Goal: Information Seeking & Learning: Learn about a topic

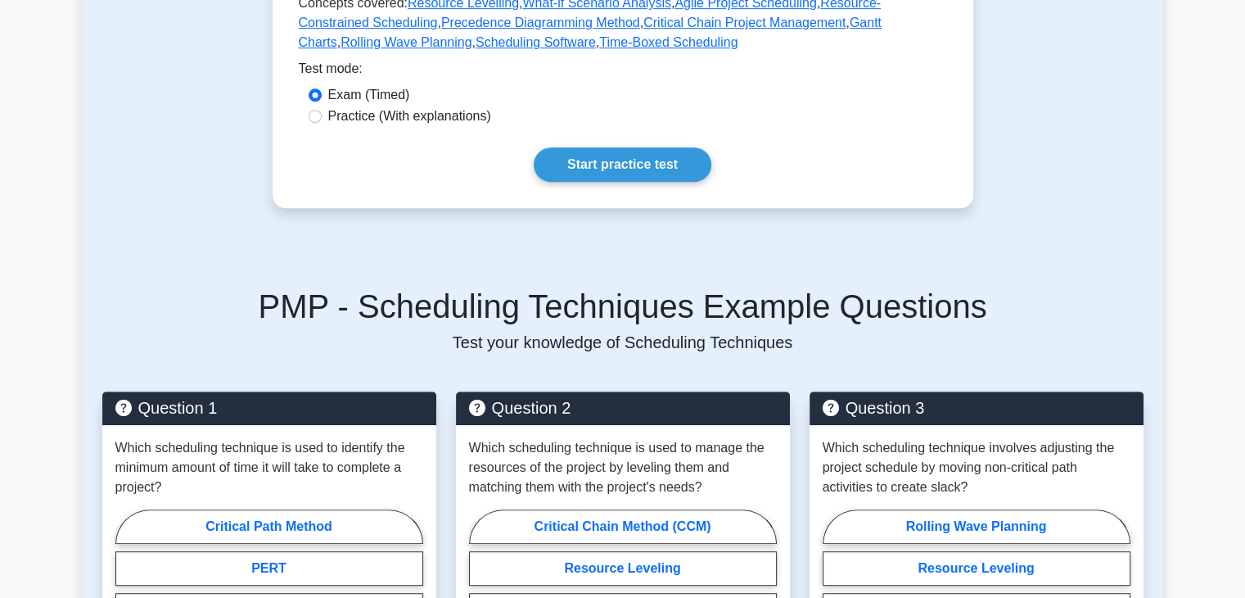
scroll to position [865, 0]
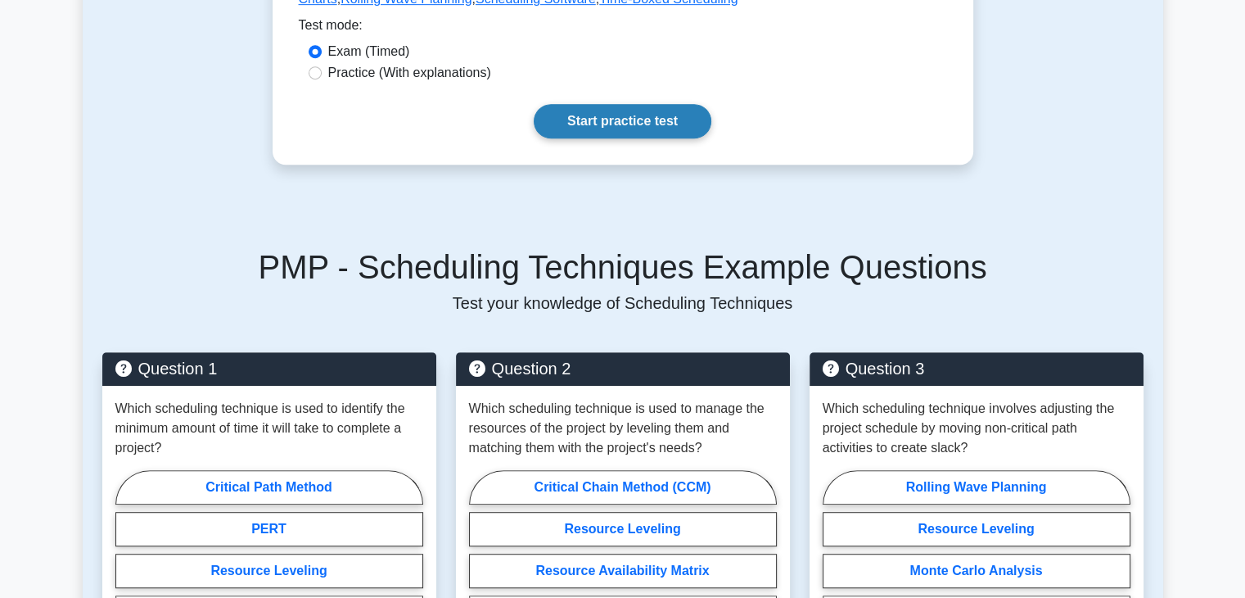
click at [641, 104] on link "Start practice test" at bounding box center [623, 121] width 178 height 34
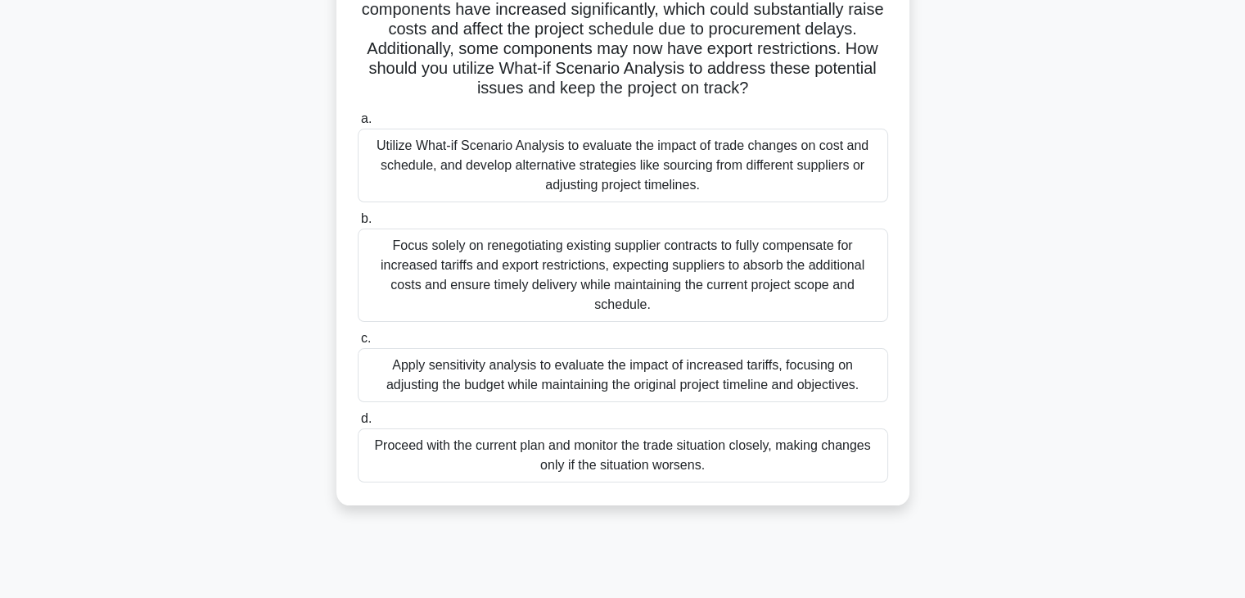
scroll to position [196, 0]
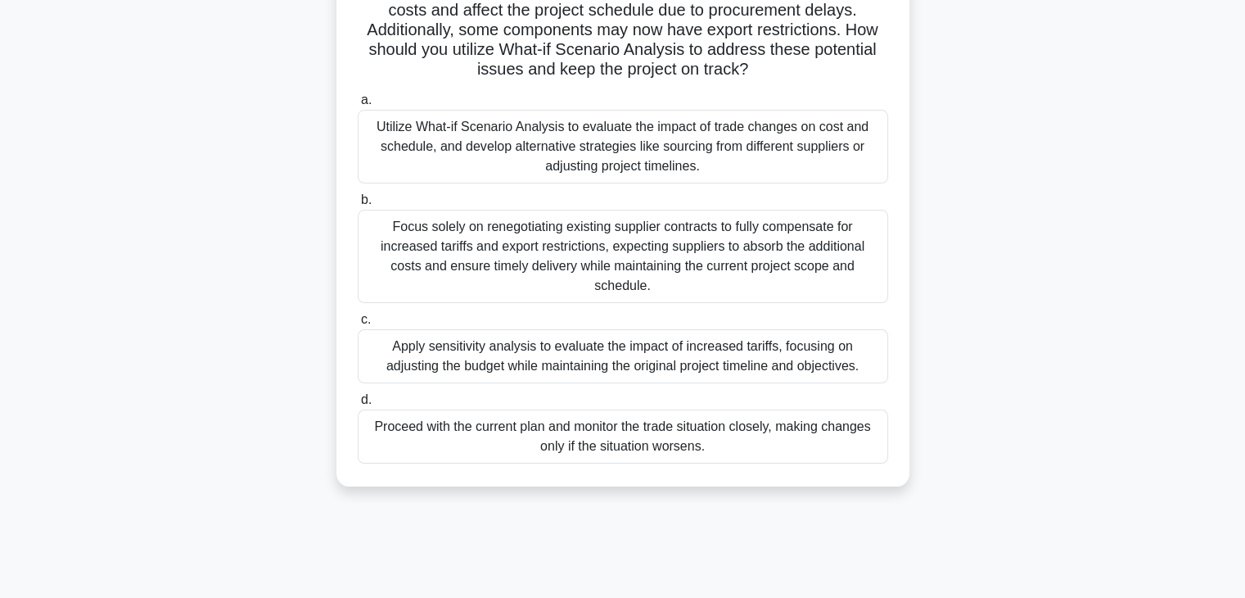
click at [738, 375] on div "Apply sensitivity analysis to evaluate the impact of increased tariffs, focusin…" at bounding box center [623, 356] width 531 height 54
click at [358, 325] on input "c. Apply sensitivity analysis to evaluate the impact of increased tariffs, focu…" at bounding box center [358, 319] width 0 height 11
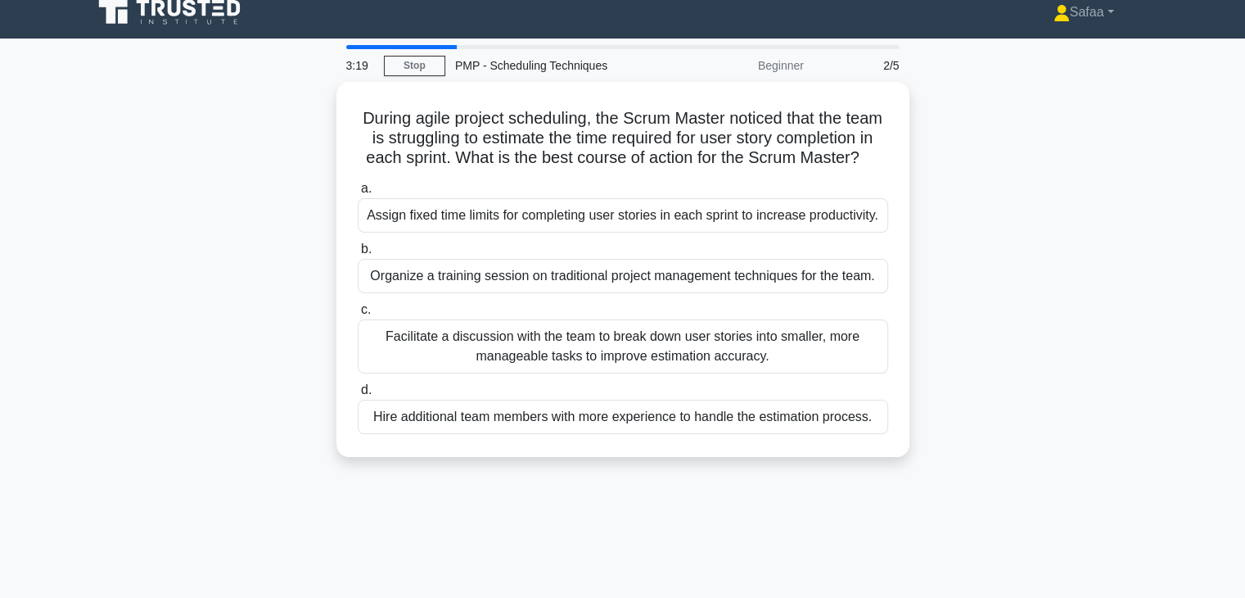
scroll to position [0, 0]
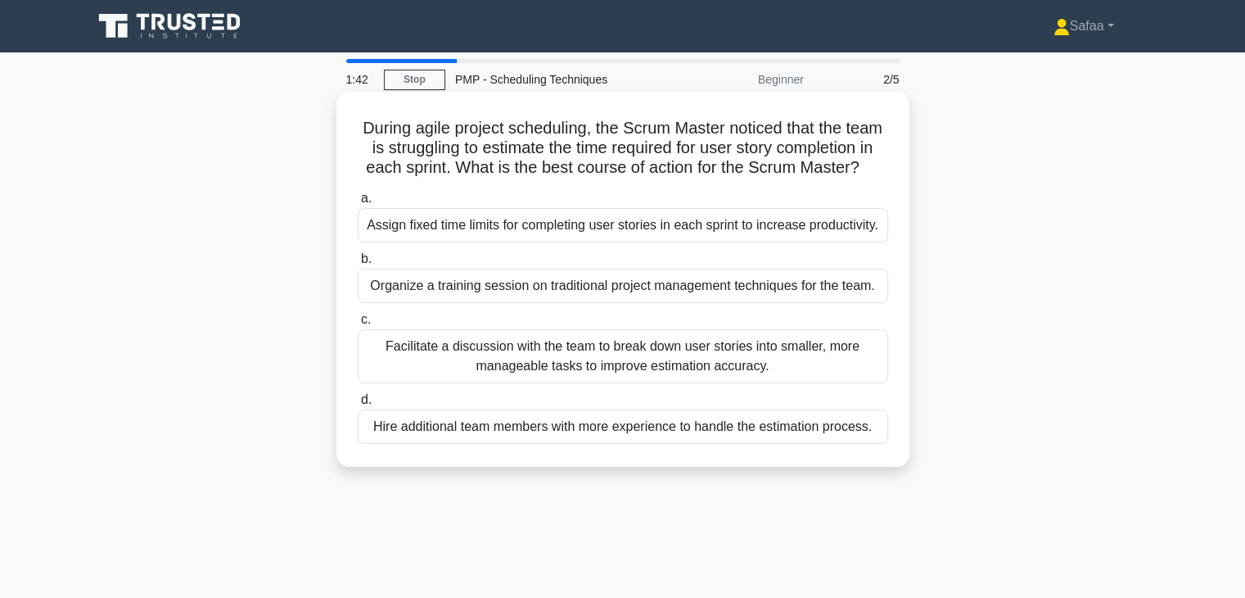
click at [691, 444] on div "Hire additional team members with more experience to handle the estimation proc…" at bounding box center [623, 426] width 531 height 34
click at [358, 405] on input "d. Hire additional team members with more experience to handle the estimation p…" at bounding box center [358, 400] width 0 height 11
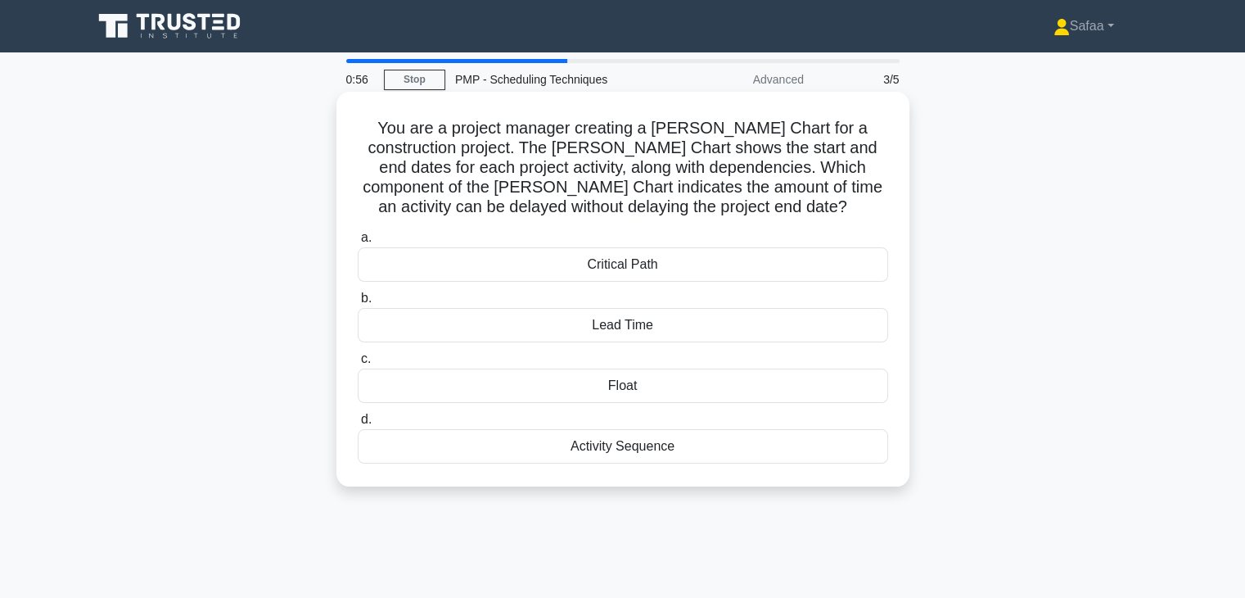
click at [626, 447] on div "Activity Sequence" at bounding box center [623, 446] width 531 height 34
click at [358, 425] on input "d. Activity Sequence" at bounding box center [358, 419] width 0 height 11
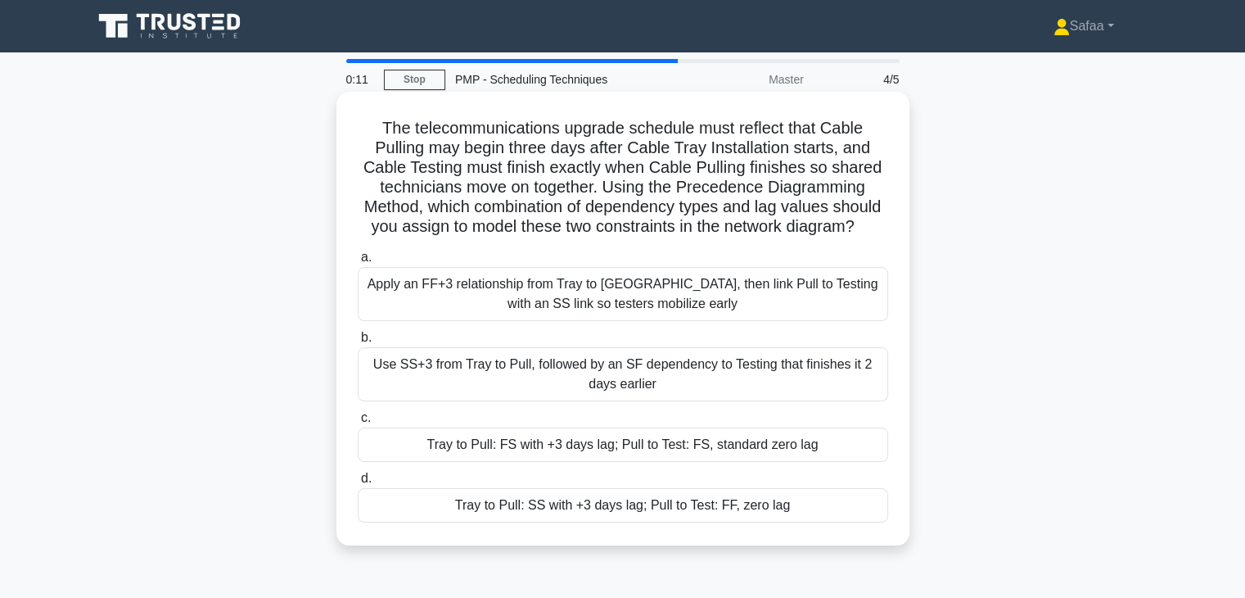
click at [685, 374] on div "Use SS+3 from Tray to Pull, followed by an SF dependency to Testing that finish…" at bounding box center [623, 374] width 531 height 54
click at [358, 343] on input "b. Use SS+3 from Tray to Pull, followed by an SF dependency to Testing that fin…" at bounding box center [358, 337] width 0 height 11
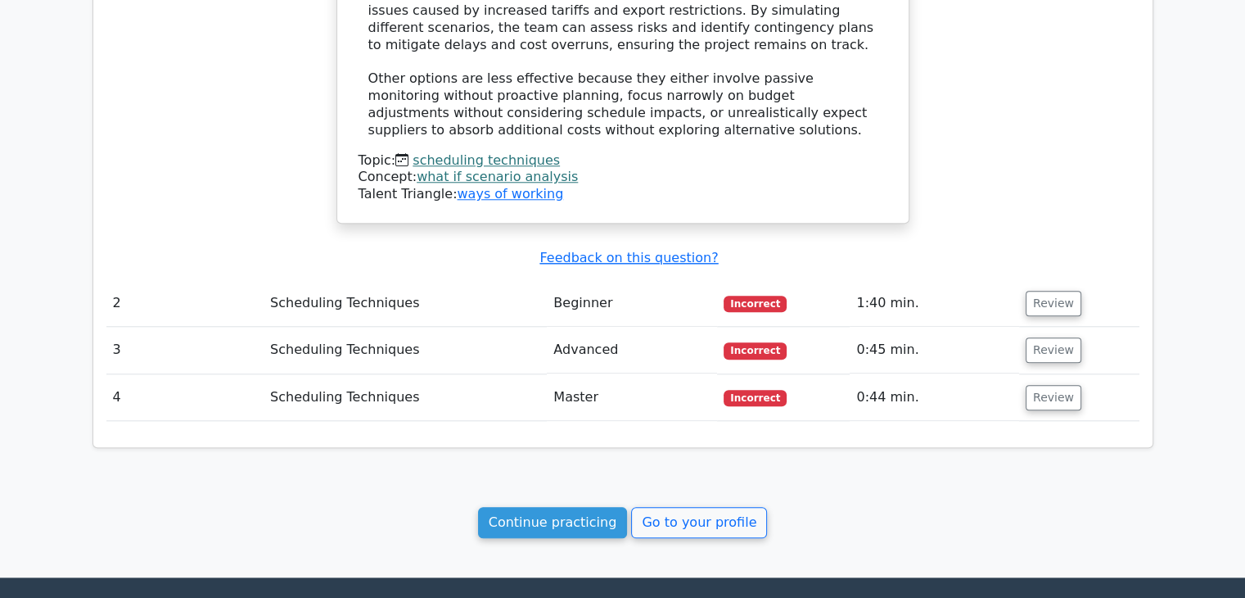
scroll to position [1603, 0]
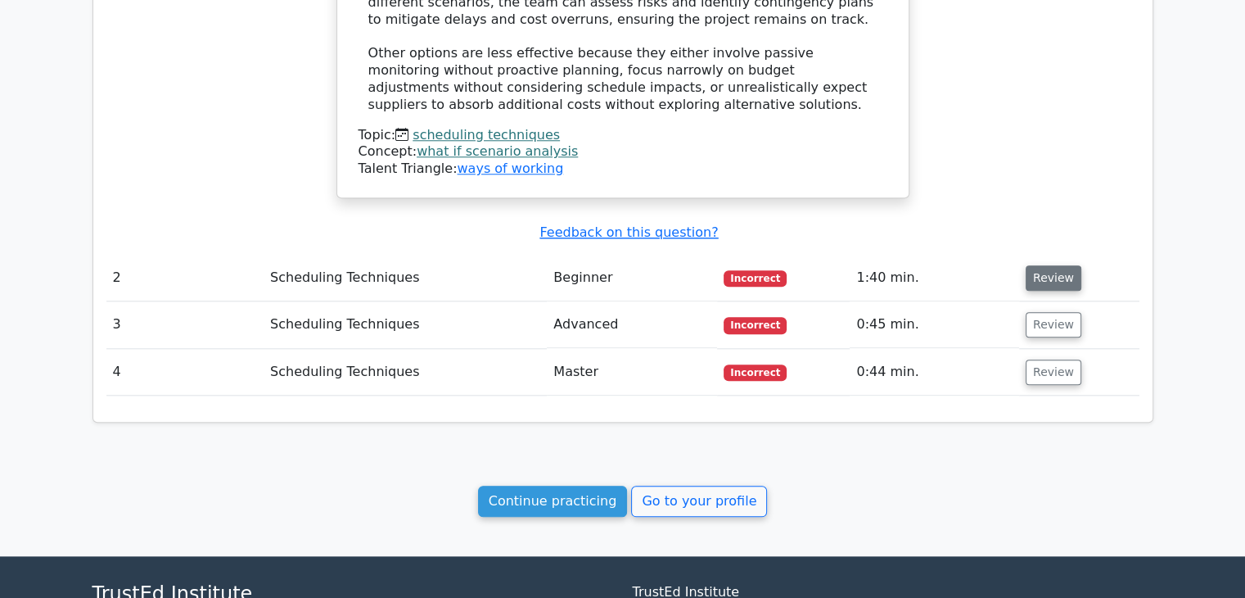
click at [1026, 265] on button "Review" at bounding box center [1054, 277] width 56 height 25
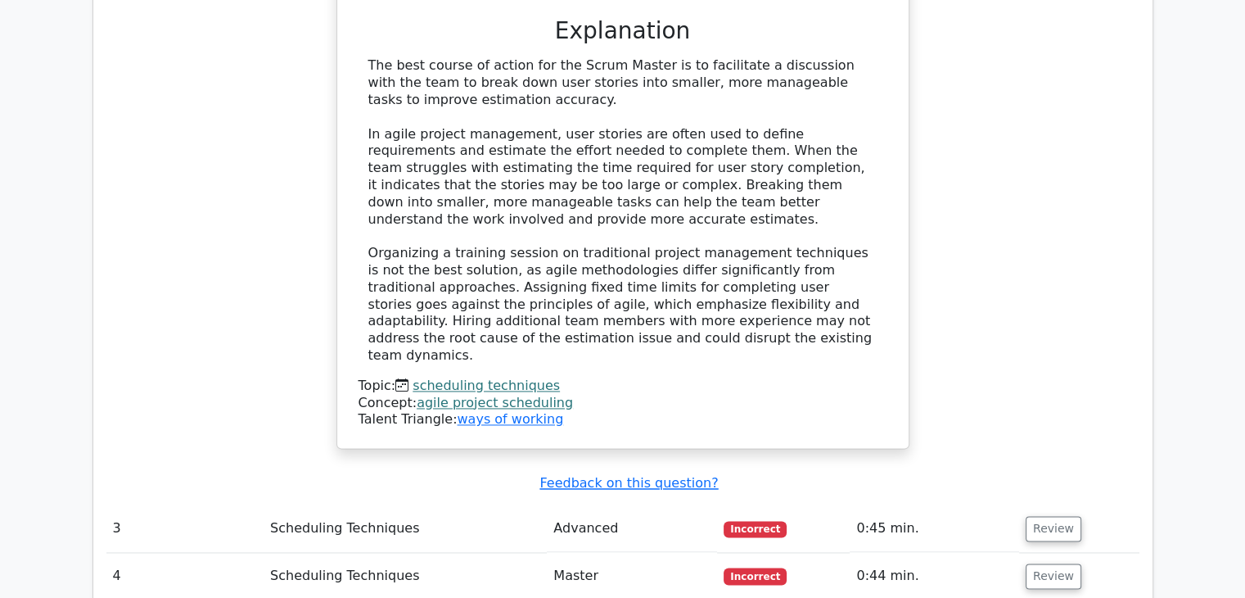
scroll to position [2378, 0]
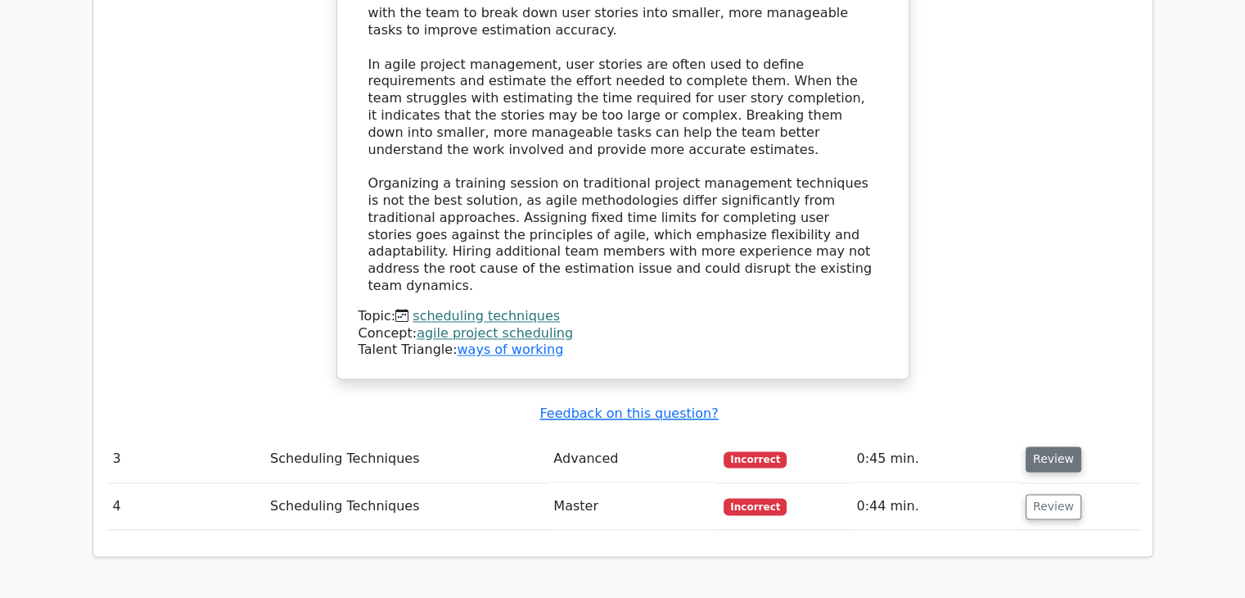
click at [1035, 446] on button "Review" at bounding box center [1054, 458] width 56 height 25
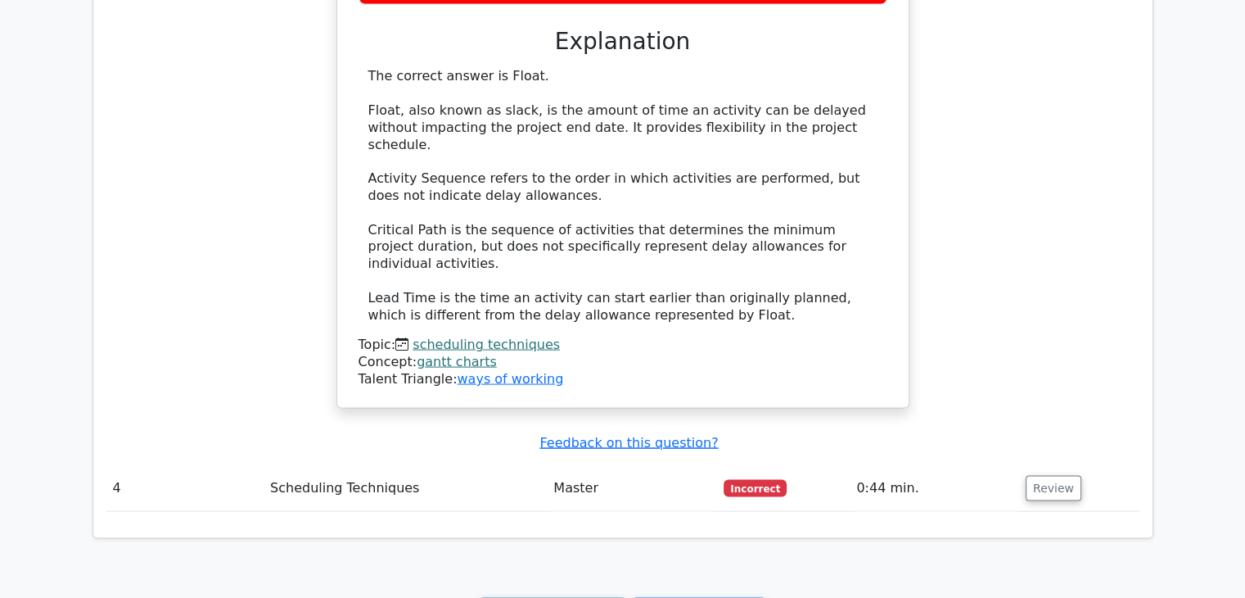
scroll to position [3274, 0]
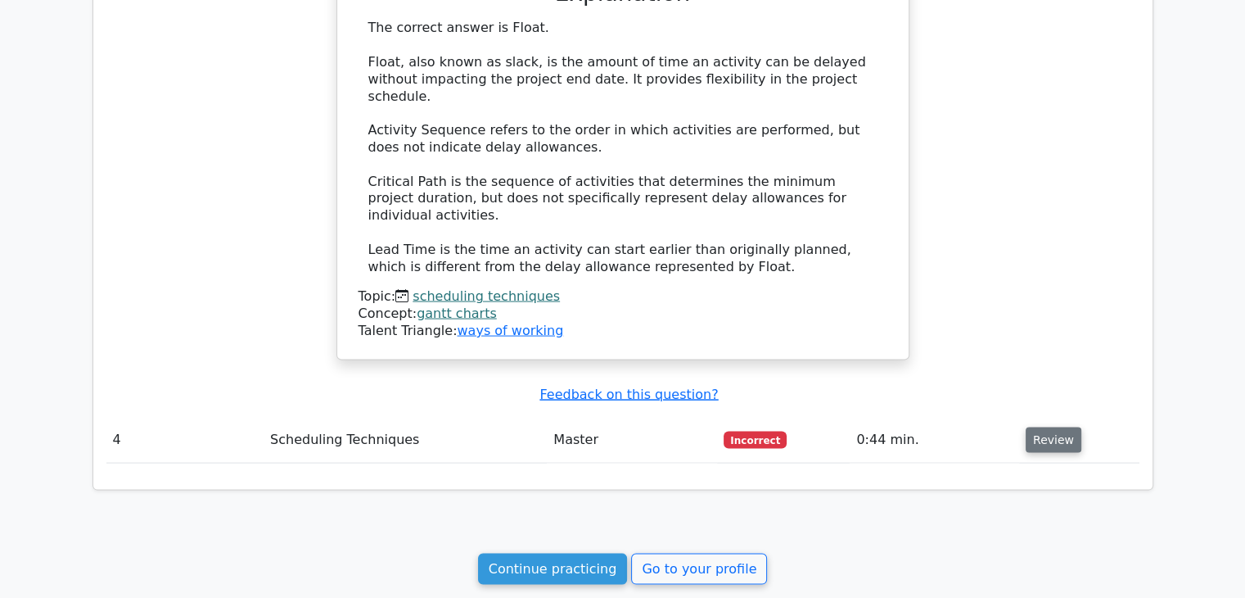
click at [1031, 427] on button "Review" at bounding box center [1054, 439] width 56 height 25
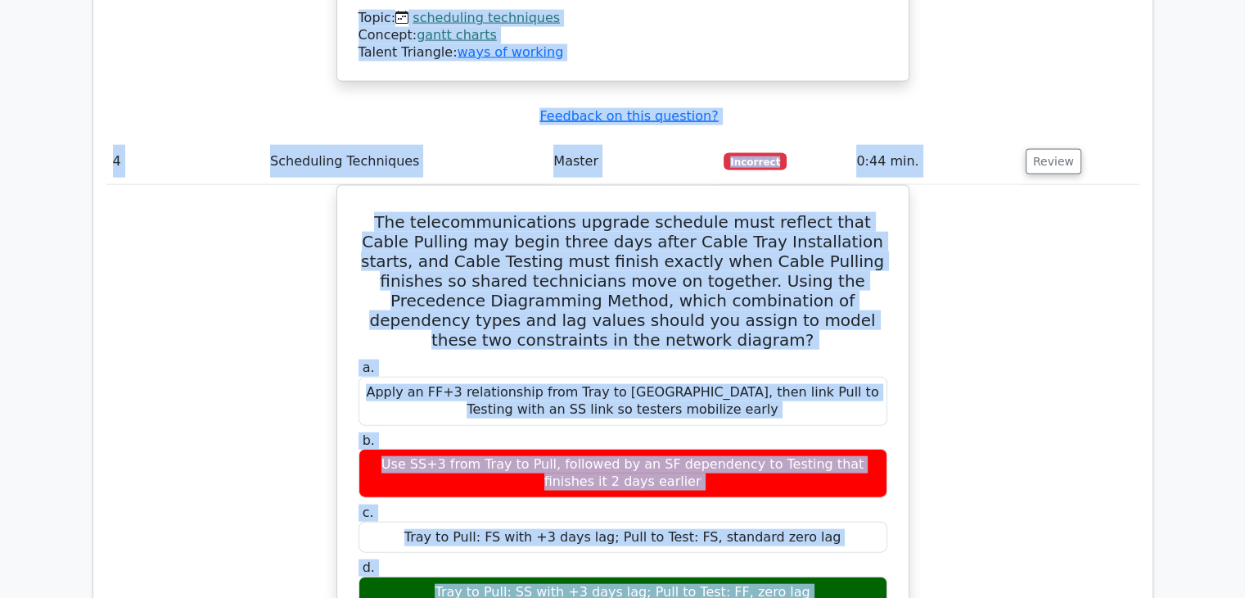
click at [1092, 488] on div "The telecommunications upgrade schedule must reflect that Cable Pulling may beg…" at bounding box center [622, 599] width 1033 height 829
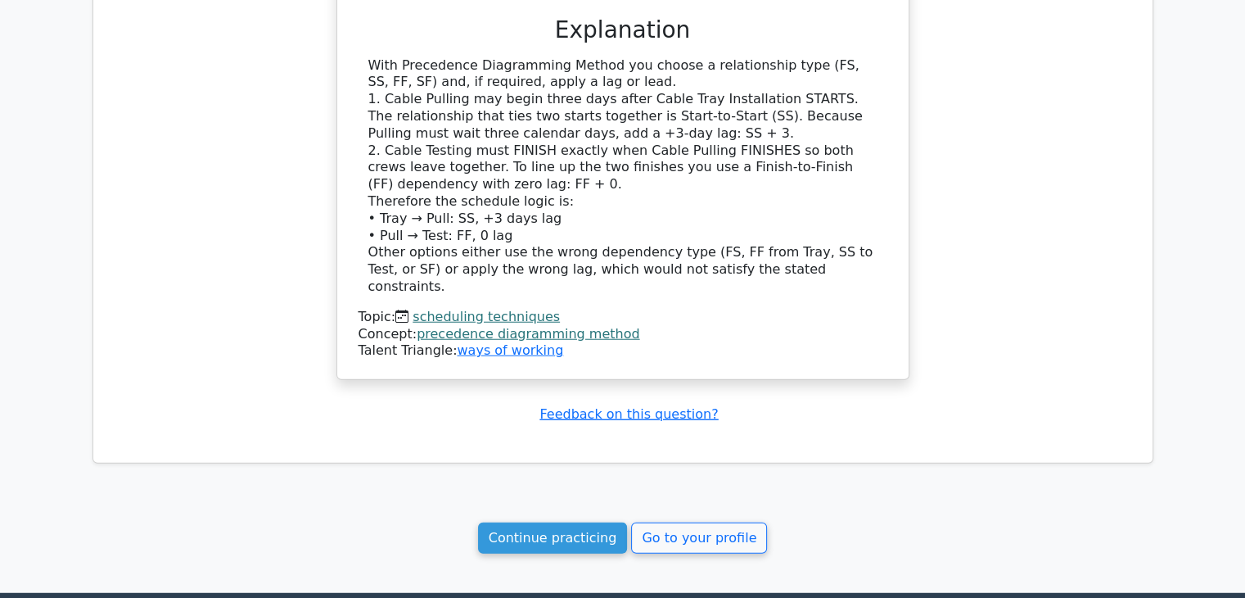
scroll to position [4170, 0]
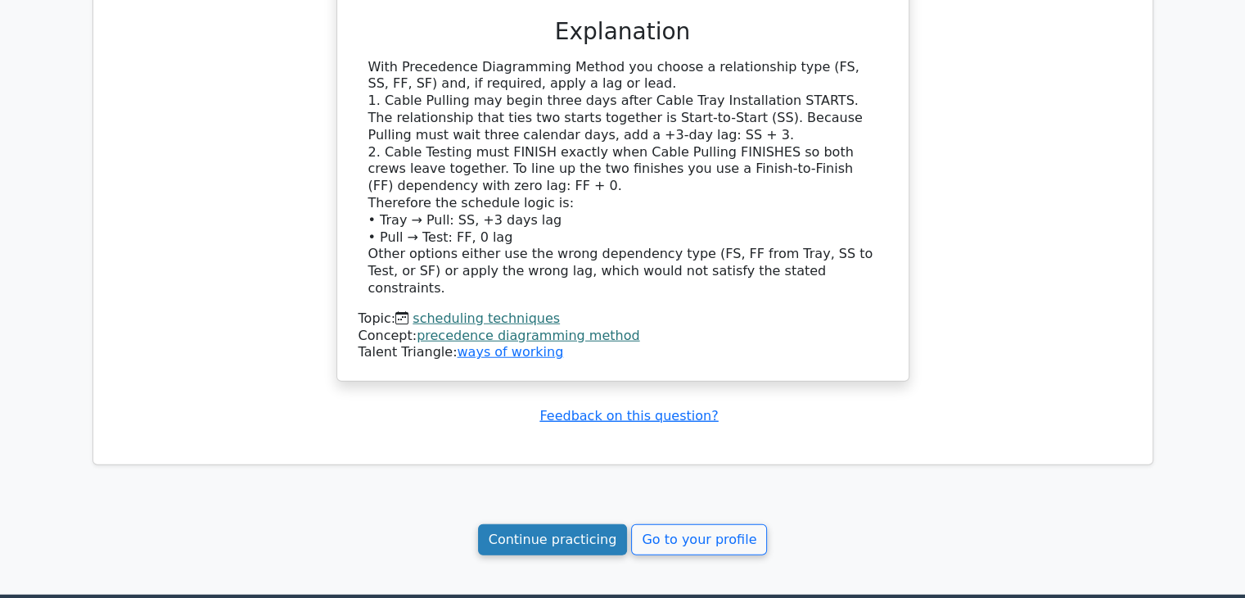
click at [556, 524] on link "Continue practicing" at bounding box center [553, 539] width 150 height 31
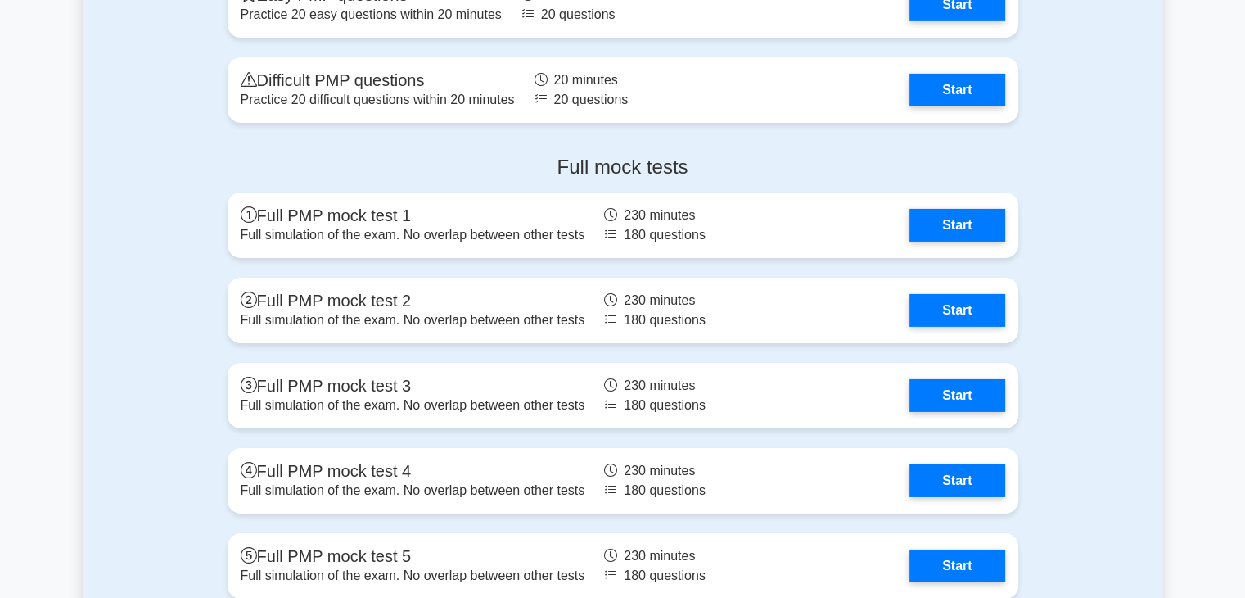
scroll to position [5453, 0]
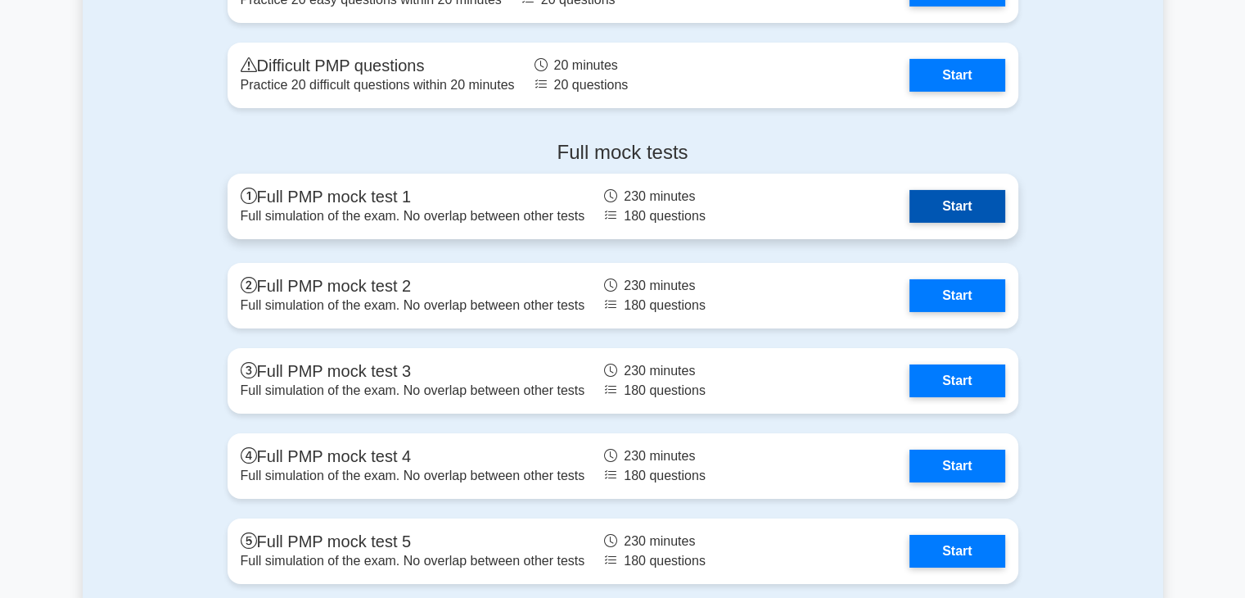
click at [951, 208] on link "Start" at bounding box center [957, 206] width 95 height 33
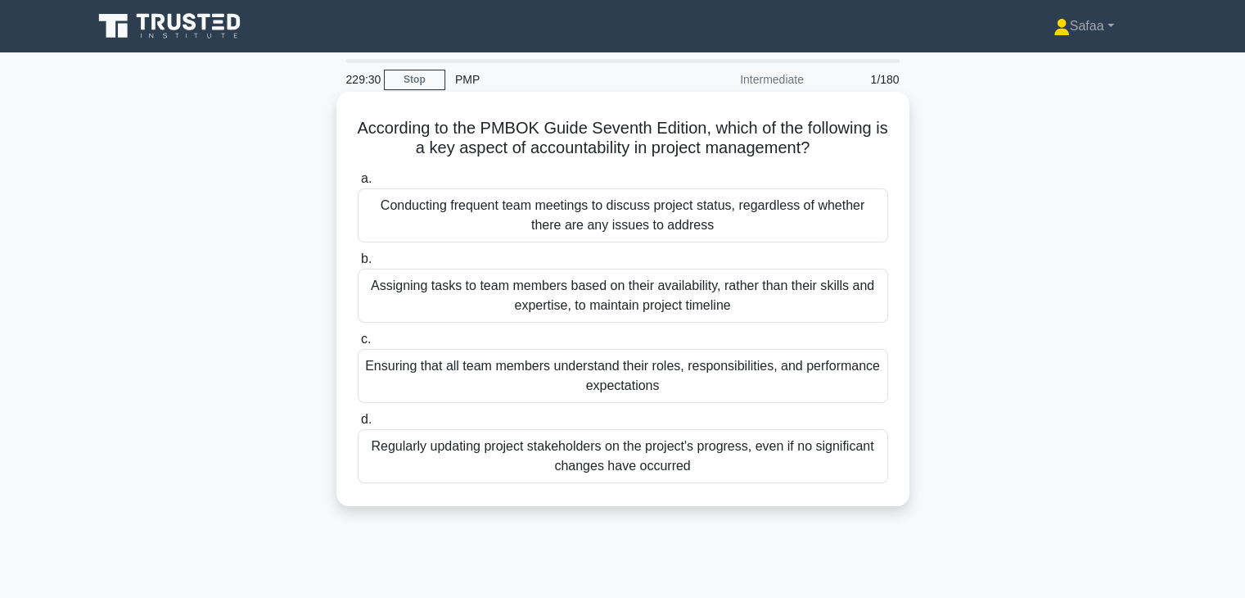
click at [693, 453] on div "Regularly updating project stakeholders on the project's progress, even if no s…" at bounding box center [623, 456] width 531 height 54
click at [358, 425] on input "d. Regularly updating project stakeholders on the project's progress, even if n…" at bounding box center [358, 419] width 0 height 11
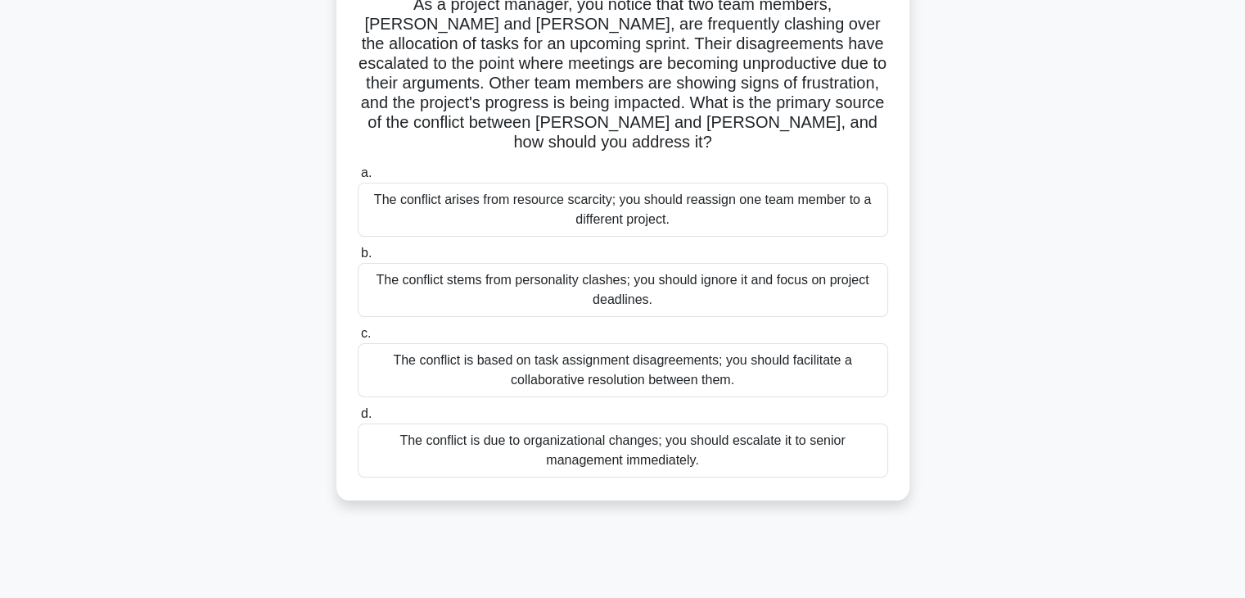
scroll to position [131, 0]
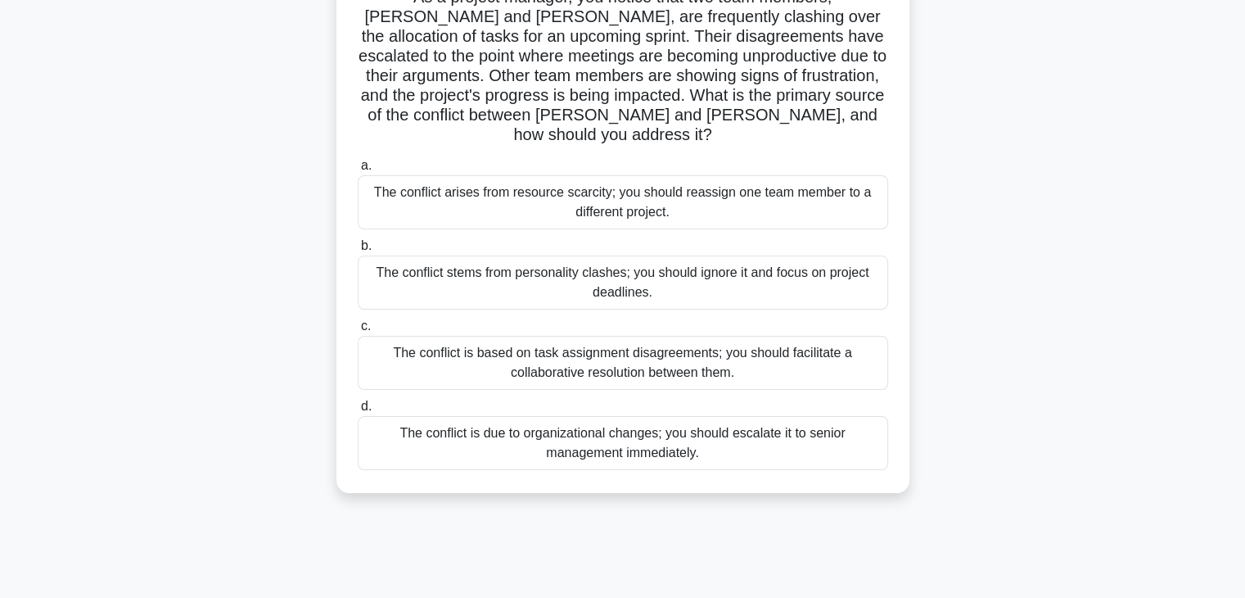
click at [793, 348] on div "The conflict is based on task assignment disagreements; you should facilitate a…" at bounding box center [623, 363] width 531 height 54
click at [358, 332] on input "c. The conflict is based on task assignment disagreements; you should facilitat…" at bounding box center [358, 326] width 0 height 11
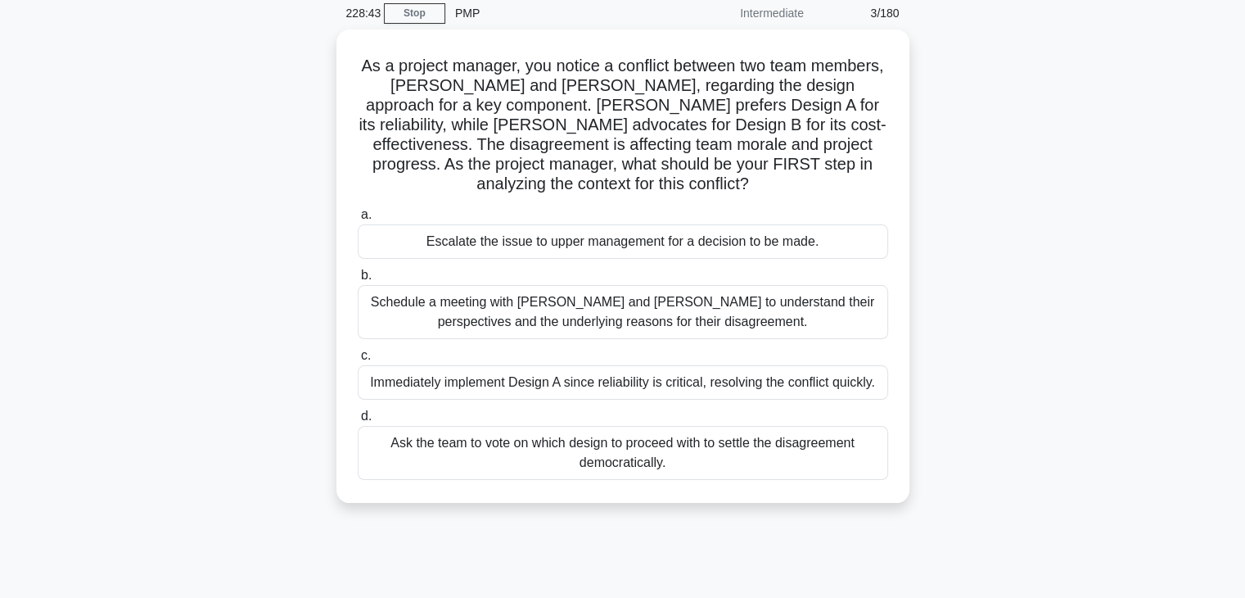
scroll to position [0, 0]
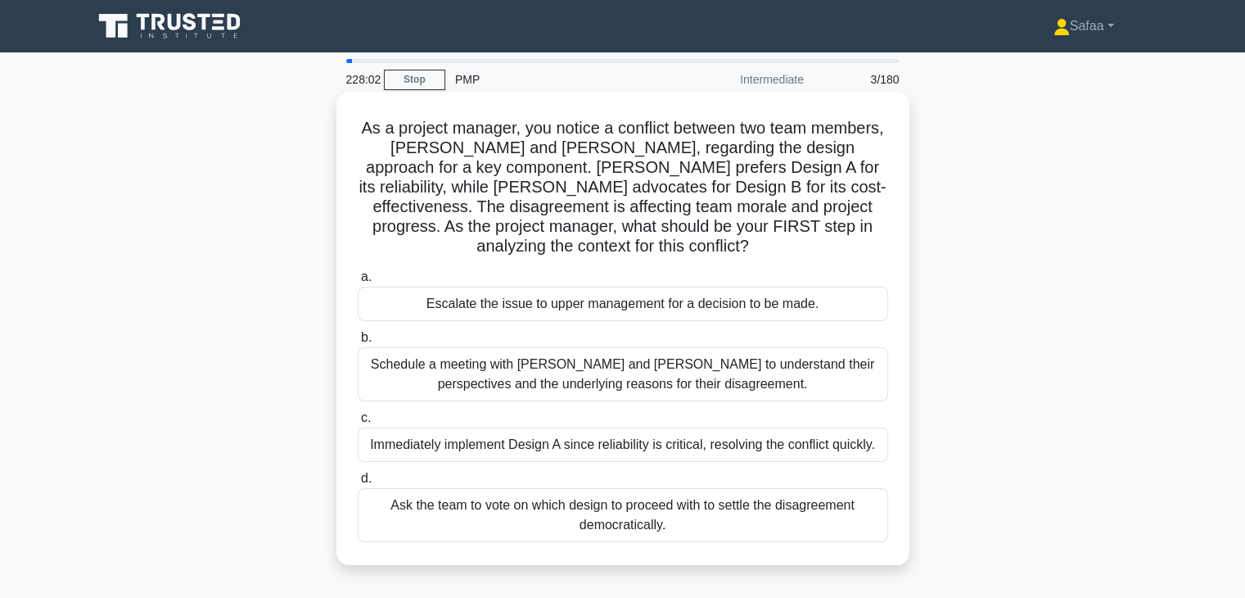
click at [566, 368] on div "Schedule a meeting with Sarah and John to understand their perspectives and the…" at bounding box center [623, 374] width 531 height 54
click at [358, 343] on input "b. Schedule a meeting with Sarah and John to understand their perspectives and …" at bounding box center [358, 337] width 0 height 11
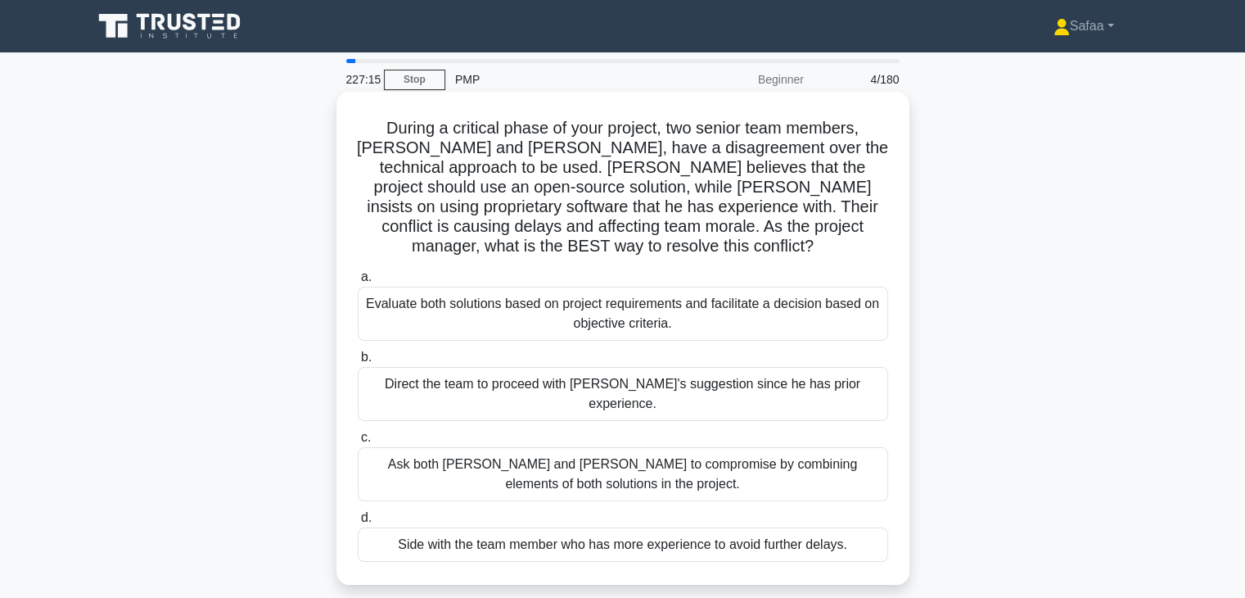
click at [639, 299] on div "Evaluate both solutions based on project requirements and facilitate a decision…" at bounding box center [623, 314] width 531 height 54
click at [358, 282] on input "a. Evaluate both solutions based on project requirements and facilitate a decis…" at bounding box center [358, 277] width 0 height 11
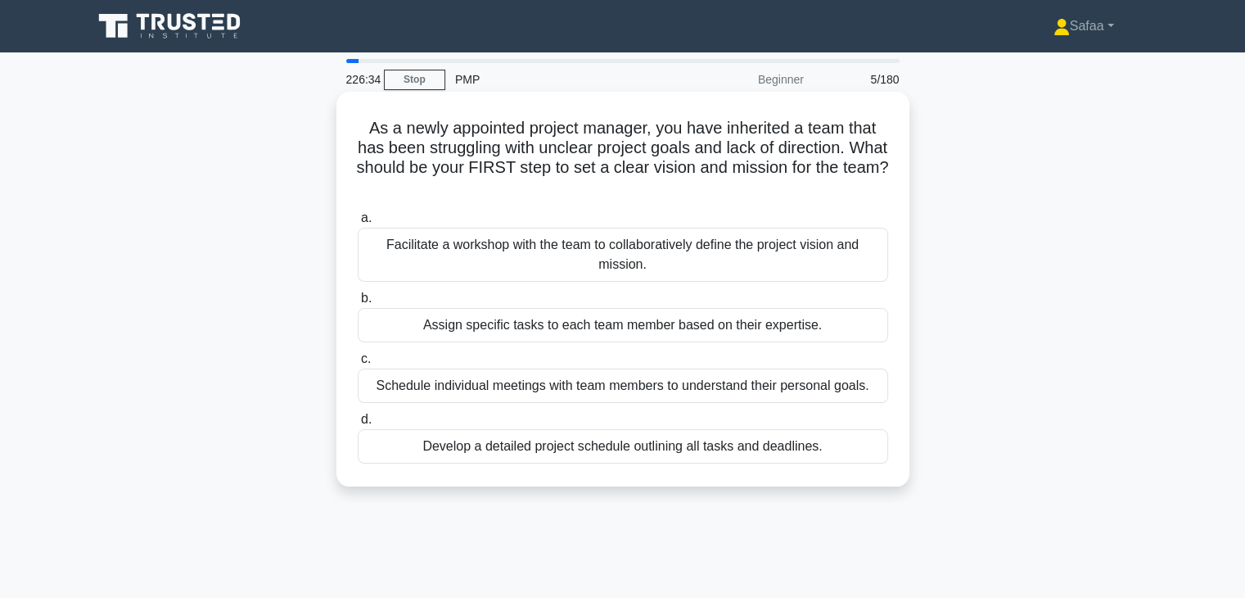
click at [769, 273] on div "Facilitate a workshop with the team to collaboratively define the project visio…" at bounding box center [623, 255] width 531 height 54
click at [358, 224] on input "a. Facilitate a workshop with the team to collaboratively define the project vi…" at bounding box center [358, 218] width 0 height 11
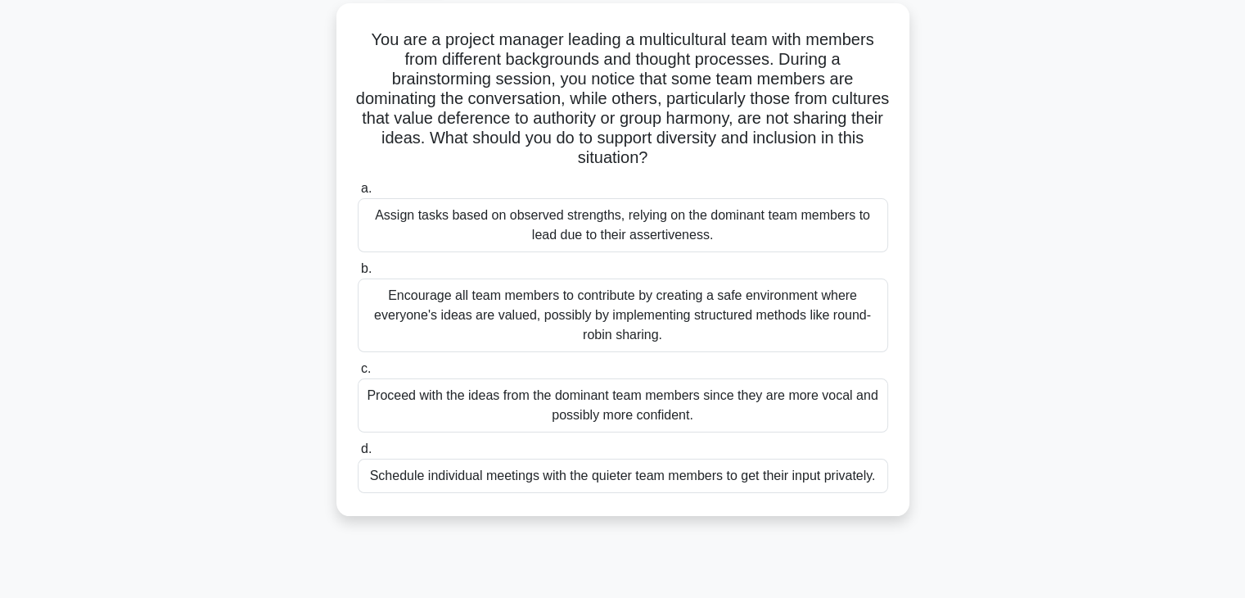
scroll to position [98, 0]
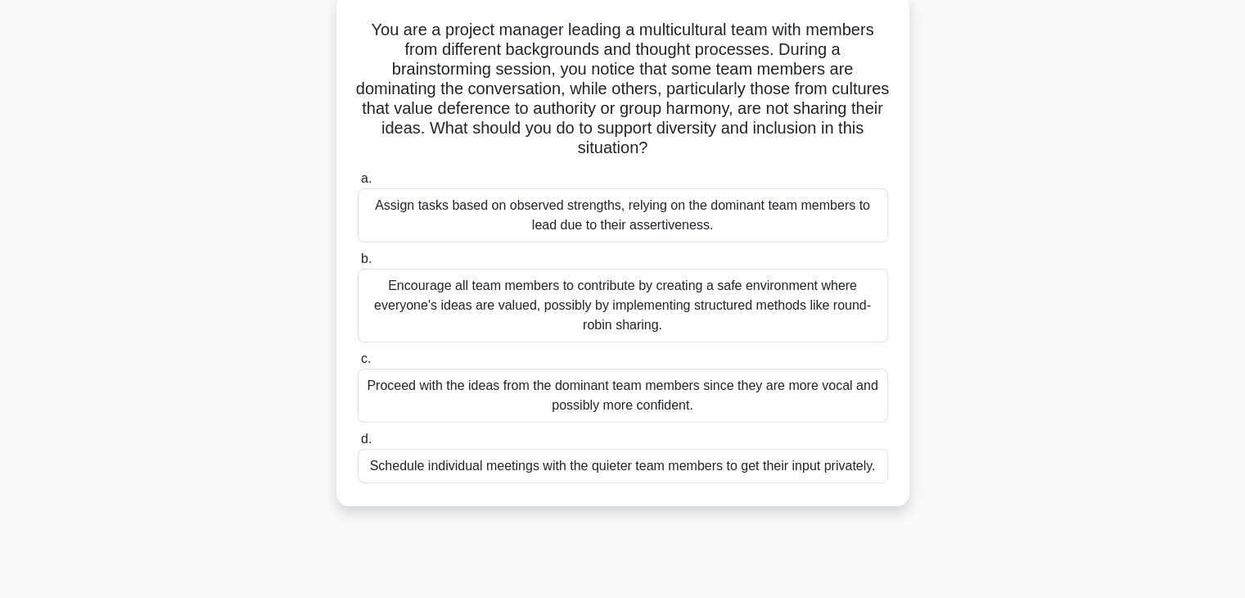
click at [790, 297] on div "Encourage all team members to contribute by creating a safe environment where e…" at bounding box center [623, 306] width 531 height 74
click at [358, 264] on input "b. Encourage all team members to contribute by creating a safe environment wher…" at bounding box center [358, 259] width 0 height 11
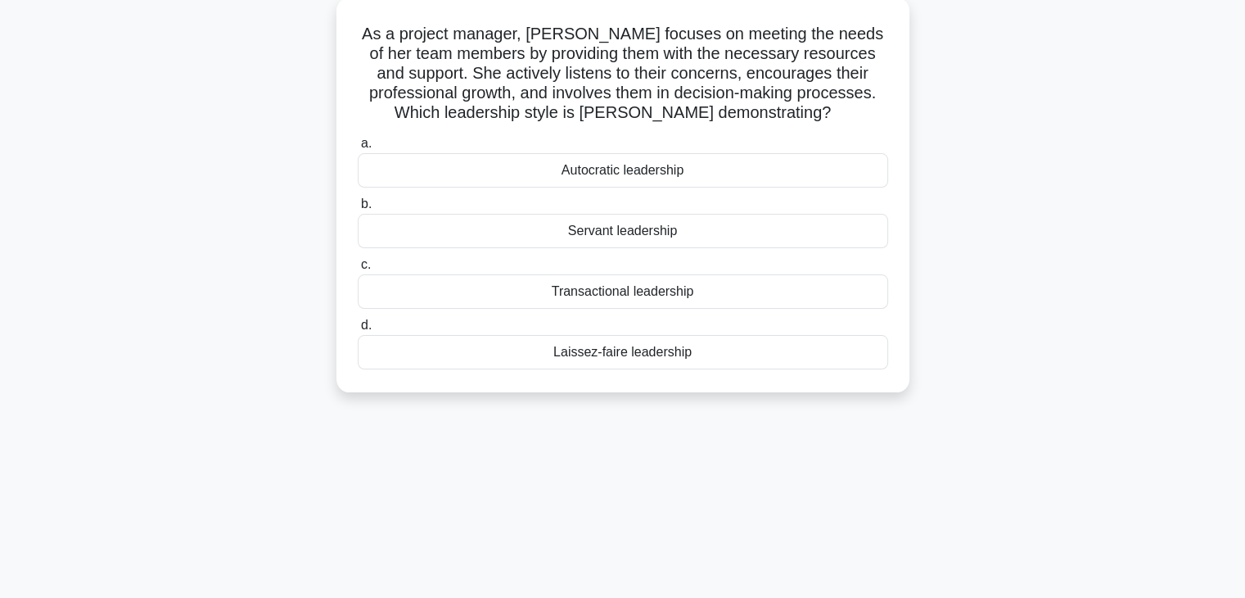
scroll to position [0, 0]
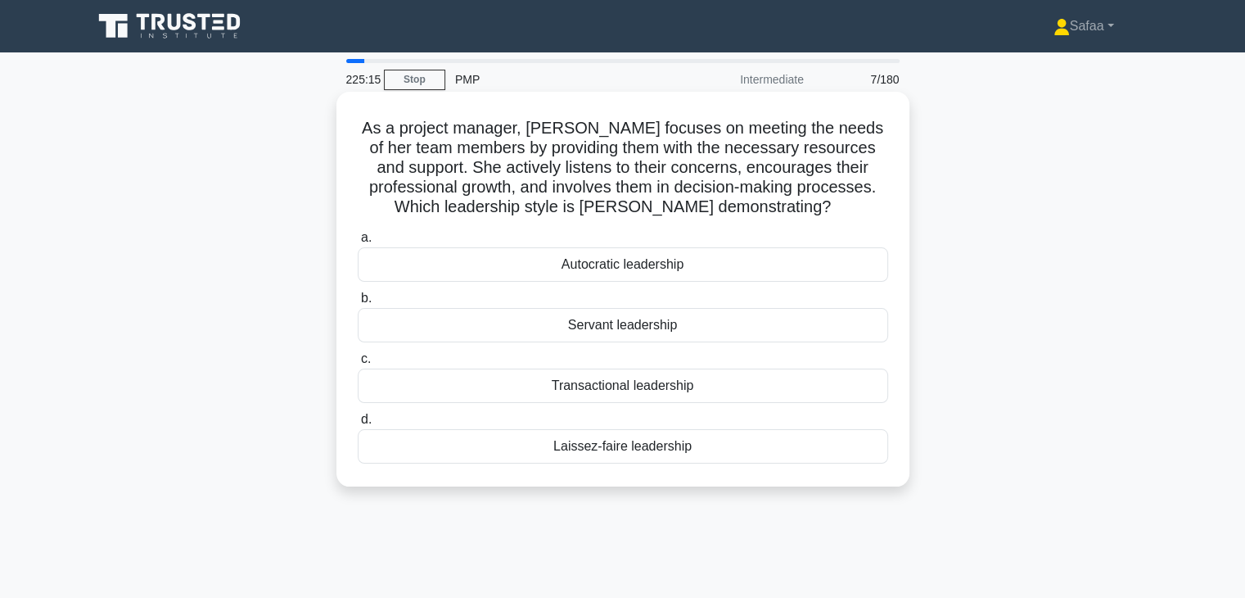
click at [598, 322] on div "Servant leadership" at bounding box center [623, 325] width 531 height 34
click at [358, 304] on input "b. Servant leadership" at bounding box center [358, 298] width 0 height 11
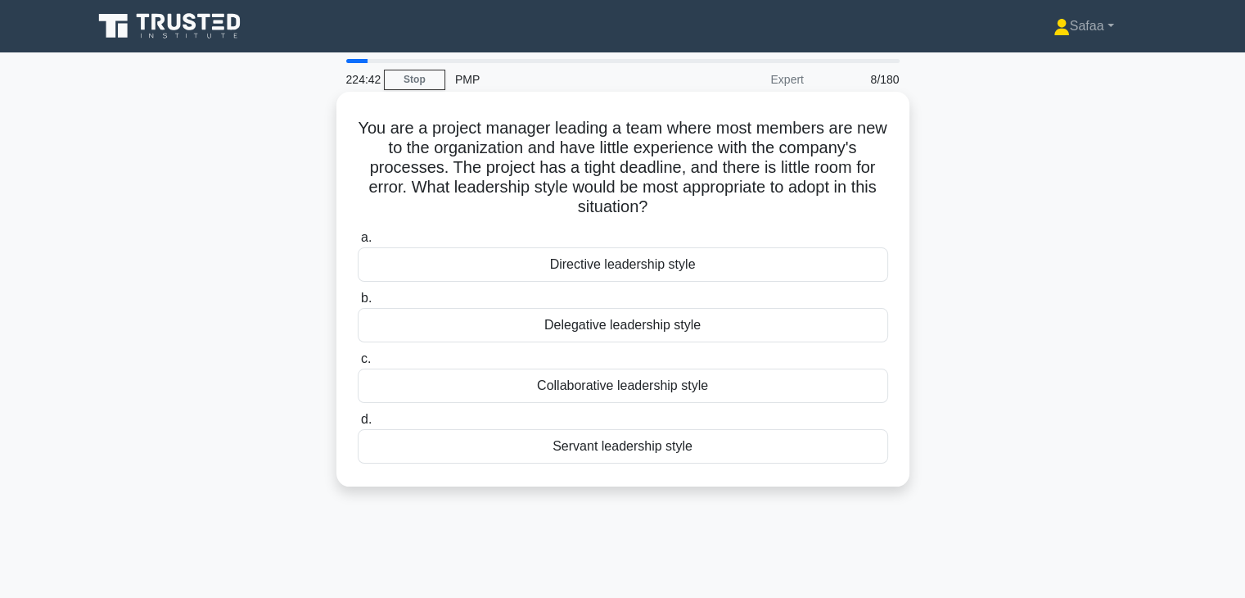
click at [652, 384] on div "Collaborative leadership style" at bounding box center [623, 385] width 531 height 34
click at [358, 364] on input "c. Collaborative leadership style" at bounding box center [358, 359] width 0 height 11
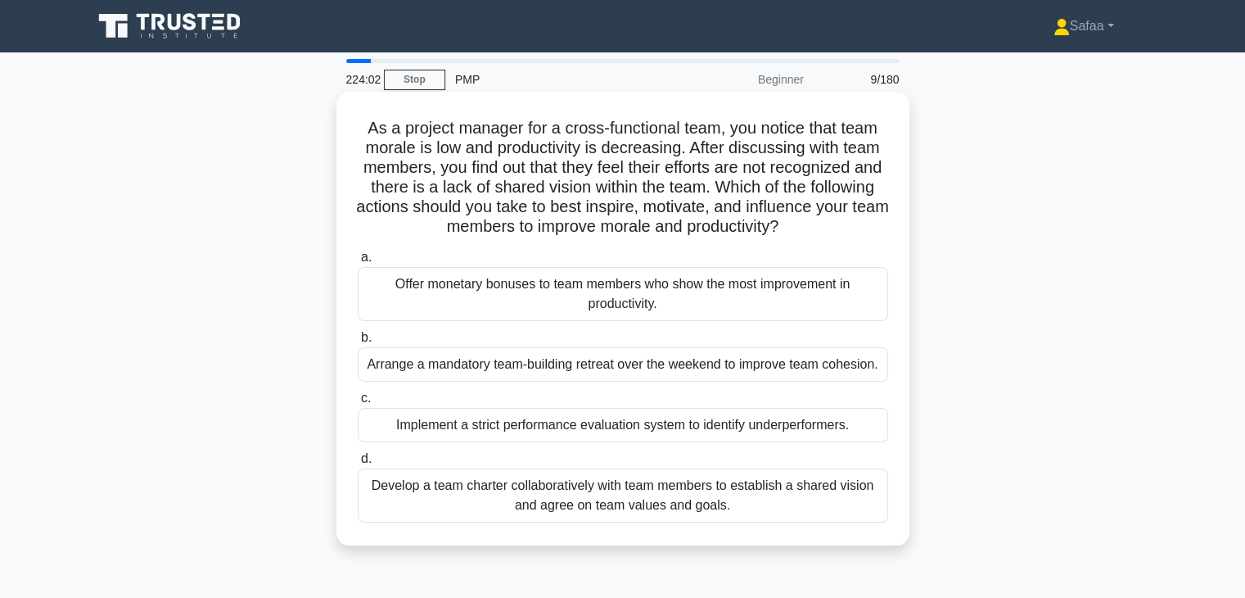
click at [735, 493] on div "Develop a team charter collaboratively with team members to establish a shared …" at bounding box center [623, 495] width 531 height 54
click at [358, 464] on input "d. Develop a team charter collaboratively with team members to establish a shar…" at bounding box center [358, 459] width 0 height 11
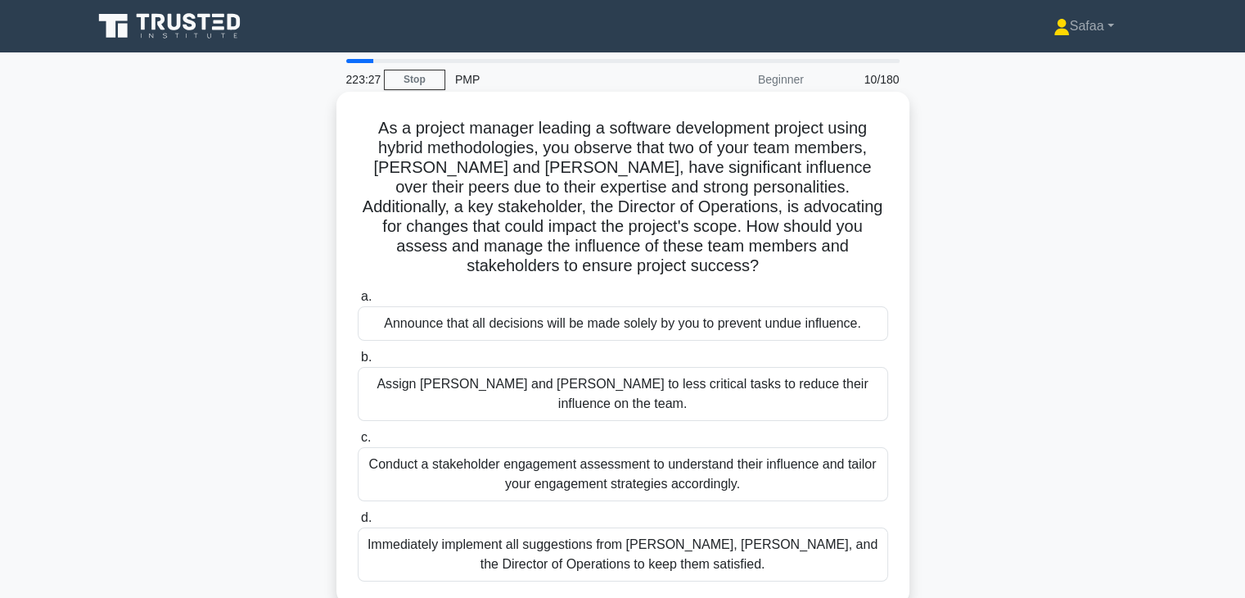
click at [648, 447] on div "Conduct a stakeholder engagement assessment to understand their influence and t…" at bounding box center [623, 474] width 531 height 54
click at [358, 432] on input "c. Conduct a stakeholder engagement assessment to understand their influence an…" at bounding box center [358, 437] width 0 height 11
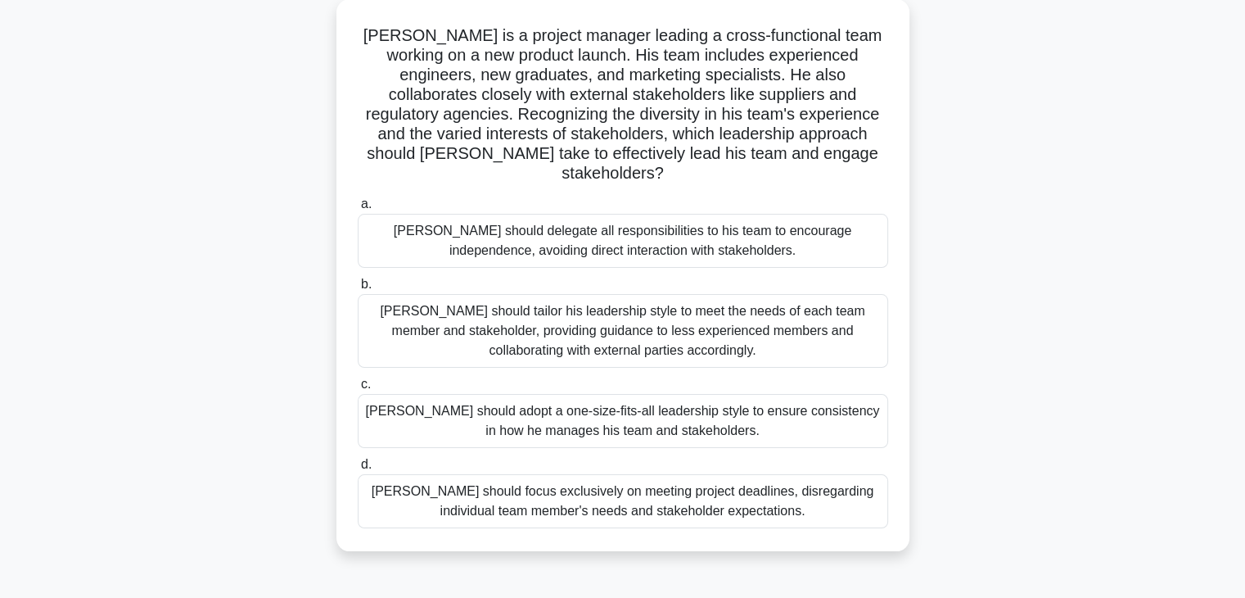
scroll to position [120, 0]
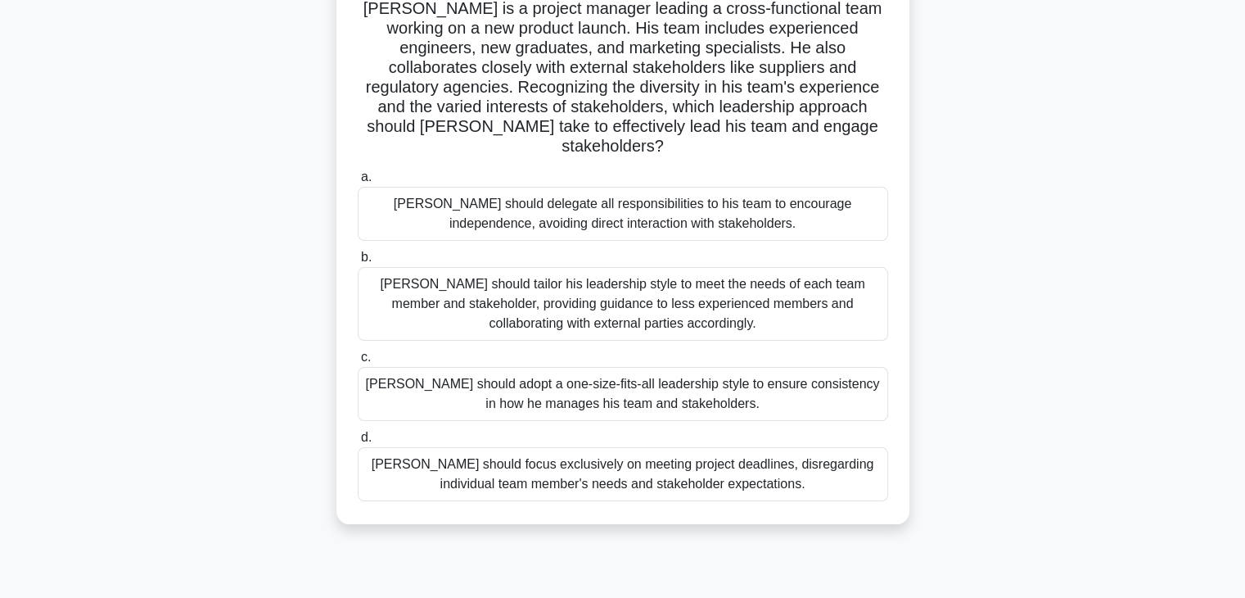
click at [792, 279] on div "John should tailor his leadership style to meet the needs of each team member a…" at bounding box center [623, 304] width 531 height 74
click at [358, 263] on input "b. John should tailor his leadership style to meet the needs of each team membe…" at bounding box center [358, 257] width 0 height 11
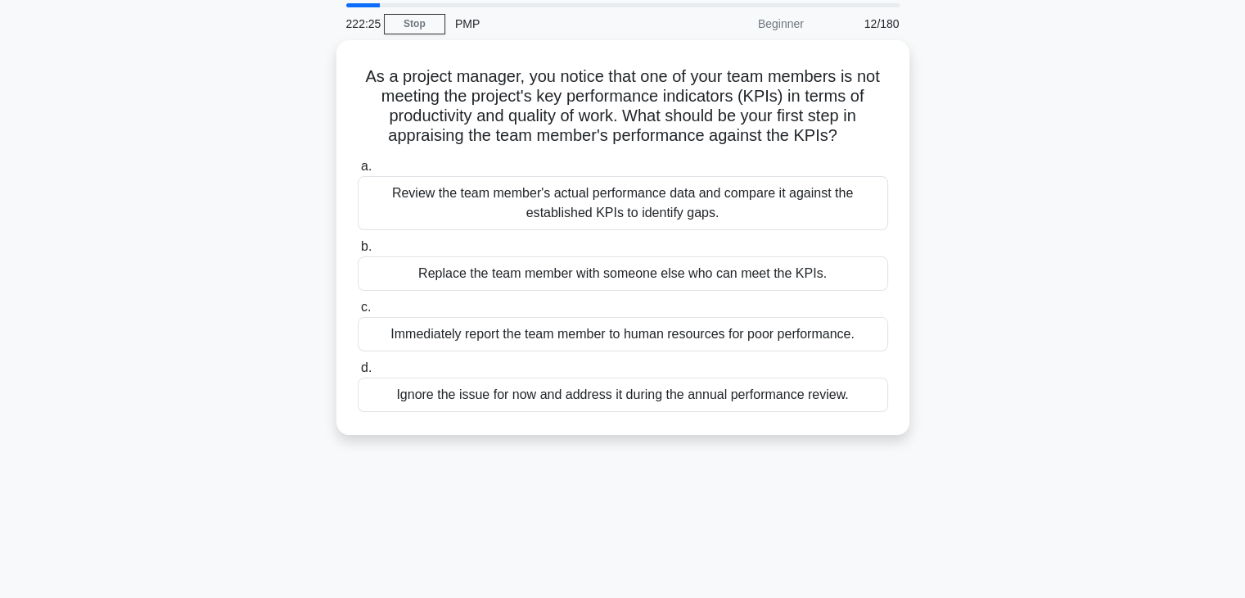
scroll to position [0, 0]
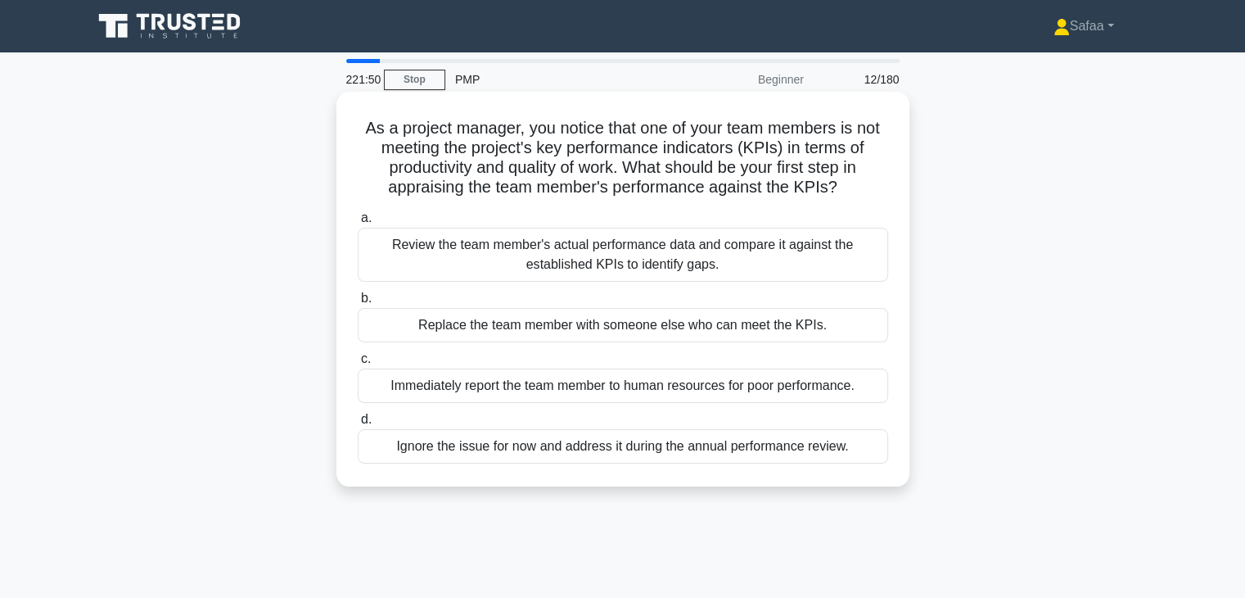
click at [605, 259] on div "Review the team member's actual performance data and compare it against the est…" at bounding box center [623, 255] width 531 height 54
click at [358, 224] on input "a. Review the team member's actual performance data and compare it against the …" at bounding box center [358, 218] width 0 height 11
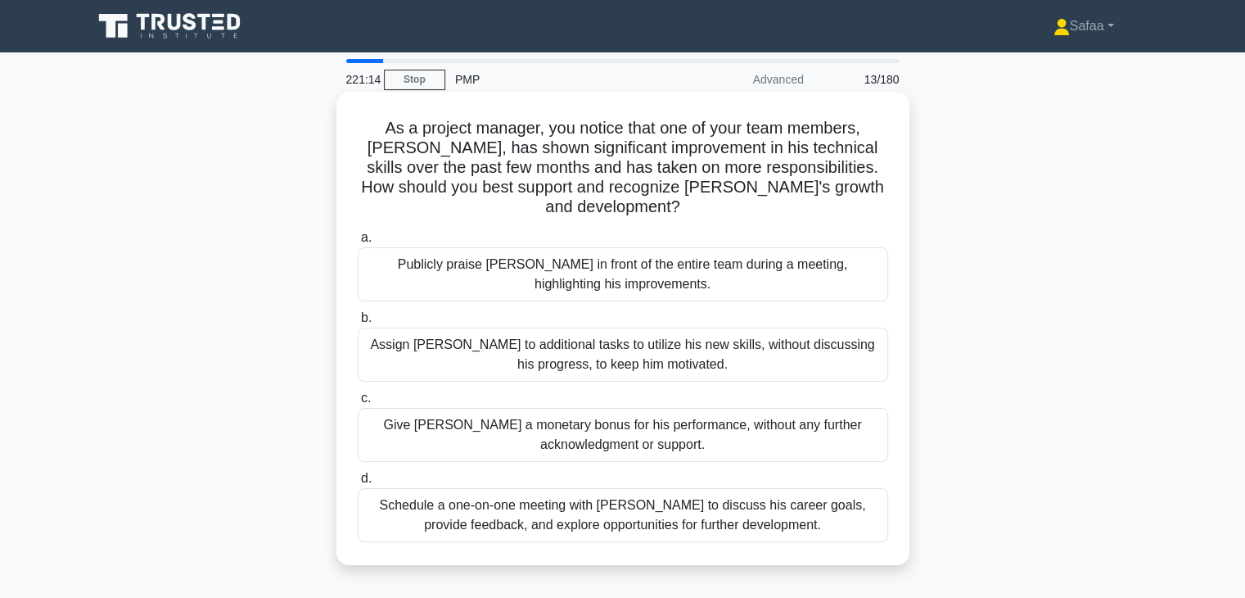
click at [748, 492] on div "Schedule a one-on-one meeting with Alex to discuss his career goals, provide fe…" at bounding box center [623, 515] width 531 height 54
click at [358, 484] on input "d. Schedule a one-on-one meeting with Alex to discuss his career goals, provide…" at bounding box center [358, 478] width 0 height 11
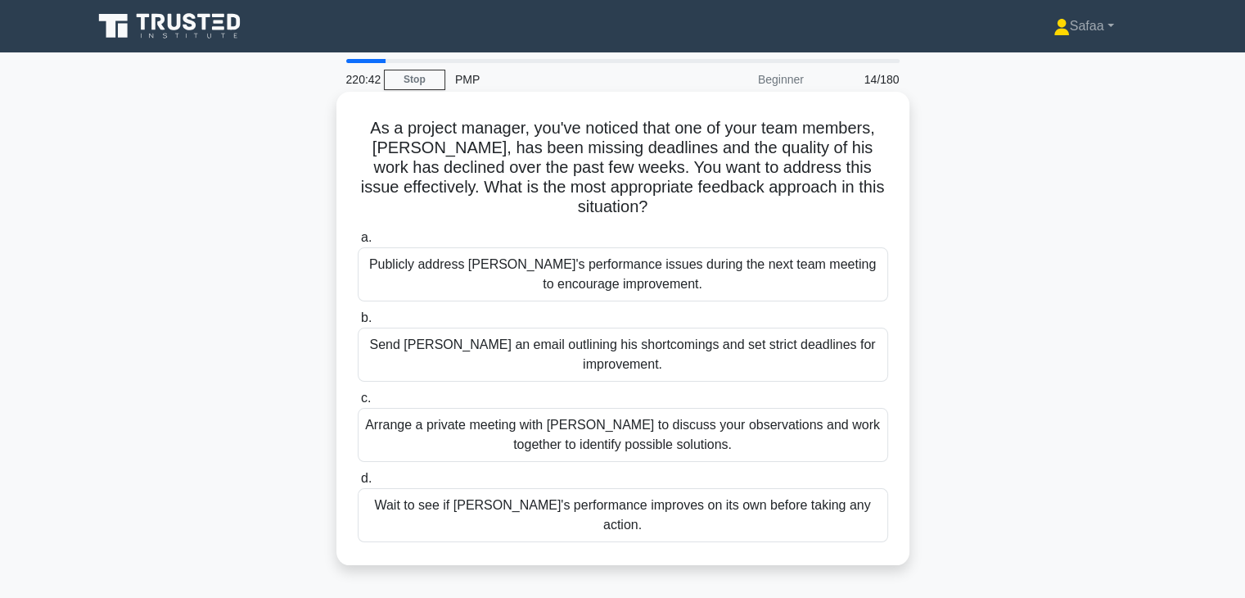
click at [611, 408] on div "Arrange a private meeting with Alex to discuss your observations and work toget…" at bounding box center [623, 435] width 531 height 54
click at [358, 404] on input "c. Arrange a private meeting with Alex to discuss your observations and work to…" at bounding box center [358, 398] width 0 height 11
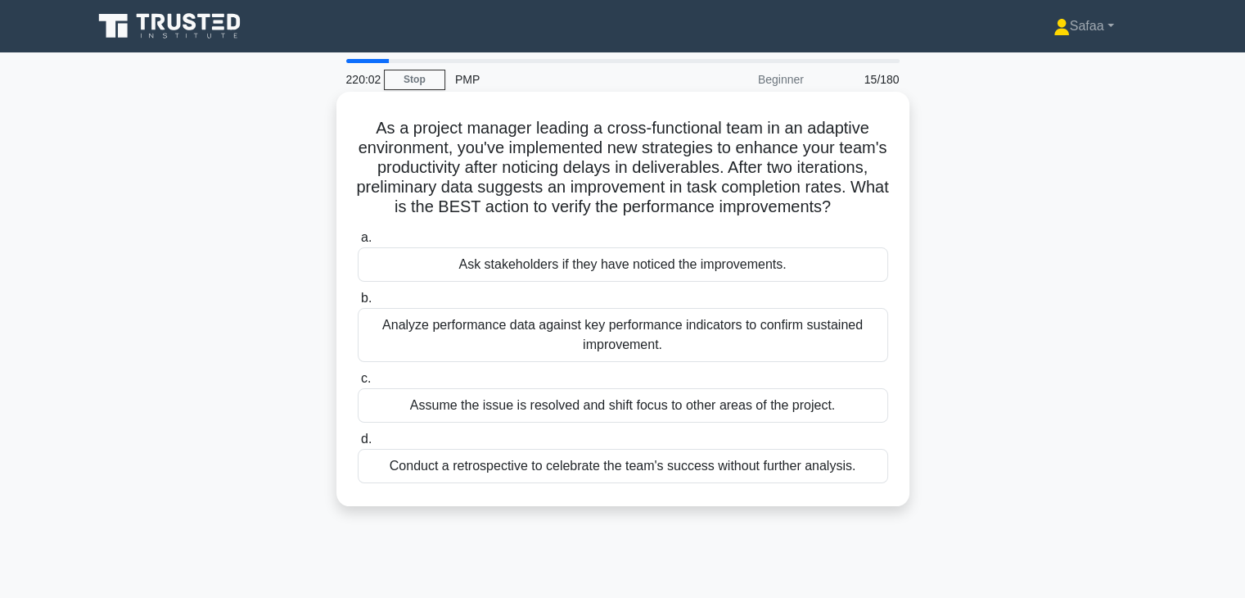
click at [772, 361] on div "Analyze performance data against key performance indicators to confirm sustaine…" at bounding box center [623, 335] width 531 height 54
click at [358, 304] on input "b. Analyze performance data against key performance indicators to confirm susta…" at bounding box center [358, 298] width 0 height 11
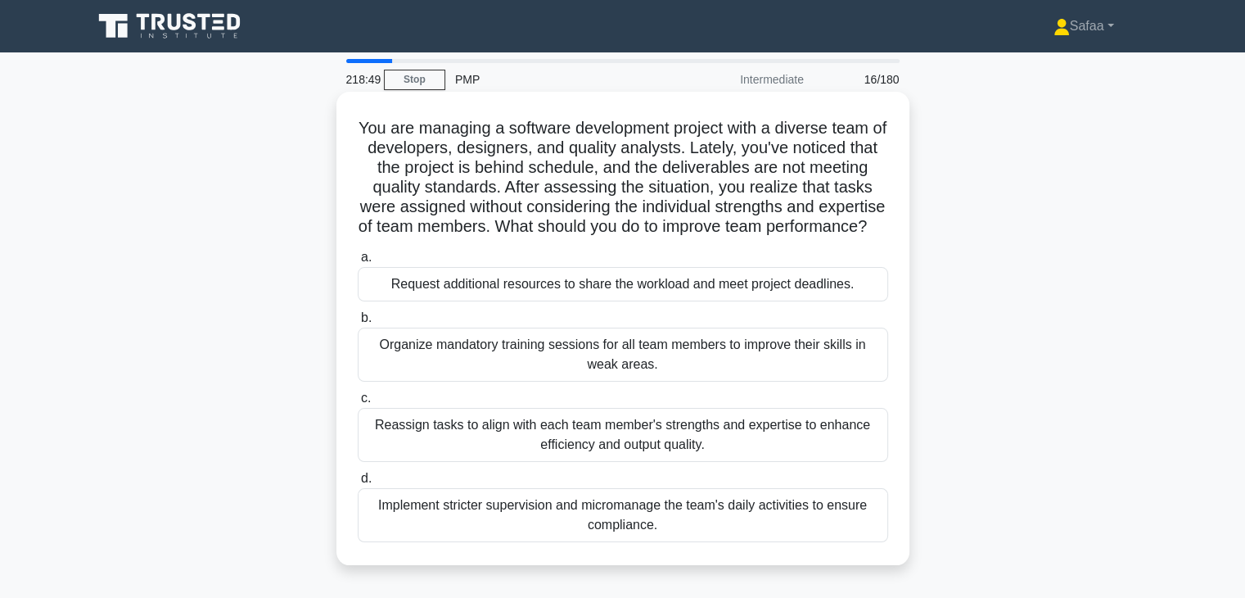
click at [816, 455] on div "Reassign tasks to align with each team member's strengths and expertise to enha…" at bounding box center [623, 435] width 531 height 54
click at [358, 404] on input "c. Reassign tasks to align with each team member's strengths and expertise to e…" at bounding box center [358, 398] width 0 height 11
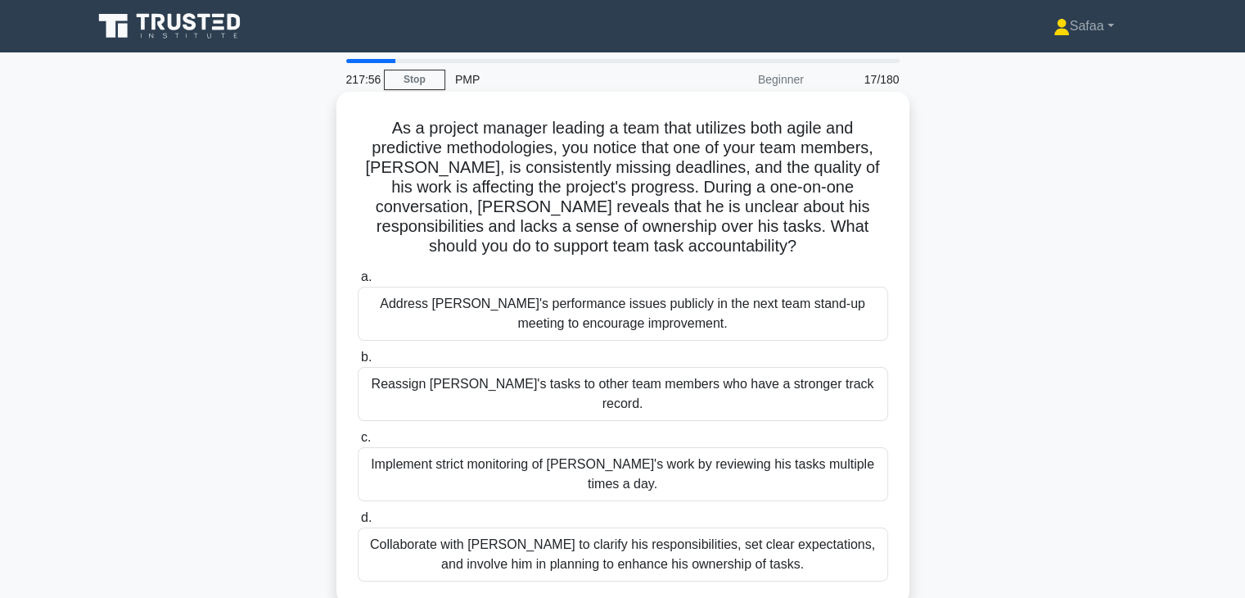
click at [689, 527] on div "Collaborate with Alex to clarify his responsibilities, set clear expectations, …" at bounding box center [623, 554] width 531 height 54
click at [358, 523] on input "d. Collaborate with Alex to clarify his responsibilities, set clear expectation…" at bounding box center [358, 518] width 0 height 11
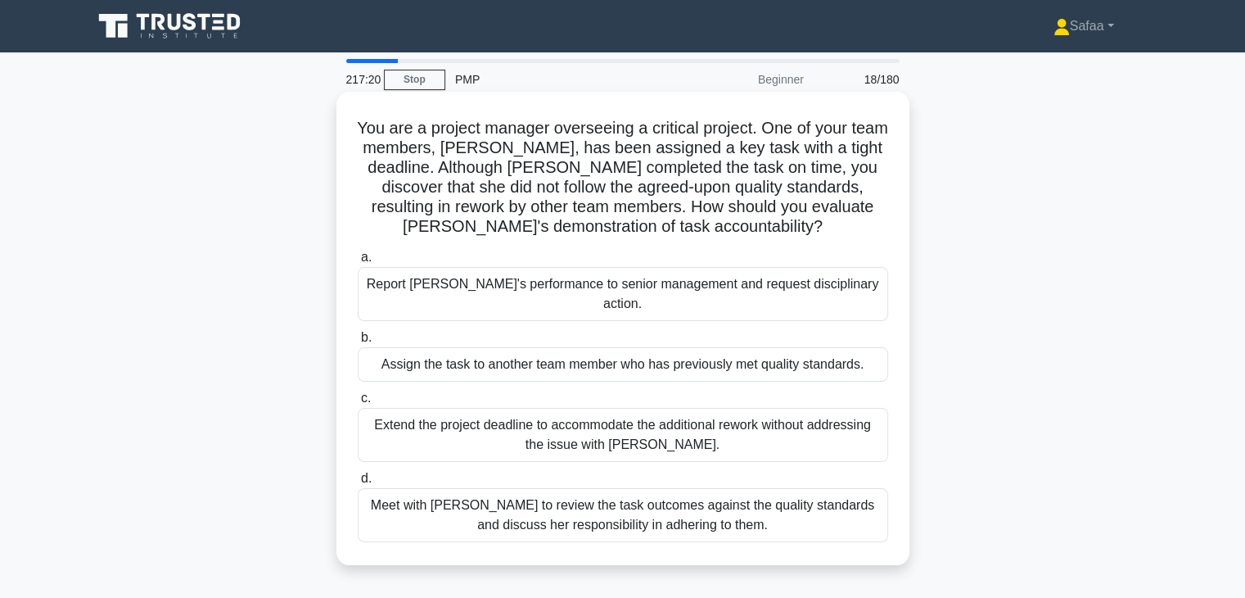
click at [780, 503] on div "Meet with Priya to review the task outcomes against the quality standards and d…" at bounding box center [623, 515] width 531 height 54
click at [358, 484] on input "d. Meet with Priya to review the task outcomes against the quality standards an…" at bounding box center [358, 478] width 0 height 11
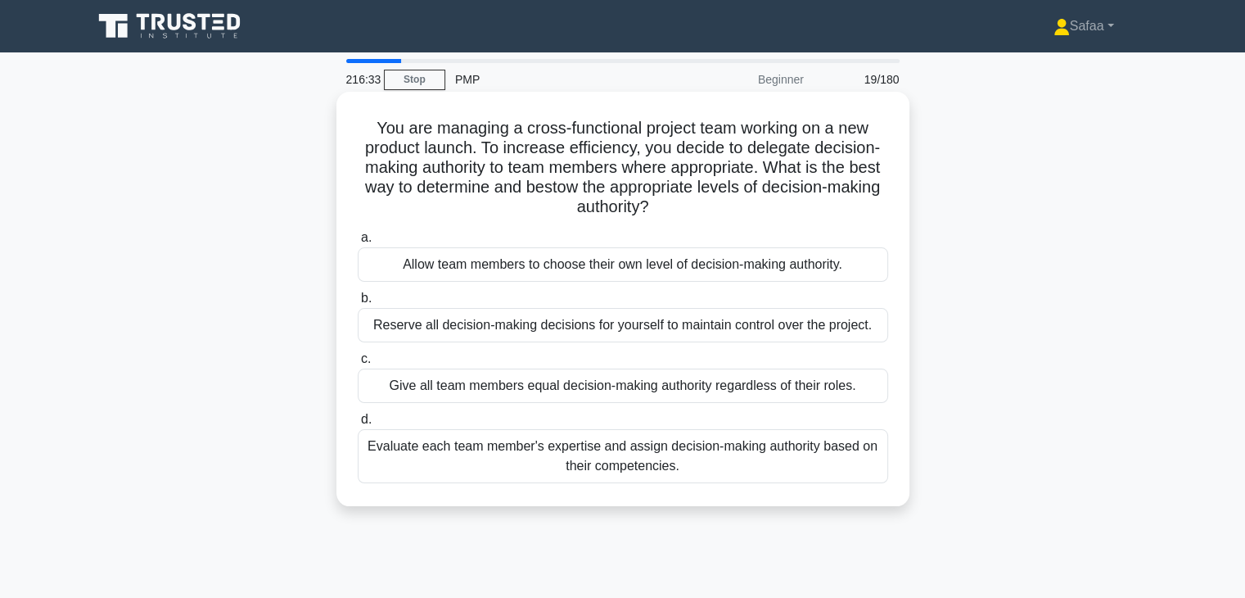
click at [545, 454] on div "Evaluate each team member's expertise and assign decision-making authority base…" at bounding box center [623, 456] width 531 height 54
click at [358, 425] on input "d. Evaluate each team member's expertise and assign decision-making authority b…" at bounding box center [358, 419] width 0 height 11
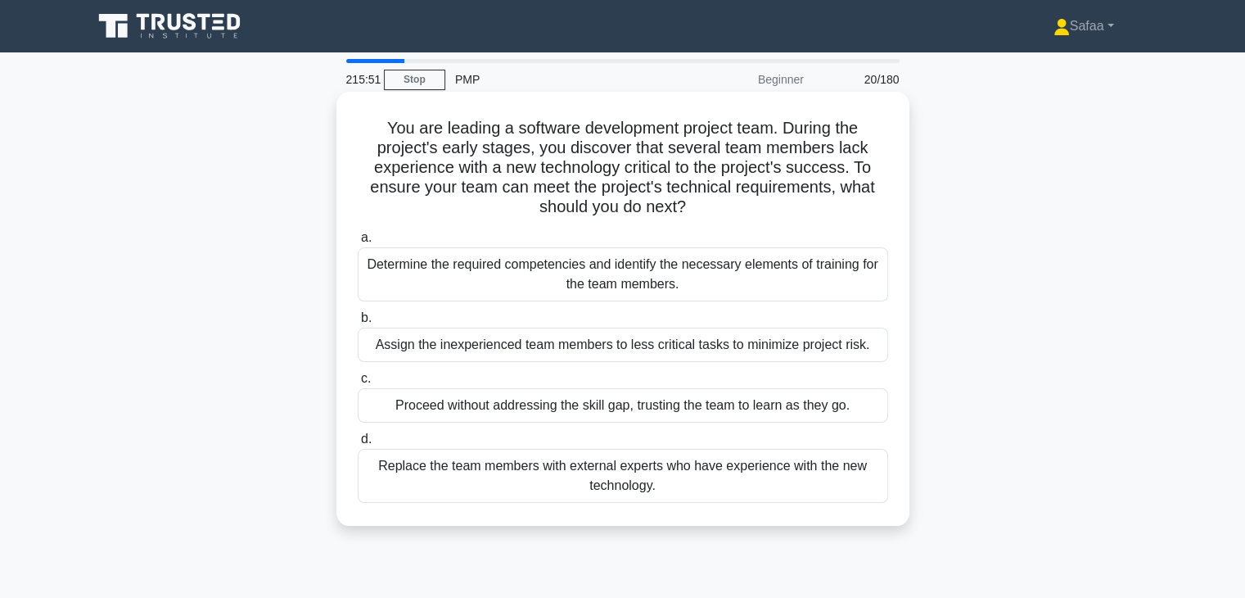
click at [824, 286] on div "Determine the required competencies and identify the necessary elements of trai…" at bounding box center [623, 274] width 531 height 54
click at [358, 243] on input "a. Determine the required competencies and identify the necessary elements of t…" at bounding box center [358, 238] width 0 height 11
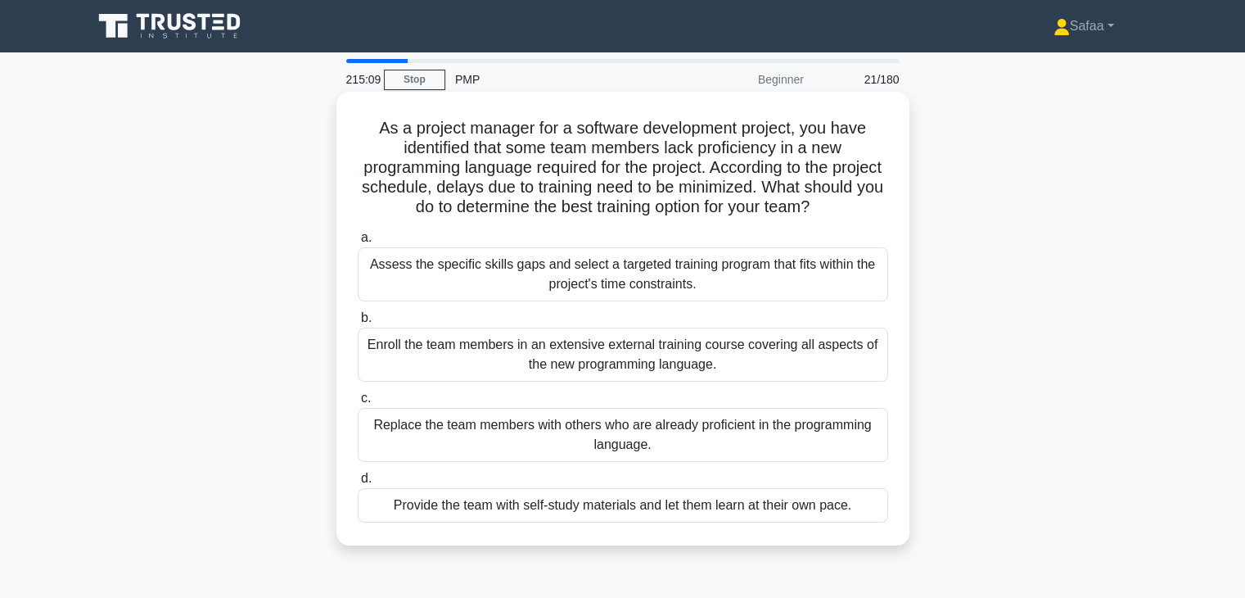
click at [711, 279] on div "Assess the specific skills gaps and select a targeted training program that fit…" at bounding box center [623, 274] width 531 height 54
click at [358, 243] on input "a. Assess the specific skills gaps and select a targeted training program that …" at bounding box center [358, 238] width 0 height 11
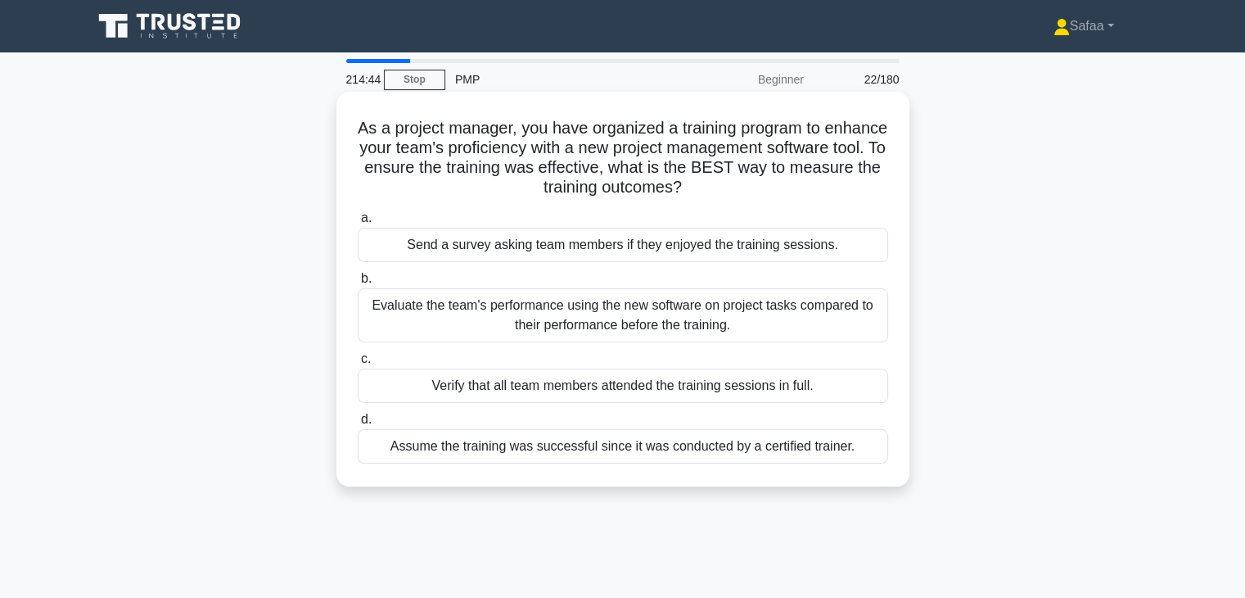
click at [849, 317] on div "Evaluate the team's performance using the new software on project tasks compare…" at bounding box center [623, 315] width 531 height 54
click at [358, 284] on input "b. Evaluate the team's performance using the new software on project tasks comp…" at bounding box center [358, 278] width 0 height 11
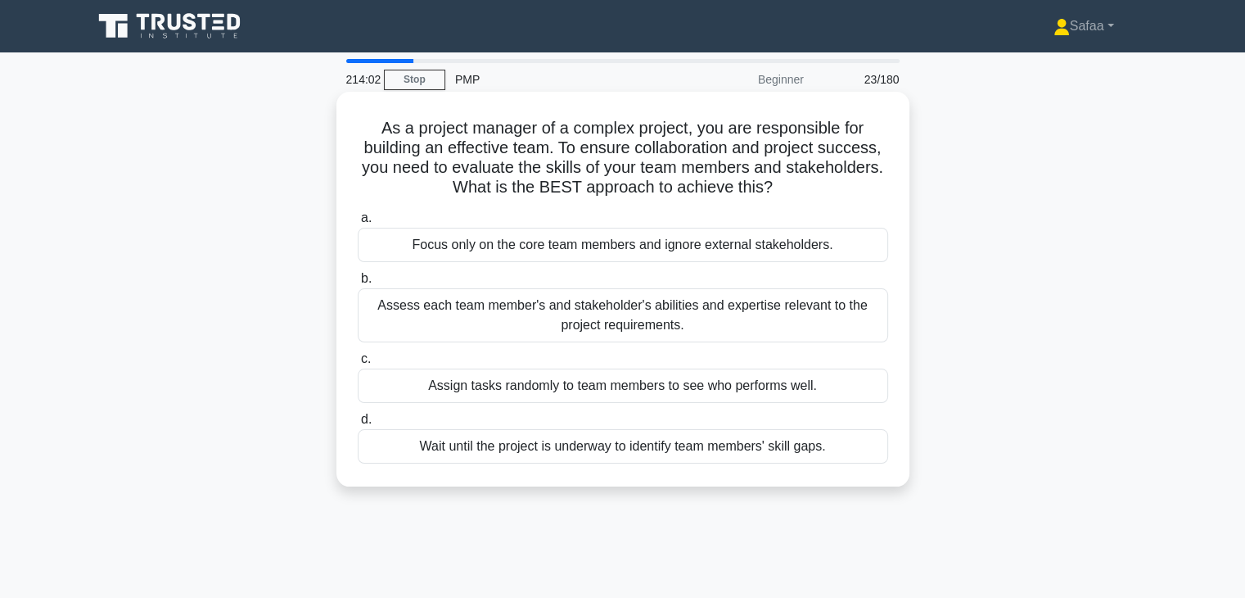
click at [853, 316] on div "Assess each team member's and stakeholder's abilities and expertise relevant to…" at bounding box center [623, 315] width 531 height 54
click at [358, 284] on input "b. Assess each team member's and stakeholder's abilities and expertise relevant…" at bounding box center [358, 278] width 0 height 11
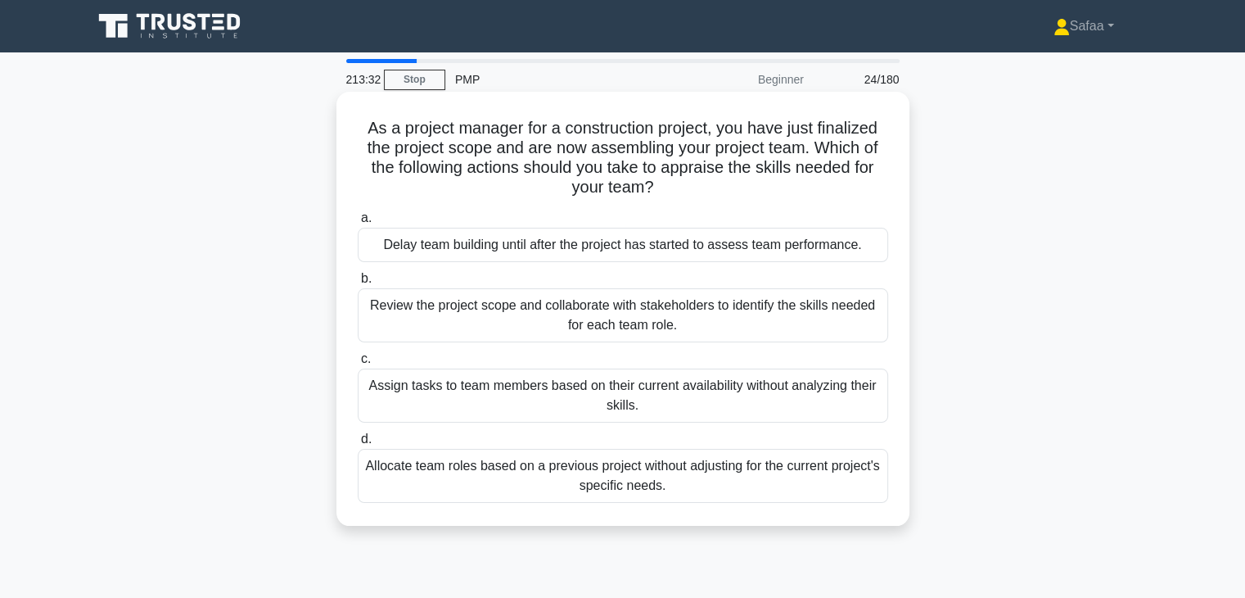
click at [801, 316] on div "Review the project scope and collaborate with stakeholders to identify the skil…" at bounding box center [623, 315] width 531 height 54
click at [358, 284] on input "b. Review the project scope and collaborate with stakeholders to identify the s…" at bounding box center [358, 278] width 0 height 11
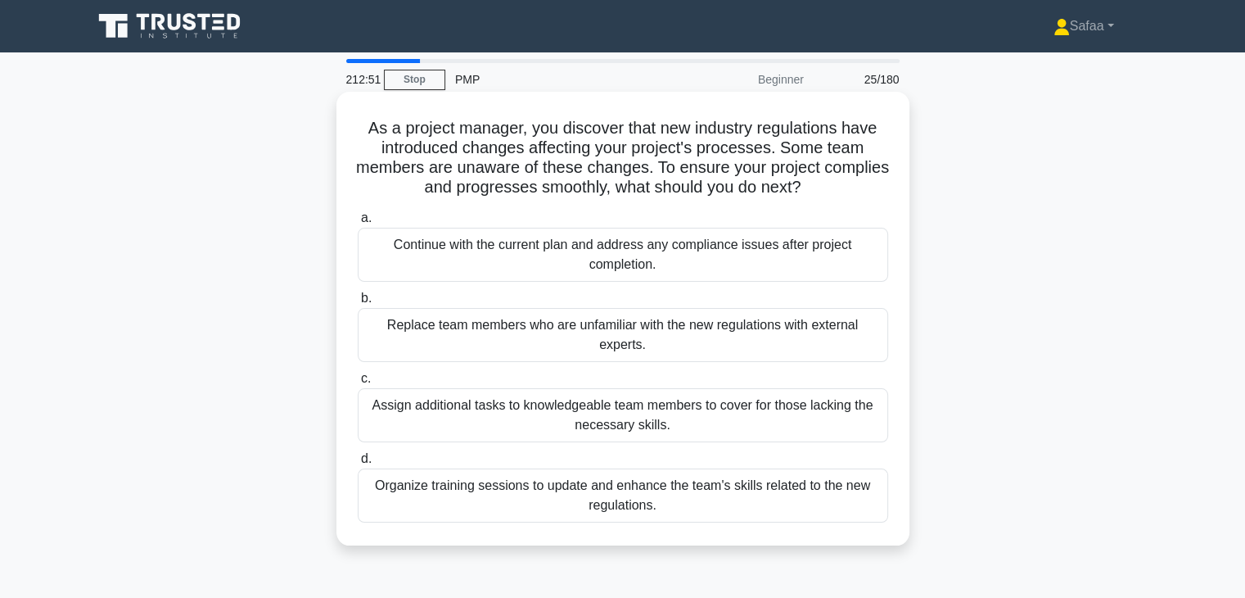
click at [756, 486] on div "Organize training sessions to update and enhance the team's skills related to t…" at bounding box center [623, 495] width 531 height 54
click at [358, 464] on input "d. Organize training sessions to update and enhance the team's skills related t…" at bounding box center [358, 459] width 0 height 11
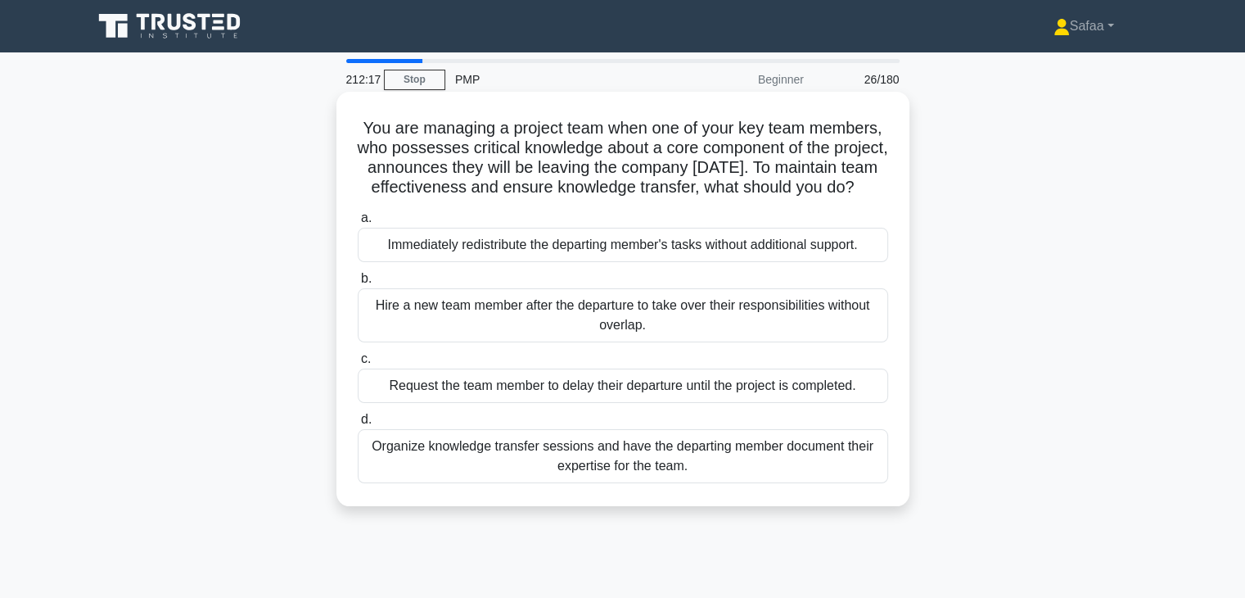
click at [717, 483] on div "Organize knowledge transfer sessions and have the departing member document the…" at bounding box center [623, 456] width 531 height 54
click at [358, 425] on input "d. Organize knowledge transfer sessions and have the departing member document …" at bounding box center [358, 419] width 0 height 11
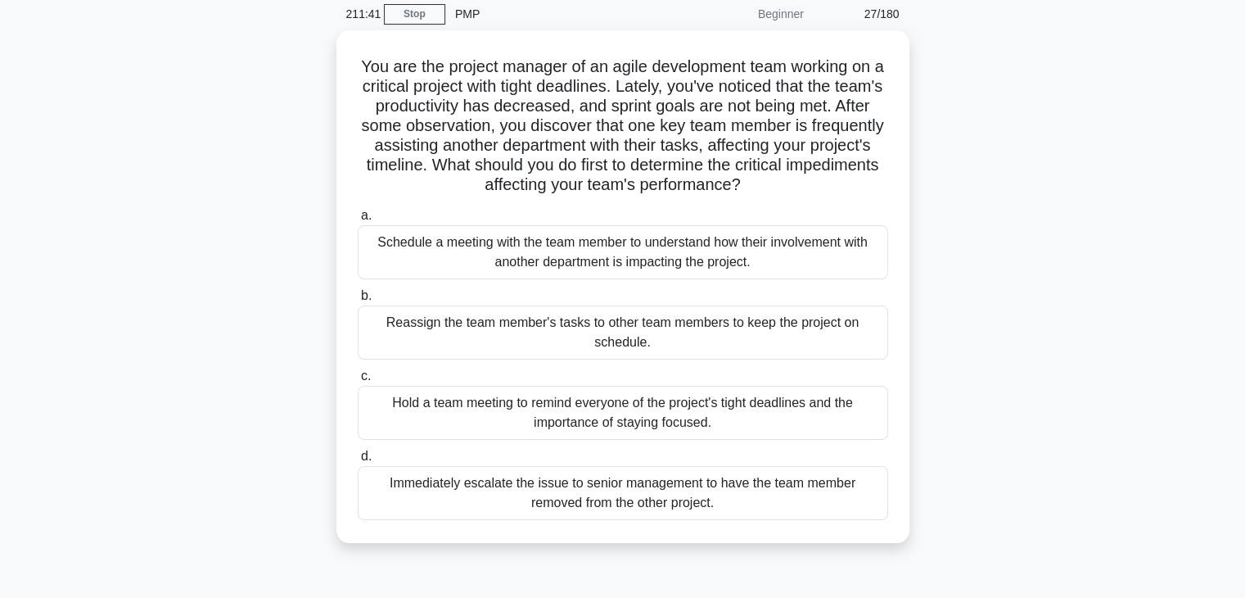
scroll to position [98, 0]
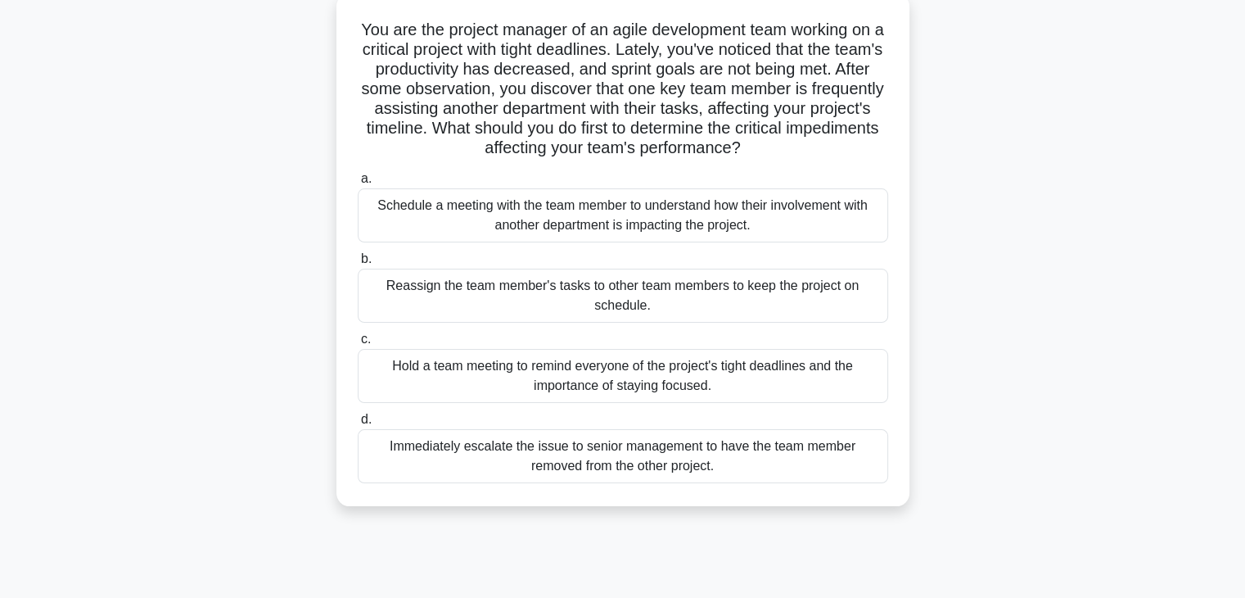
click at [752, 384] on div "Hold a team meeting to remind everyone of the project's tight deadlines and the…" at bounding box center [623, 376] width 531 height 54
click at [358, 345] on input "c. Hold a team meeting to remind everyone of the project's tight deadlines and …" at bounding box center [358, 339] width 0 height 11
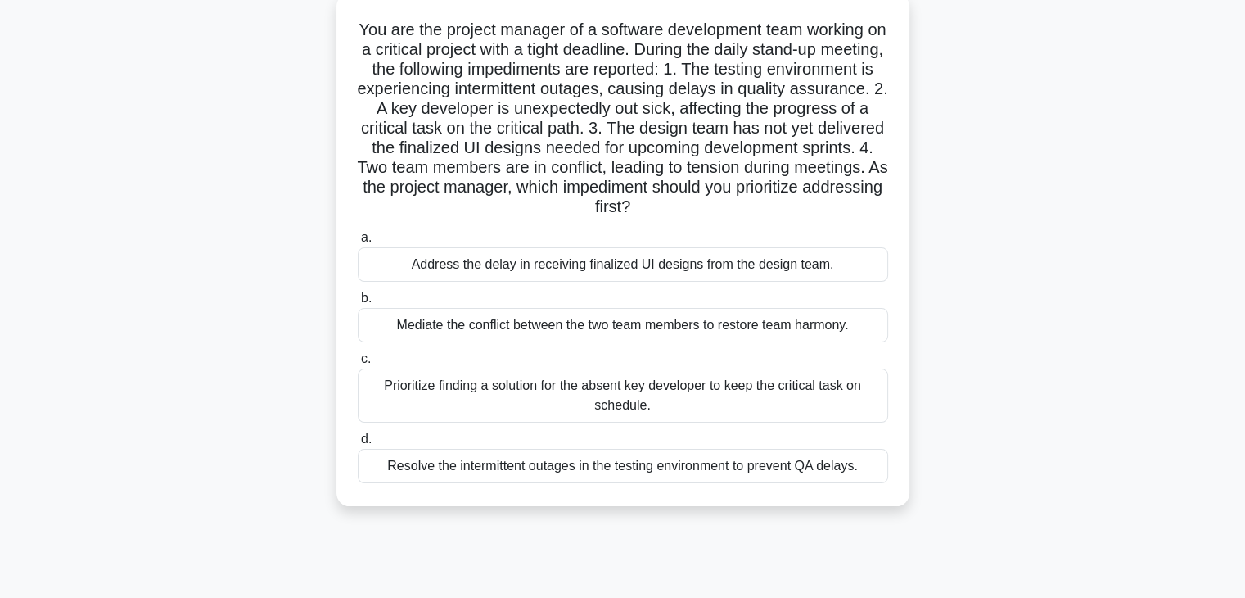
click at [601, 400] on div "Prioritize finding a solution for the absent key developer to keep the critical…" at bounding box center [623, 395] width 531 height 54
click at [358, 364] on input "c. Prioritize finding a solution for the absent key developer to keep the criti…" at bounding box center [358, 359] width 0 height 11
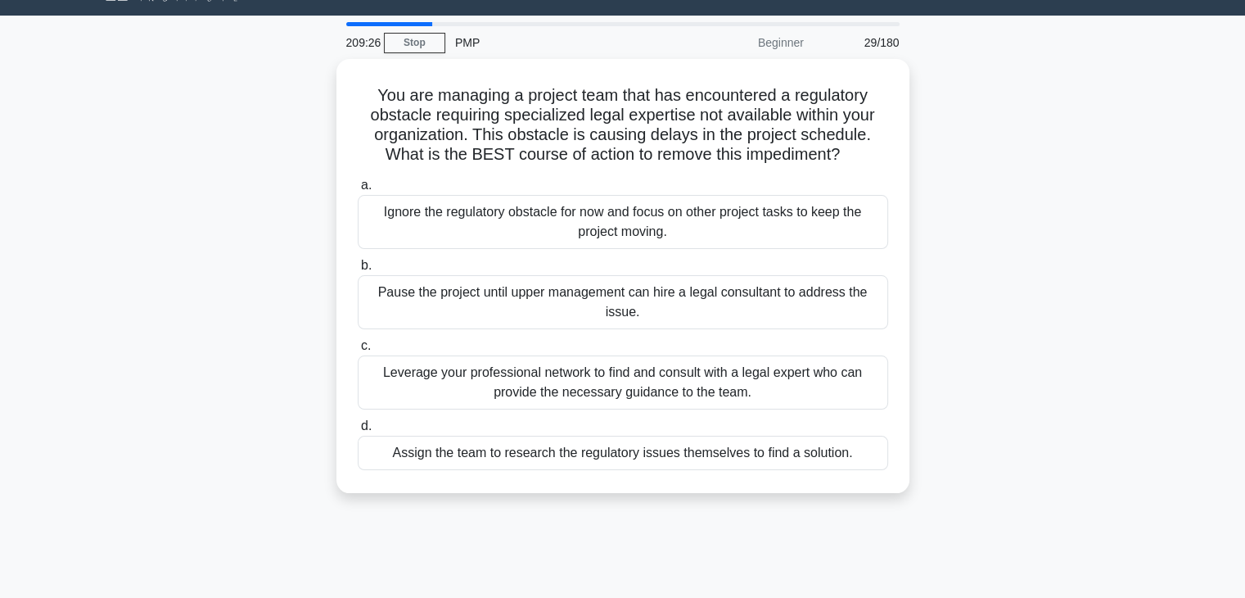
scroll to position [0, 0]
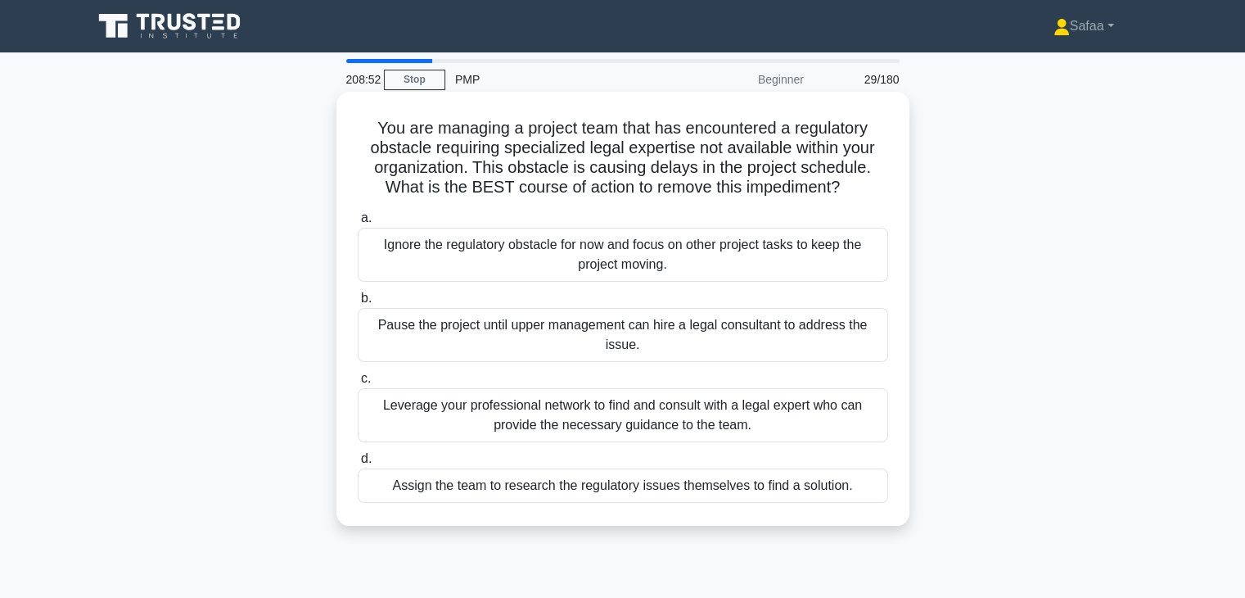
click at [765, 413] on div "Leverage your professional network to find and consult with a legal expert who …" at bounding box center [623, 415] width 531 height 54
click at [358, 384] on input "c. Leverage your professional network to find and consult with a legal expert w…" at bounding box center [358, 378] width 0 height 11
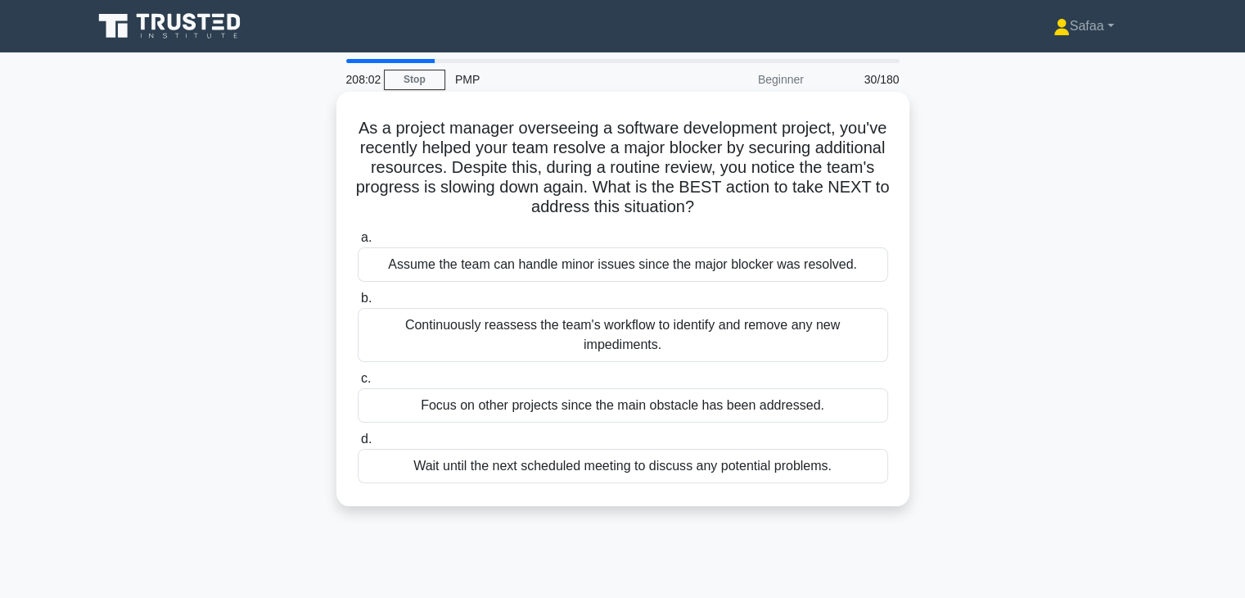
click at [812, 325] on div "Continuously reassess the team's workflow to identify and remove any new impedi…" at bounding box center [623, 335] width 531 height 54
click at [358, 304] on input "b. Continuously reassess the team's workflow to identify and remove any new imp…" at bounding box center [358, 298] width 0 height 11
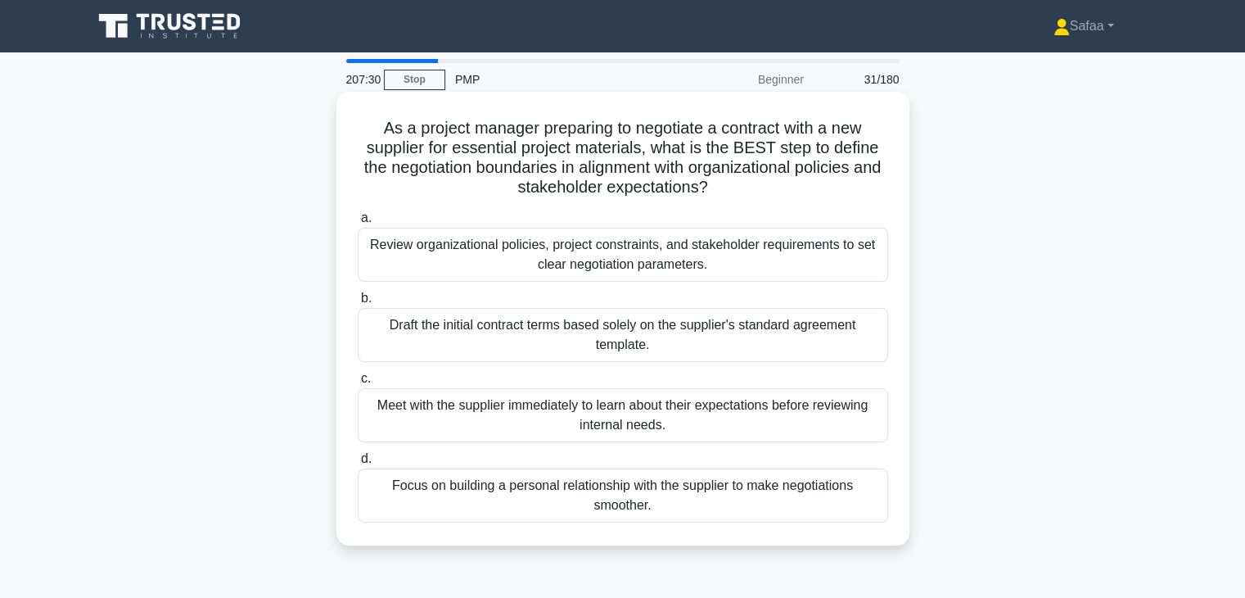
click at [760, 265] on div "Review organizational policies, project constraints, and stakeholder requiremen…" at bounding box center [623, 255] width 531 height 54
click at [358, 224] on input "a. Review organizational policies, project constraints, and stakeholder require…" at bounding box center [358, 218] width 0 height 11
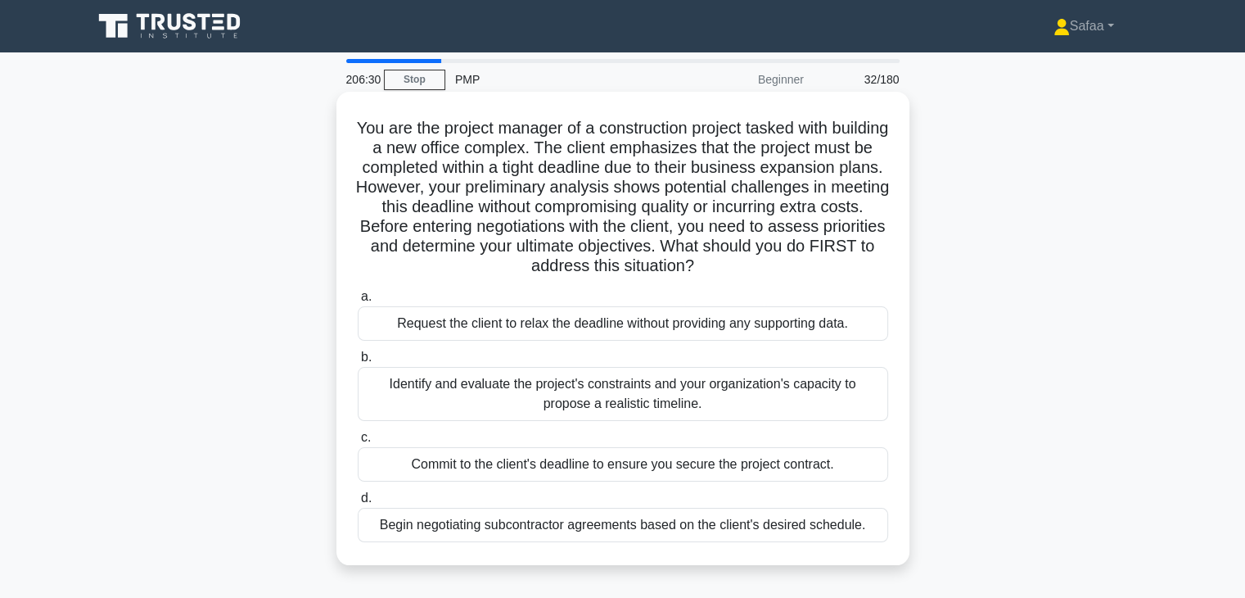
click at [726, 407] on div "Identify and evaluate the project's constraints and your organization's capacit…" at bounding box center [623, 394] width 531 height 54
click at [358, 363] on input "b. Identify and evaluate the project's constraints and your organization's capa…" at bounding box center [358, 357] width 0 height 11
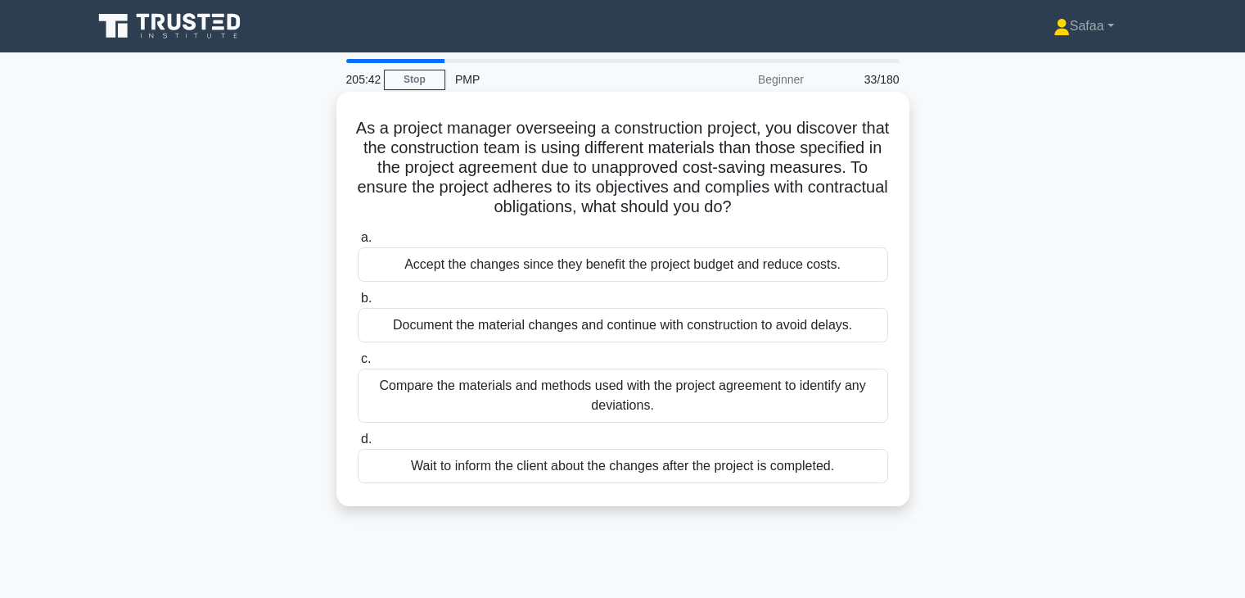
click at [815, 402] on div "Compare the materials and methods used with the project agreement to identify a…" at bounding box center [623, 395] width 531 height 54
click at [358, 364] on input "c. Compare the materials and methods used with the project agreement to identif…" at bounding box center [358, 359] width 0 height 11
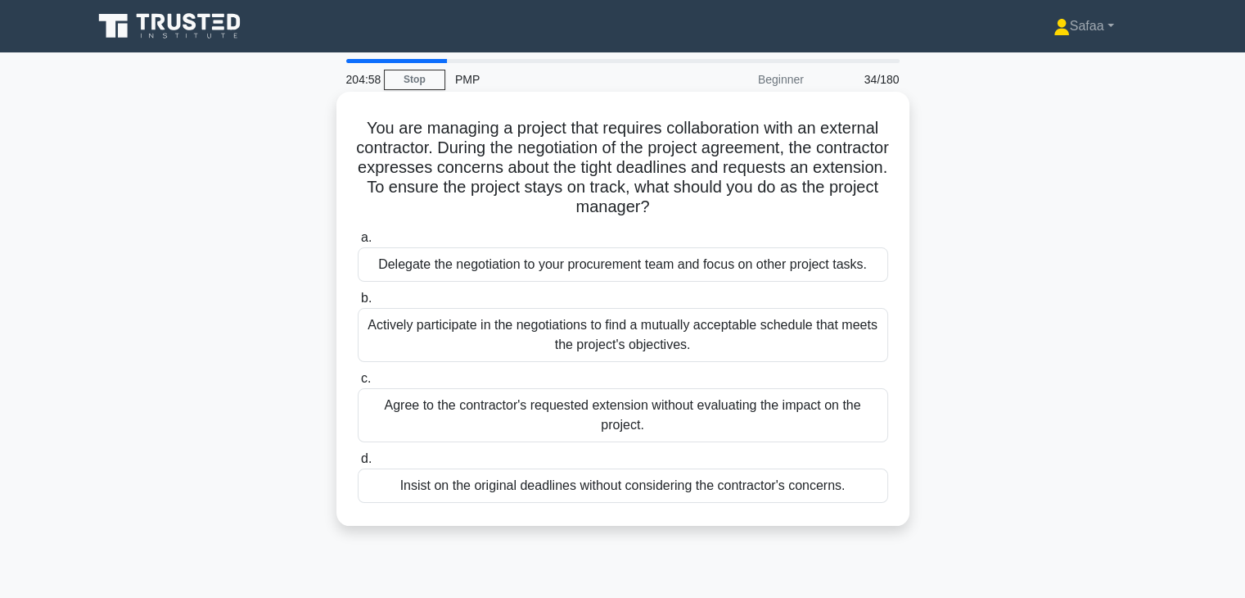
click at [738, 334] on div "Actively participate in the negotiations to find a mutually acceptable schedule…" at bounding box center [623, 335] width 531 height 54
click at [358, 304] on input "b. Actively participate in the negotiations to find a mutually acceptable sched…" at bounding box center [358, 298] width 0 height 11
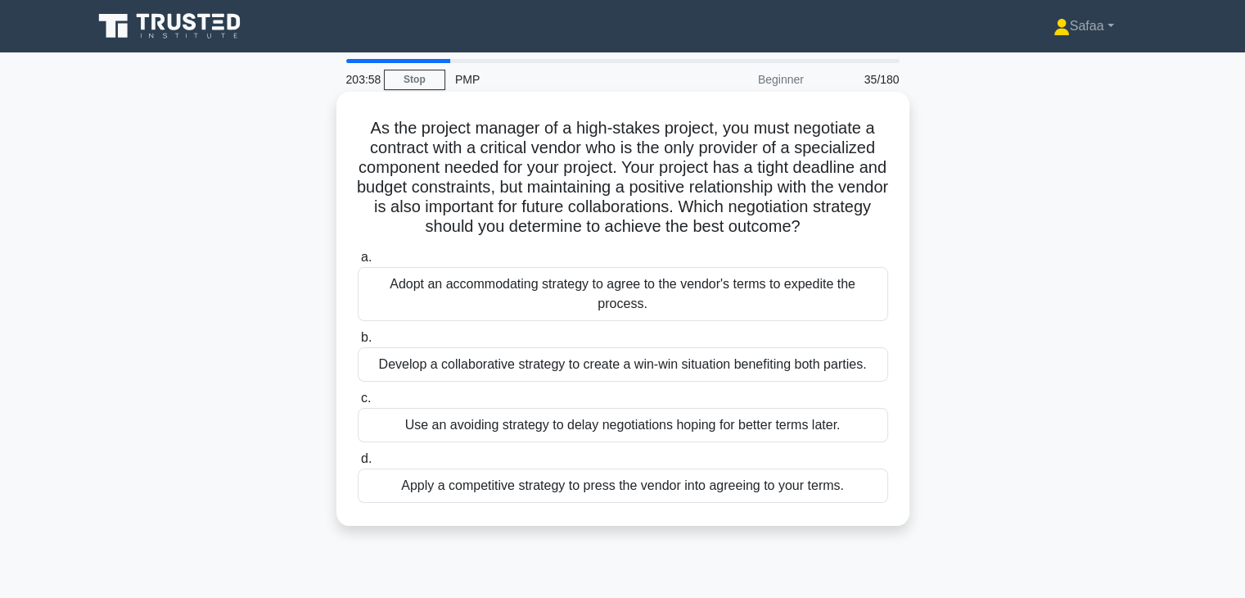
click at [693, 368] on div "Develop a collaborative strategy to create a win-win situation benefiting both …" at bounding box center [623, 364] width 531 height 34
click at [358, 343] on input "b. Develop a collaborative strategy to create a win-win situation benefiting bo…" at bounding box center [358, 337] width 0 height 11
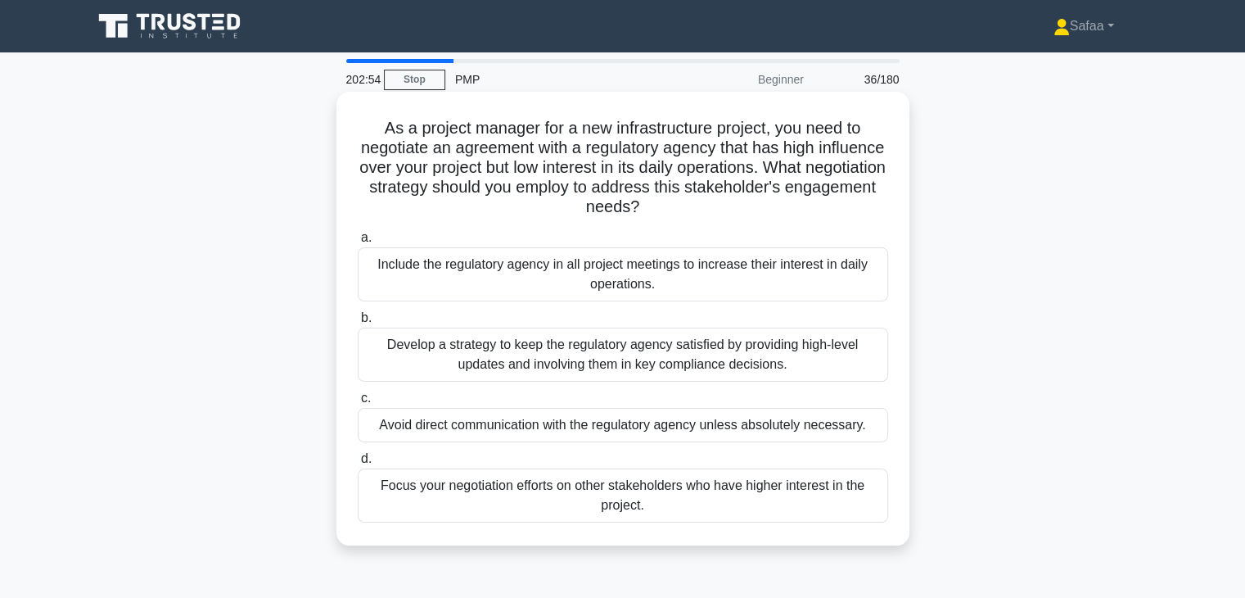
click at [796, 373] on div "Develop a strategy to keep the regulatory agency satisfied by providing high-le…" at bounding box center [623, 354] width 531 height 54
click at [358, 323] on input "b. Develop a strategy to keep the regulatory agency satisfied by providing high…" at bounding box center [358, 318] width 0 height 11
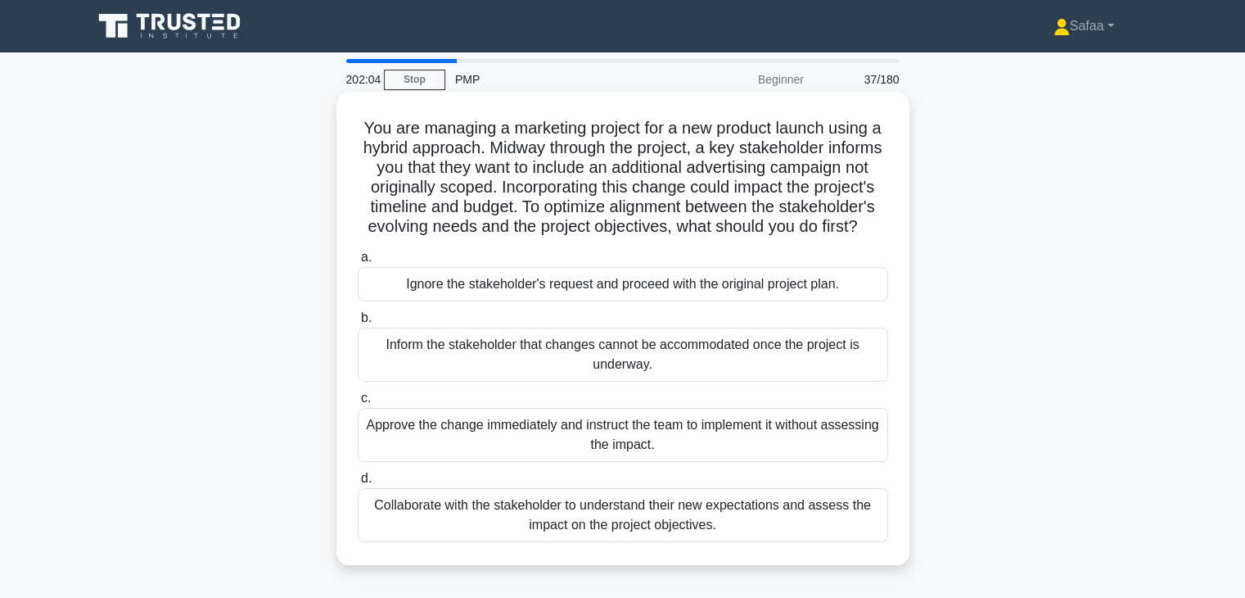
click at [687, 541] on div "Collaborate with the stakeholder to understand their new expectations and asses…" at bounding box center [623, 515] width 531 height 54
click at [358, 484] on input "d. Collaborate with the stakeholder to understand their new expectations and as…" at bounding box center [358, 478] width 0 height 11
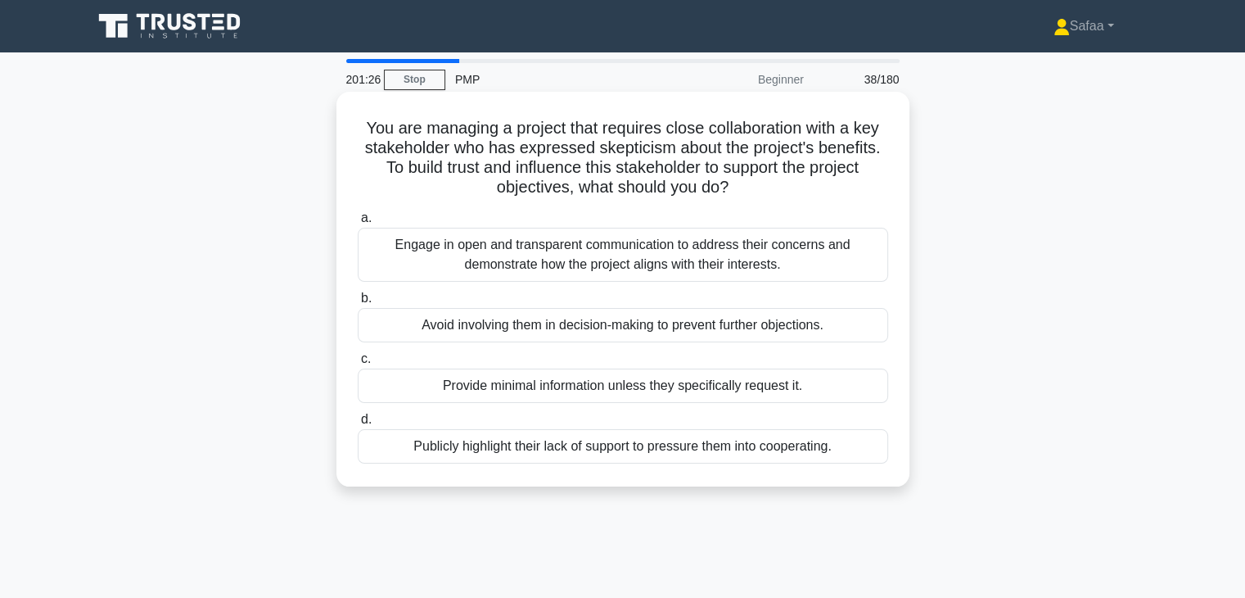
click at [739, 260] on div "Engage in open and transparent communication to address their concerns and demo…" at bounding box center [623, 255] width 531 height 54
click at [358, 224] on input "a. Engage in open and transparent communication to address their concerns and d…" at bounding box center [358, 218] width 0 height 11
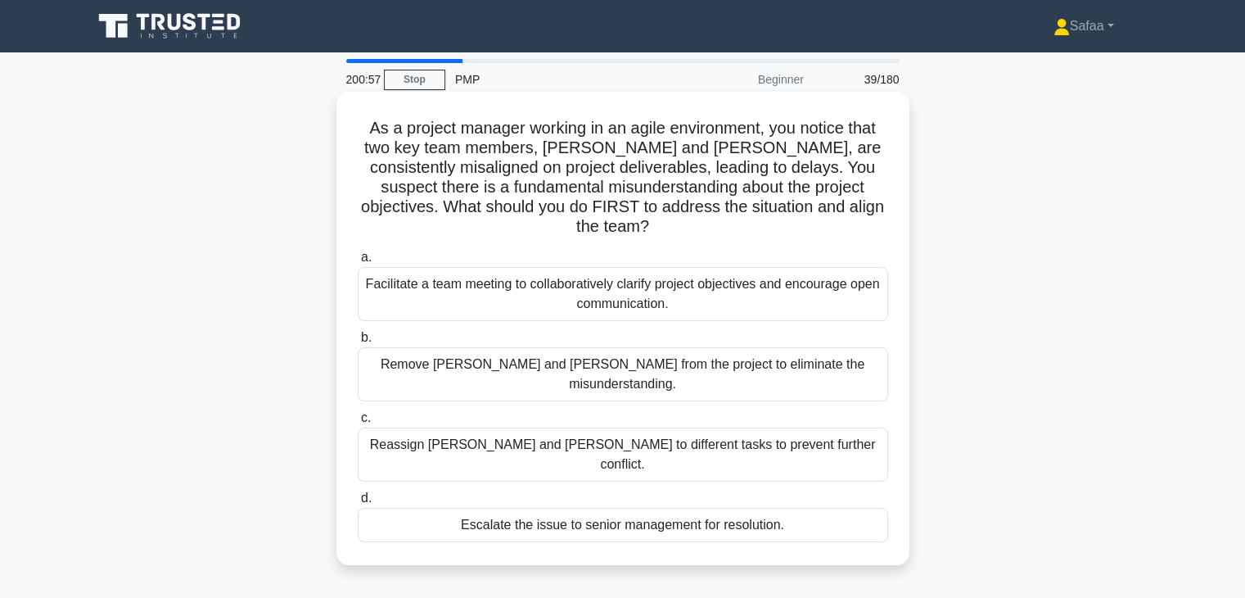
click at [776, 273] on div "Facilitate a team meeting to collaboratively clarify project objectives and enc…" at bounding box center [623, 294] width 531 height 54
click at [358, 263] on input "a. Facilitate a team meeting to collaboratively clarify project objectives and …" at bounding box center [358, 257] width 0 height 11
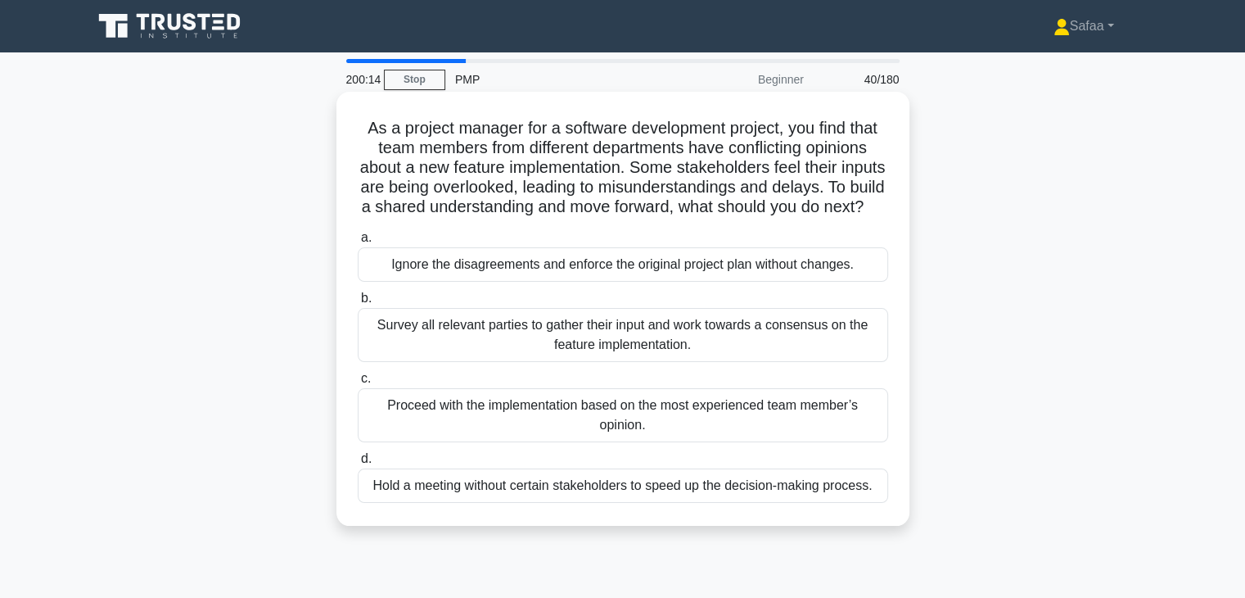
click at [592, 355] on div "Survey all relevant parties to gather their input and work towards a consensus …" at bounding box center [623, 335] width 531 height 54
click at [358, 304] on input "b. Survey all relevant parties to gather their input and work towards a consens…" at bounding box center [358, 298] width 0 height 11
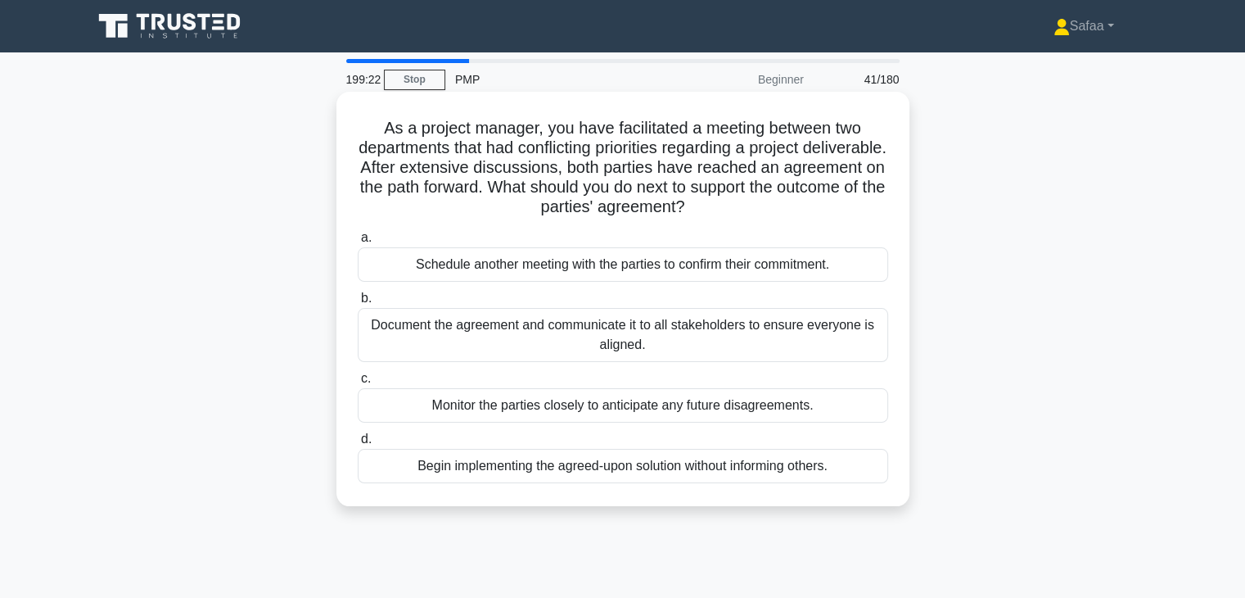
click at [723, 338] on div "Document the agreement and communicate it to all stakeholders to ensure everyon…" at bounding box center [623, 335] width 531 height 54
click at [358, 304] on input "b. Document the agreement and communicate it to all stakeholders to ensure ever…" at bounding box center [358, 298] width 0 height 11
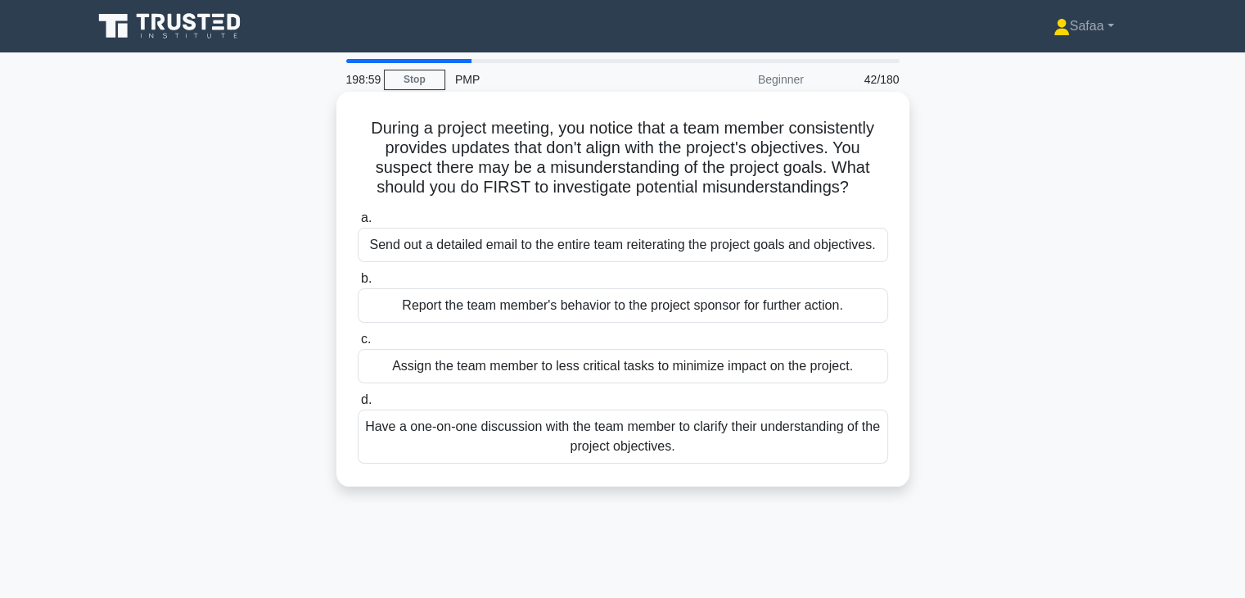
click at [756, 444] on div "Have a one-on-one discussion with the team member to clarify their understandin…" at bounding box center [623, 436] width 531 height 54
click at [358, 405] on input "d. Have a one-on-one discussion with the team member to clarify their understan…" at bounding box center [358, 400] width 0 height 11
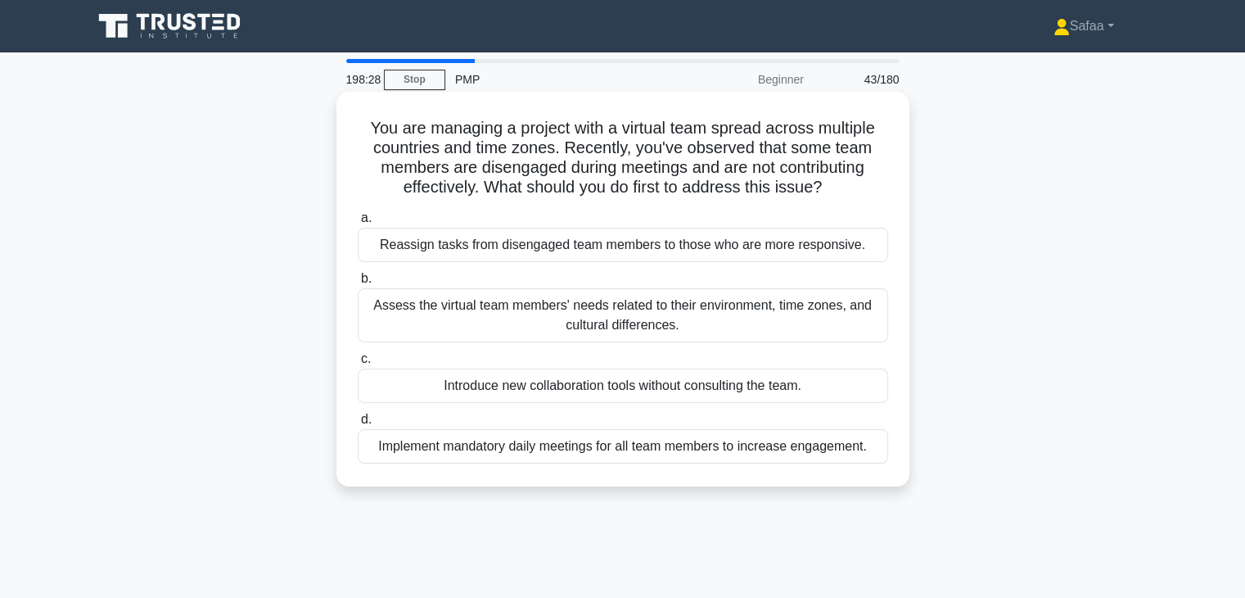
click at [720, 301] on div "Assess the virtual team members' needs related to their environment, time zones…" at bounding box center [623, 315] width 531 height 54
click at [358, 284] on input "b. Assess the virtual team members' needs related to their environment, time zo…" at bounding box center [358, 278] width 0 height 11
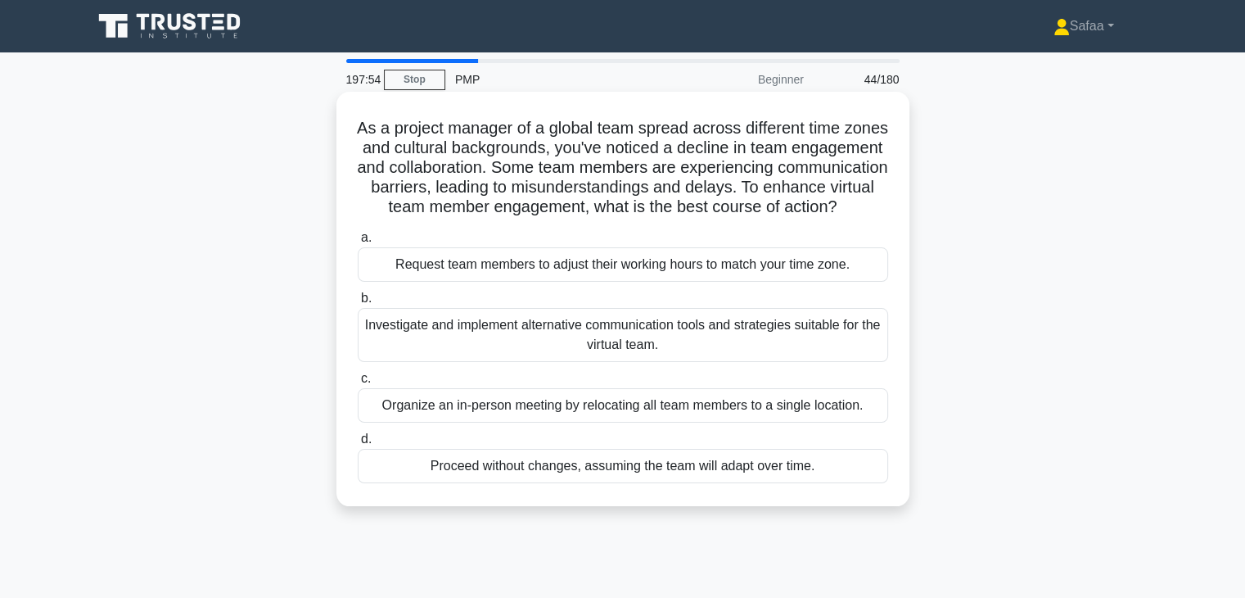
click at [662, 359] on div "Investigate and implement alternative communication tools and strategies suitab…" at bounding box center [623, 335] width 531 height 54
click at [358, 304] on input "b. Investigate and implement alternative communication tools and strategies sui…" at bounding box center [358, 298] width 0 height 11
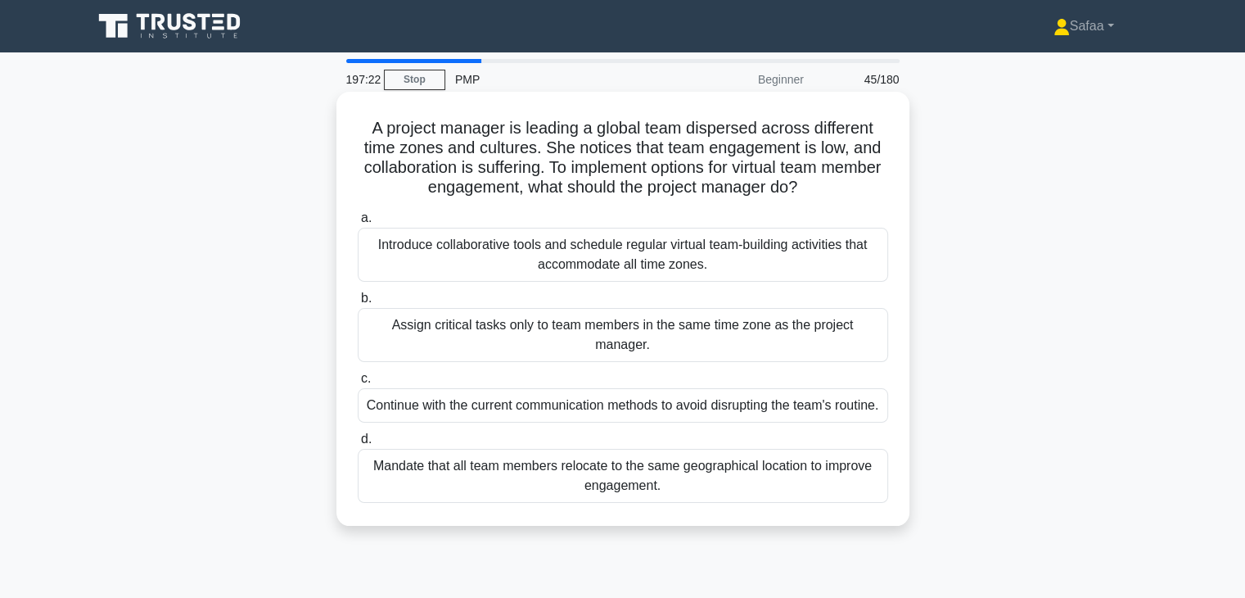
click at [755, 260] on div "Introduce collaborative tools and schedule regular virtual team-building activi…" at bounding box center [623, 255] width 531 height 54
click at [358, 224] on input "a. Introduce collaborative tools and schedule regular virtual team-building act…" at bounding box center [358, 218] width 0 height 11
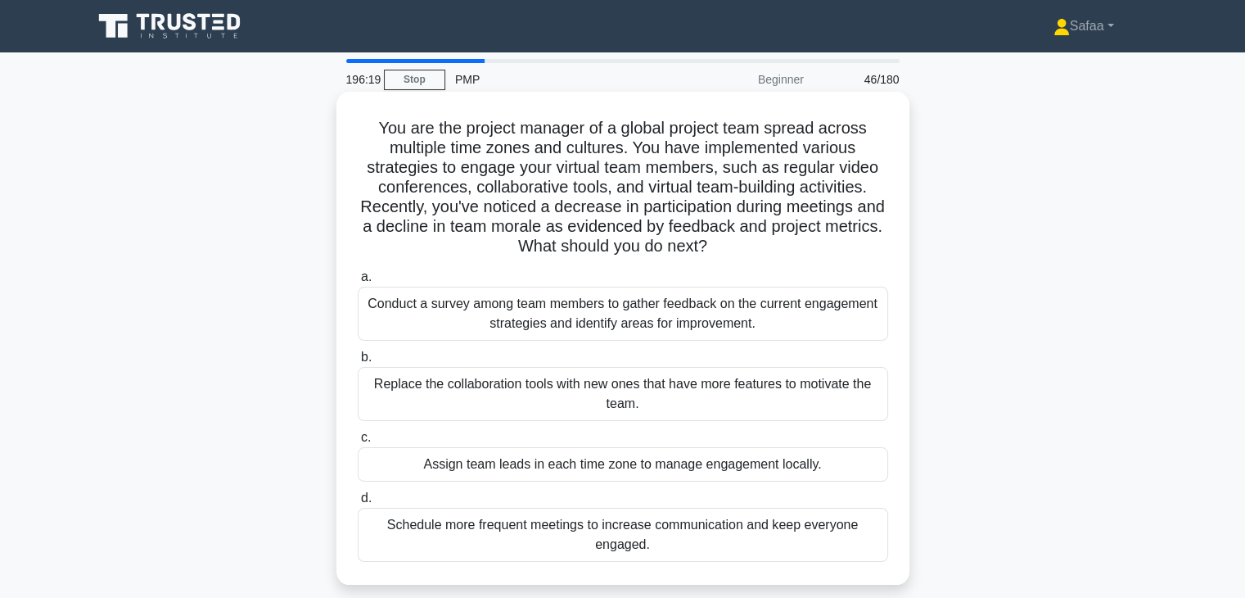
click at [785, 315] on div "Conduct a survey among team members to gather feedback on the current engagemen…" at bounding box center [623, 314] width 531 height 54
click at [358, 282] on input "a. Conduct a survey among team members to gather feedback on the current engage…" at bounding box center [358, 277] width 0 height 11
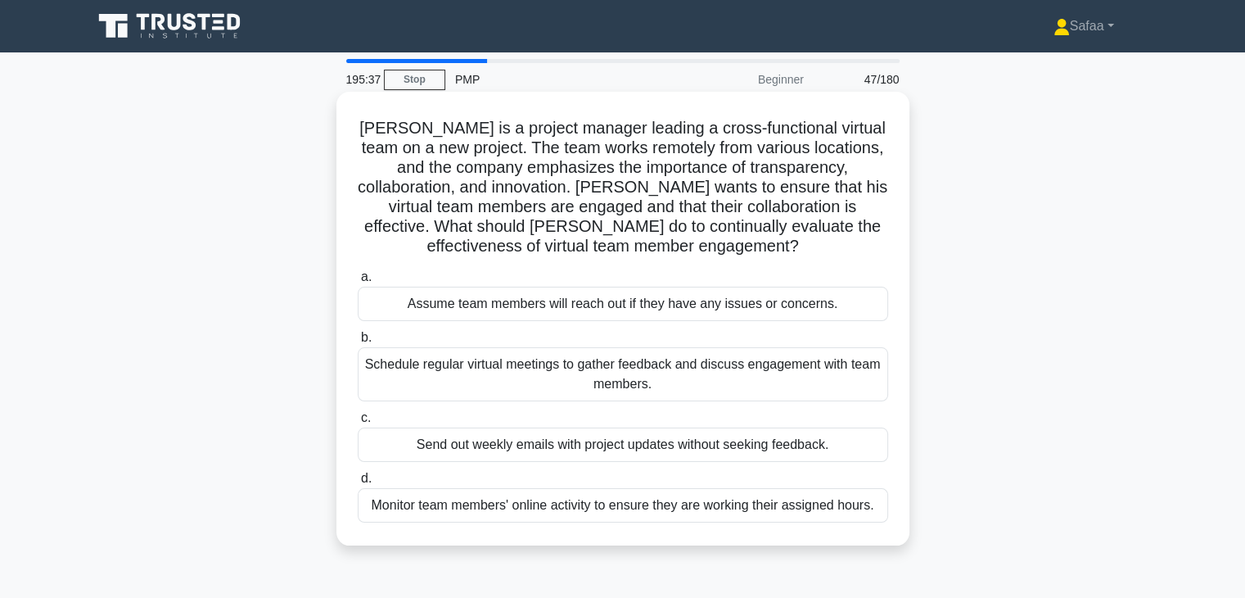
click at [765, 382] on div "Schedule regular virtual meetings to gather feedback and discuss engagement wit…" at bounding box center [623, 374] width 531 height 54
click at [358, 343] on input "b. Schedule regular virtual meetings to gather feedback and discuss engagement …" at bounding box center [358, 337] width 0 height 11
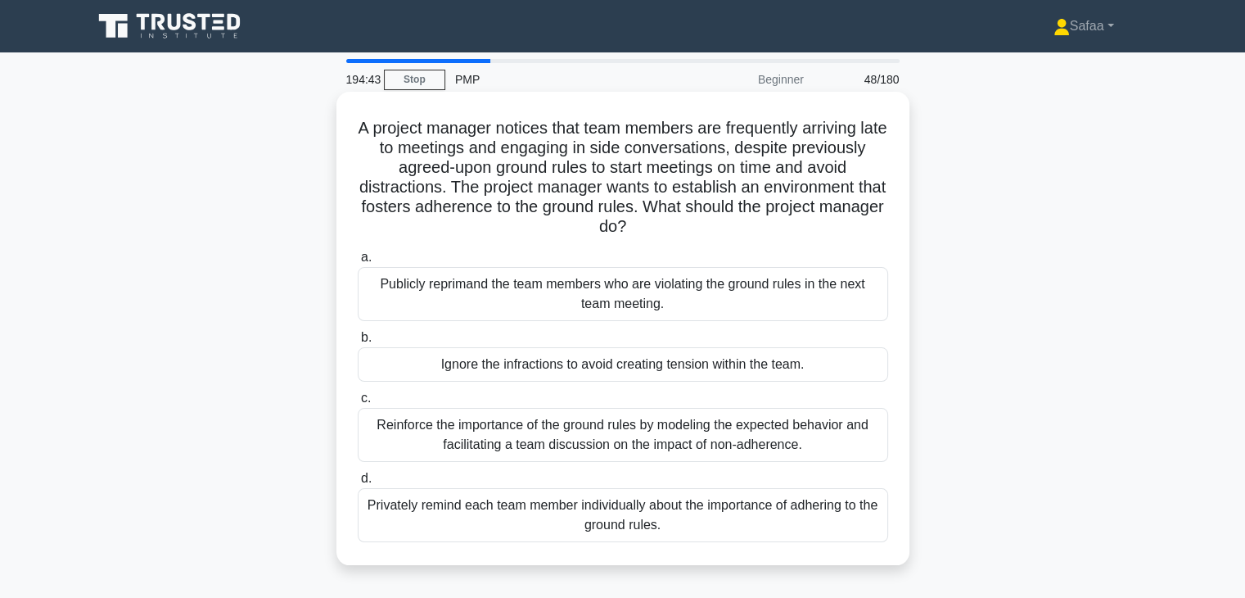
click at [779, 451] on div "Reinforce the importance of the ground rules by modeling the expected behavior …" at bounding box center [623, 435] width 531 height 54
click at [358, 404] on input "c. Reinforce the importance of the ground rules by modeling the expected behavi…" at bounding box center [358, 398] width 0 height 11
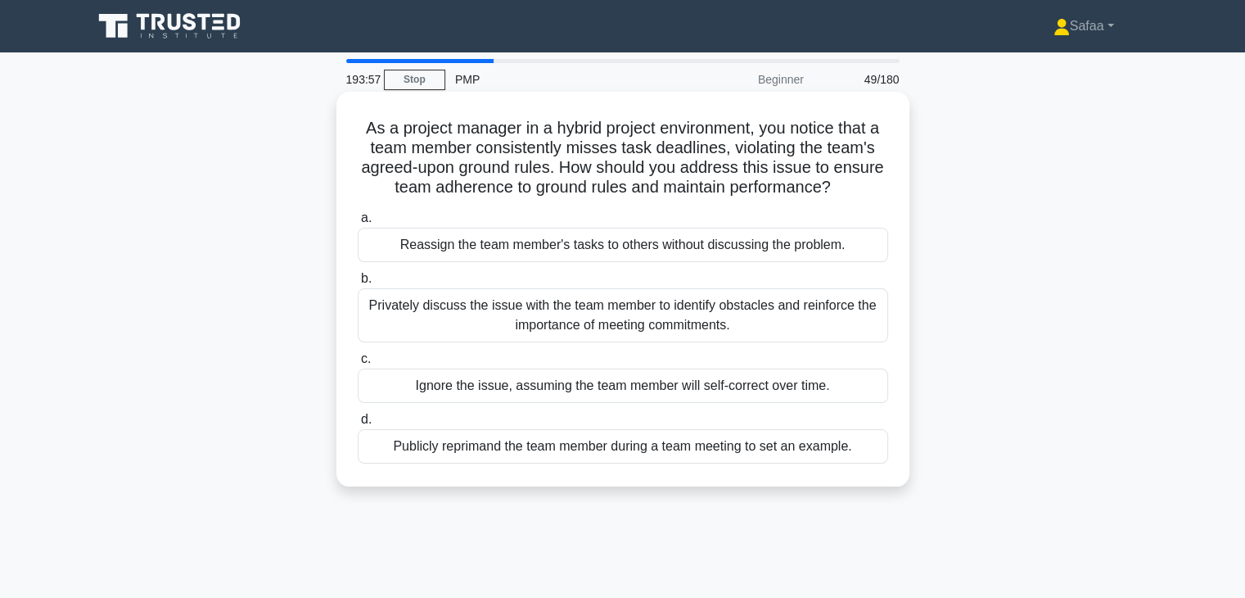
click at [601, 315] on div "Privately discuss the issue with the team member to identify obstacles and rein…" at bounding box center [623, 315] width 531 height 54
click at [358, 284] on input "b. Privately discuss the issue with the team member to identify obstacles and r…" at bounding box center [358, 278] width 0 height 11
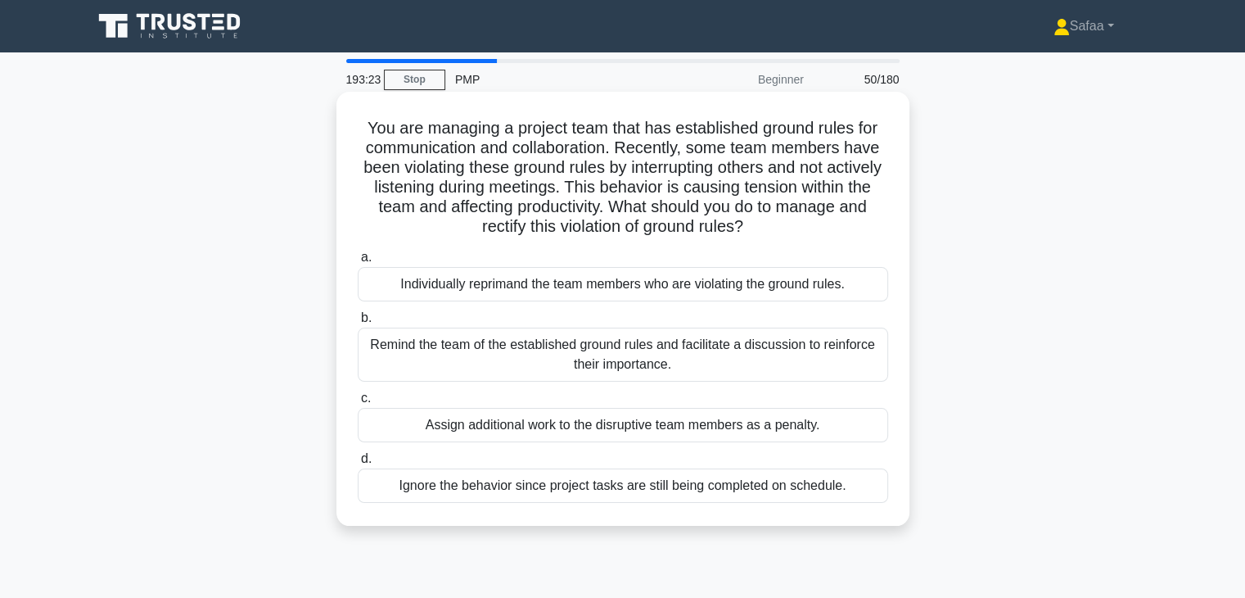
click at [830, 367] on div "Remind the team of the established ground rules and facilitate a discussion to …" at bounding box center [623, 354] width 531 height 54
click at [358, 323] on input "b. Remind the team of the established ground rules and facilitate a discussion …" at bounding box center [358, 318] width 0 height 11
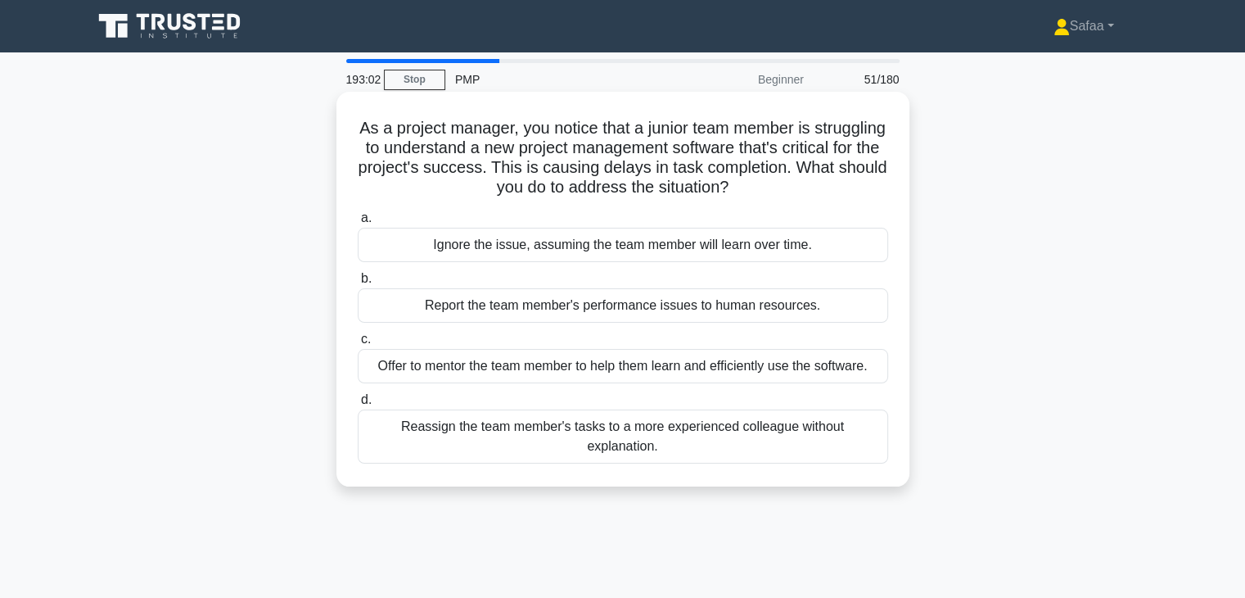
click at [824, 378] on div "Offer to mentor the team member to help them learn and efficiently use the soft…" at bounding box center [623, 366] width 531 height 34
click at [358, 345] on input "c. Offer to mentor the team member to help them learn and efficiently use the s…" at bounding box center [358, 339] width 0 height 11
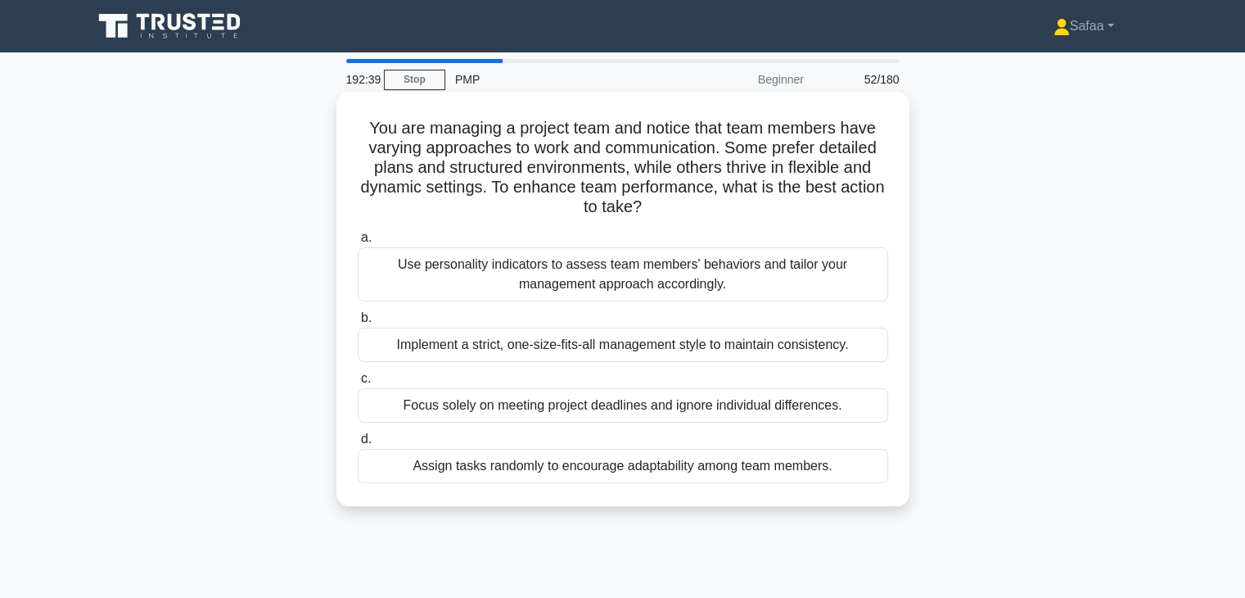
click at [626, 286] on div "Use personality indicators to assess team members' behaviors and tailor your ma…" at bounding box center [623, 274] width 531 height 54
click at [358, 243] on input "a. Use personality indicators to assess team members' behaviors and tailor your…" at bounding box center [358, 238] width 0 height 11
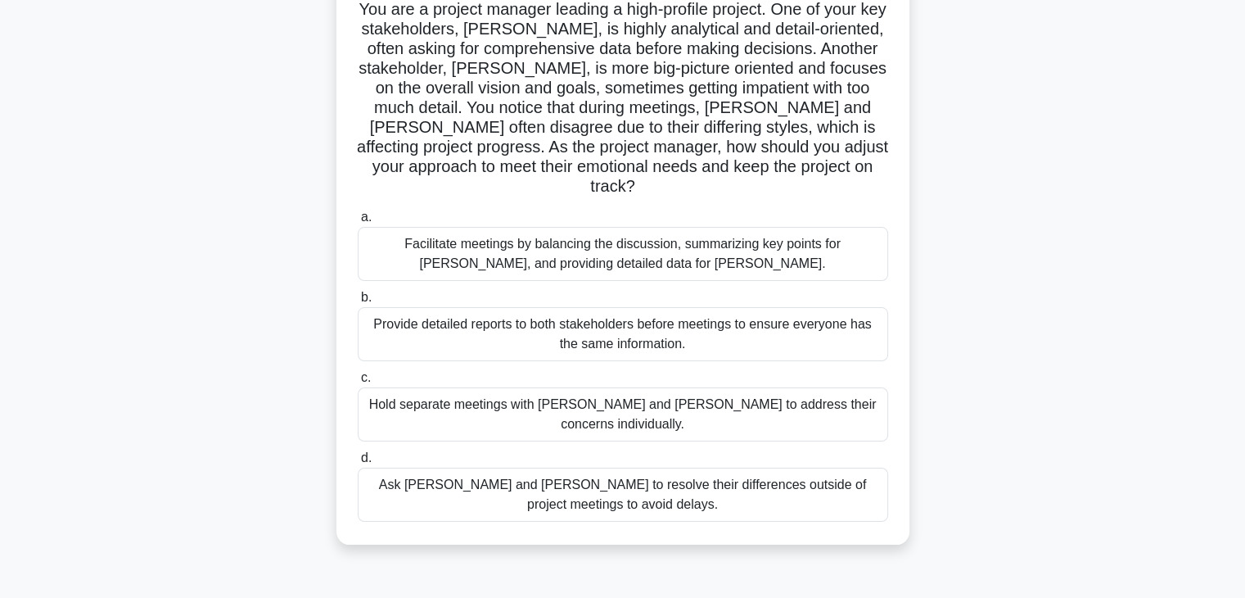
scroll to position [131, 0]
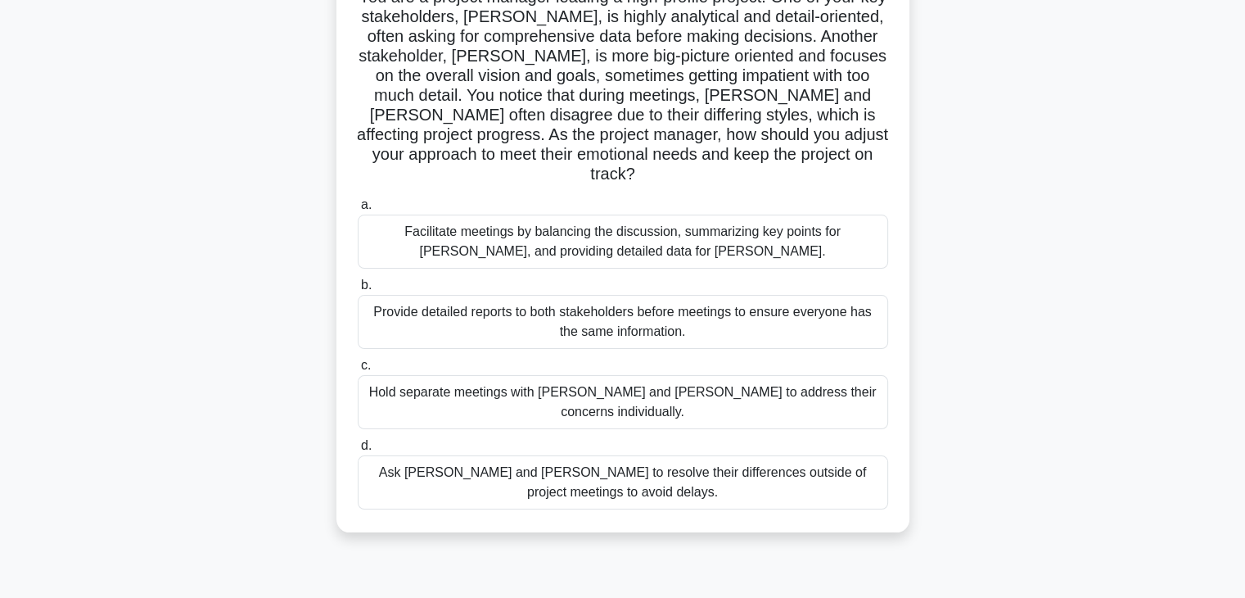
click at [737, 216] on div "Facilitate meetings by balancing the discussion, summarizing key points for Joh…" at bounding box center [623, 242] width 531 height 54
click at [358, 210] on input "a. Facilitate meetings by balancing the discussion, summarizing key points for …" at bounding box center [358, 205] width 0 height 11
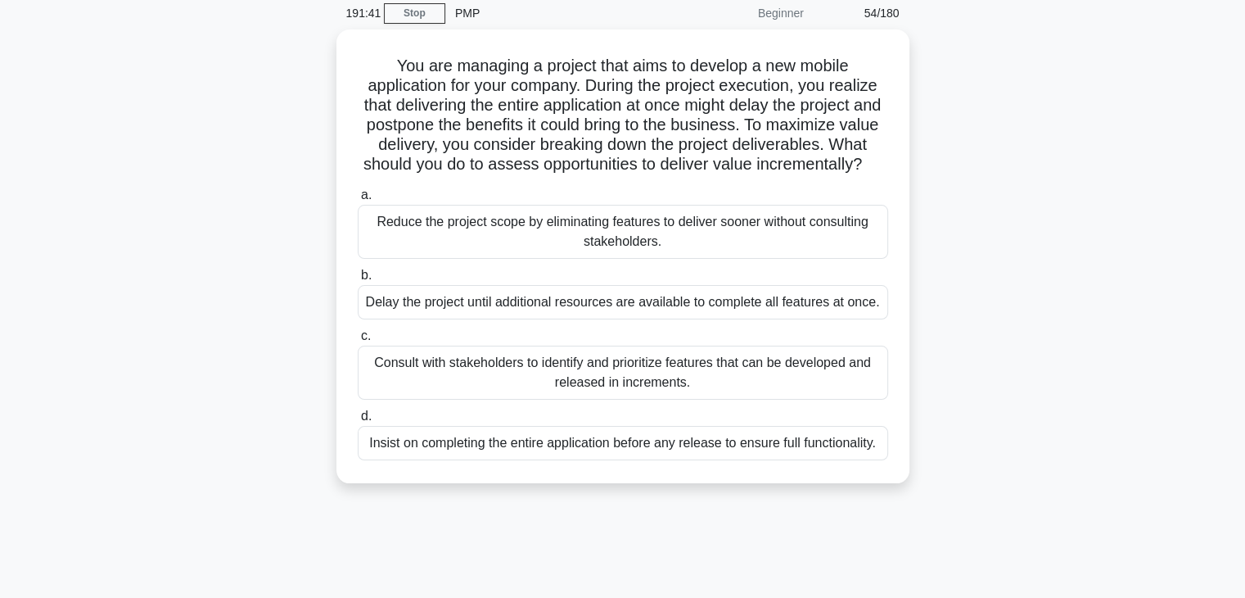
scroll to position [0, 0]
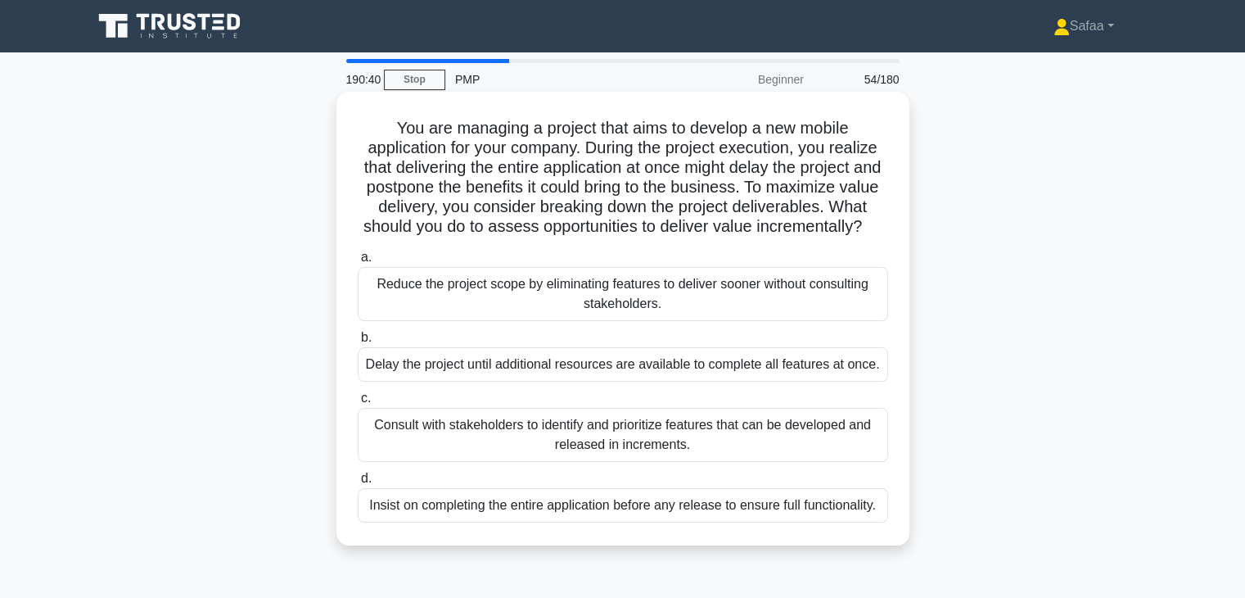
click at [834, 462] on div "Consult with stakeholders to identify and prioritize features that can be devel…" at bounding box center [623, 435] width 531 height 54
click at [358, 404] on input "c. Consult with stakeholders to identify and prioritize features that can be de…" at bounding box center [358, 398] width 0 height 11
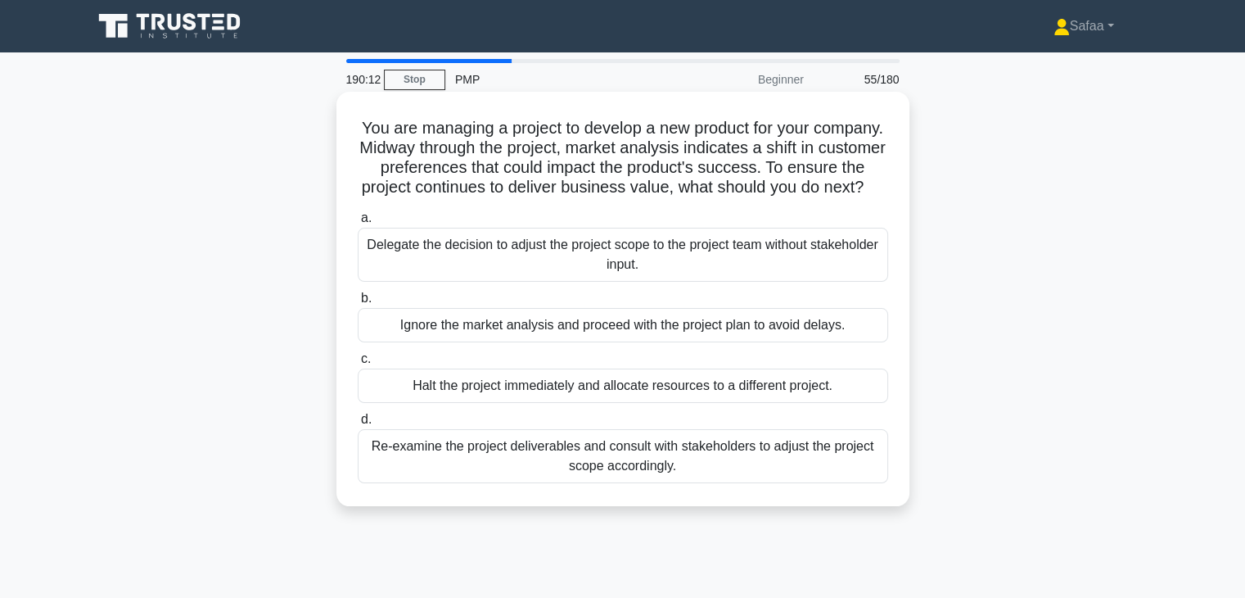
click at [801, 483] on div "Re-examine the project deliverables and consult with stakeholders to adjust the…" at bounding box center [623, 456] width 531 height 54
click at [358, 425] on input "d. Re-examine the project deliverables and consult with stakeholders to adjust …" at bounding box center [358, 419] width 0 height 11
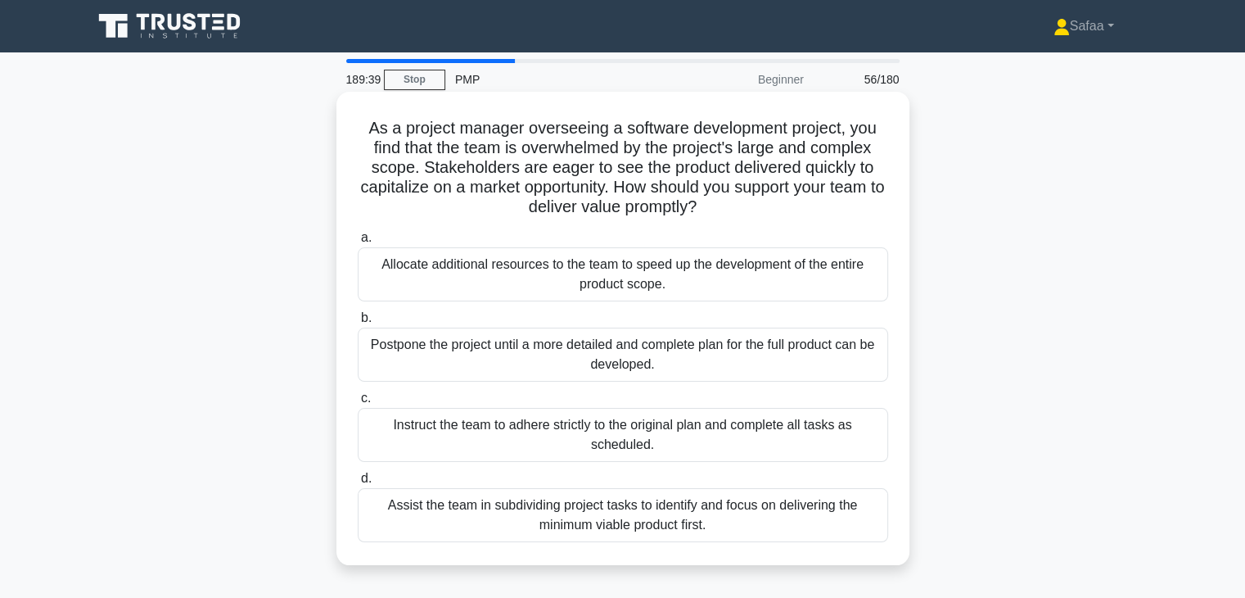
click at [739, 512] on div "Assist the team in subdividing project tasks to identify and focus on deliverin…" at bounding box center [623, 515] width 531 height 54
click at [358, 484] on input "d. Assist the team in subdividing project tasks to identify and focus on delive…" at bounding box center [358, 478] width 0 height 11
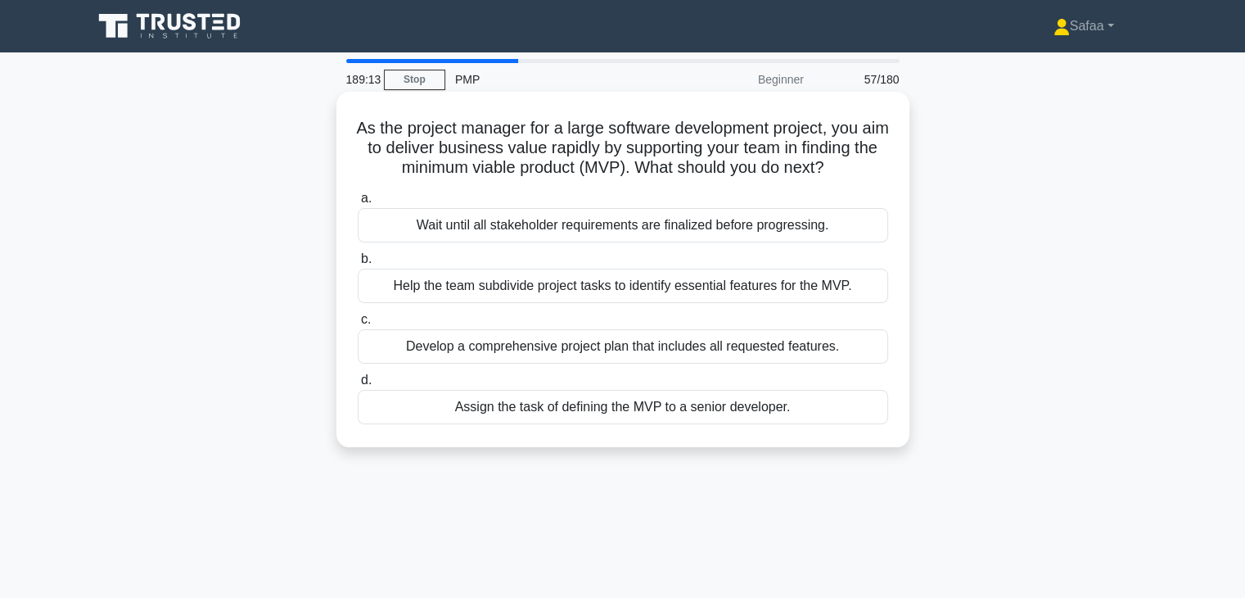
click at [856, 303] on div "Help the team subdivide project tasks to identify essential features for the MV…" at bounding box center [623, 286] width 531 height 34
click at [358, 264] on input "b. Help the team subdivide project tasks to identify essential features for the…" at bounding box center [358, 259] width 0 height 11
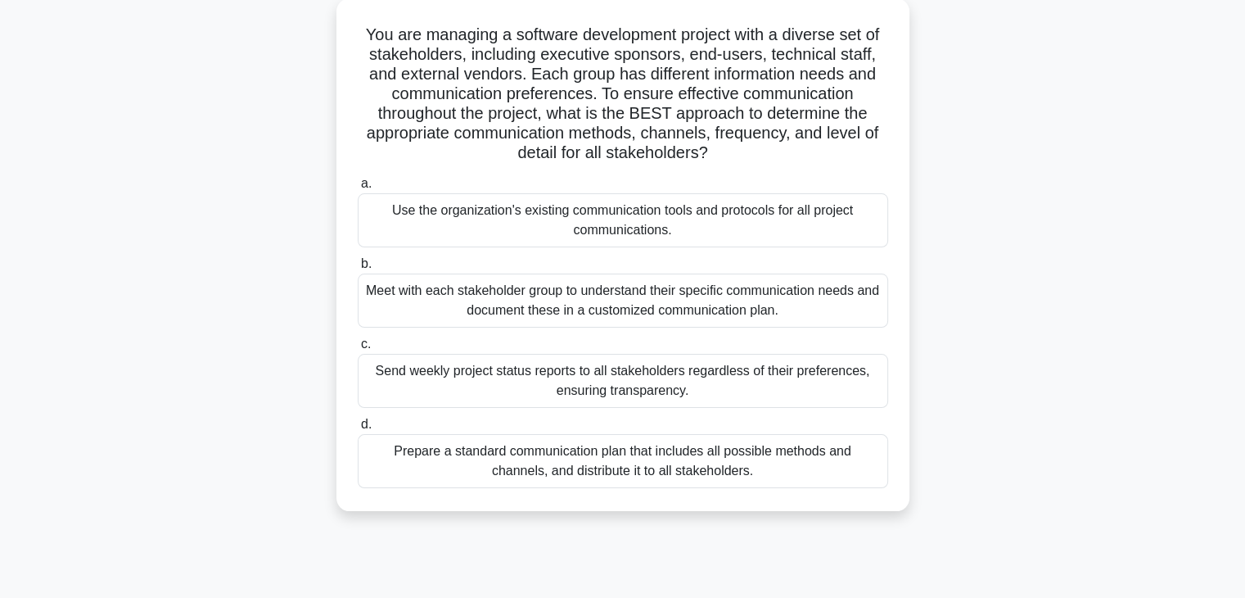
scroll to position [98, 0]
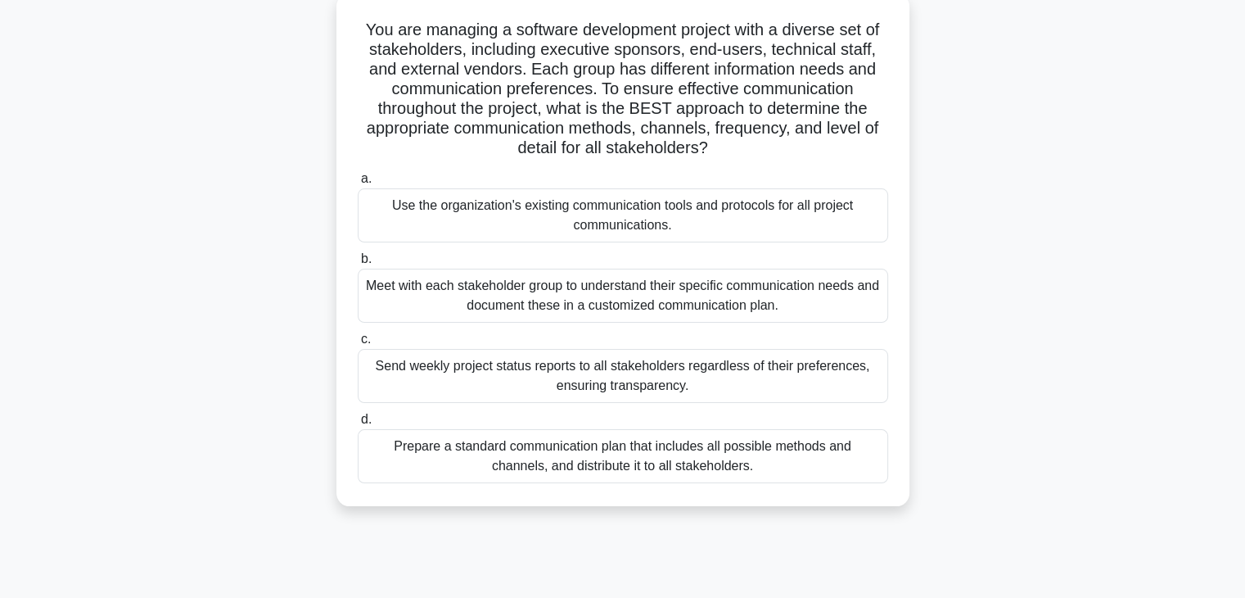
click at [702, 306] on div "Meet with each stakeholder group to understand their specific communication nee…" at bounding box center [623, 296] width 531 height 54
click at [358, 264] on input "b. Meet with each stakeholder group to understand their specific communication …" at bounding box center [358, 259] width 0 height 11
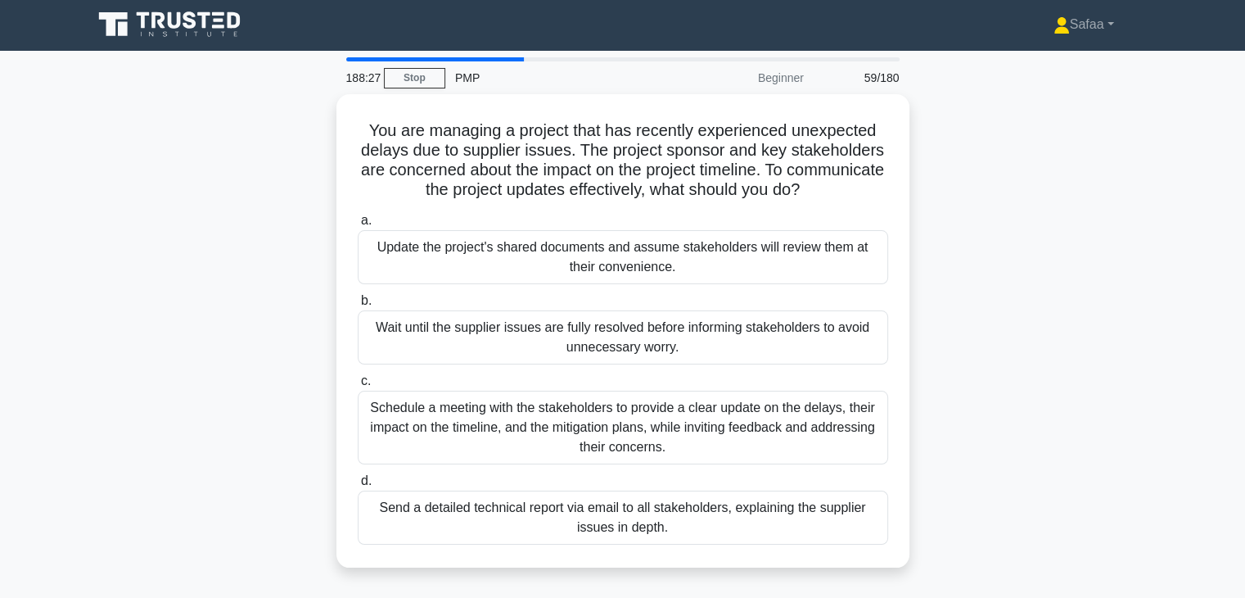
scroll to position [0, 0]
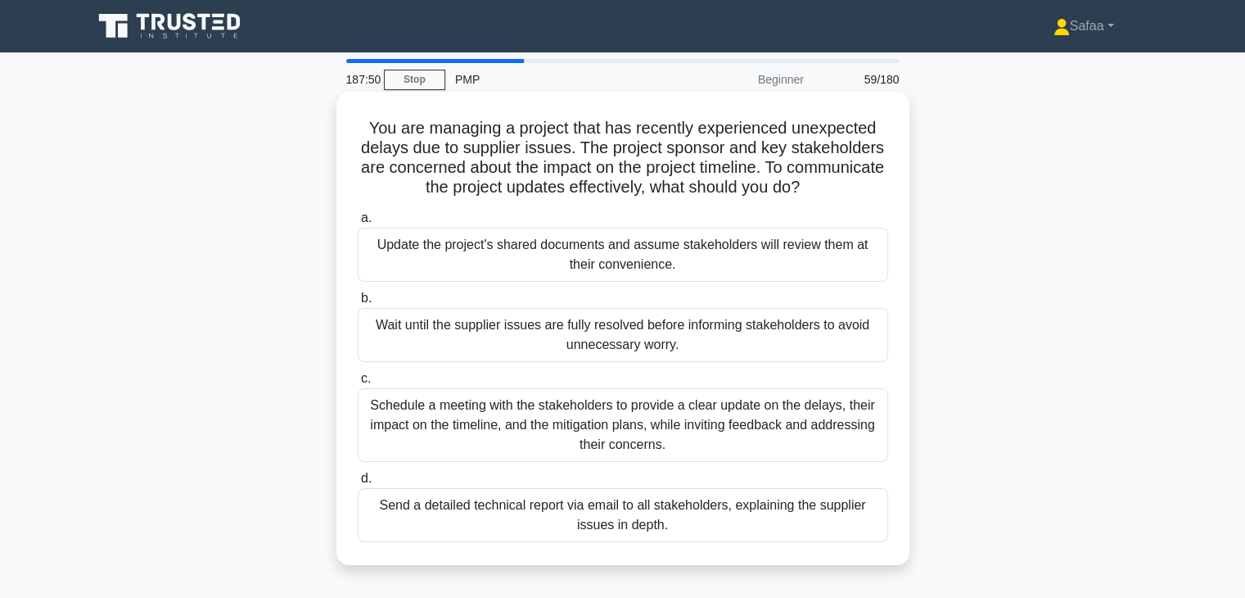
click at [745, 437] on div "Schedule a meeting with the stakeholders to provide a clear update on the delay…" at bounding box center [623, 425] width 531 height 74
click at [358, 384] on input "c. Schedule a meeting with the stakeholders to provide a clear update on the de…" at bounding box center [358, 378] width 0 height 11
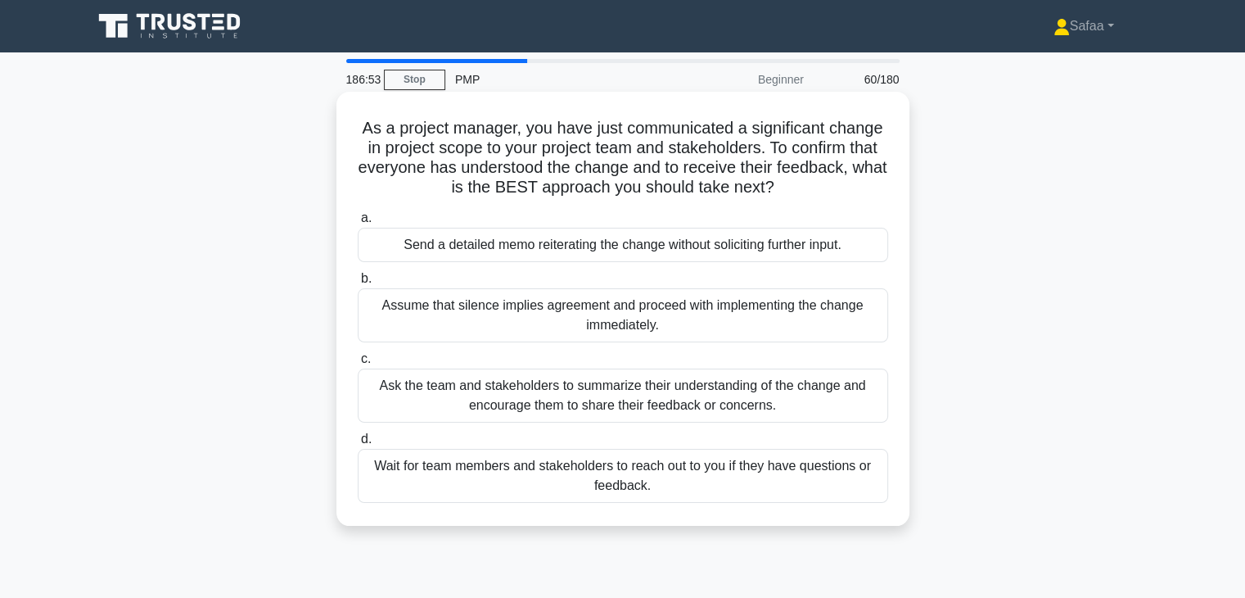
click at [832, 411] on div "Ask the team and stakeholders to summarize their understanding of the change an…" at bounding box center [623, 395] width 531 height 54
click at [358, 364] on input "c. Ask the team and stakeholders to summarize their understanding of the change…" at bounding box center [358, 359] width 0 height 11
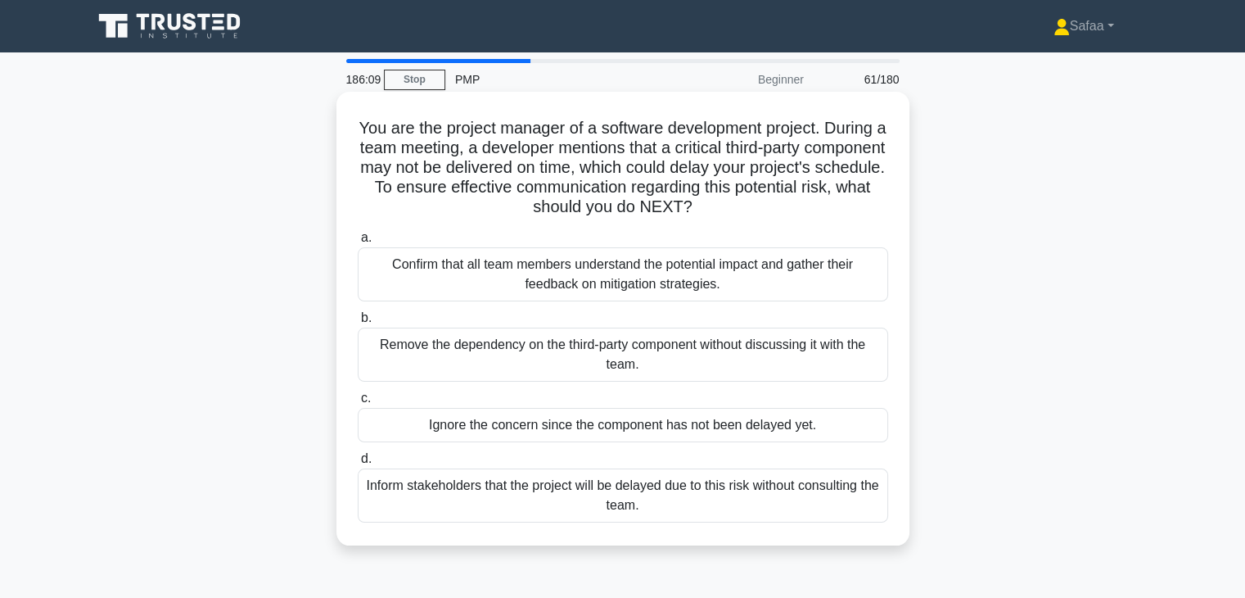
click at [714, 296] on div "Confirm that all team members understand the potential impact and gather their …" at bounding box center [623, 274] width 531 height 54
click at [358, 243] on input "a. Confirm that all team members understand the potential impact and gather the…" at bounding box center [358, 238] width 0 height 11
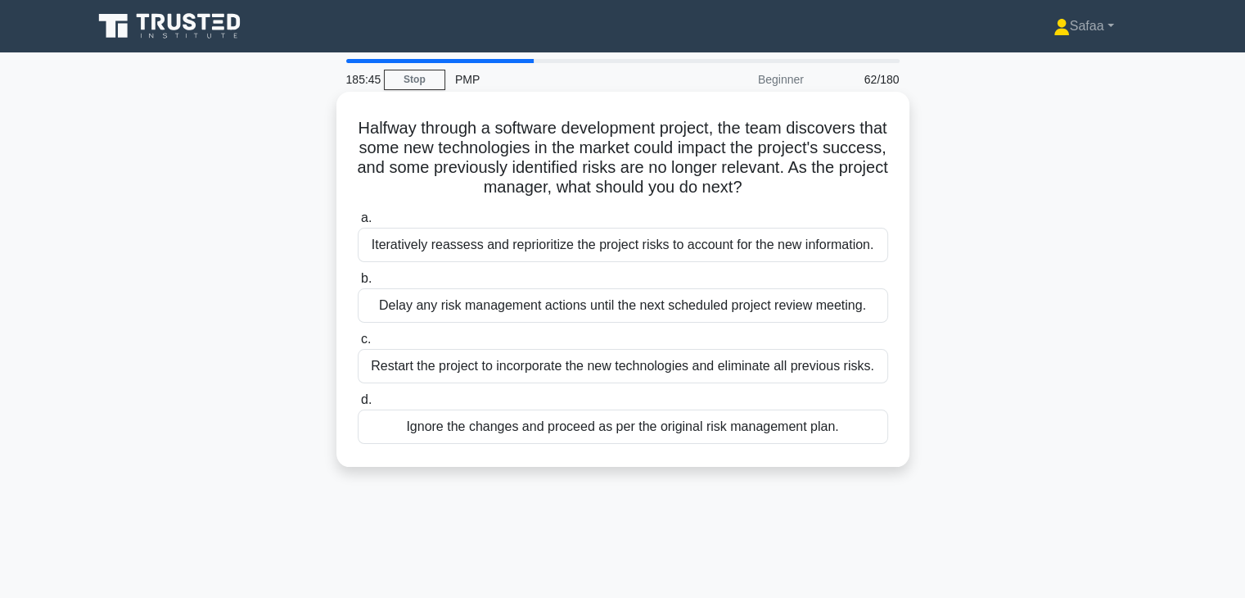
click at [821, 243] on div "Iteratively reassess and reprioritize the project risks to account for the new …" at bounding box center [623, 245] width 531 height 34
click at [358, 224] on input "a. Iteratively reassess and reprioritize the project risks to account for the n…" at bounding box center [358, 218] width 0 height 11
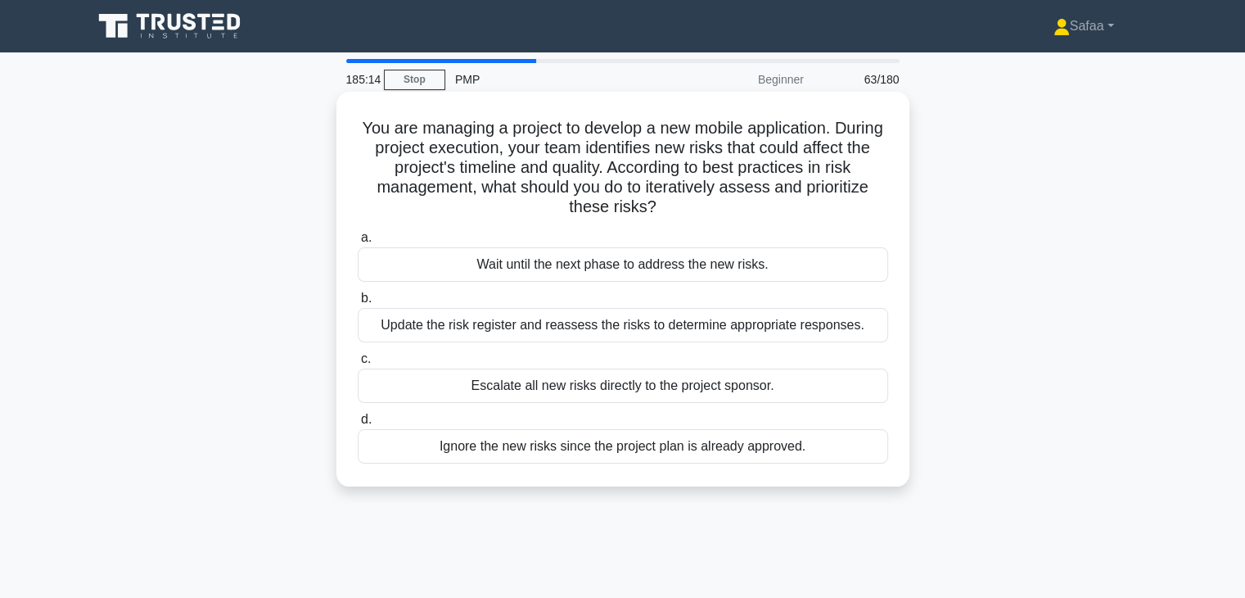
click at [757, 332] on div "Update the risk register and reassess the risks to determine appropriate respon…" at bounding box center [623, 325] width 531 height 34
click at [358, 304] on input "b. Update the risk register and reassess the risks to determine appropriate res…" at bounding box center [358, 298] width 0 height 11
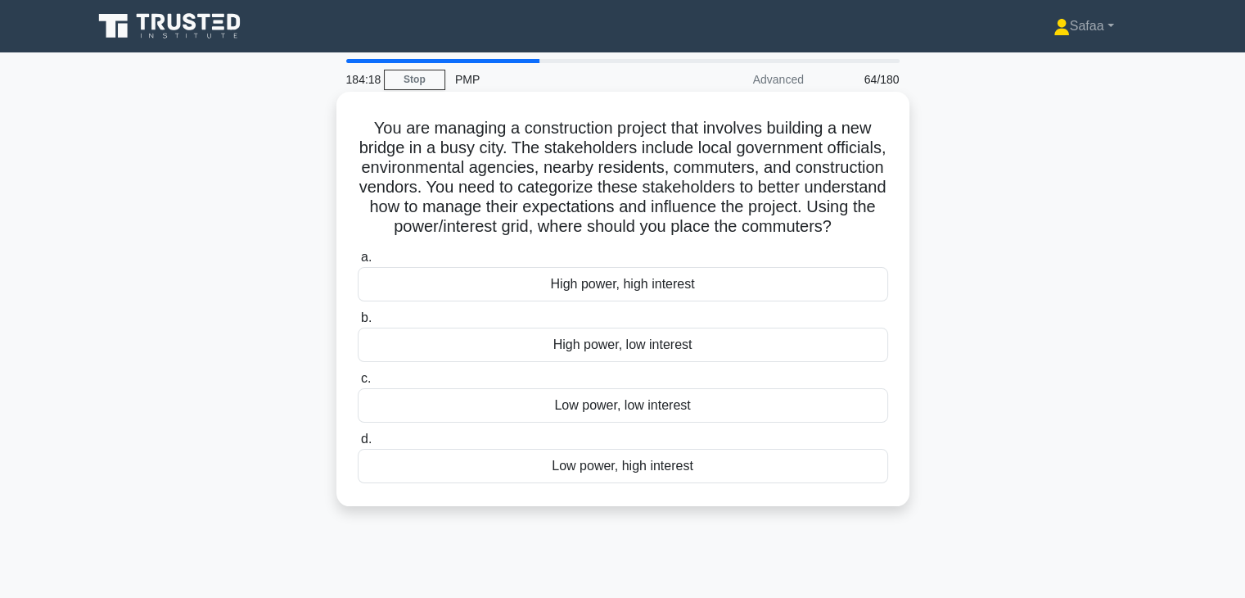
click at [654, 301] on div "High power, high interest" at bounding box center [623, 284] width 531 height 34
click at [358, 263] on input "a. High power, high interest" at bounding box center [358, 257] width 0 height 11
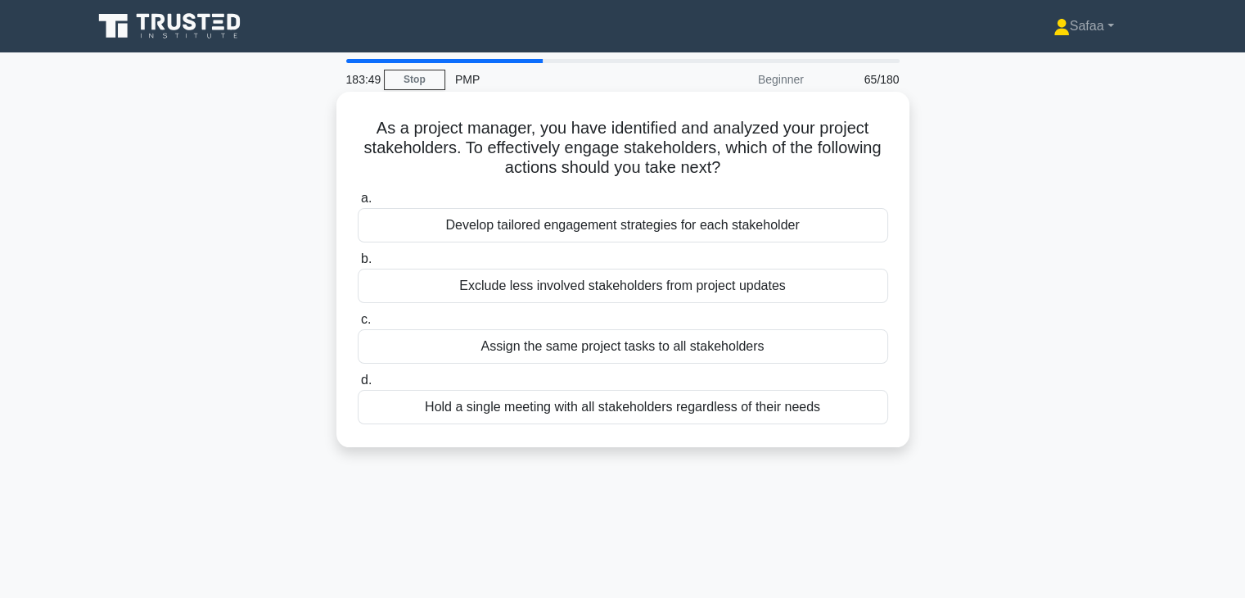
click at [730, 230] on div "Develop tailored engagement strategies for each stakeholder" at bounding box center [623, 225] width 531 height 34
click at [358, 204] on input "a. Develop tailored engagement strategies for each stakeholder" at bounding box center [358, 198] width 0 height 11
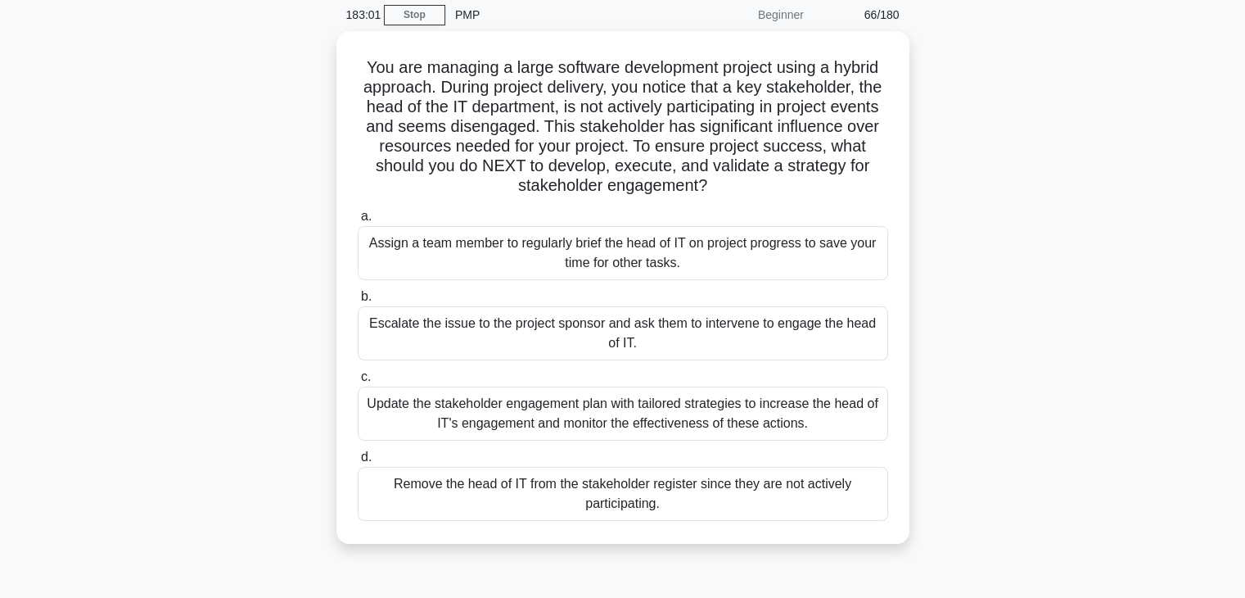
scroll to position [65, 0]
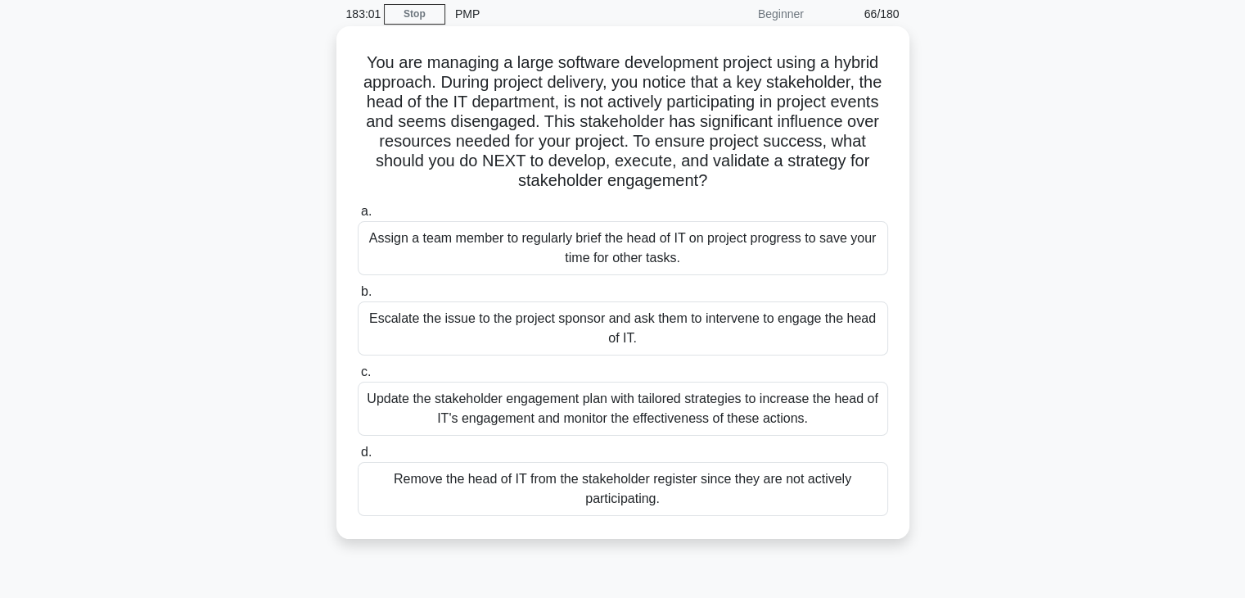
click at [669, 409] on div "Update the stakeholder engagement plan with tailored strategies to increase the…" at bounding box center [623, 409] width 531 height 54
click at [358, 377] on input "c. Update the stakeholder engagement plan with tailored strategies to increase …" at bounding box center [358, 372] width 0 height 11
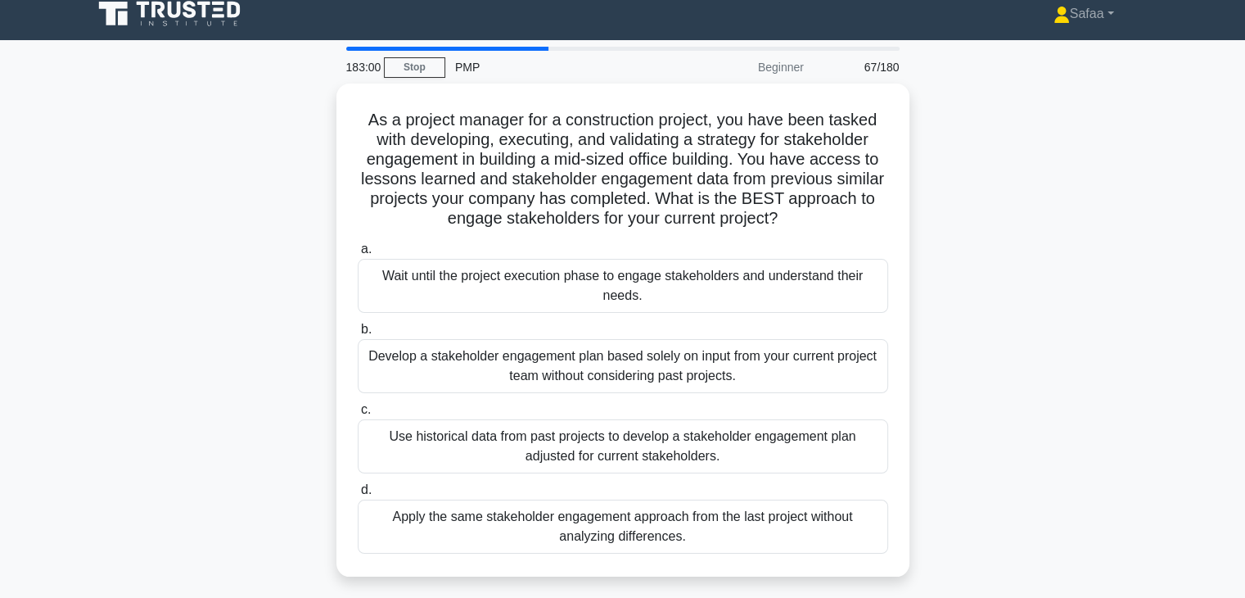
scroll to position [0, 0]
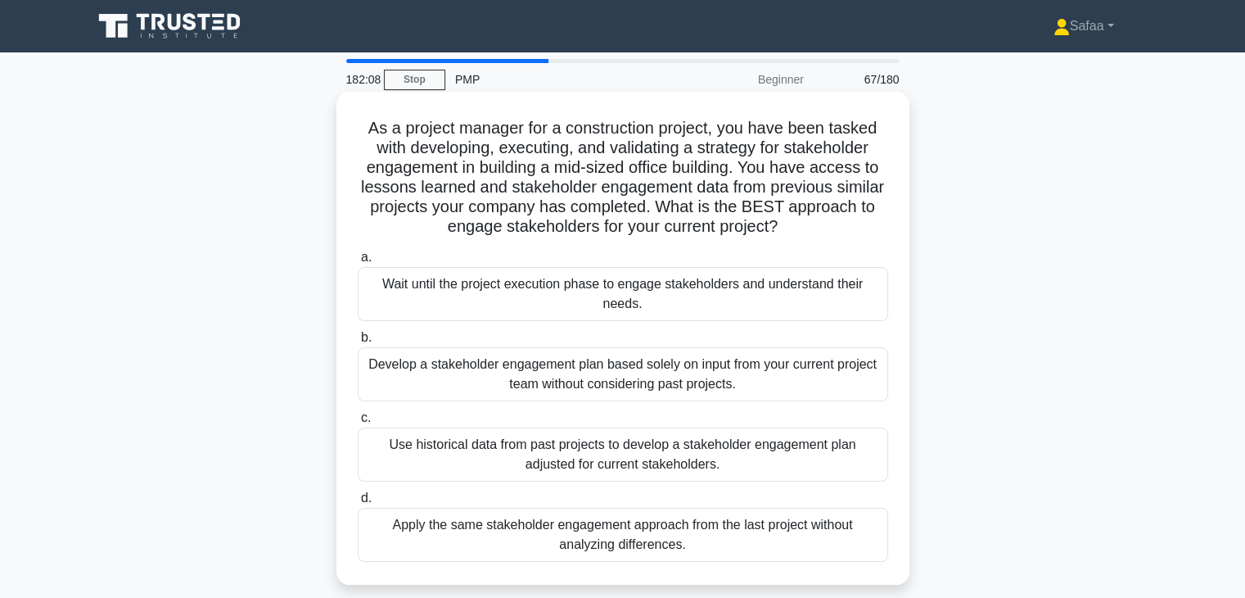
click at [801, 455] on div "Use historical data from past projects to develop a stakeholder engagement plan…" at bounding box center [623, 454] width 531 height 54
click at [358, 423] on input "c. Use historical data from past projects to develop a stakeholder engagement p…" at bounding box center [358, 418] width 0 height 11
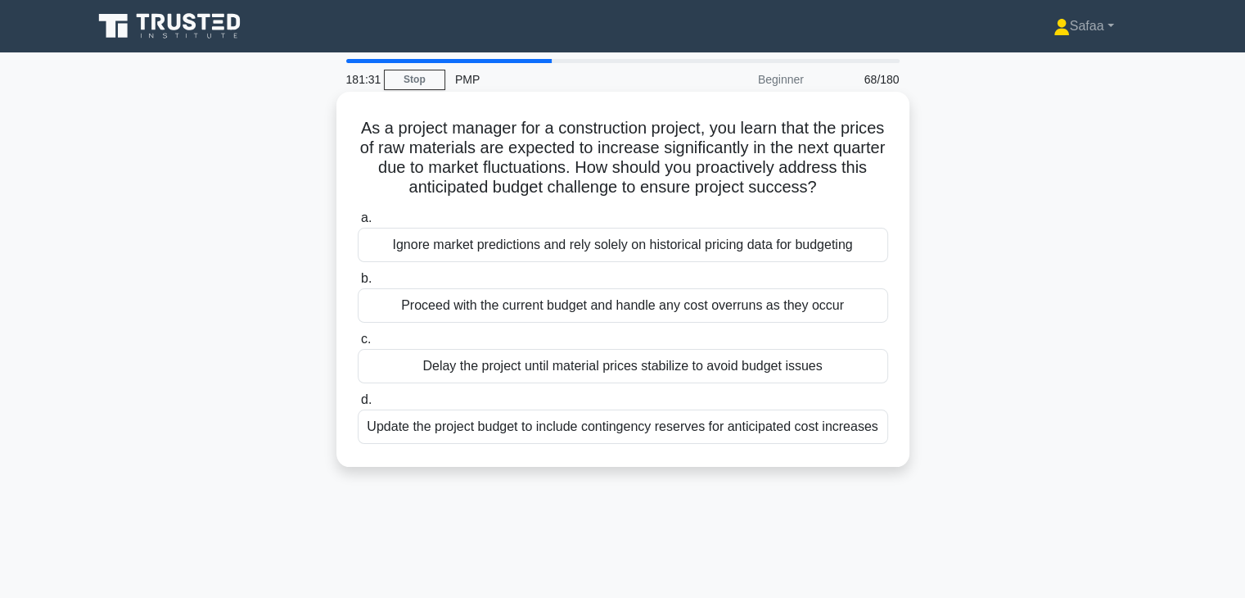
click at [838, 429] on div "Update the project budget to include contingency reserves for anticipated cost …" at bounding box center [623, 426] width 531 height 34
click at [358, 405] on input "d. Update the project budget to include contingency reserves for anticipated co…" at bounding box center [358, 400] width 0 height 11
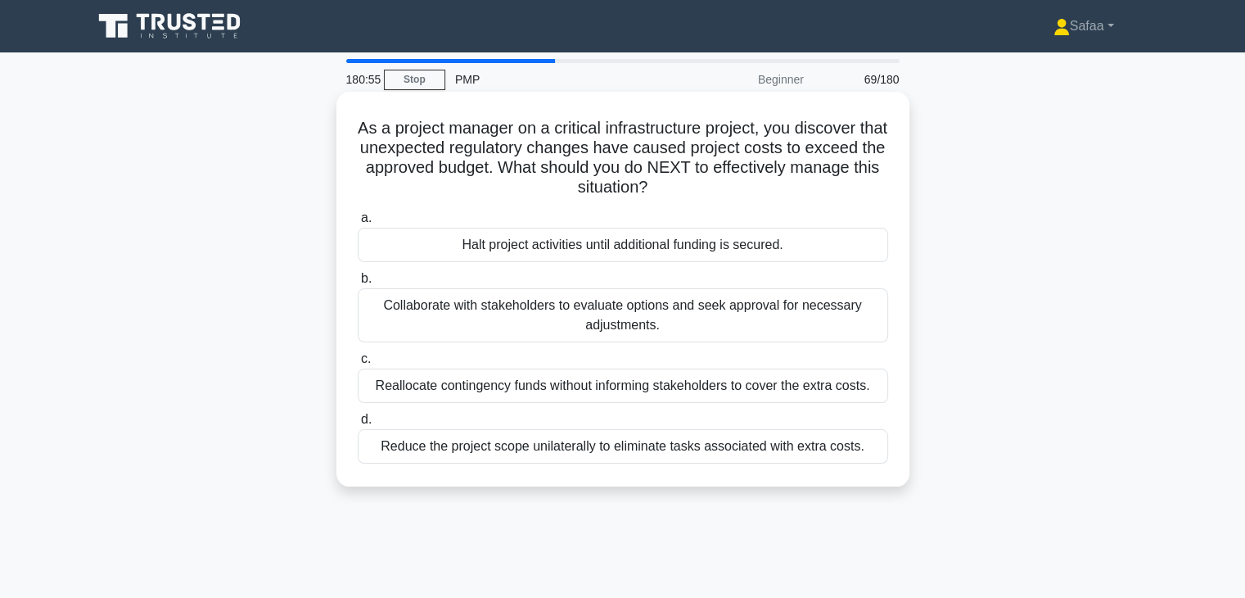
click at [847, 321] on div "Collaborate with stakeholders to evaluate options and seek approval for necessa…" at bounding box center [623, 315] width 531 height 54
click at [358, 284] on input "b. Collaborate with stakeholders to evaluate options and seek approval for nece…" at bounding box center [358, 278] width 0 height 11
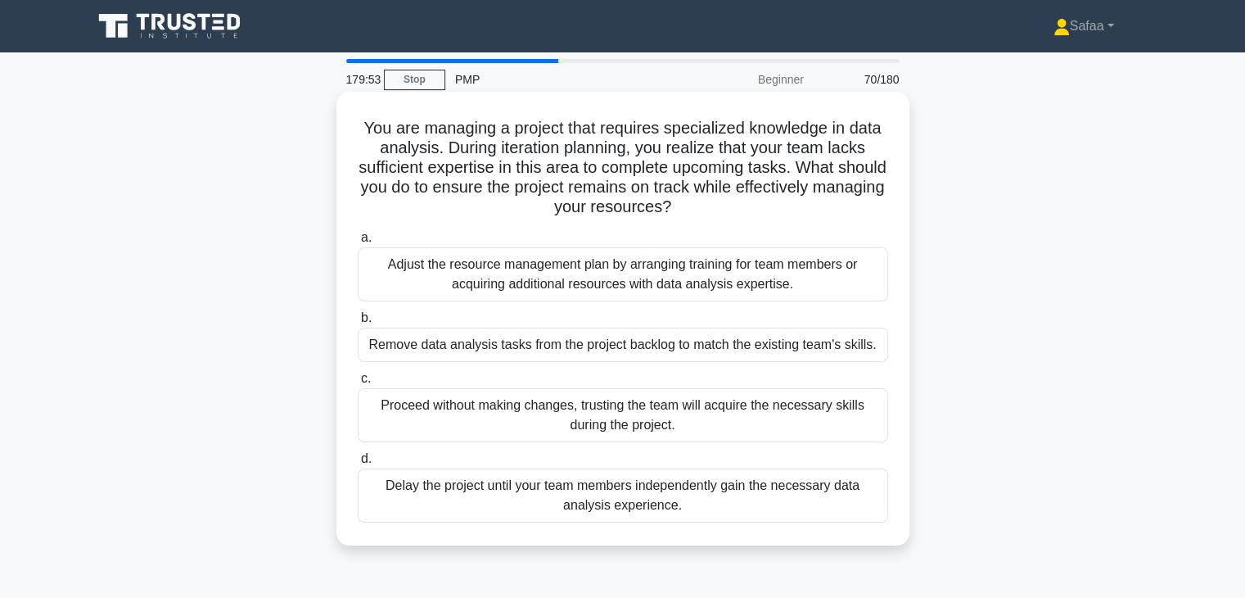
click at [820, 291] on div "Adjust the resource management plan by arranging training for team members or a…" at bounding box center [623, 274] width 531 height 54
click at [358, 243] on input "a. Adjust the resource management plan by arranging training for team members o…" at bounding box center [358, 238] width 0 height 11
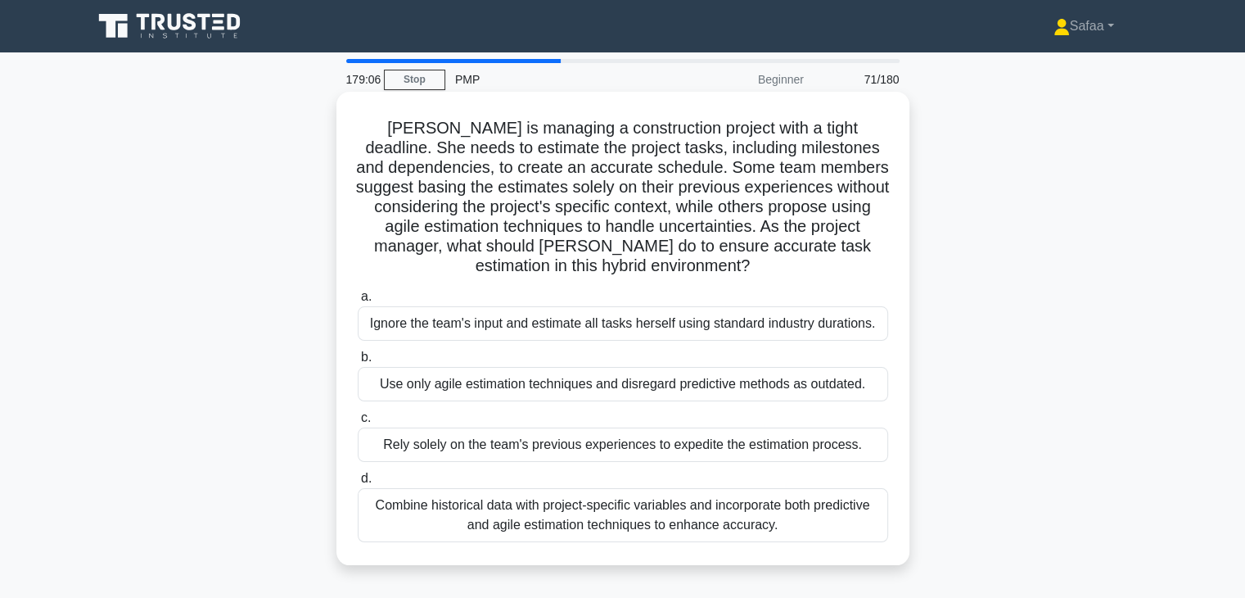
click at [684, 535] on div "Combine historical data with project-specific variables and incorporate both pr…" at bounding box center [623, 515] width 531 height 54
click at [358, 484] on input "d. Combine historical data with project-specific variables and incorporate both…" at bounding box center [358, 478] width 0 height 11
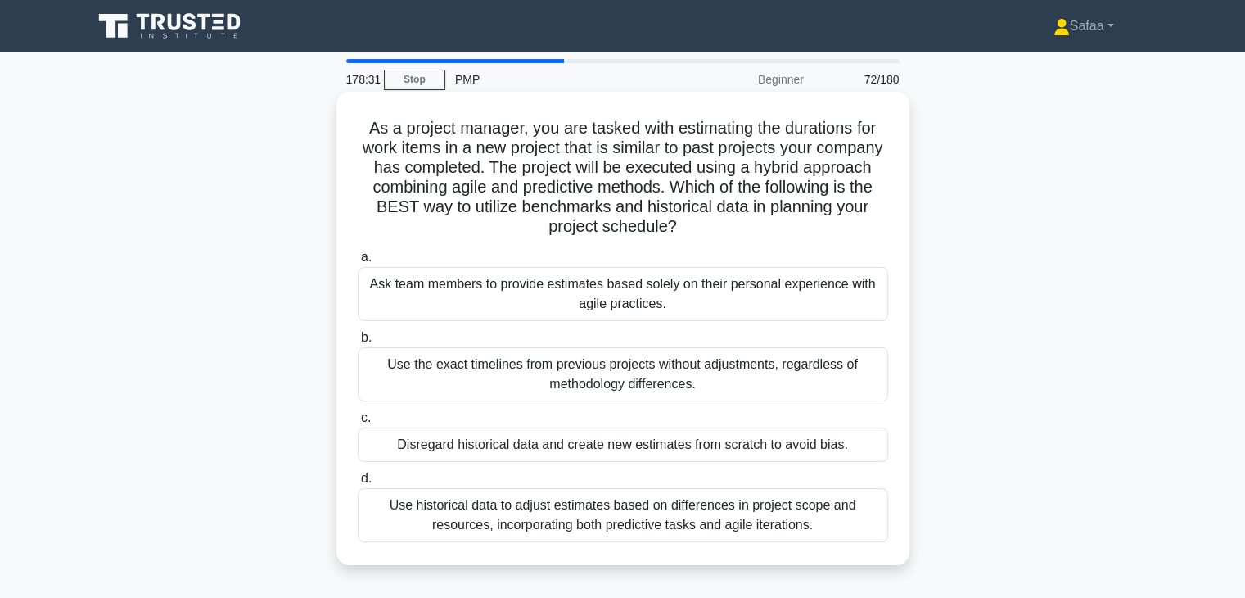
click at [799, 522] on div "Use historical data to adjust estimates based on differences in project scope a…" at bounding box center [623, 515] width 531 height 54
click at [358, 484] on input "d. Use historical data to adjust estimates based on differences in project scop…" at bounding box center [358, 478] width 0 height 11
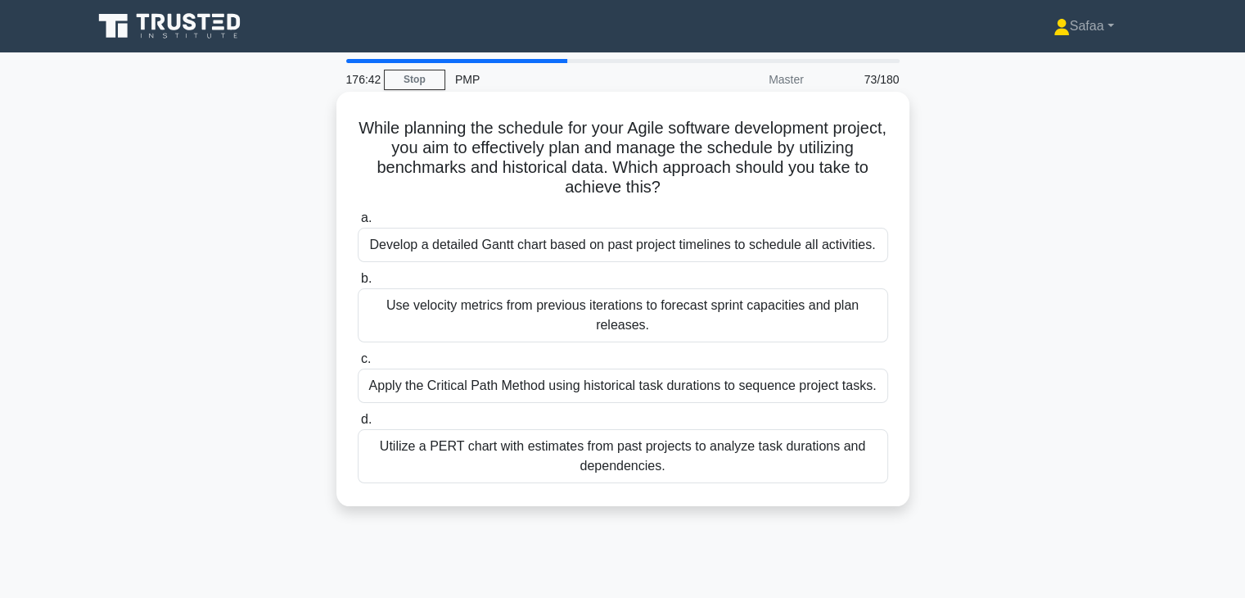
click at [609, 469] on div "Utilize a PERT chart with estimates from past projects to analyze task duration…" at bounding box center [623, 456] width 531 height 54
click at [358, 425] on input "d. Utilize a PERT chart with estimates from past projects to analyze task durat…" at bounding box center [358, 419] width 0 height 11
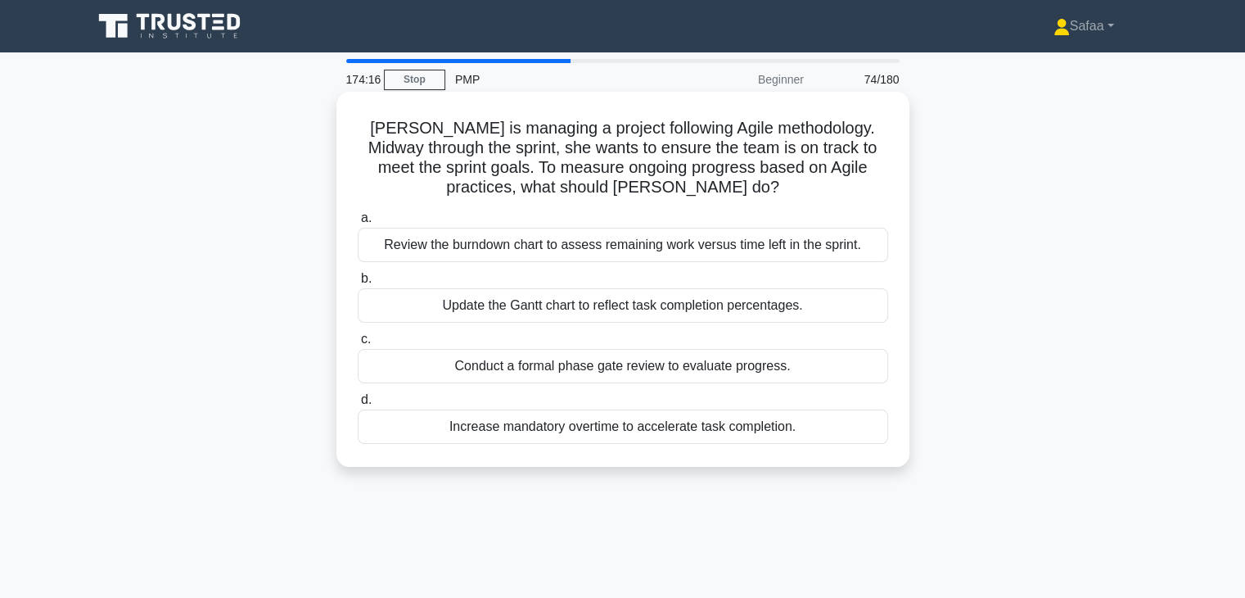
click at [653, 240] on div "Review the burndown chart to assess remaining work versus time left in the spri…" at bounding box center [623, 245] width 531 height 34
click at [358, 224] on input "a. Review the burndown chart to assess remaining work versus time left in the s…" at bounding box center [358, 218] width 0 height 11
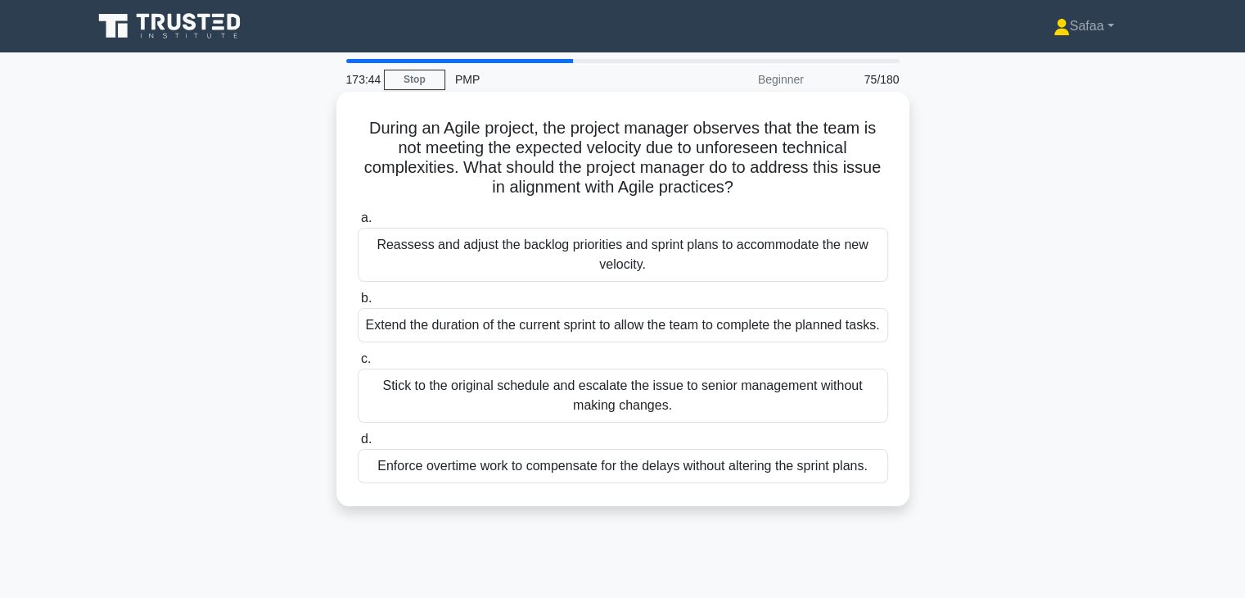
click at [802, 268] on div "Reassess and adjust the backlog priorities and sprint plans to accommodate the …" at bounding box center [623, 255] width 531 height 54
click at [358, 224] on input "a. Reassess and adjust the backlog priorities and sprint plans to accommodate t…" at bounding box center [358, 218] width 0 height 11
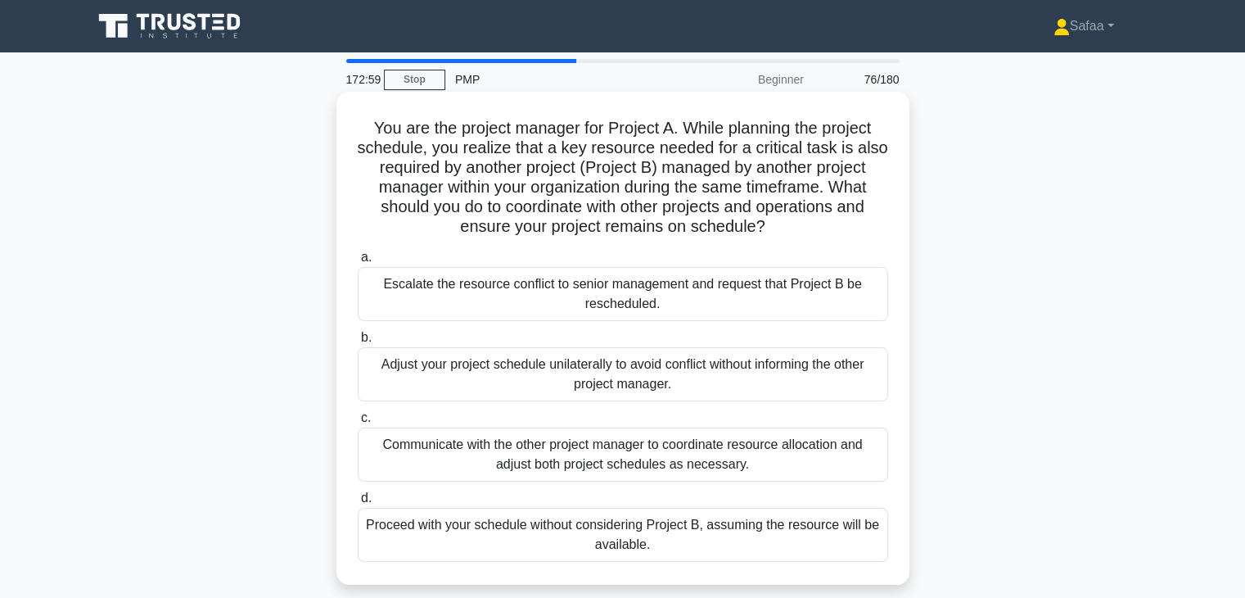
click at [409, 476] on div "Communicate with the other project manager to coordinate resource allocation an…" at bounding box center [623, 454] width 531 height 54
click at [358, 423] on input "c. Communicate with the other project manager to coordinate resource allocation…" at bounding box center [358, 418] width 0 height 11
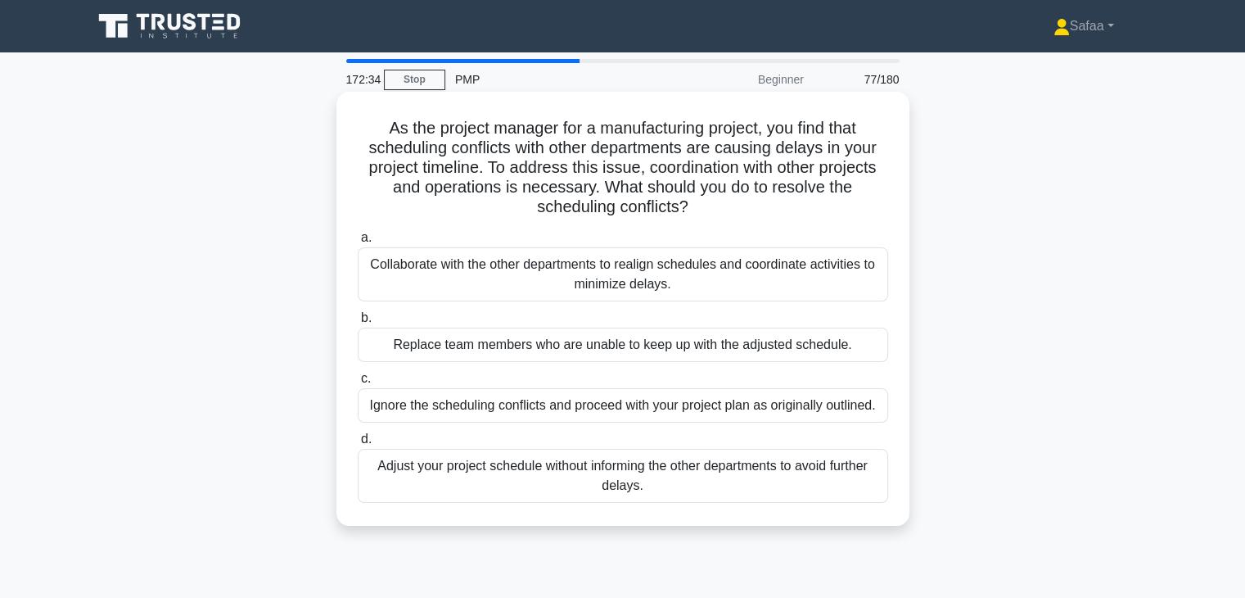
click at [466, 288] on div "Collaborate with the other departments to realign schedules and coordinate acti…" at bounding box center [623, 274] width 531 height 54
click at [358, 243] on input "a. Collaborate with the other departments to realign schedules and coordinate a…" at bounding box center [358, 238] width 0 height 11
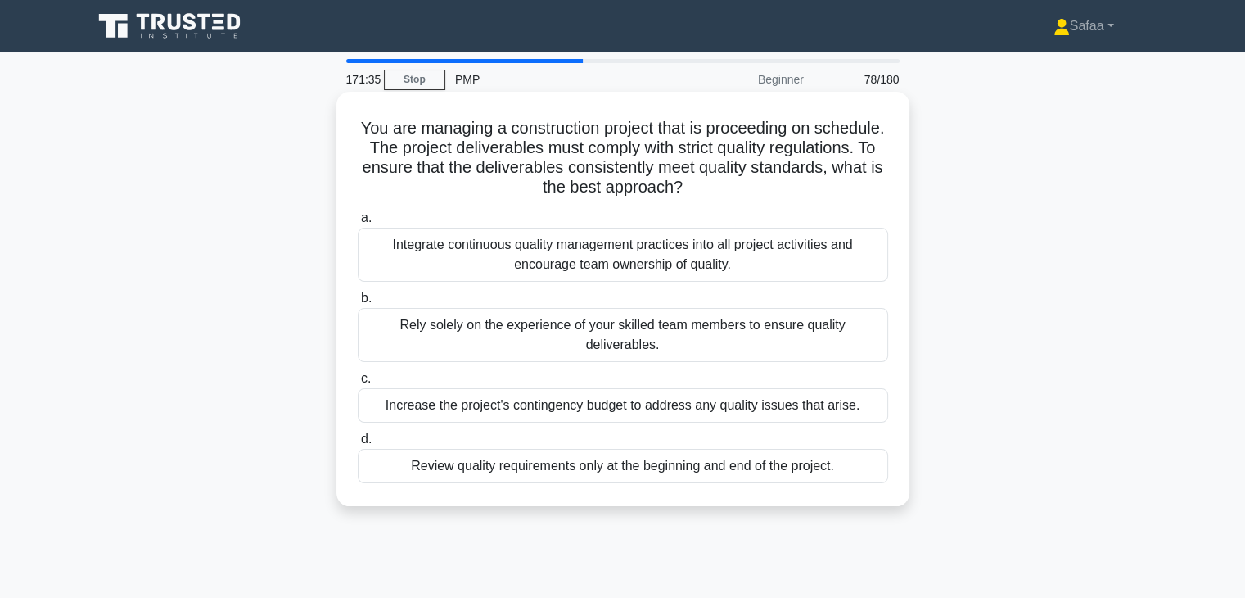
click at [449, 237] on div "Integrate continuous quality management practices into all project activities a…" at bounding box center [623, 255] width 531 height 54
click at [358, 224] on input "a. Integrate continuous quality management practices into all project activitie…" at bounding box center [358, 218] width 0 height 11
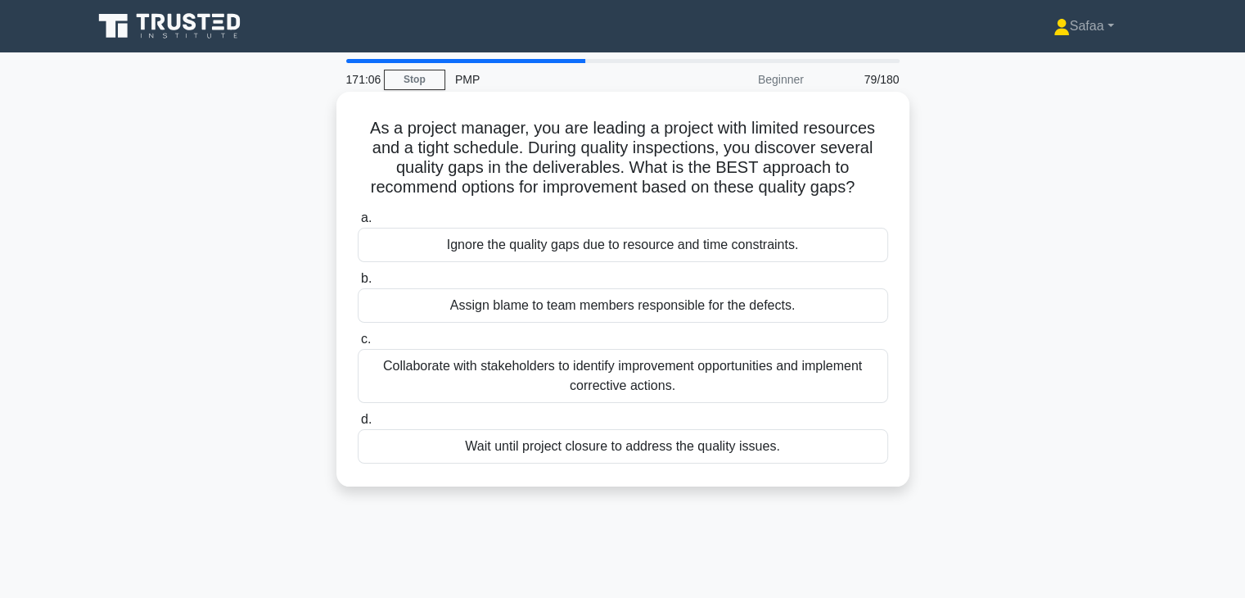
click at [404, 373] on div "Collaborate with stakeholders to identify improvement opportunities and impleme…" at bounding box center [623, 376] width 531 height 54
click at [358, 345] on input "c. Collaborate with stakeholders to identify improvement opportunities and impl…" at bounding box center [358, 339] width 0 height 11
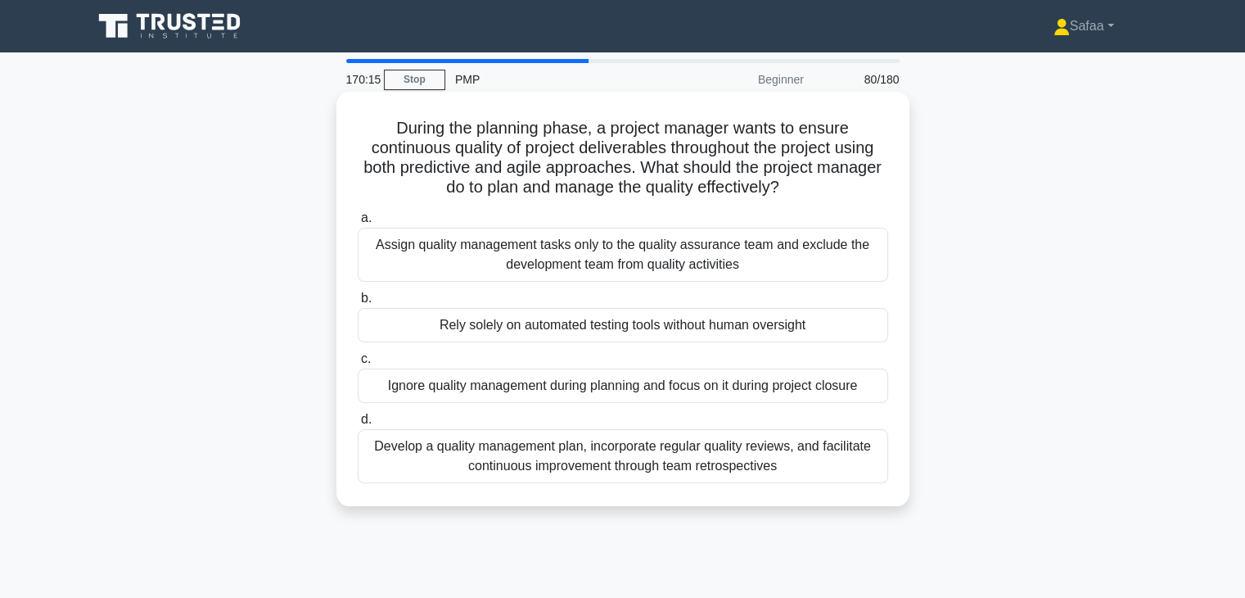
click at [630, 466] on div "Develop a quality management plan, incorporate regular quality reviews, and fac…" at bounding box center [623, 456] width 531 height 54
click at [358, 425] on input "d. Develop a quality management plan, incorporate regular quality reviews, and …" at bounding box center [358, 419] width 0 height 11
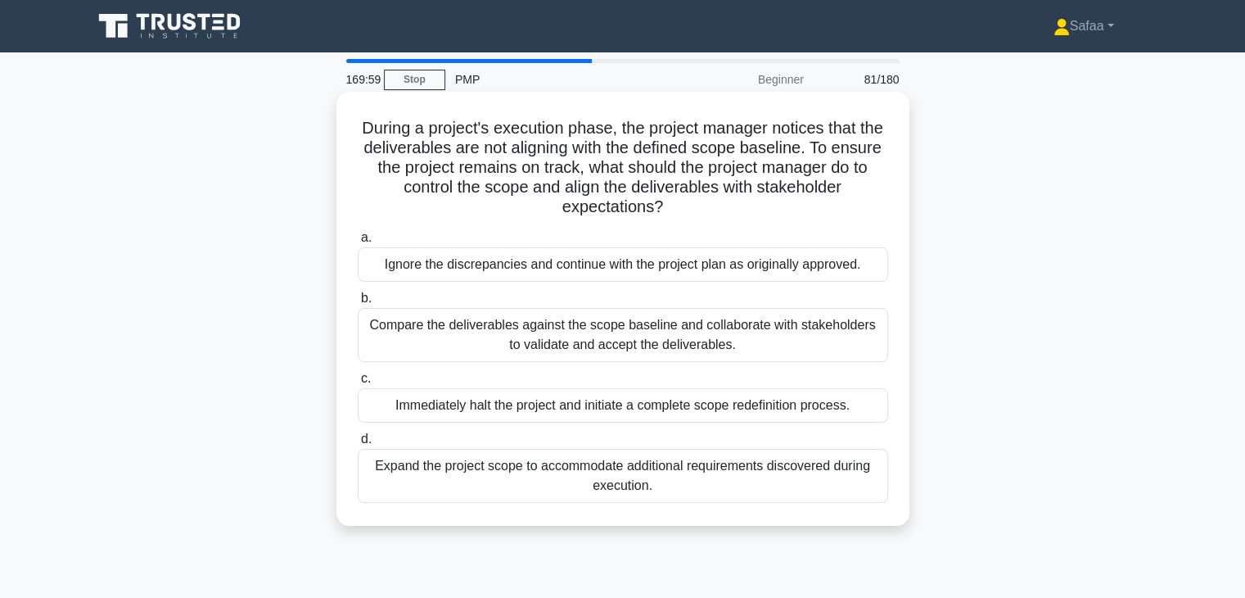
click at [635, 341] on div "Compare the deliverables against the scope baseline and collaborate with stakeh…" at bounding box center [623, 335] width 531 height 54
click at [358, 304] on input "b. Compare the deliverables against the scope baseline and collaborate with sta…" at bounding box center [358, 298] width 0 height 11
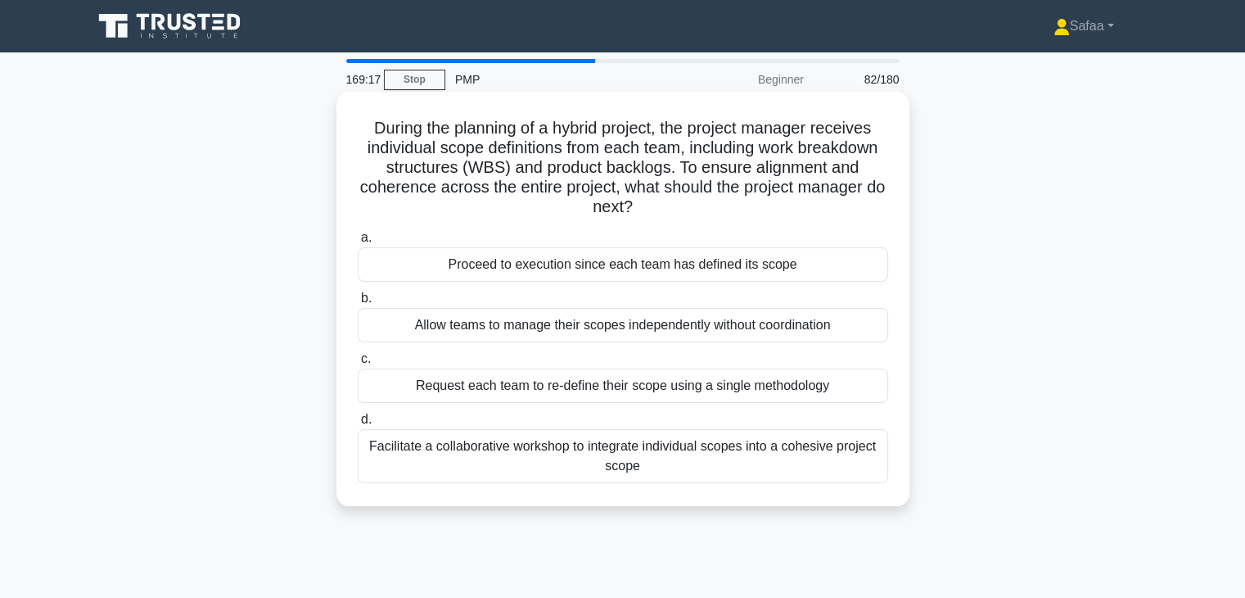
click at [460, 453] on div "Facilitate a collaborative workshop to integrate individual scopes into a cohes…" at bounding box center [623, 456] width 531 height 54
click at [358, 425] on input "d. Facilitate a collaborative workshop to integrate individual scopes into a co…" at bounding box center [358, 419] width 0 height 11
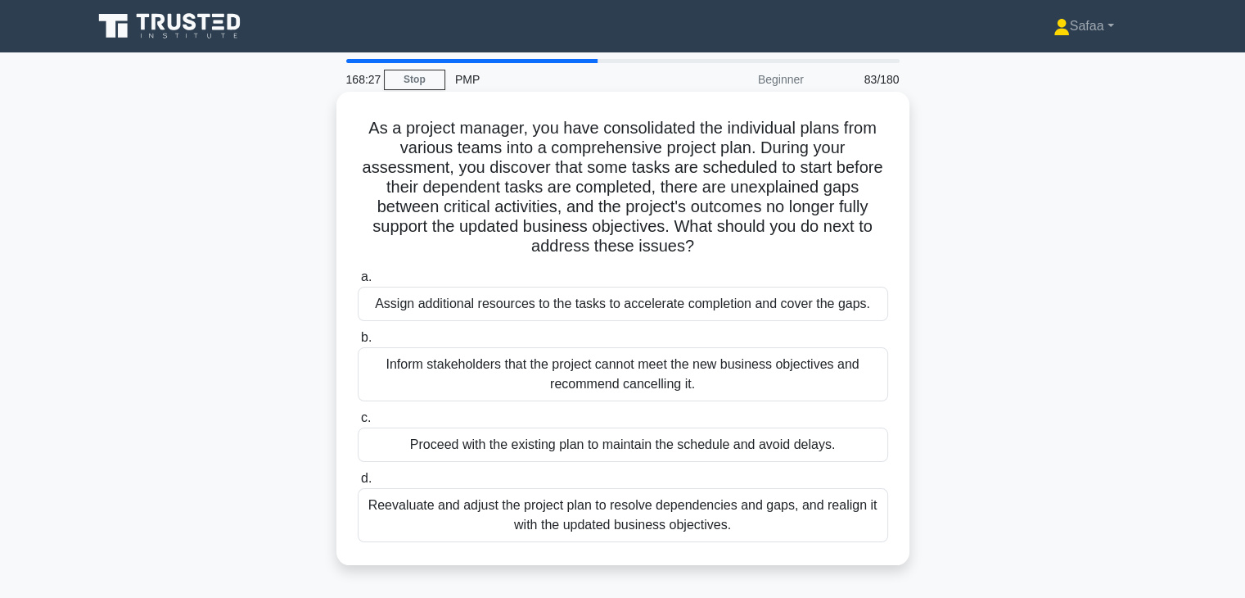
click at [606, 516] on div "Reevaluate and adjust the project plan to resolve dependencies and gaps, and re…" at bounding box center [623, 515] width 531 height 54
click at [358, 484] on input "d. Reevaluate and adjust the project plan to resolve dependencies and gaps, and…" at bounding box center [358, 478] width 0 height 11
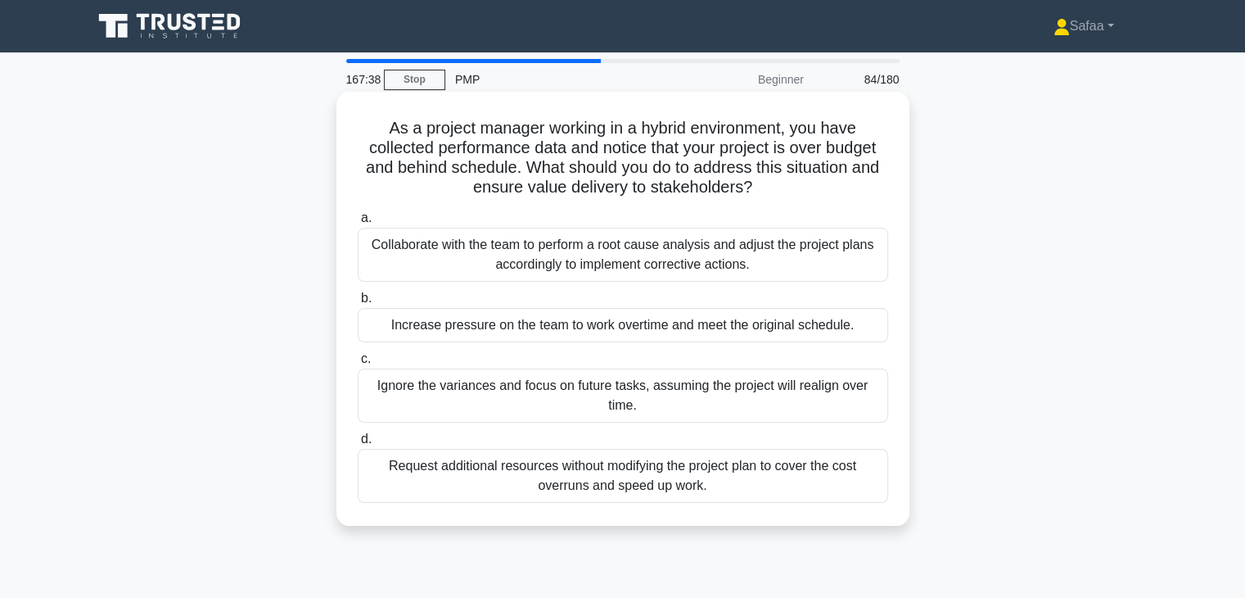
click at [474, 258] on div "Collaborate with the team to perform a root cause analysis and adjust the proje…" at bounding box center [623, 255] width 531 height 54
click at [358, 224] on input "a. Collaborate with the team to perform a root cause analysis and adjust the pr…" at bounding box center [358, 218] width 0 height 11
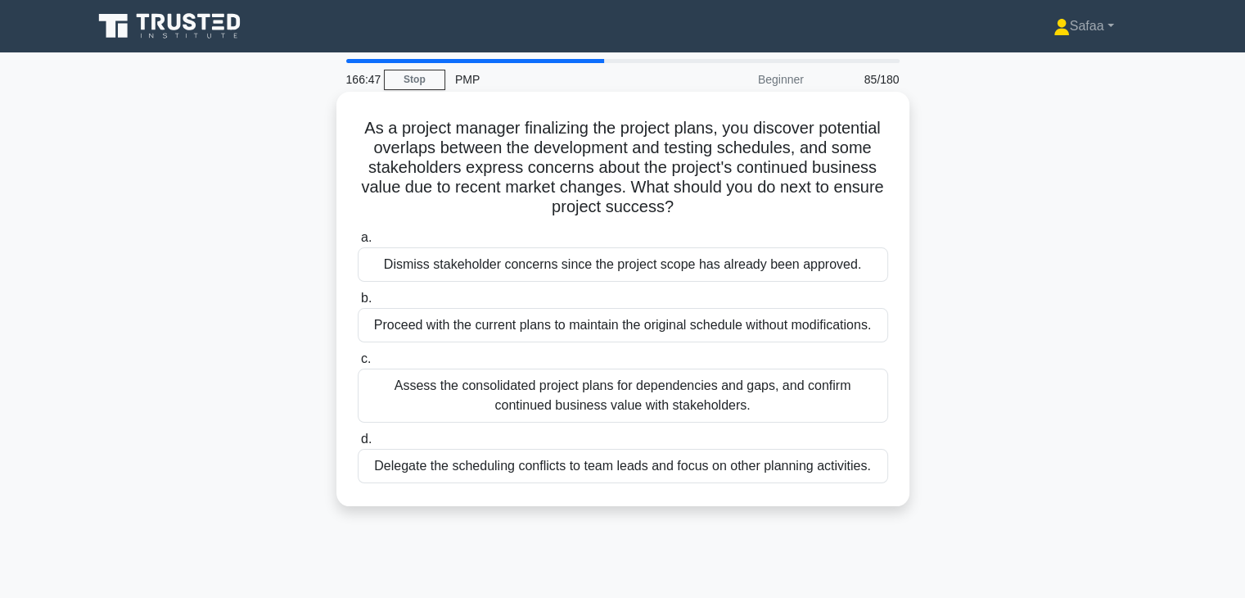
click at [504, 410] on div "Assess the consolidated project plans for dependencies and gaps, and confirm co…" at bounding box center [623, 395] width 531 height 54
click at [358, 364] on input "c. Assess the consolidated project plans for dependencies and gaps, and confirm…" at bounding box center [358, 359] width 0 height 11
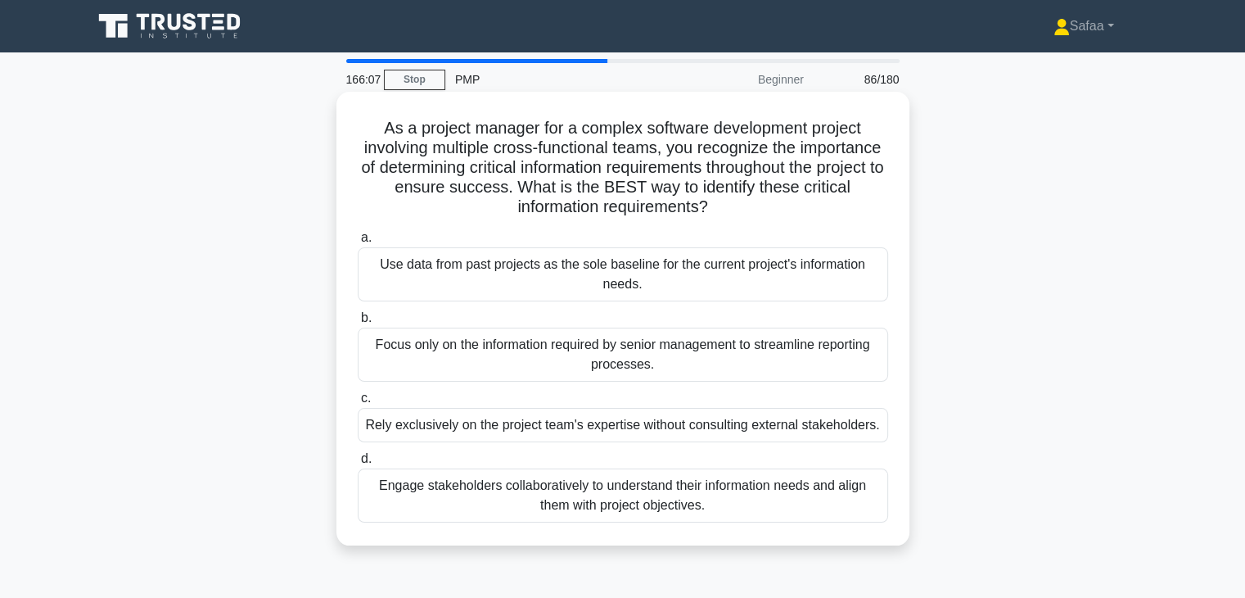
click at [380, 509] on div "Engage stakeholders collaboratively to understand their information needs and a…" at bounding box center [623, 495] width 531 height 54
click at [358, 464] on input "d. Engage stakeholders collaboratively to understand their information needs an…" at bounding box center [358, 459] width 0 height 11
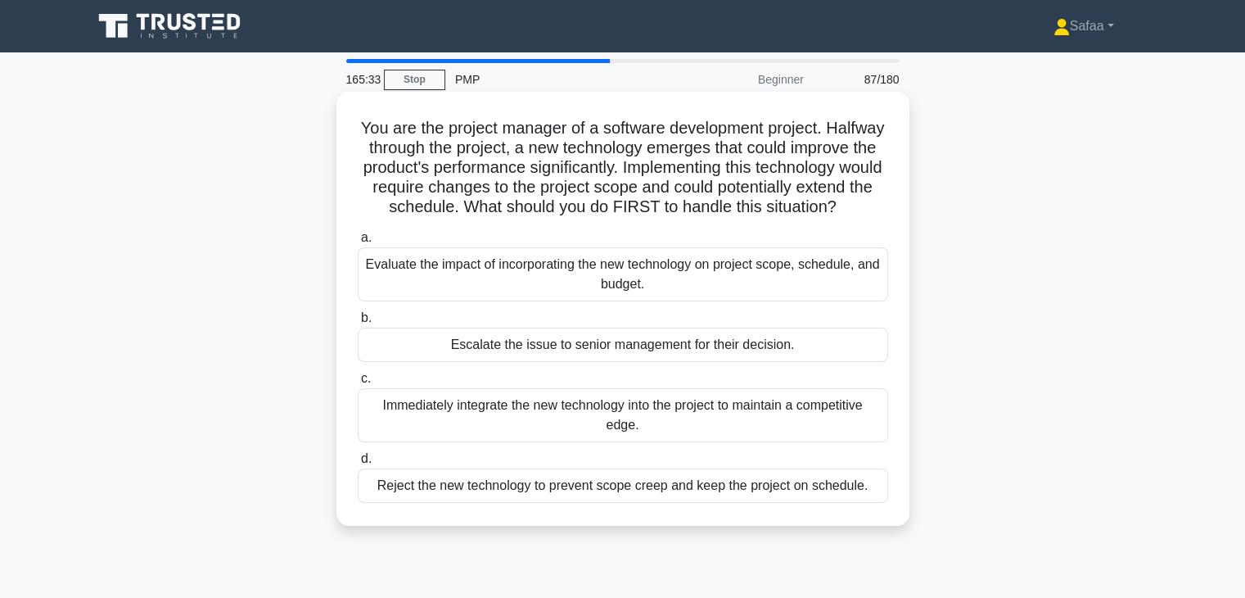
click at [417, 301] on div "Evaluate the impact of incorporating the new technology on project scope, sched…" at bounding box center [623, 274] width 531 height 54
click at [358, 243] on input "a. Evaluate the impact of incorporating the new technology on project scope, sc…" at bounding box center [358, 238] width 0 height 11
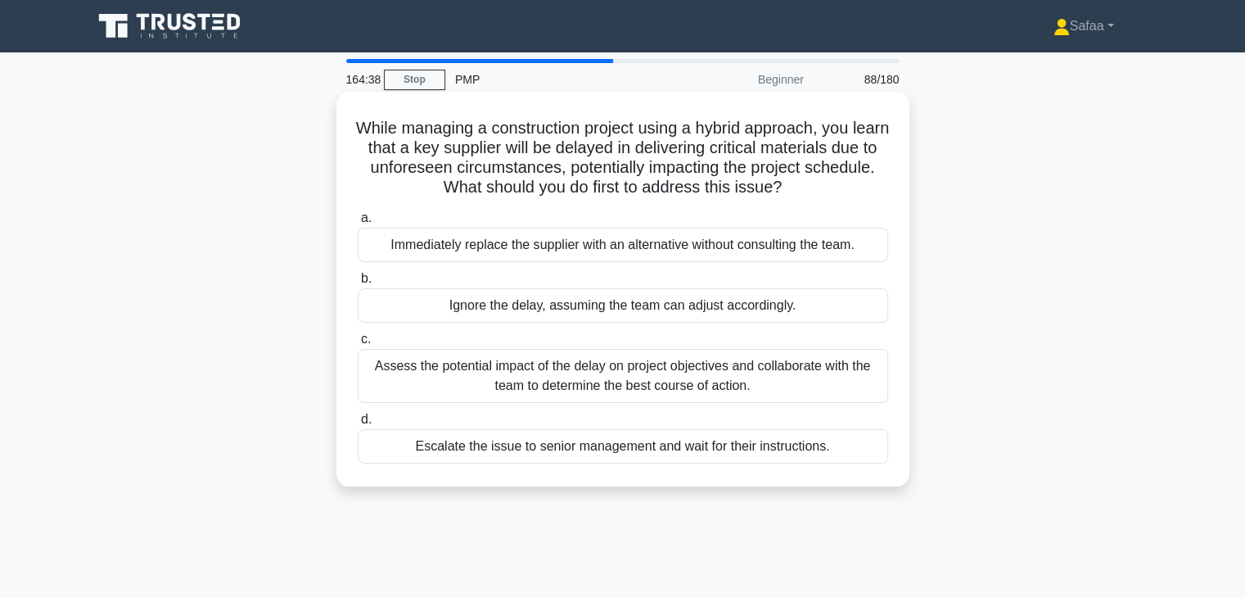
click at [427, 377] on div "Assess the potential impact of the delay on project objectives and collaborate …" at bounding box center [623, 376] width 531 height 54
click at [358, 345] on input "c. Assess the potential impact of the delay on project objectives and collabora…" at bounding box center [358, 339] width 0 height 11
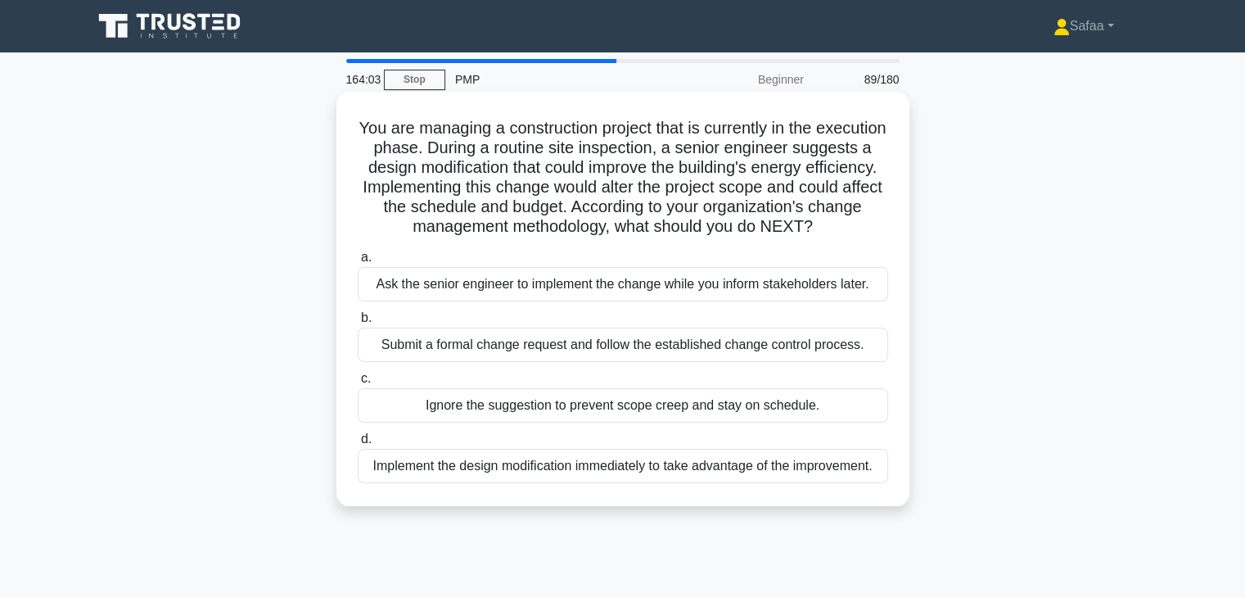
click at [485, 362] on div "Submit a formal change request and follow the established change control proces…" at bounding box center [623, 344] width 531 height 34
click at [358, 323] on input "b. Submit a formal change request and follow the established change control pro…" at bounding box center [358, 318] width 0 height 11
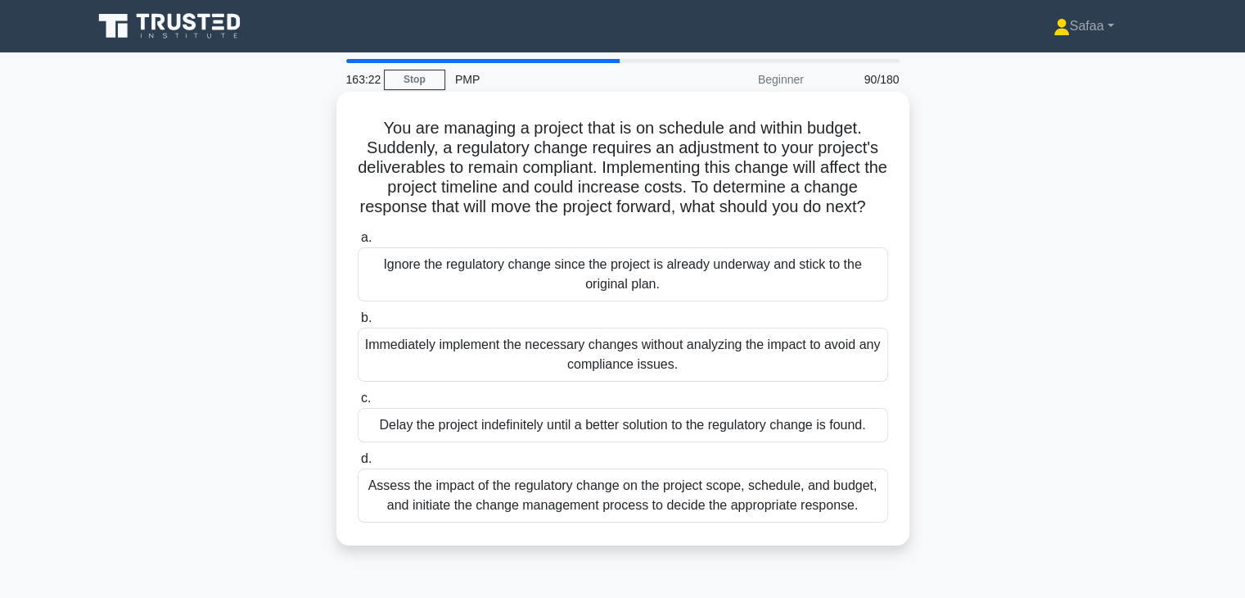
click at [592, 512] on div "Assess the impact of the regulatory change on the project scope, schedule, and …" at bounding box center [623, 495] width 531 height 54
click at [358, 464] on input "d. Assess the impact of the regulatory change on the project scope, schedule, a…" at bounding box center [358, 459] width 0 height 11
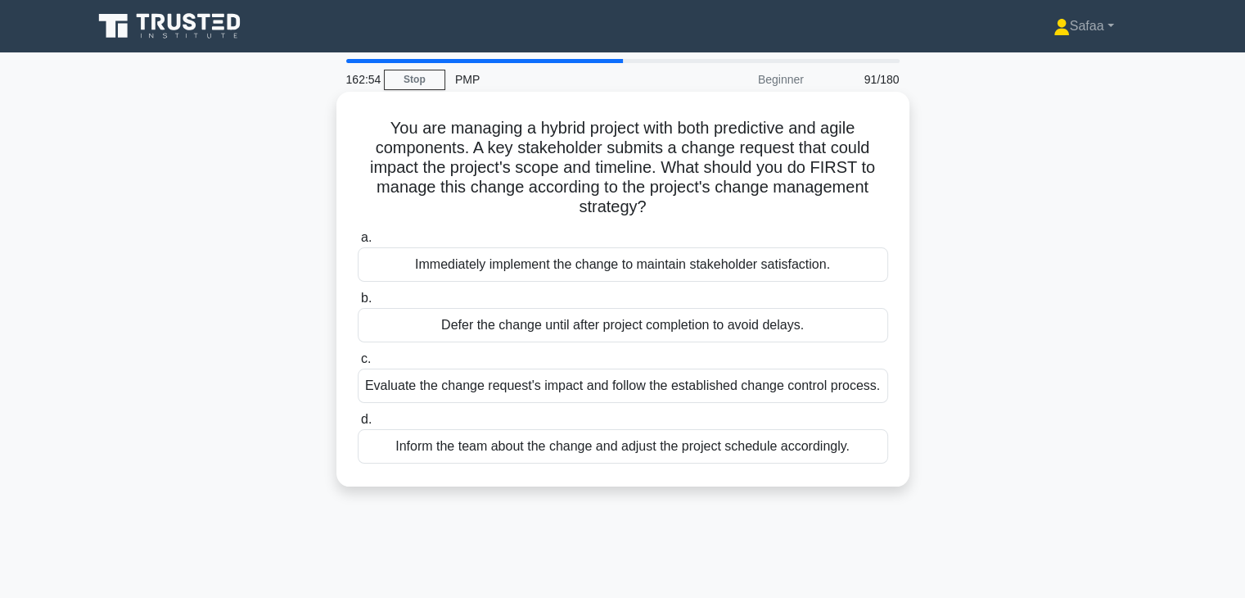
click at [479, 391] on div "Evaluate the change request's impact and follow the established change control …" at bounding box center [623, 385] width 531 height 34
click at [358, 364] on input "c. Evaluate the change request's impact and follow the established change contr…" at bounding box center [358, 359] width 0 height 11
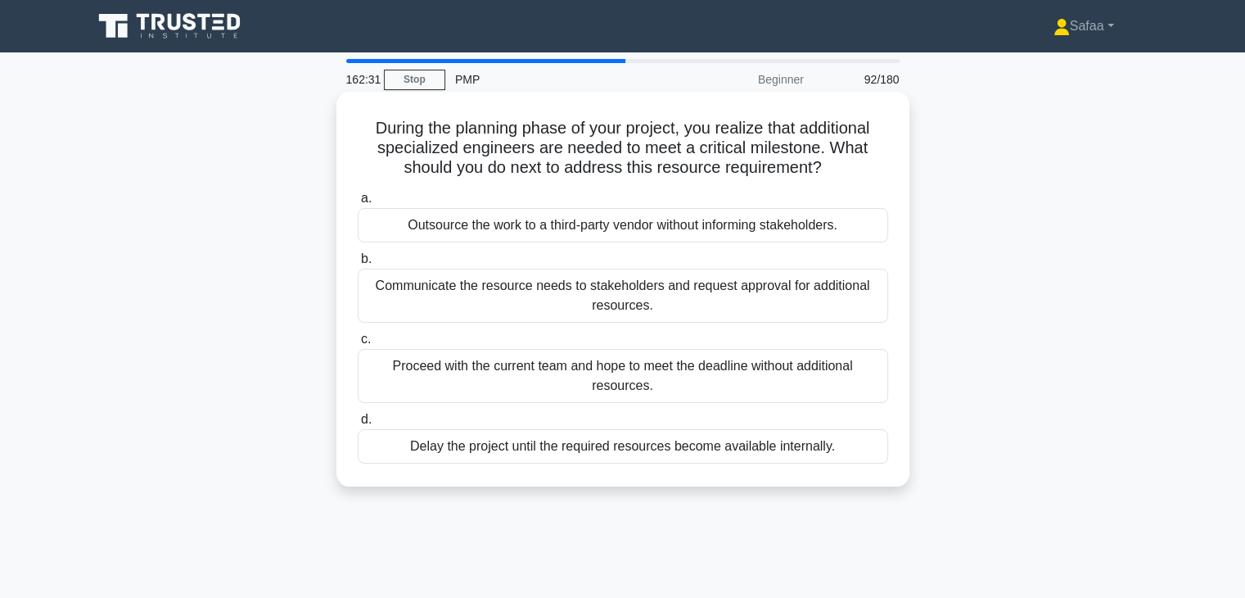
click at [465, 289] on div "Communicate the resource needs to stakeholders and request approval for additio…" at bounding box center [623, 296] width 531 height 54
click at [358, 264] on input "b. Communicate the resource needs to stakeholders and request approval for addi…" at bounding box center [358, 259] width 0 height 11
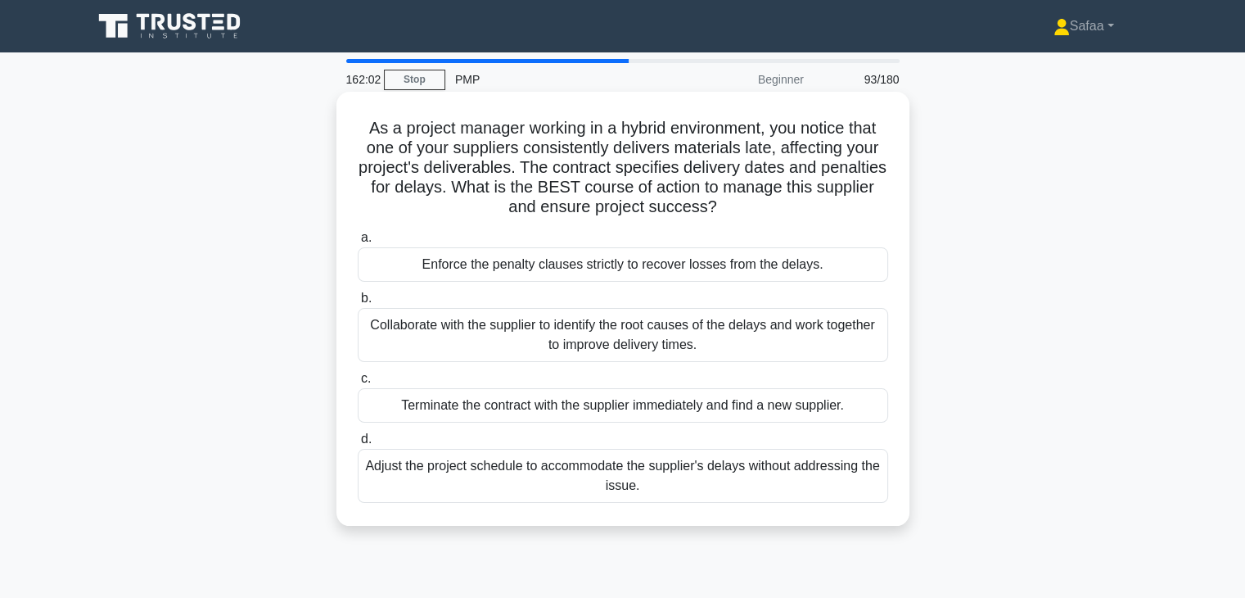
click at [517, 355] on div "Collaborate with the supplier to identify the root causes of the delays and wor…" at bounding box center [623, 335] width 531 height 54
click at [358, 304] on input "b. Collaborate with the supplier to identify the root causes of the delays and …" at bounding box center [358, 298] width 0 height 11
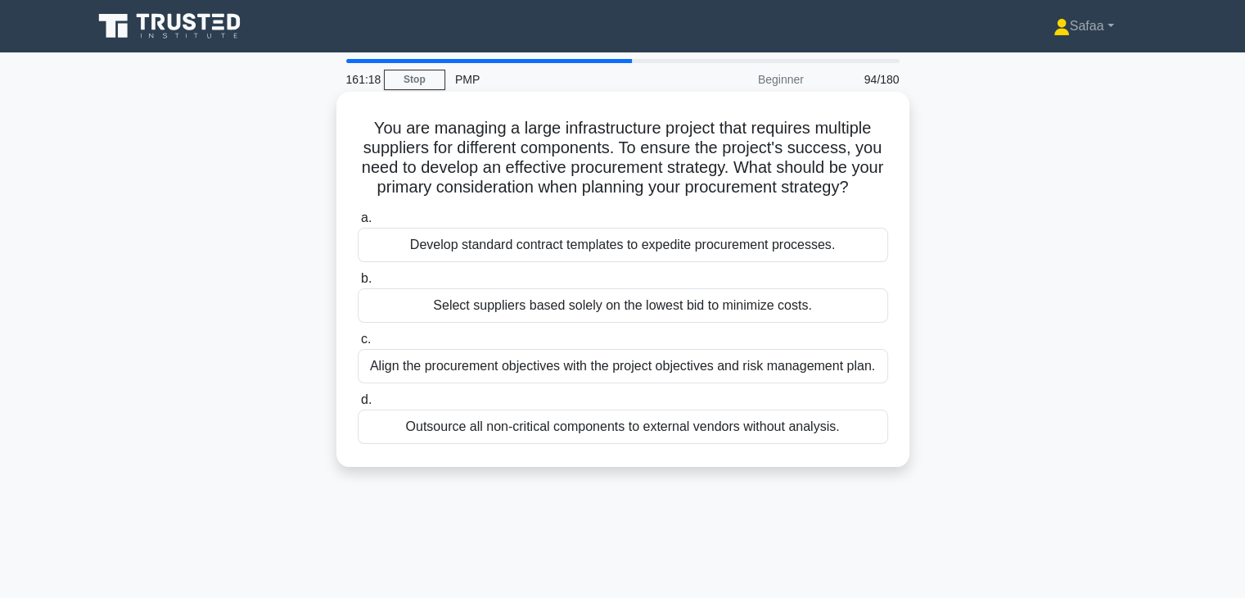
click at [475, 383] on div "Align the procurement objectives with the project objectives and risk managemen…" at bounding box center [623, 366] width 531 height 34
click at [358, 345] on input "c. Align the procurement objectives with the project objectives and risk manage…" at bounding box center [358, 339] width 0 height 11
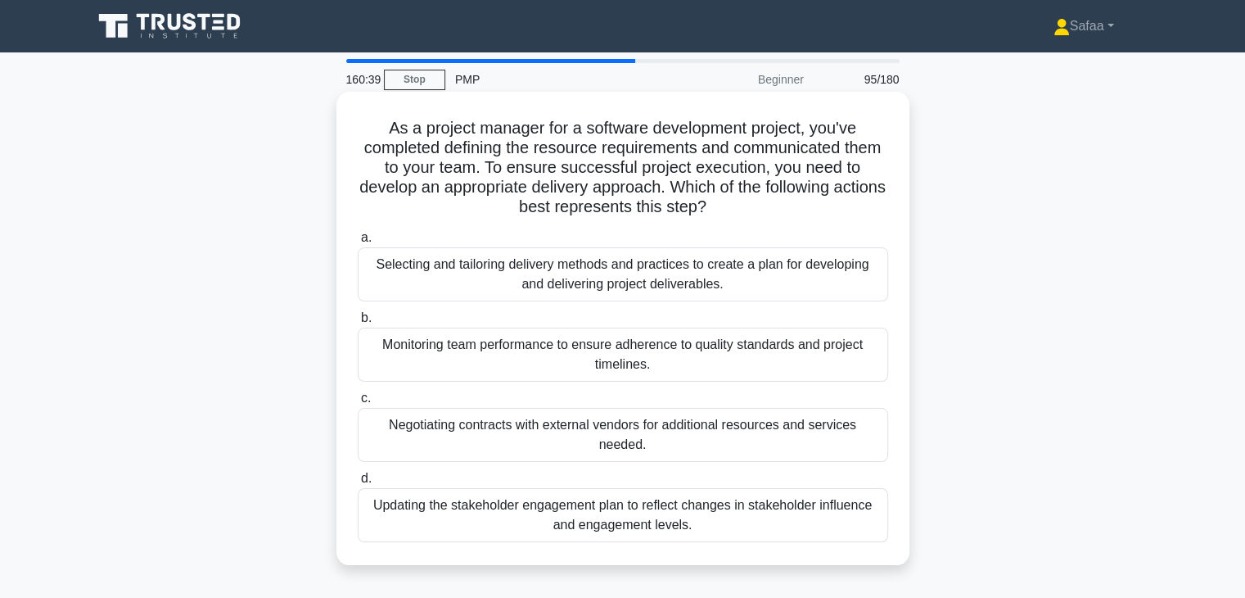
click at [452, 269] on div "Selecting and tailoring delivery methods and practices to create a plan for dev…" at bounding box center [623, 274] width 531 height 54
click at [358, 243] on input "a. Selecting and tailoring delivery methods and practices to create a plan for …" at bounding box center [358, 238] width 0 height 11
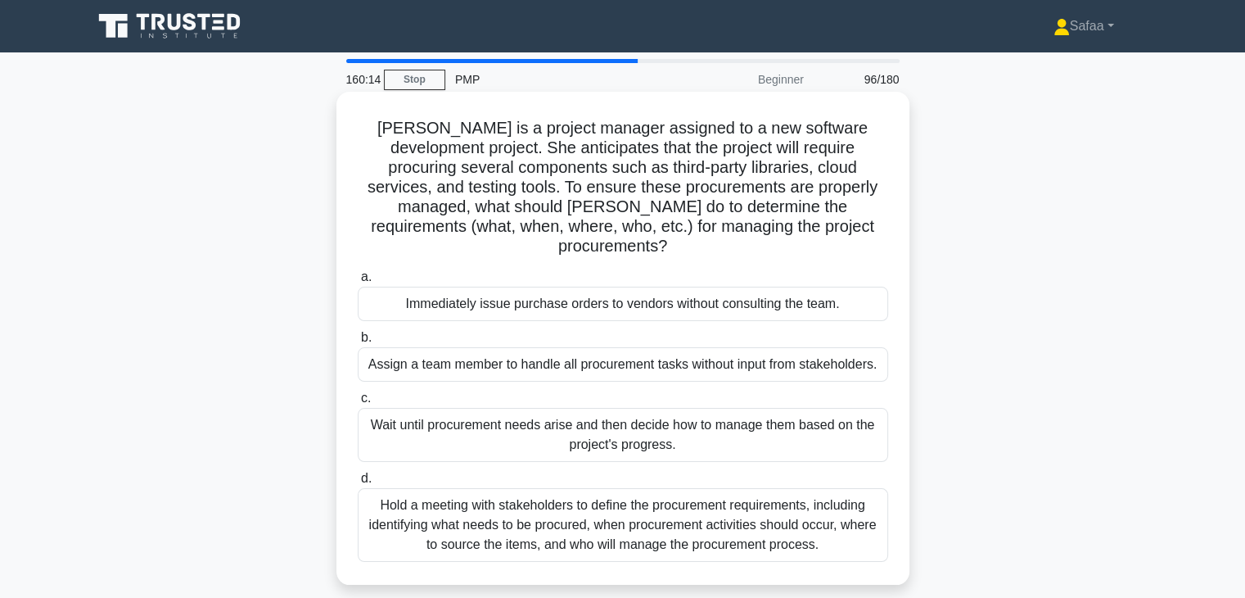
click at [471, 500] on div "Hold a meeting with stakeholders to define the procurement requirements, includ…" at bounding box center [623, 525] width 531 height 74
click at [358, 484] on input "d. Hold a meeting with stakeholders to define the procurement requirements, inc…" at bounding box center [358, 478] width 0 height 11
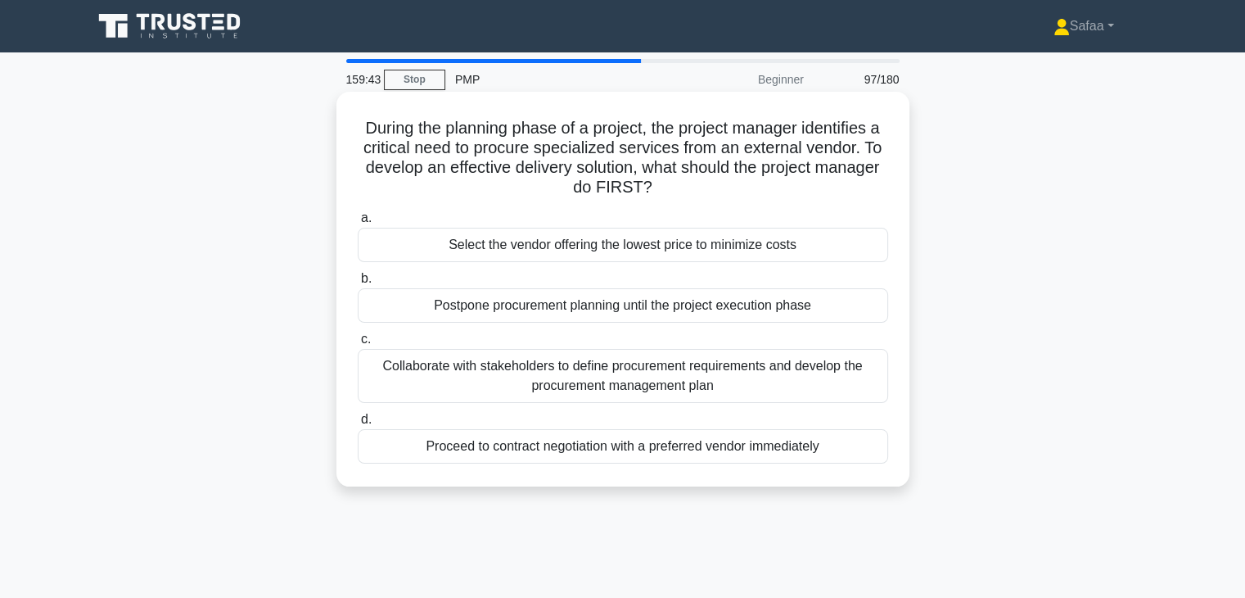
click at [511, 380] on div "Collaborate with stakeholders to define procurement requirements and develop th…" at bounding box center [623, 376] width 531 height 54
click at [358, 345] on input "c. Collaborate with stakeholders to define procurement requirements and develop…" at bounding box center [358, 339] width 0 height 11
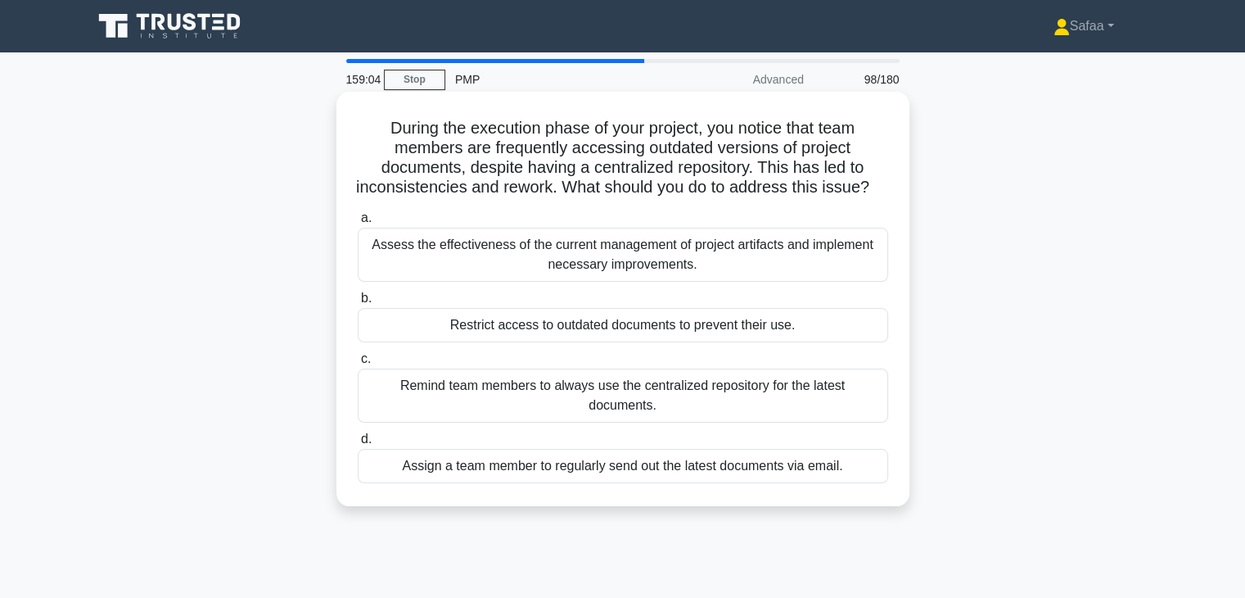
click at [444, 410] on div "Remind team members to always use the centralized repository for the latest doc…" at bounding box center [623, 395] width 531 height 54
click at [358, 364] on input "c. Remind team members to always use the centralized repository for the latest …" at bounding box center [358, 359] width 0 height 11
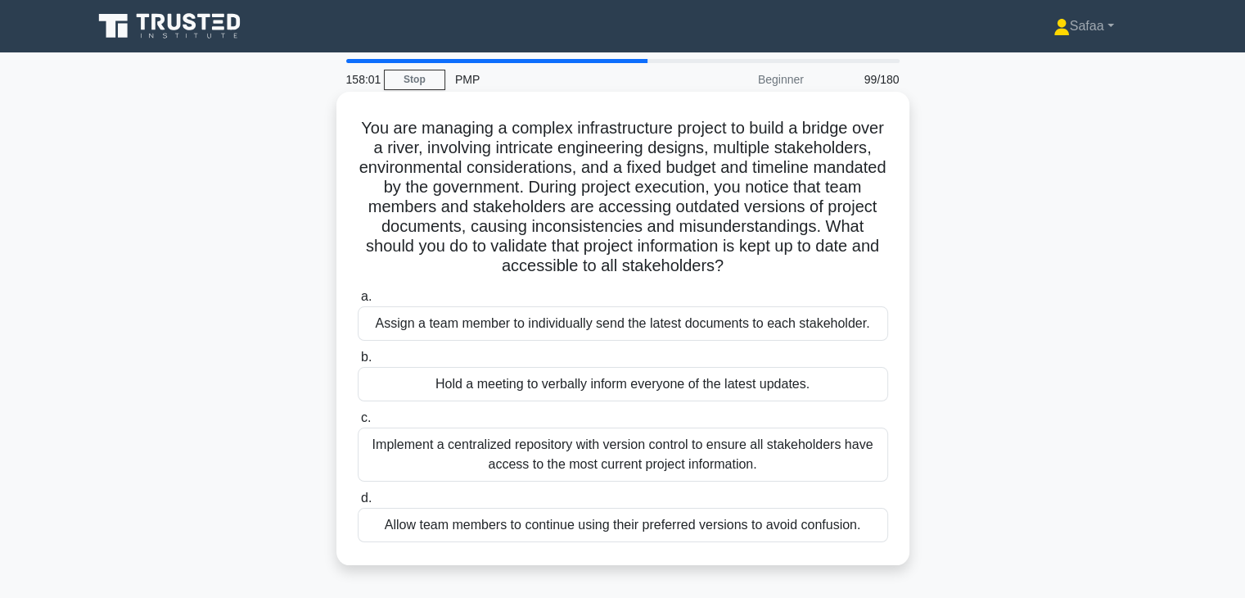
click at [603, 469] on div "Implement a centralized repository with version control to ensure all stakehold…" at bounding box center [623, 454] width 531 height 54
click at [358, 423] on input "c. Implement a centralized repository with version control to ensure all stakeh…" at bounding box center [358, 418] width 0 height 11
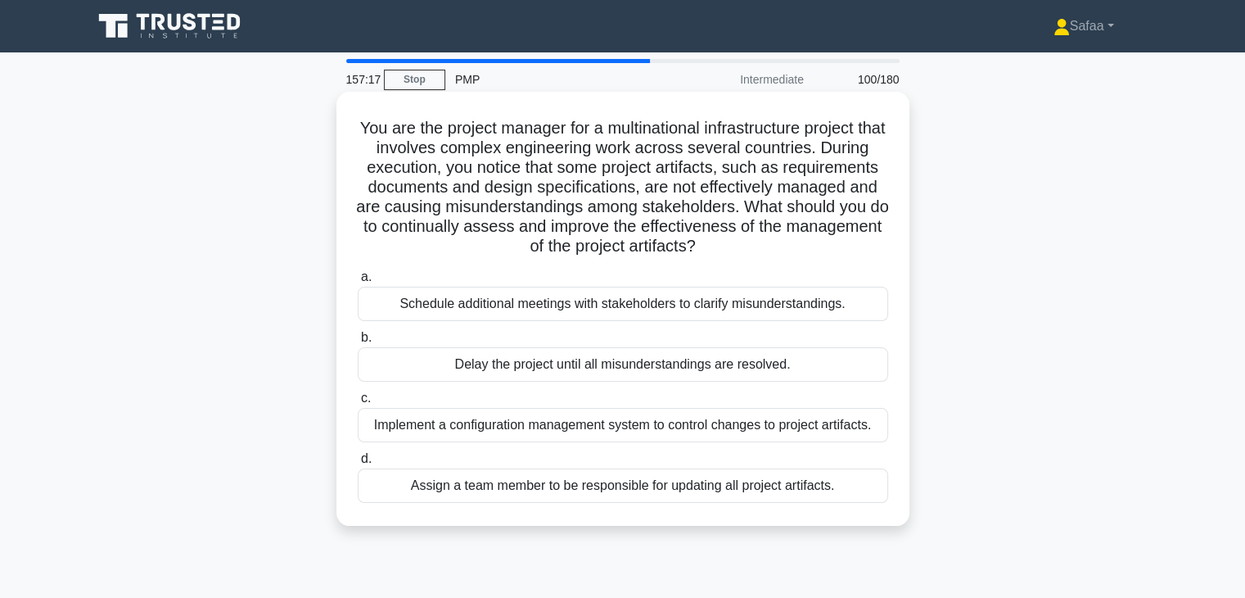
click at [395, 430] on div "Implement a configuration management system to control changes to project artif…" at bounding box center [623, 425] width 531 height 34
click at [358, 404] on input "c. Implement a configuration management system to control changes to project ar…" at bounding box center [358, 398] width 0 height 11
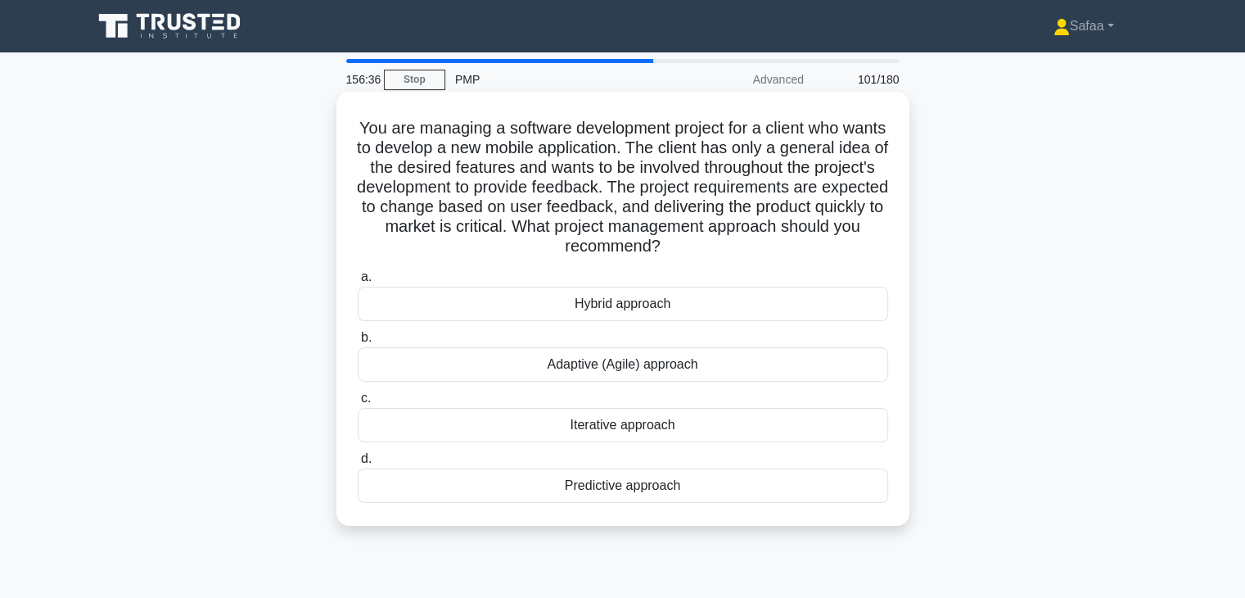
click at [591, 368] on div "Adaptive (Agile) approach" at bounding box center [623, 364] width 531 height 34
click at [358, 343] on input "b. Adaptive (Agile) approach" at bounding box center [358, 337] width 0 height 11
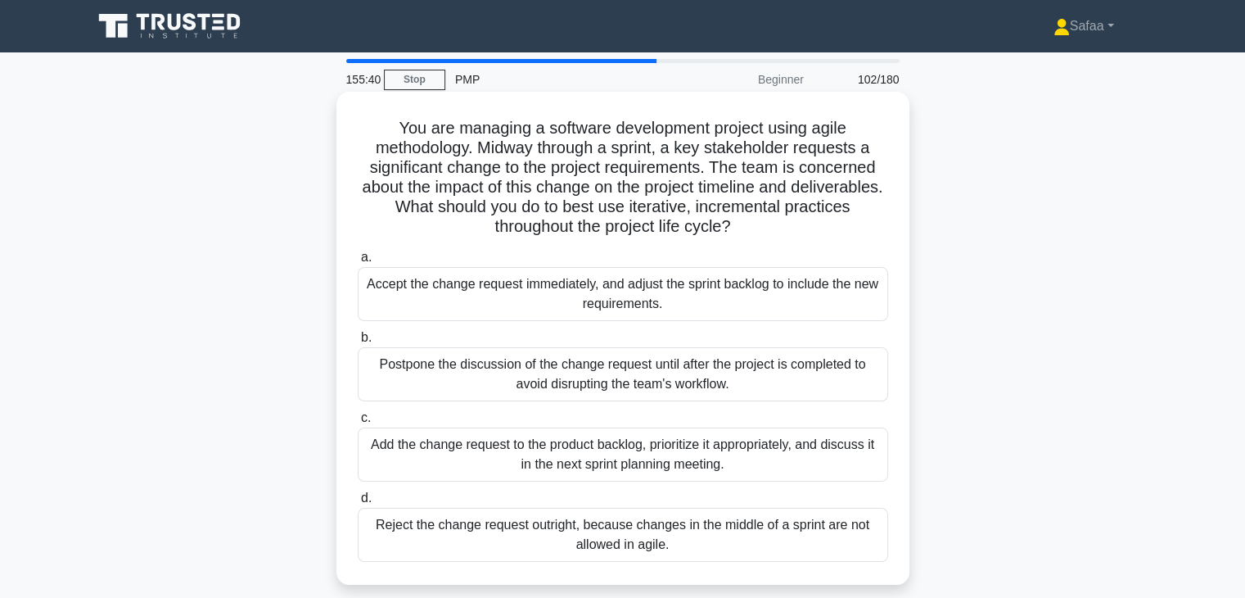
click at [491, 470] on div "Add the change request to the product backlog, prioritize it appropriately, and…" at bounding box center [623, 454] width 531 height 54
click at [358, 423] on input "c. Add the change request to the product backlog, prioritize it appropriately, …" at bounding box center [358, 418] width 0 height 11
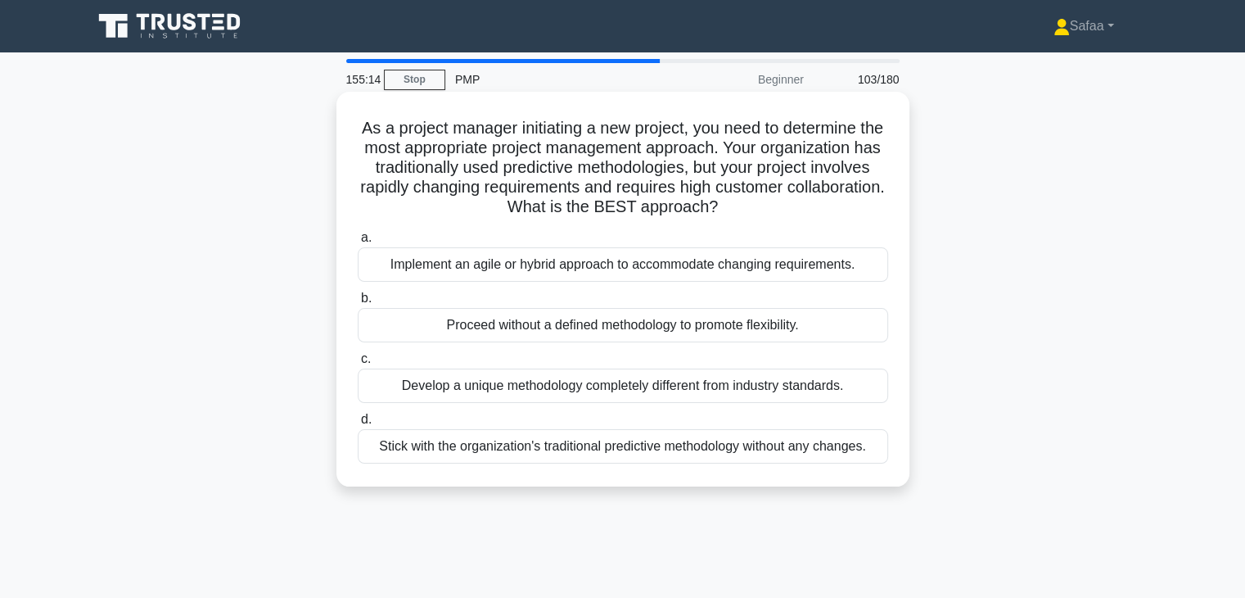
click at [490, 266] on div "Implement an agile or hybrid approach to accommodate changing requirements." at bounding box center [623, 264] width 531 height 34
click at [358, 243] on input "a. Implement an agile or hybrid approach to accommodate changing requirements." at bounding box center [358, 238] width 0 height 11
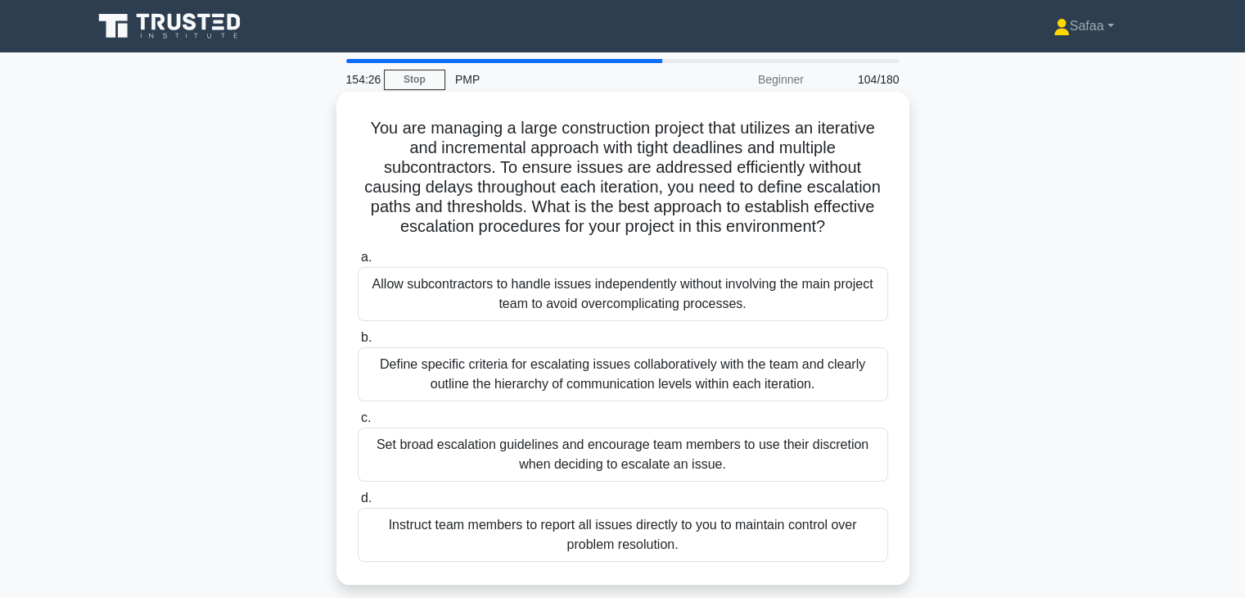
click at [549, 366] on div "Define specific criteria for escalating issues collaboratively with the team an…" at bounding box center [623, 374] width 531 height 54
click at [358, 343] on input "b. Define specific criteria for escalating issues collaboratively with the team…" at bounding box center [358, 337] width 0 height 11
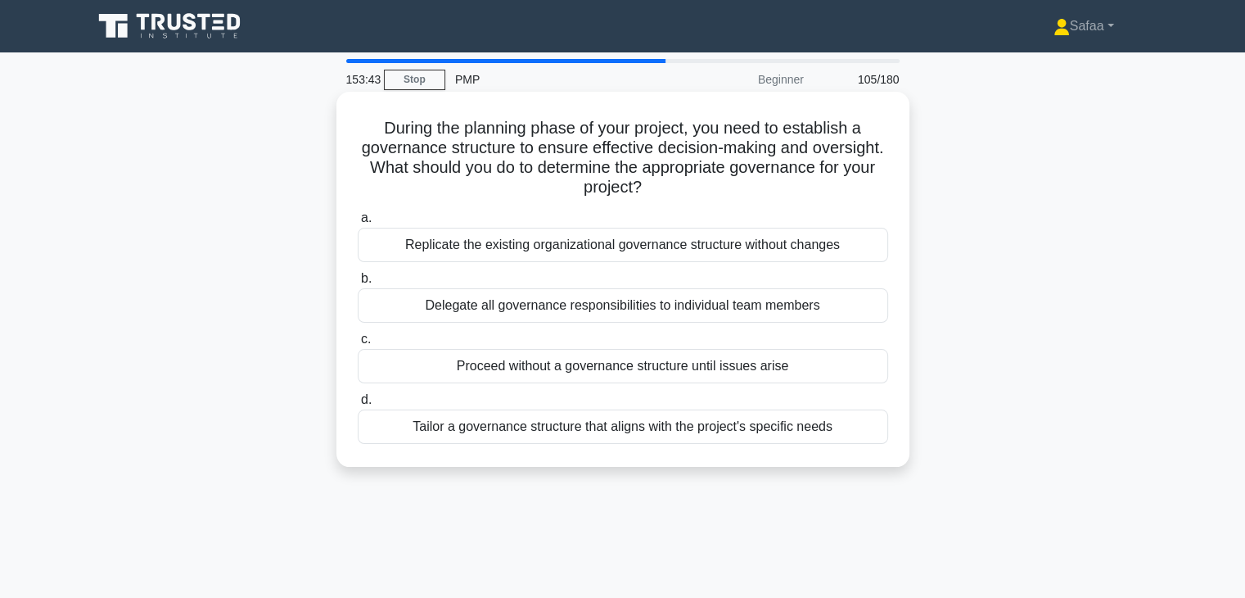
click at [393, 432] on div "Tailor a governance structure that aligns with the project's specific needs" at bounding box center [623, 426] width 531 height 34
click at [358, 405] on input "d. Tailor a governance structure that aligns with the project's specific needs" at bounding box center [358, 400] width 0 height 11
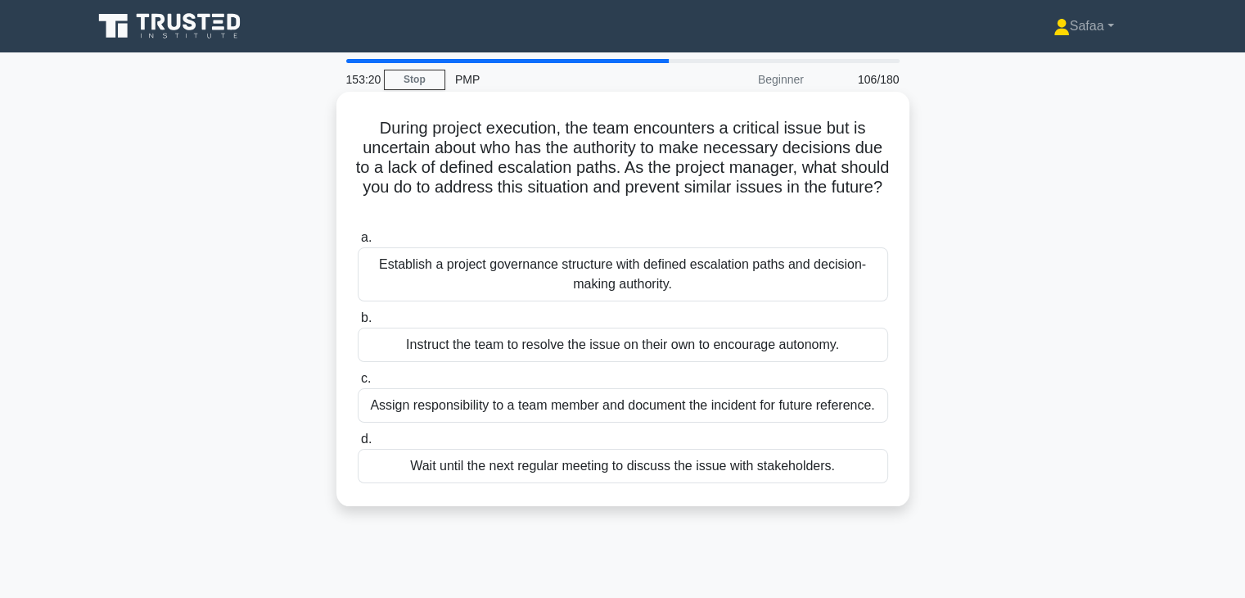
click at [472, 263] on div "Establish a project governance structure with defined escalation paths and deci…" at bounding box center [623, 274] width 531 height 54
click at [358, 243] on input "a. Establish a project governance structure with defined escalation paths and d…" at bounding box center [358, 238] width 0 height 11
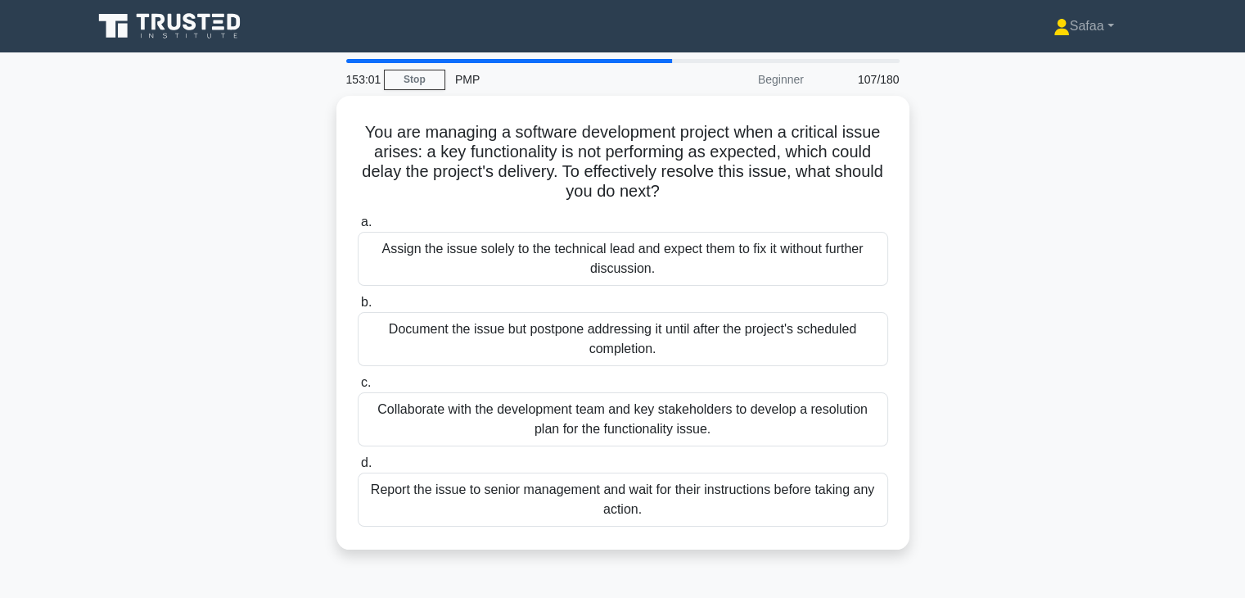
drag, startPoint x: 481, startPoint y: 429, endPoint x: 0, endPoint y: 440, distance: 481.5
click at [0, 440] on main "153:01 Stop PMP Beginner 107/180 You are managing a software development projec…" at bounding box center [622, 468] width 1245 height 832
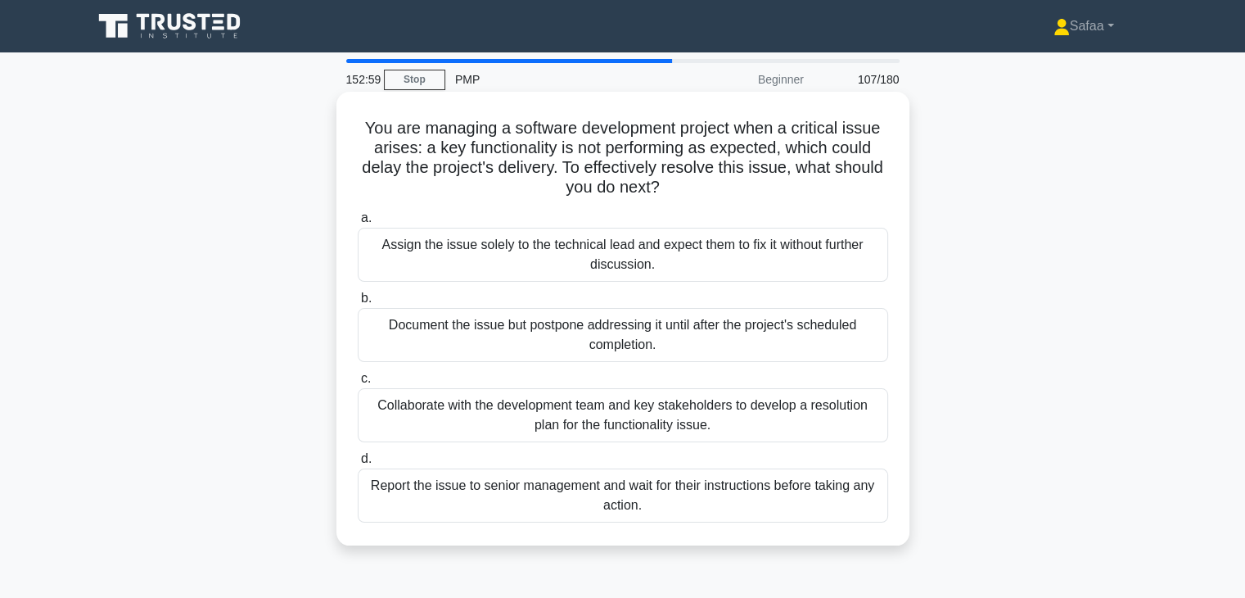
click at [470, 404] on div "Collaborate with the development team and key stakeholders to develop a resolut…" at bounding box center [623, 415] width 531 height 54
click at [358, 384] on input "c. Collaborate with the development team and key stakeholders to develop a reso…" at bounding box center [358, 378] width 0 height 11
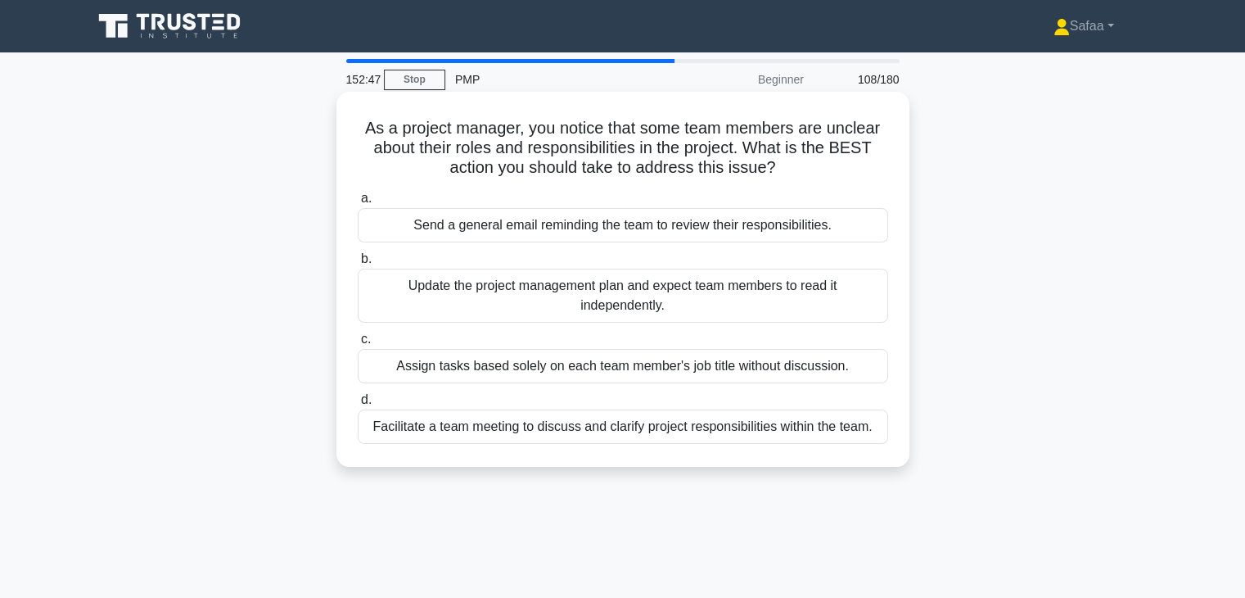
click at [477, 435] on div "Facilitate a team meeting to discuss and clarify project responsibilities withi…" at bounding box center [623, 426] width 531 height 34
click at [358, 405] on input "d. Facilitate a team meeting to discuss and clarify project responsibilities wi…" at bounding box center [358, 400] width 0 height 11
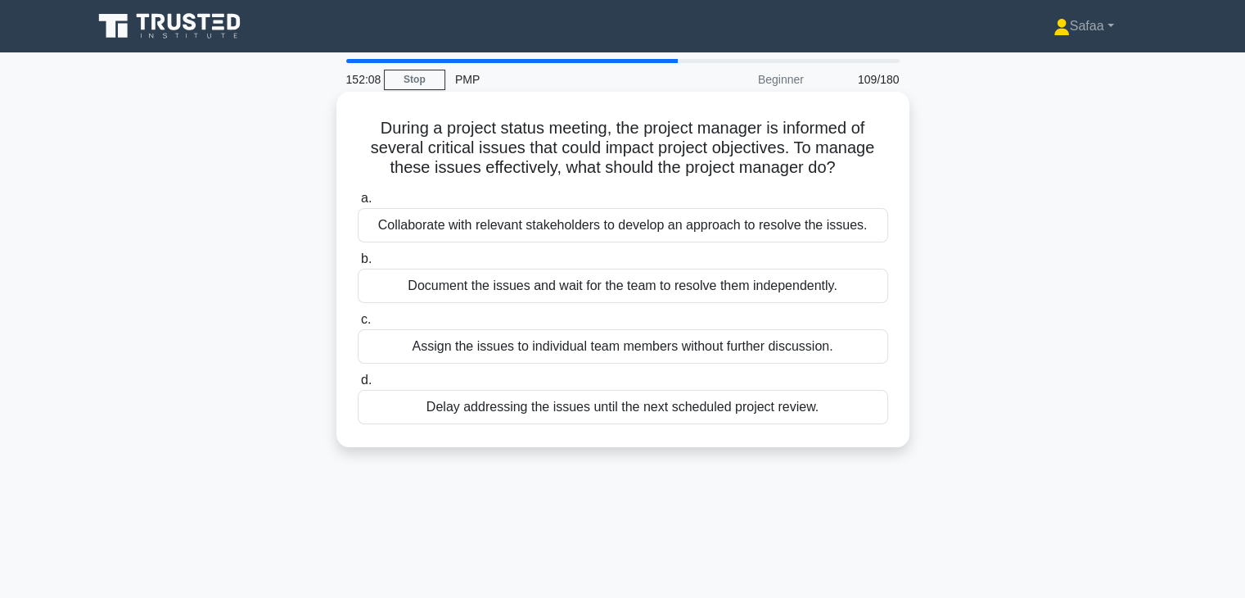
click at [390, 223] on div "Collaborate with relevant stakeholders to develop an approach to resolve the is…" at bounding box center [623, 225] width 531 height 34
click at [358, 204] on input "a. Collaborate with relevant stakeholders to develop an approach to resolve the…" at bounding box center [358, 198] width 0 height 11
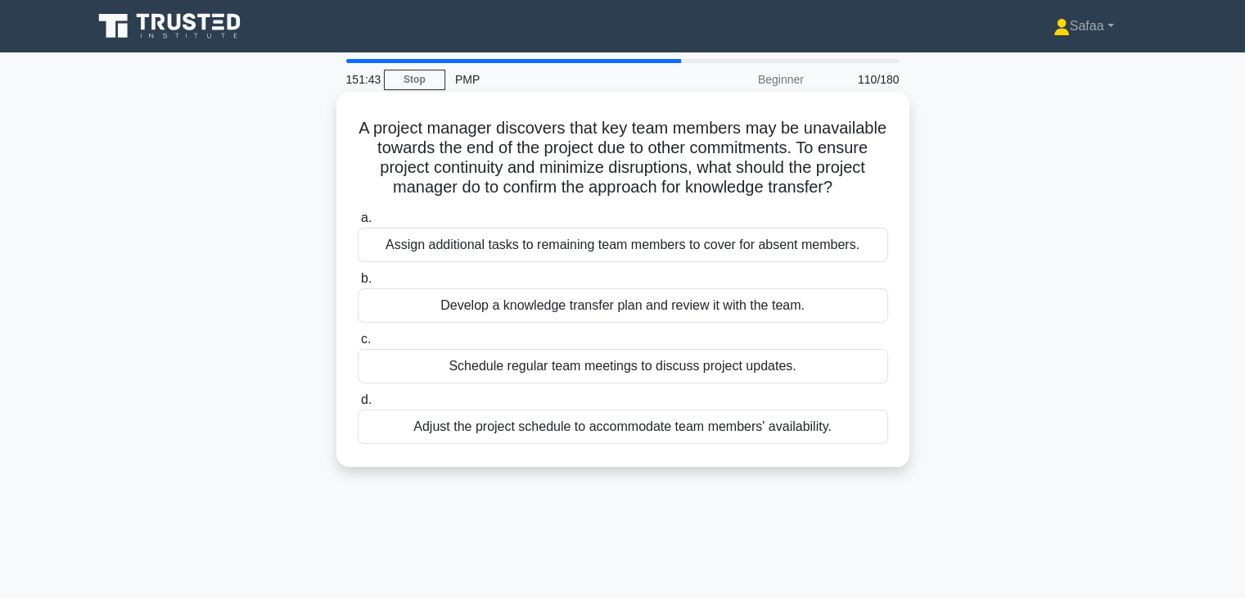
click at [418, 315] on div "Develop a knowledge transfer plan and review it with the team." at bounding box center [623, 305] width 531 height 34
click at [358, 284] on input "b. Develop a knowledge transfer plan and review it with the team." at bounding box center [358, 278] width 0 height 11
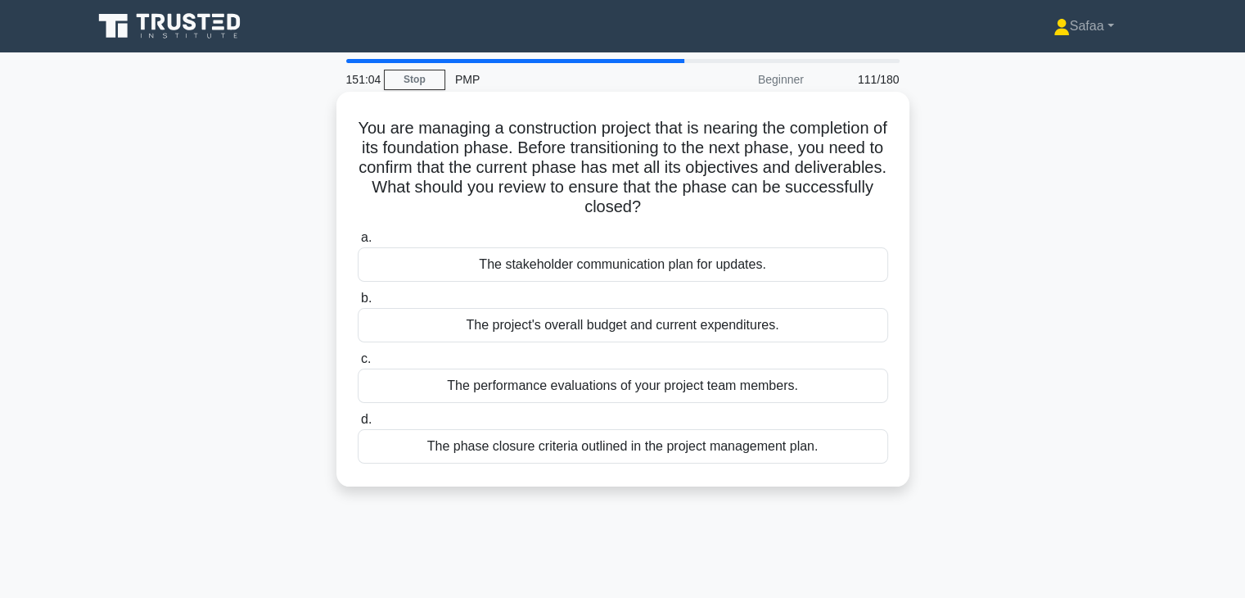
click at [474, 453] on div "The phase closure criteria outlined in the project management plan." at bounding box center [623, 446] width 531 height 34
click at [358, 425] on input "d. The phase closure criteria outlined in the project management plan." at bounding box center [358, 419] width 0 height 11
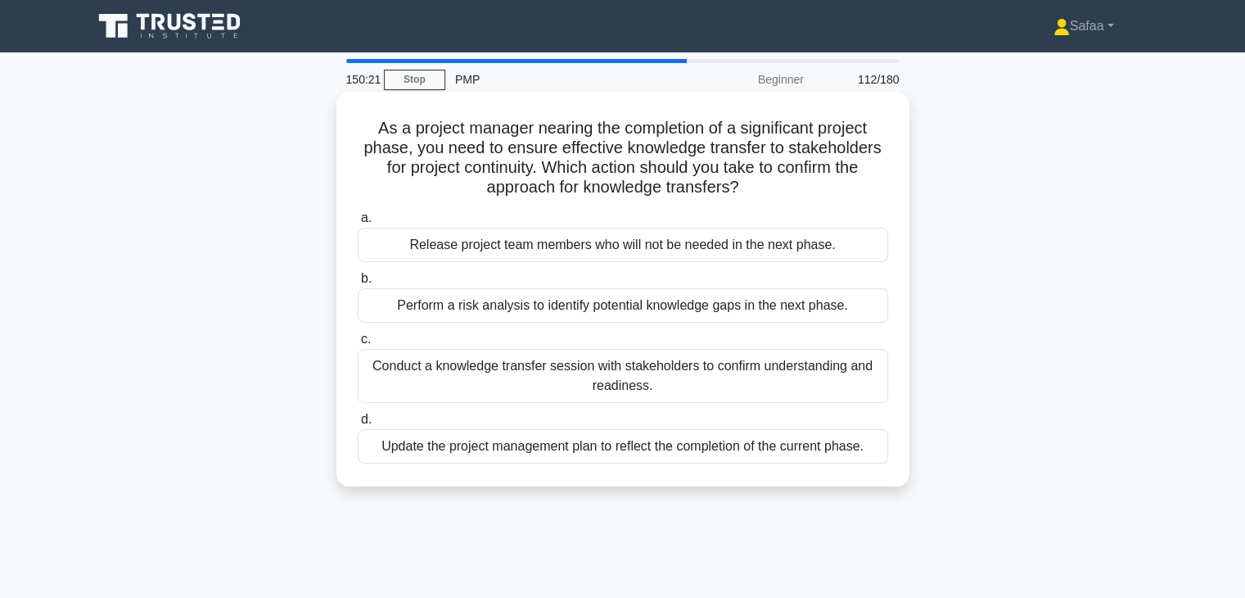
click at [468, 374] on div "Conduct a knowledge transfer session with stakeholders to confirm understanding…" at bounding box center [623, 376] width 531 height 54
click at [358, 345] on input "c. Conduct a knowledge transfer session with stakeholders to confirm understand…" at bounding box center [358, 339] width 0 height 11
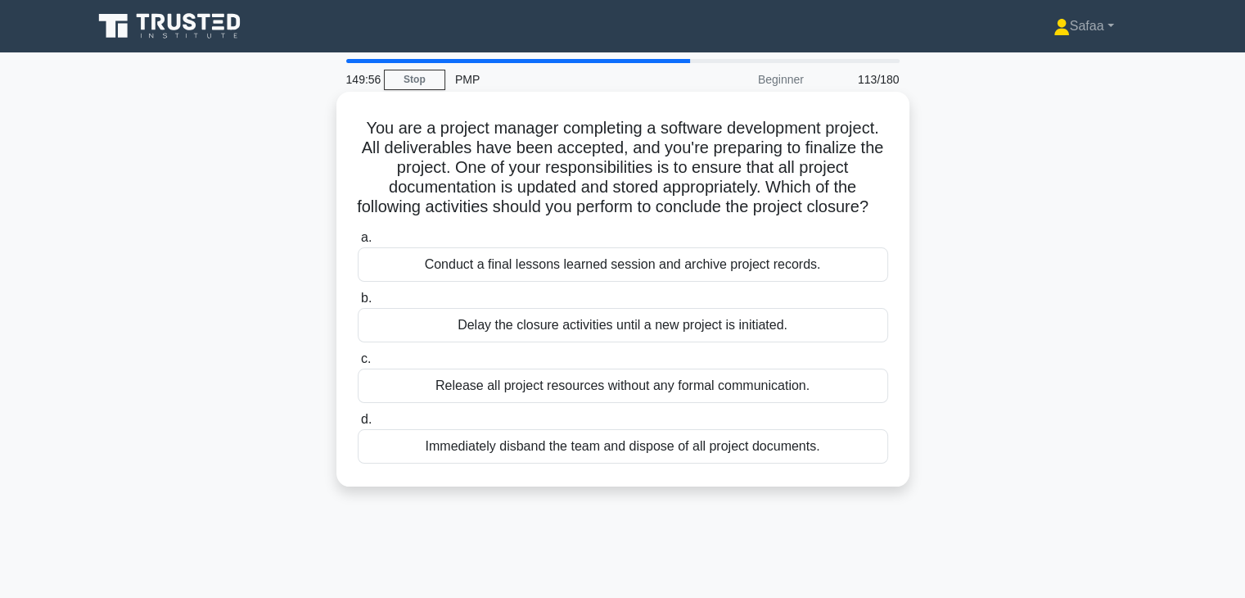
click at [526, 282] on div "Conduct a final lessons learned session and archive project records." at bounding box center [623, 264] width 531 height 34
click at [358, 243] on input "a. Conduct a final lessons learned session and archive project records." at bounding box center [358, 238] width 0 height 11
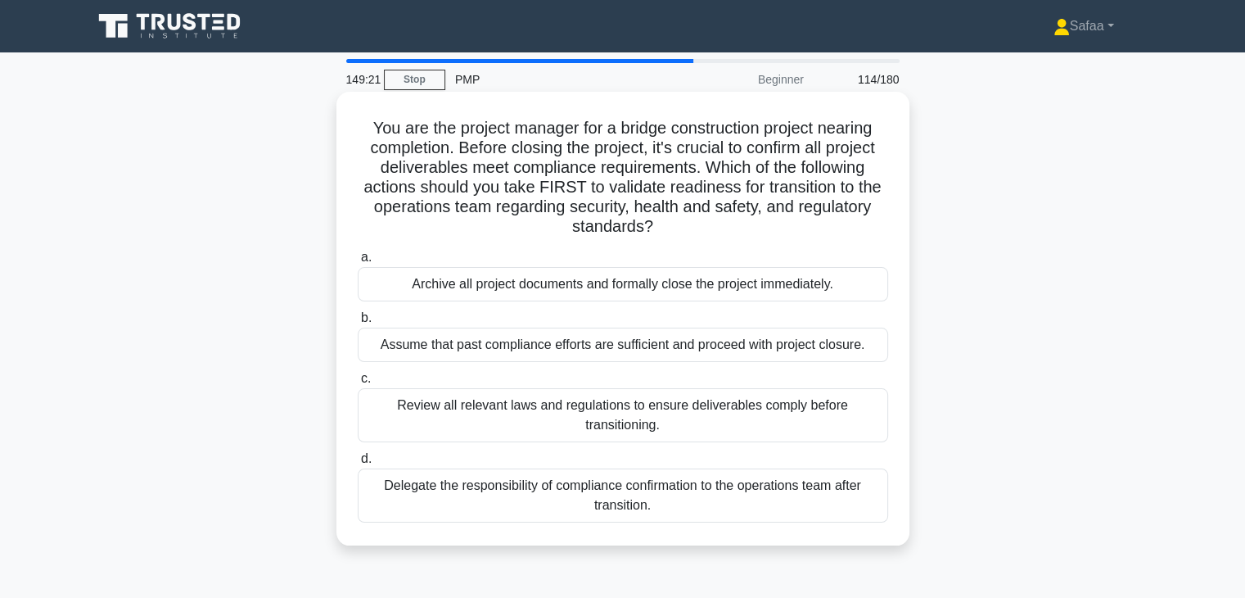
click at [557, 438] on div "Review all relevant laws and regulations to ensure deliverables comply before t…" at bounding box center [623, 415] width 531 height 54
click at [358, 384] on input "c. Review all relevant laws and regulations to ensure deliverables comply befor…" at bounding box center [358, 378] width 0 height 11
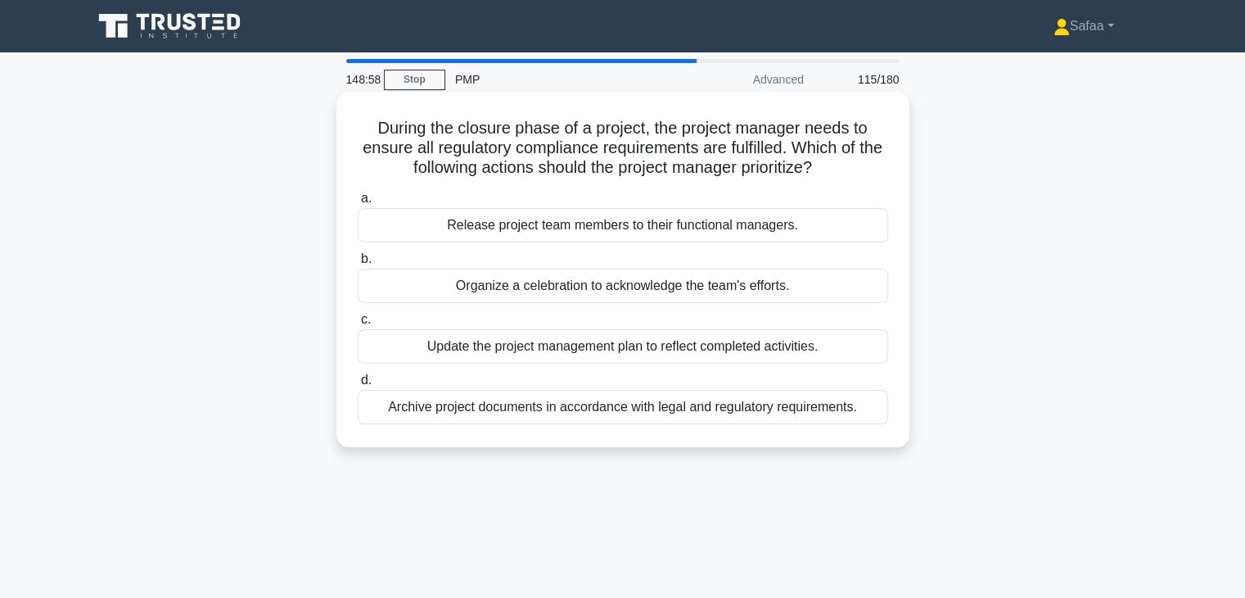
click at [405, 405] on div "Archive project documents in accordance with legal and regulatory requirements." at bounding box center [623, 407] width 531 height 34
click at [358, 386] on input "d. Archive project documents in accordance with legal and regulatory requiremen…" at bounding box center [358, 380] width 0 height 11
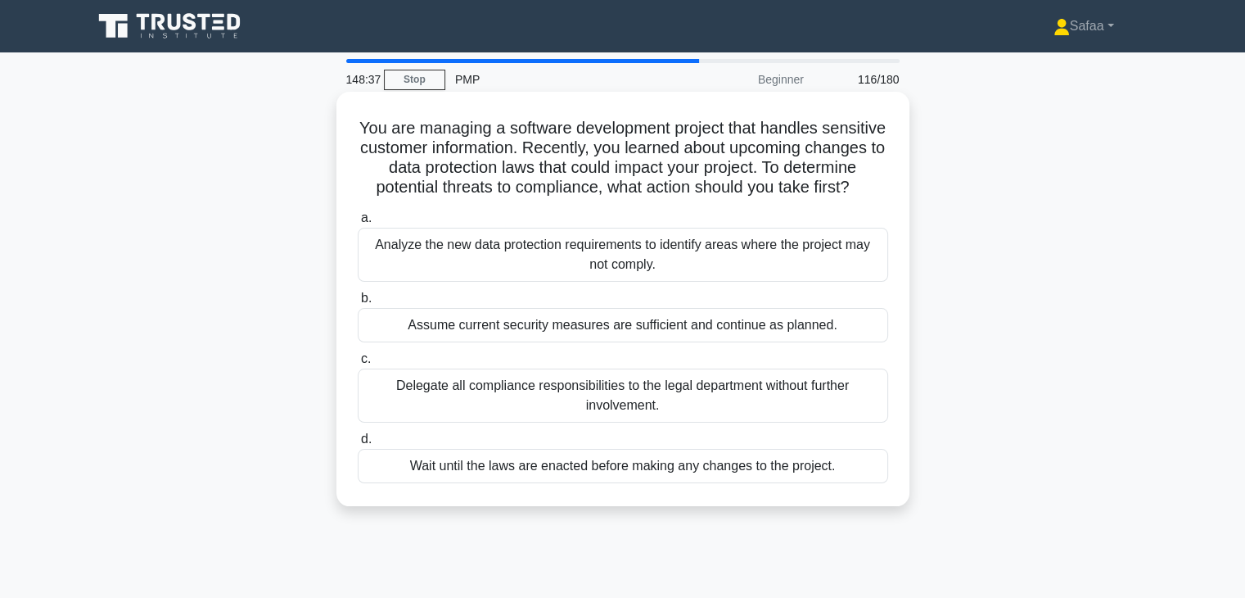
click at [491, 272] on div "Analyze the new data protection requirements to identify areas where the projec…" at bounding box center [623, 255] width 531 height 54
click at [358, 224] on input "a. Analyze the new data protection requirements to identify areas where the pro…" at bounding box center [358, 218] width 0 height 11
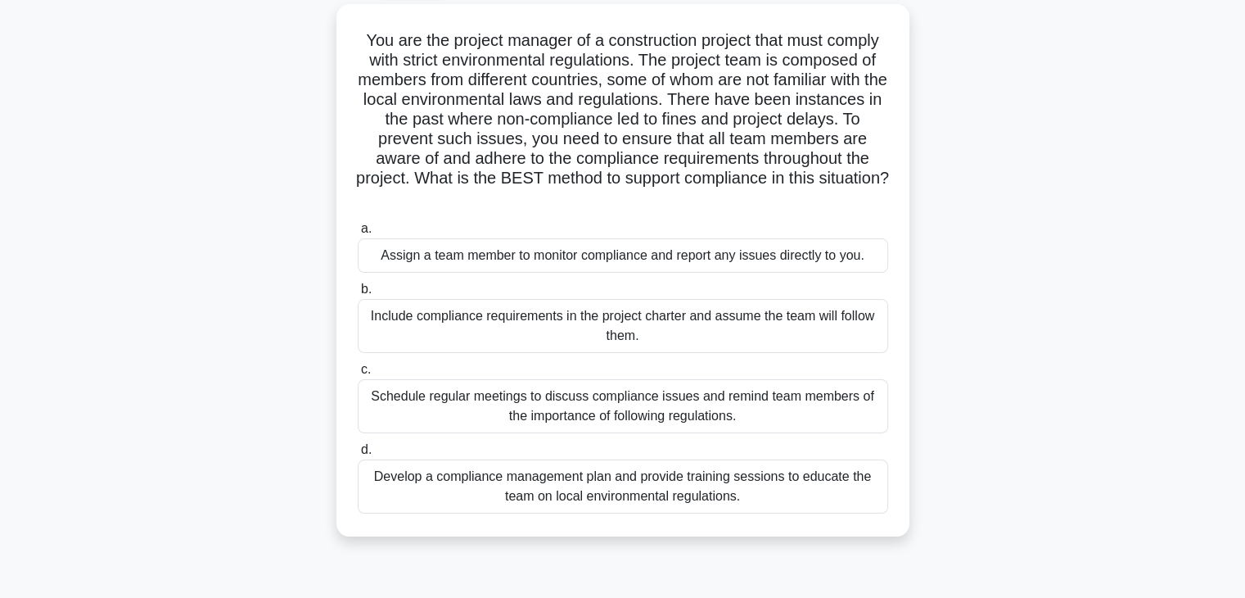
scroll to position [98, 0]
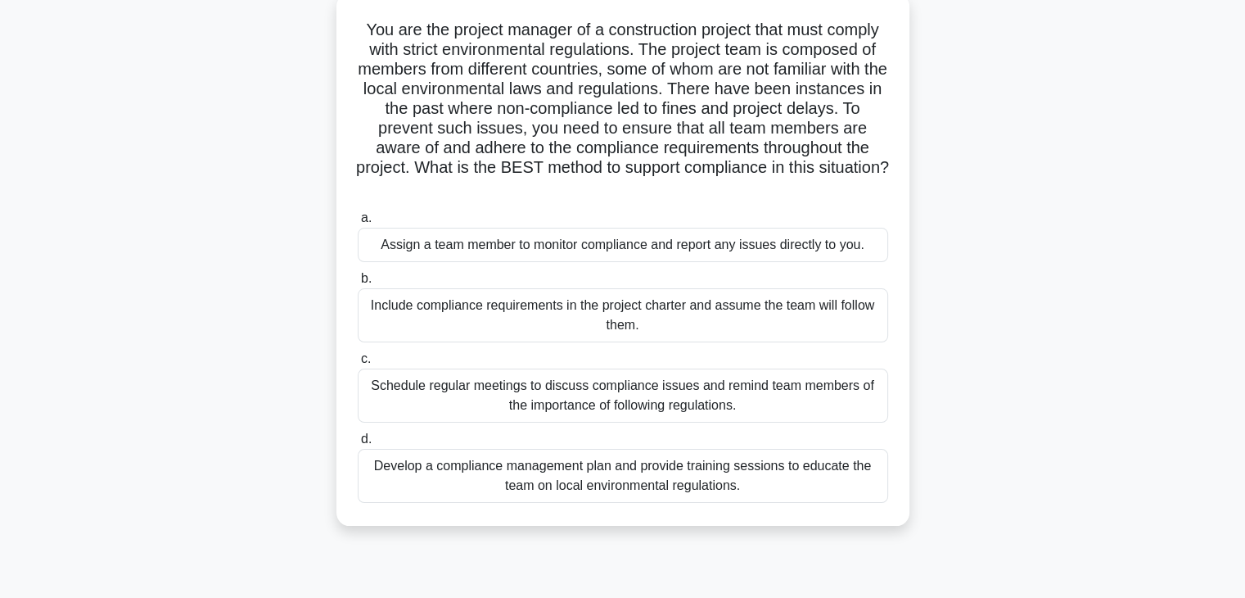
click at [605, 410] on div "Schedule regular meetings to discuss compliance issues and remind team members …" at bounding box center [623, 395] width 531 height 54
click at [358, 364] on input "c. Schedule regular meetings to discuss compliance issues and remind team membe…" at bounding box center [358, 359] width 0 height 11
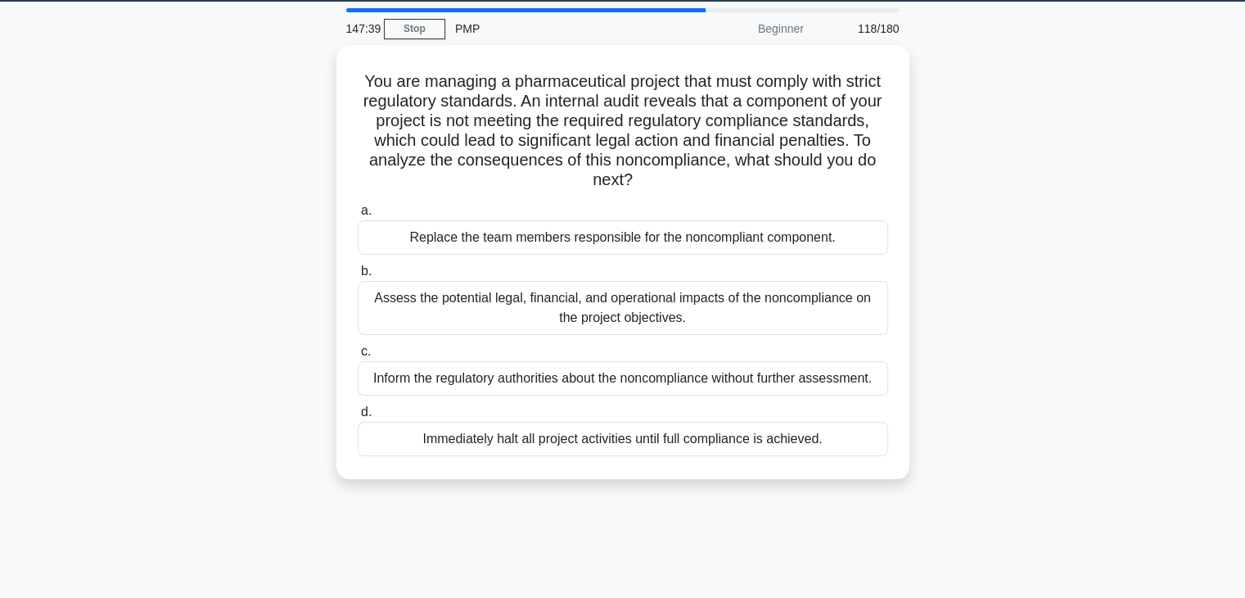
scroll to position [0, 0]
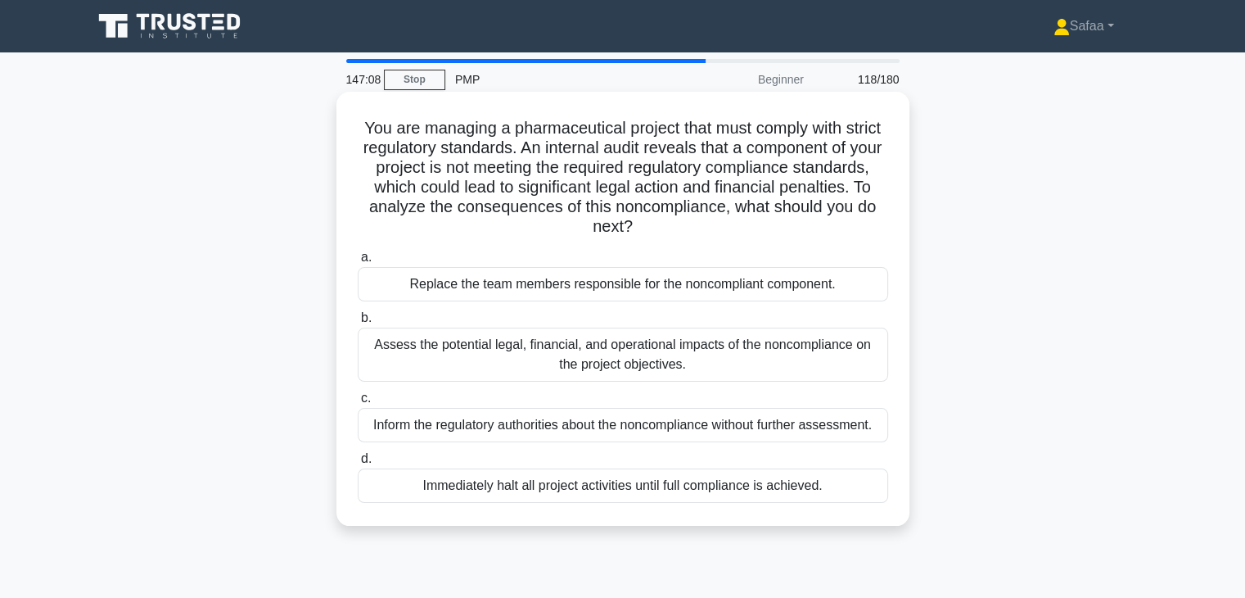
click at [429, 356] on div "Assess the potential legal, financial, and operational impacts of the noncompli…" at bounding box center [623, 354] width 531 height 54
click at [358, 323] on input "b. Assess the potential legal, financial, and operational impacts of the noncom…" at bounding box center [358, 318] width 0 height 11
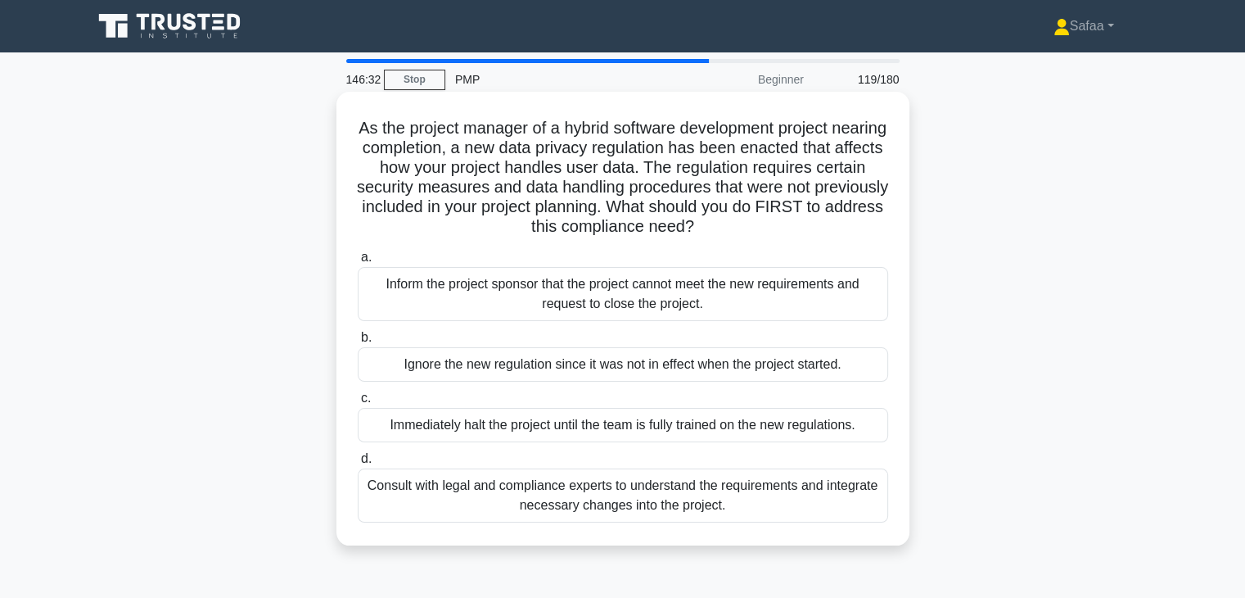
click at [444, 514] on div "Consult with legal and compliance experts to understand the requirements and in…" at bounding box center [623, 495] width 531 height 54
click at [358, 464] on input "d. Consult with legal and compliance experts to understand the requirements and…" at bounding box center [358, 459] width 0 height 11
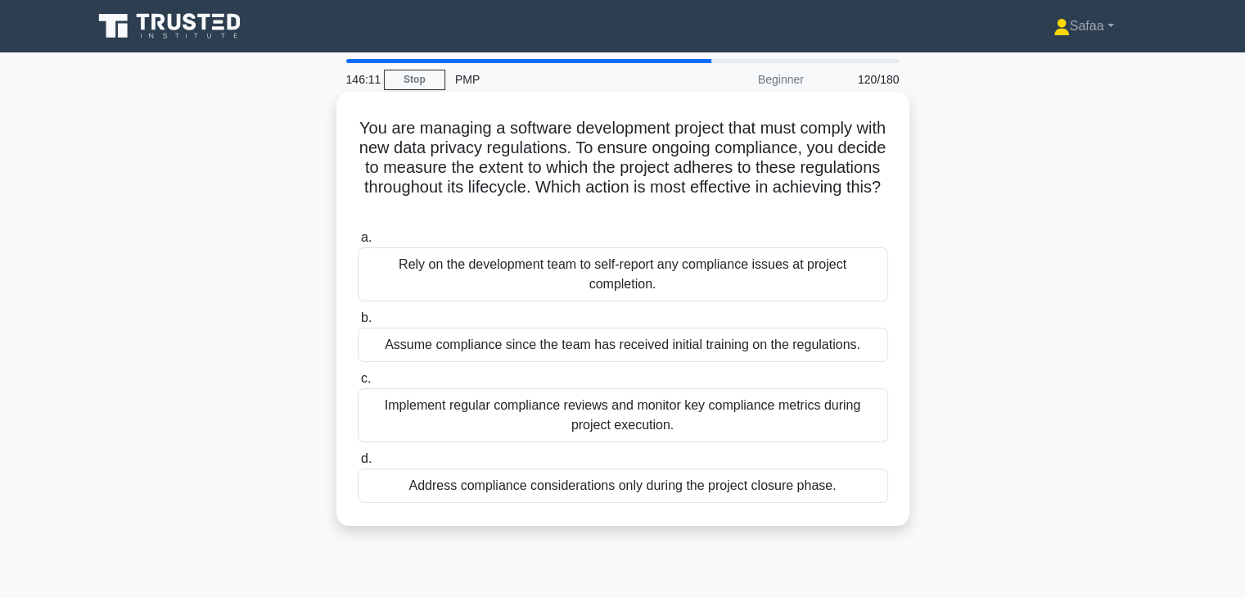
click at [442, 406] on div "Implement regular compliance reviews and monitor key compliance metrics during …" at bounding box center [623, 415] width 531 height 54
click at [358, 384] on input "c. Implement regular compliance reviews and monitor key compliance metrics duri…" at bounding box center [358, 378] width 0 height 11
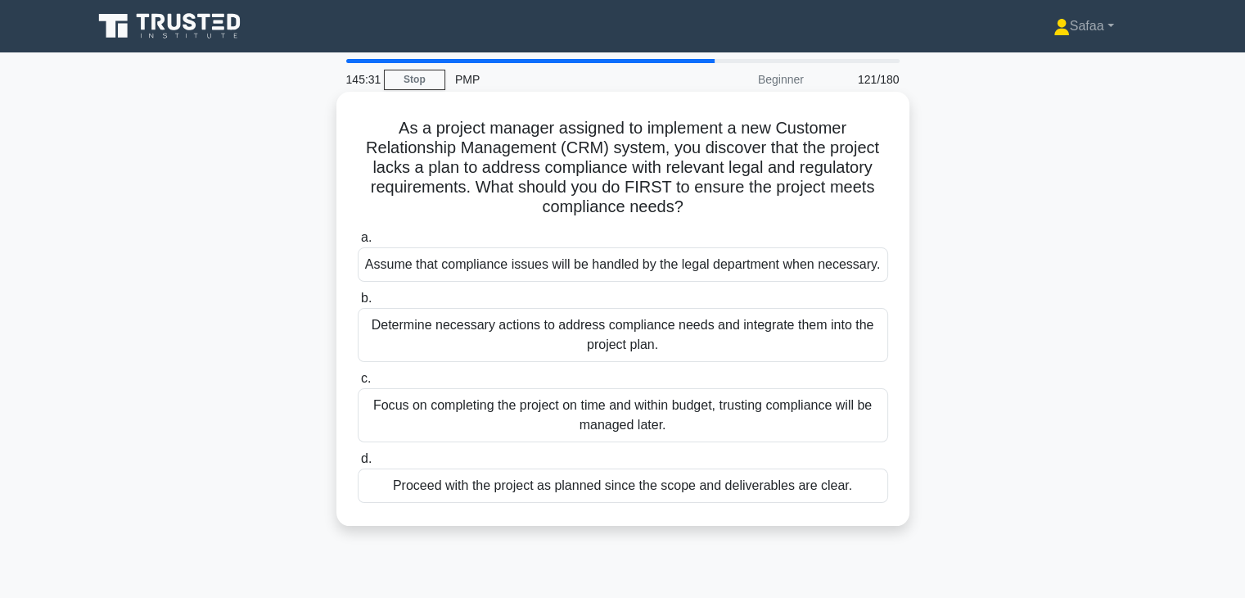
click at [491, 328] on div "Determine necessary actions to address compliance needs and integrate them into…" at bounding box center [623, 335] width 531 height 54
click at [358, 304] on input "b. Determine necessary actions to address compliance needs and integrate them i…" at bounding box center [358, 298] width 0 height 11
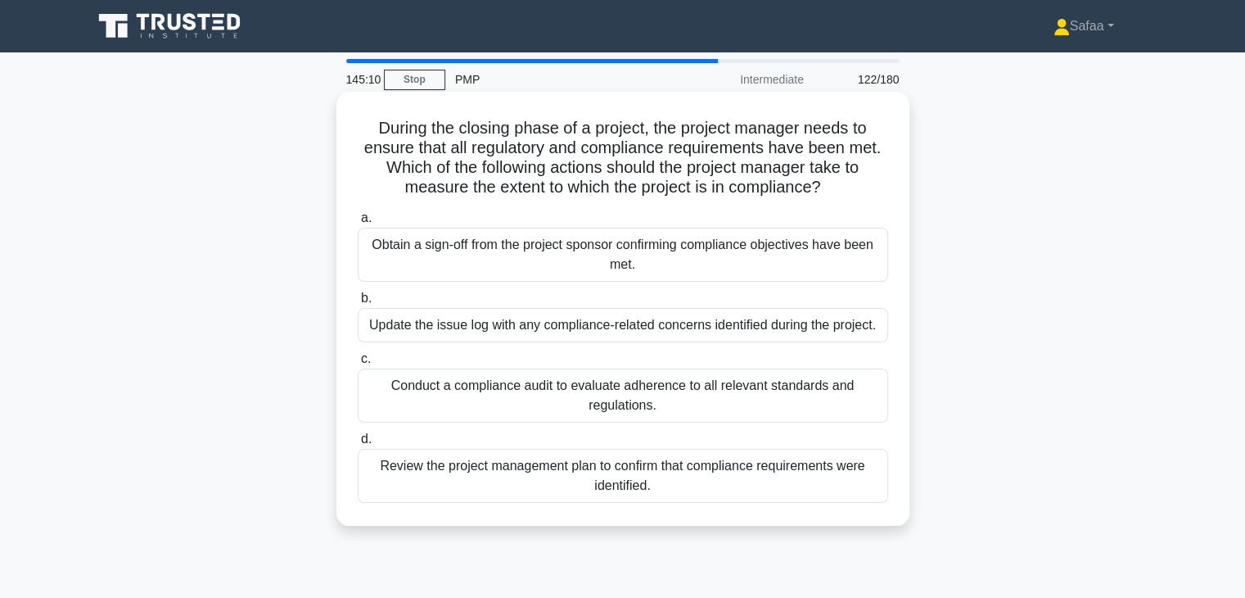
click at [439, 410] on div "Conduct a compliance audit to evaluate adherence to all relevant standards and …" at bounding box center [623, 395] width 531 height 54
click at [358, 364] on input "c. Conduct a compliance audit to evaluate adherence to all relevant standards a…" at bounding box center [358, 359] width 0 height 11
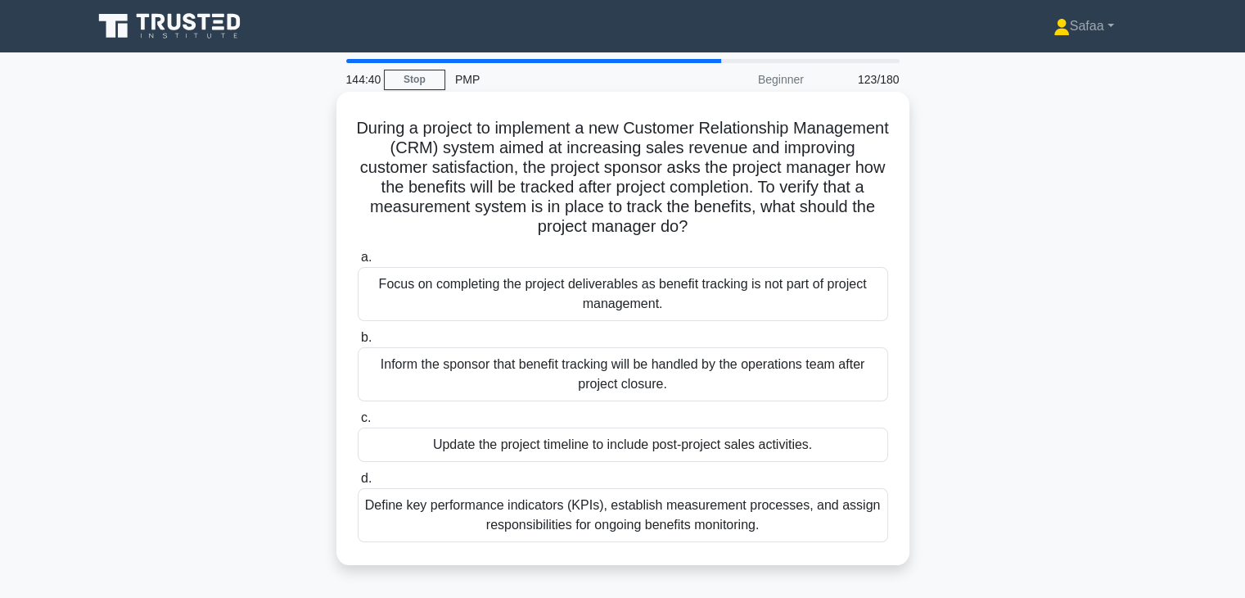
click at [487, 508] on div "Define key performance indicators (KPIs), establish measurement processes, and …" at bounding box center [623, 515] width 531 height 54
click at [358, 484] on input "d. Define key performance indicators (KPIs), establish measurement processes, a…" at bounding box center [358, 478] width 0 height 11
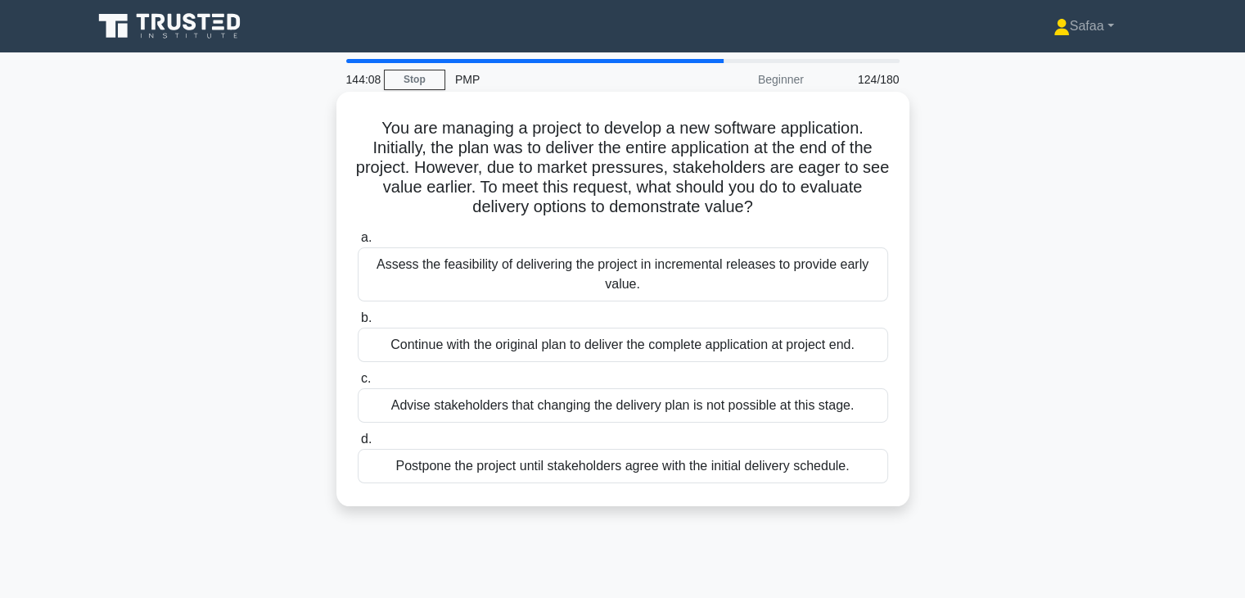
click at [475, 281] on div "Assess the feasibility of delivering the project in incremental releases to pro…" at bounding box center [623, 274] width 531 height 54
click at [358, 243] on input "a. Assess the feasibility of delivering the project in incremental releases to …" at bounding box center [358, 238] width 0 height 11
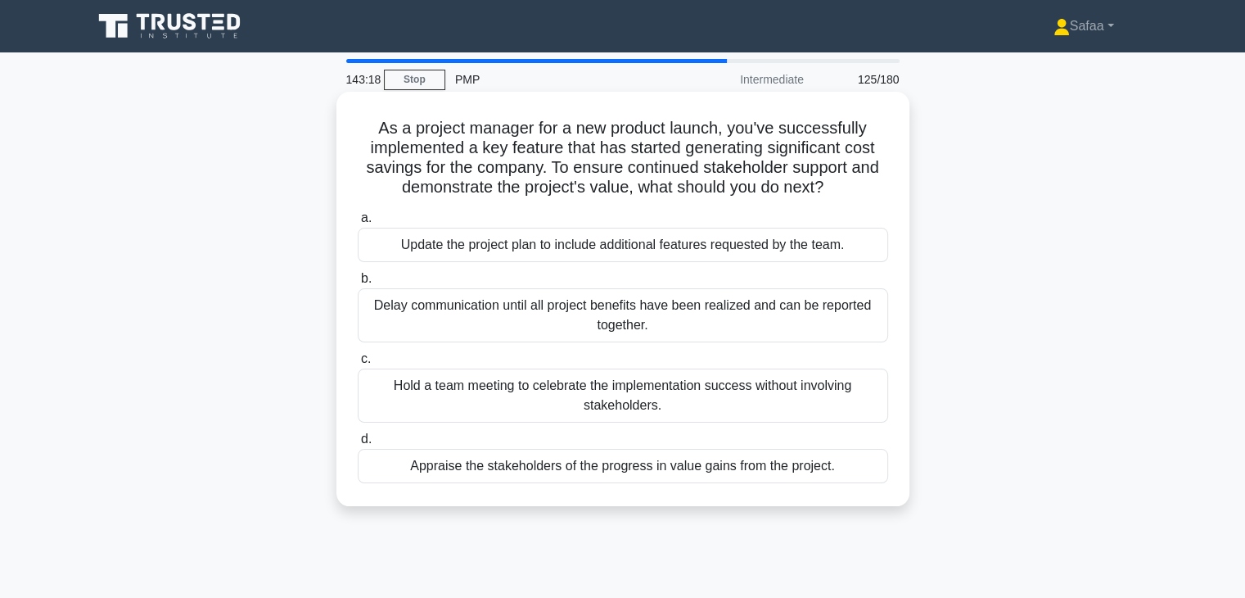
click at [606, 470] on div "Appraise the stakeholders of the progress in value gains from the project." at bounding box center [623, 466] width 531 height 34
click at [358, 445] on input "d. Appraise the stakeholders of the progress in value gains from the project." at bounding box center [358, 439] width 0 height 11
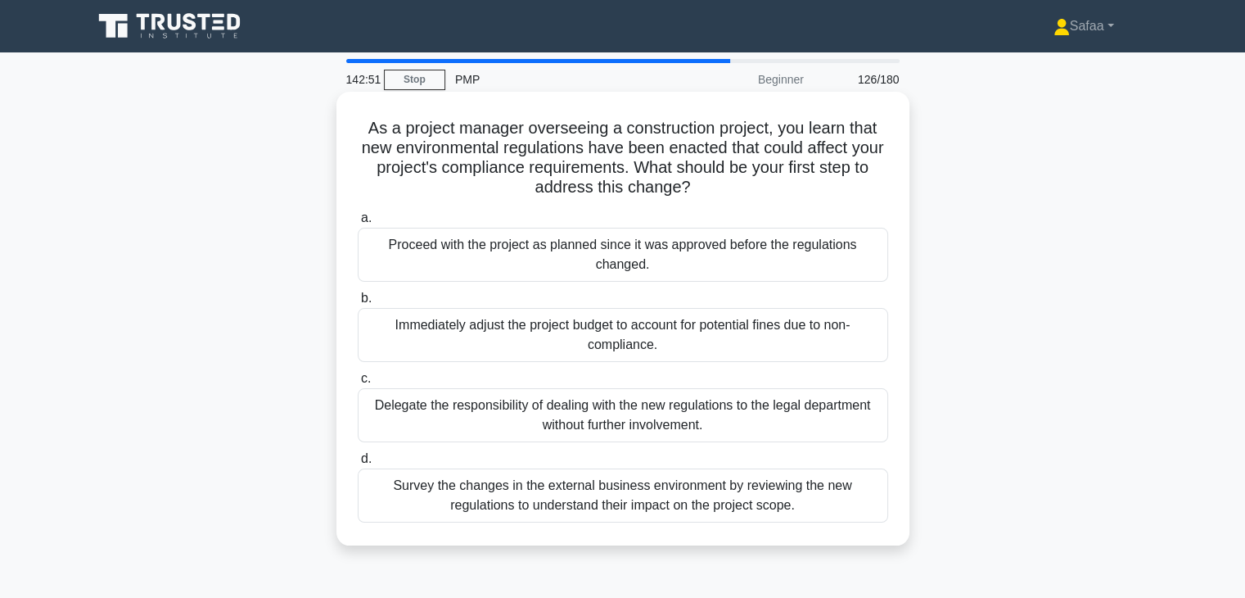
click at [616, 492] on div "Survey the changes in the external business environment by reviewing the new re…" at bounding box center [623, 495] width 531 height 54
click at [358, 464] on input "d. Survey the changes in the external business environment by reviewing the new…" at bounding box center [358, 459] width 0 height 11
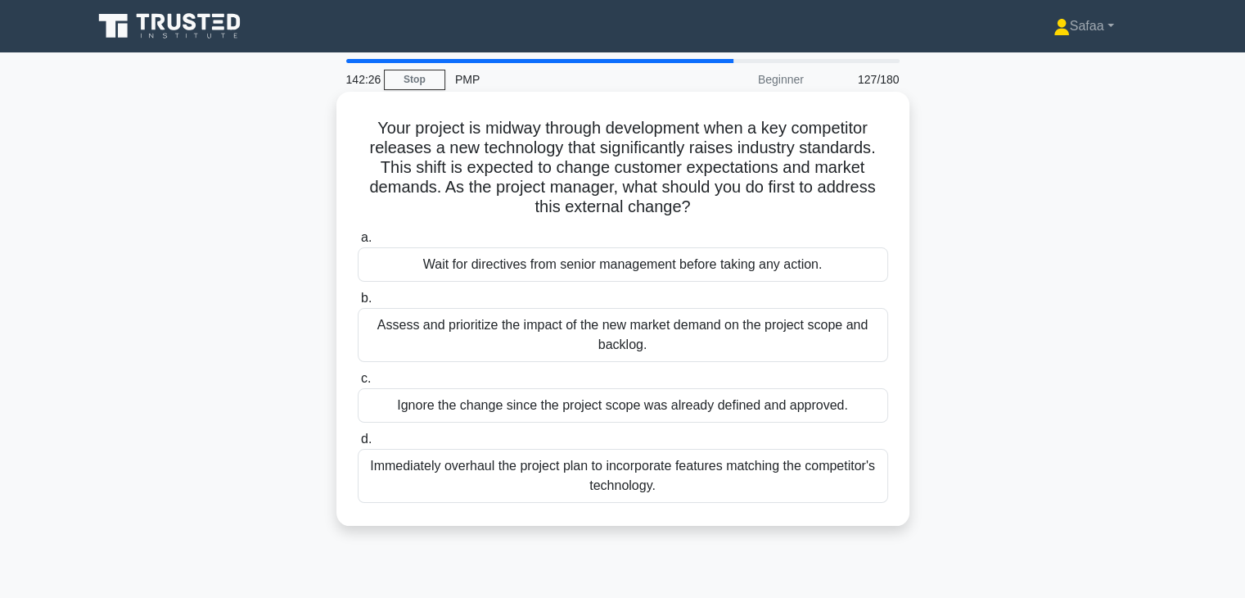
click at [757, 335] on div "Assess and prioritize the impact of the new market demand on the project scope …" at bounding box center [623, 335] width 531 height 54
click at [358, 304] on input "b. Assess and prioritize the impact of the new market demand on the project sco…" at bounding box center [358, 298] width 0 height 11
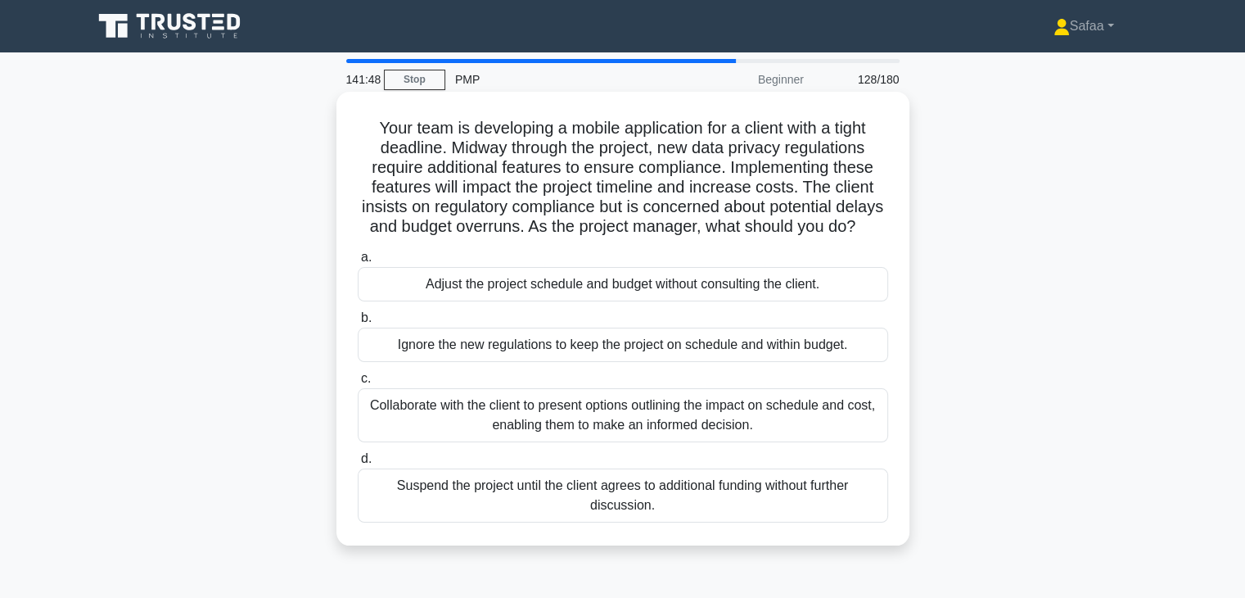
click at [531, 436] on div "Collaborate with the client to present options outlining the impact on schedule…" at bounding box center [623, 415] width 531 height 54
click at [358, 384] on input "c. Collaborate with the client to present options outlining the impact on sched…" at bounding box center [358, 378] width 0 height 11
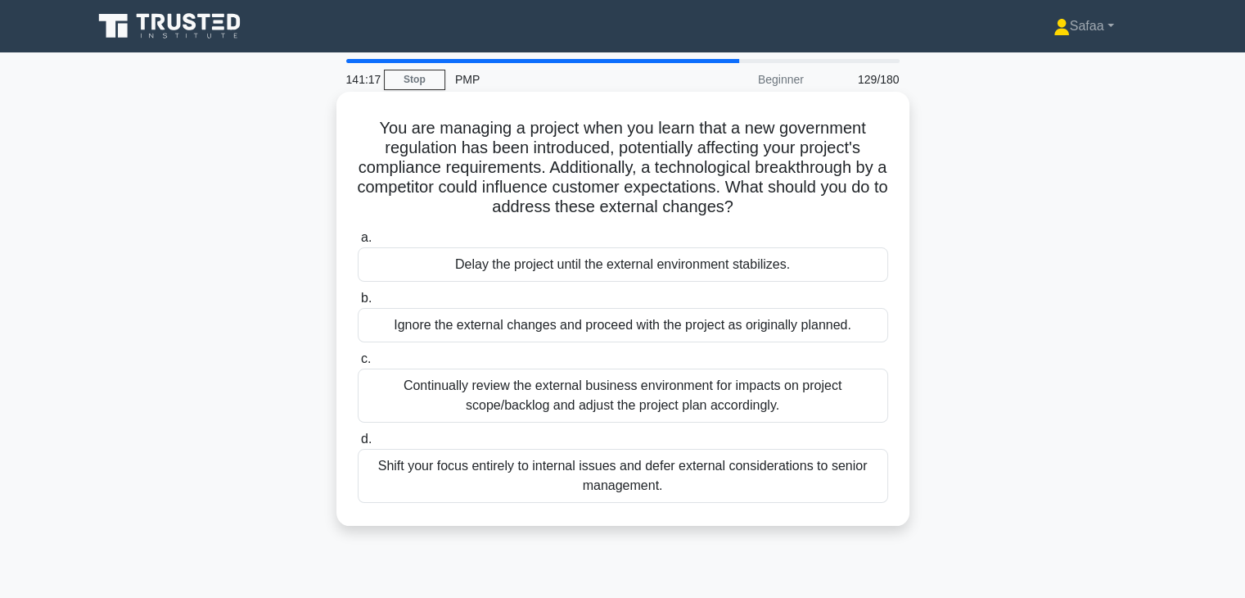
click at [727, 408] on div "Continually review the external business environment for impacts on project sco…" at bounding box center [623, 395] width 531 height 54
click at [358, 364] on input "c. Continually review the external business environment for impacts on project …" at bounding box center [358, 359] width 0 height 11
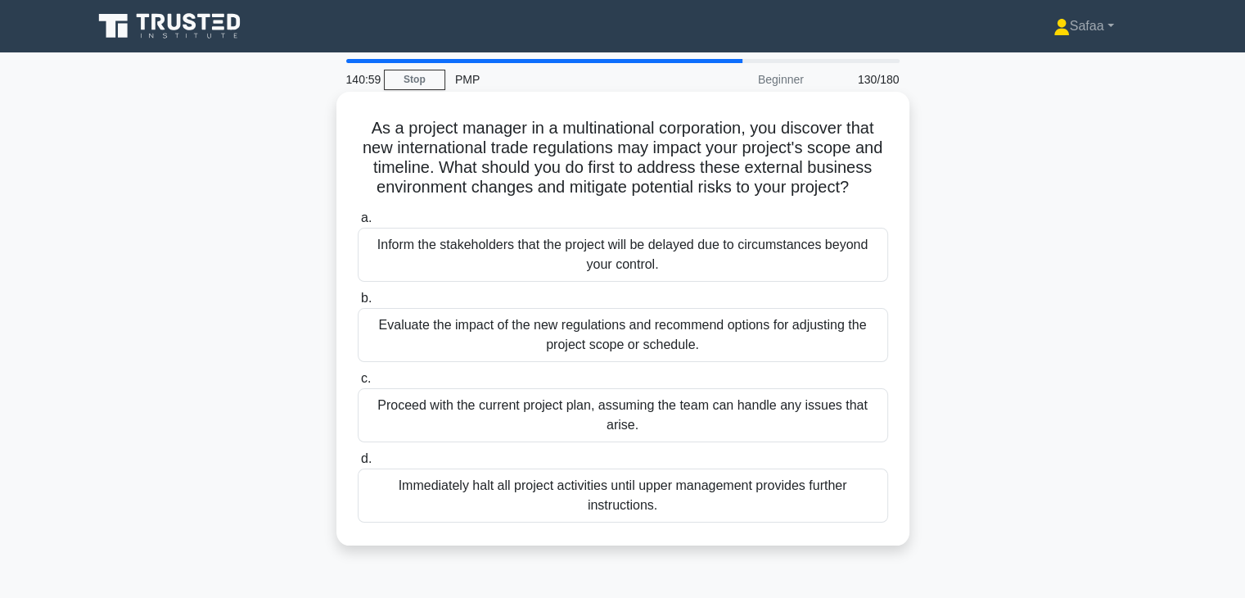
click at [442, 355] on div "Evaluate the impact of the new regulations and recommend options for adjusting …" at bounding box center [623, 335] width 531 height 54
click at [358, 304] on input "b. Evaluate the impact of the new regulations and recommend options for adjusti…" at bounding box center [358, 298] width 0 height 11
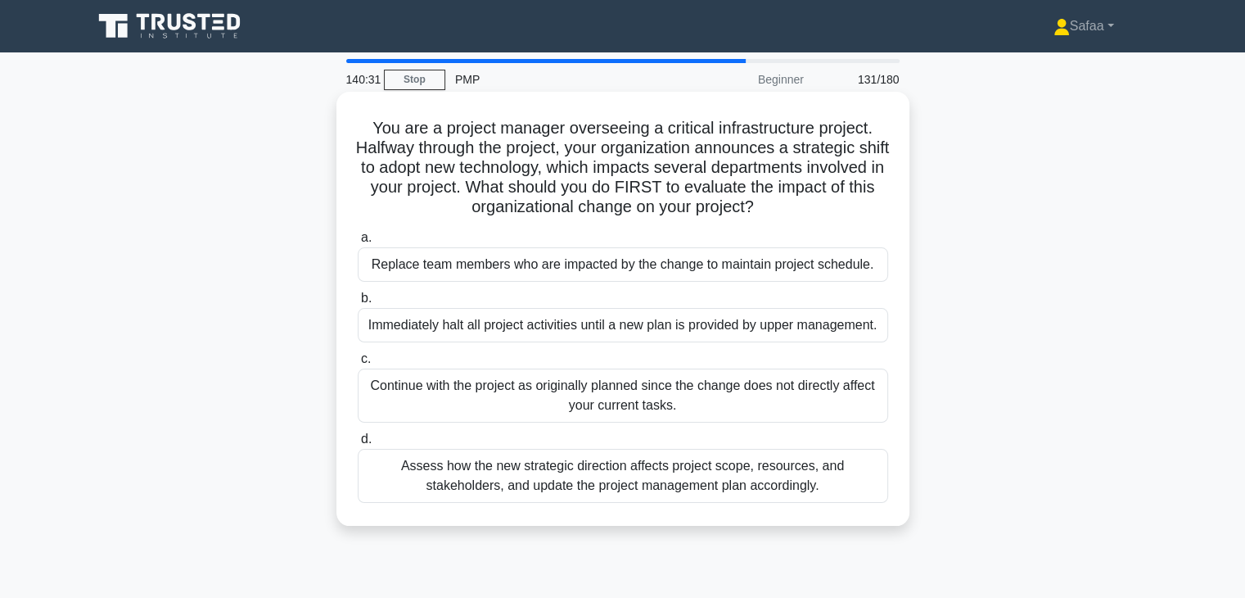
click at [478, 472] on div "Assess how the new strategic direction affects project scope, resources, and st…" at bounding box center [623, 476] width 531 height 54
click at [358, 445] on input "d. Assess how the new strategic direction affects project scope, resources, and…" at bounding box center [358, 439] width 0 height 11
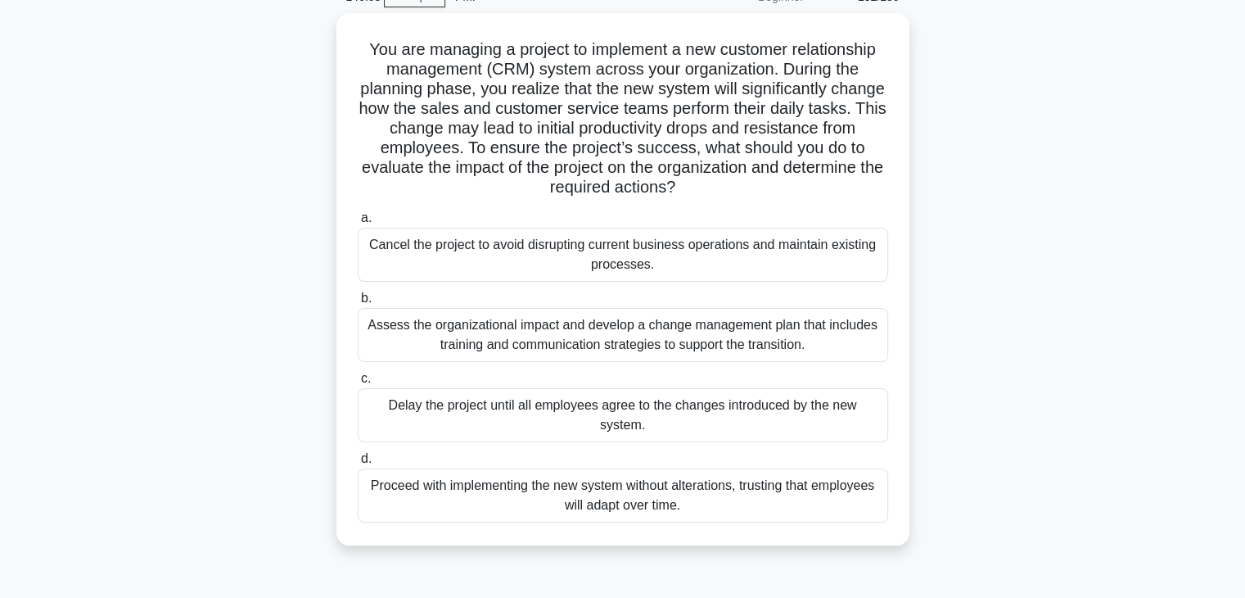
scroll to position [98, 0]
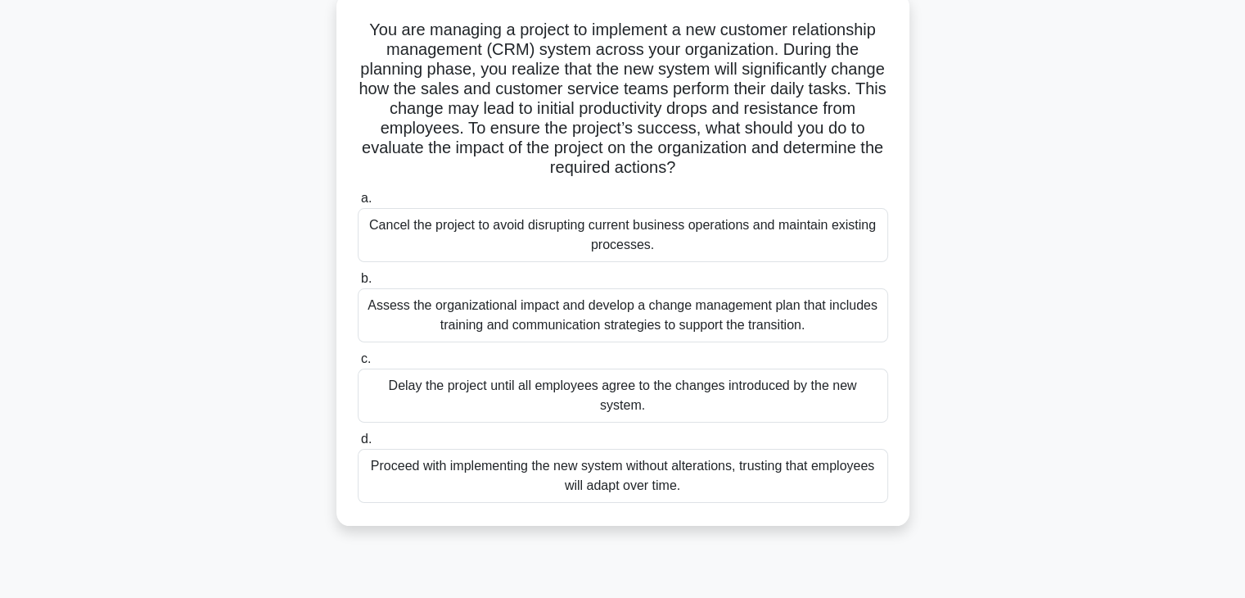
click at [451, 328] on div "Assess the organizational impact and develop a change management plan that incl…" at bounding box center [623, 315] width 531 height 54
click at [358, 284] on input "b. Assess the organizational impact and develop a change management plan that i…" at bounding box center [358, 278] width 0 height 11
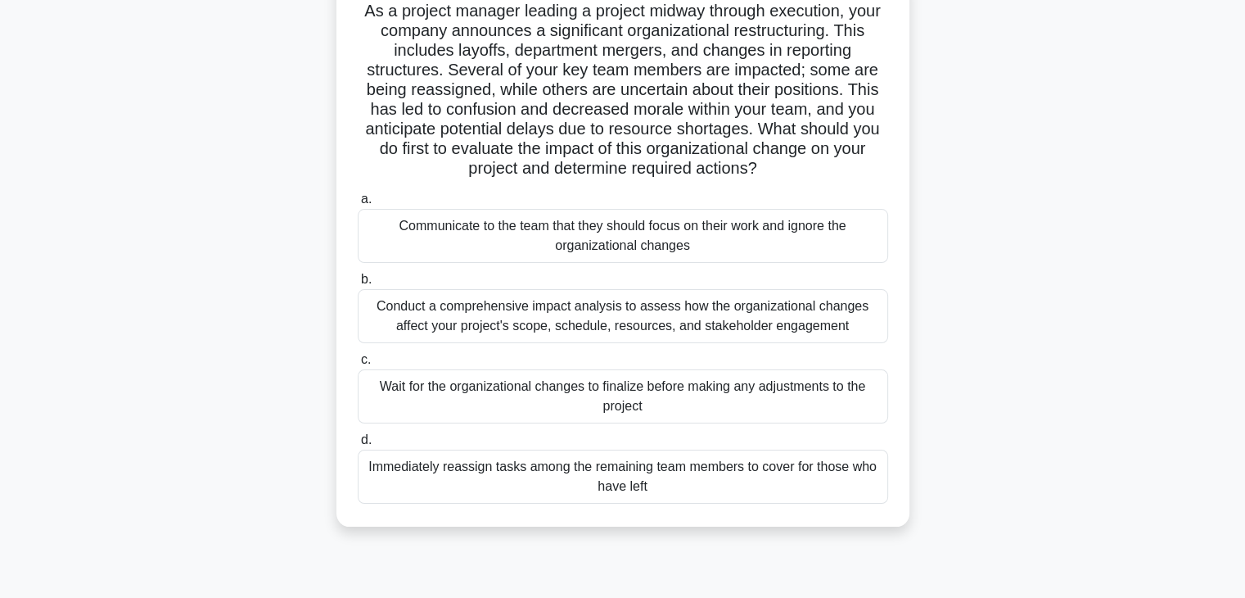
scroll to position [131, 0]
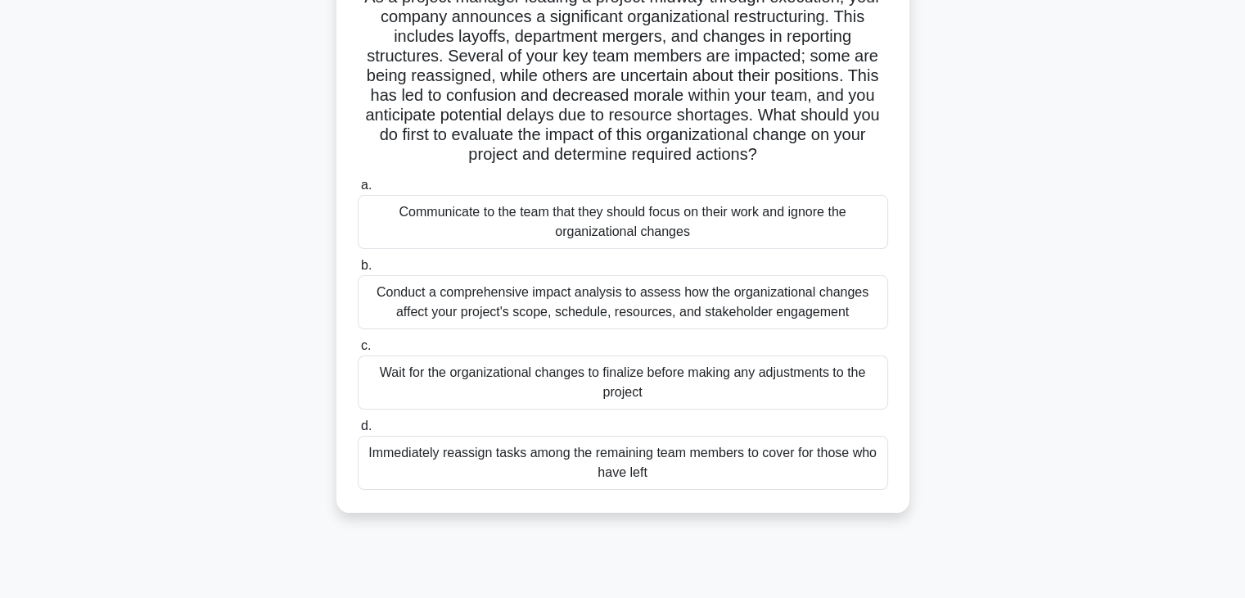
click at [678, 313] on div "Conduct a comprehensive impact analysis to assess how the organizational change…" at bounding box center [623, 302] width 531 height 54
click at [358, 271] on input "b. Conduct a comprehensive impact analysis to assess how the organizational cha…" at bounding box center [358, 265] width 0 height 11
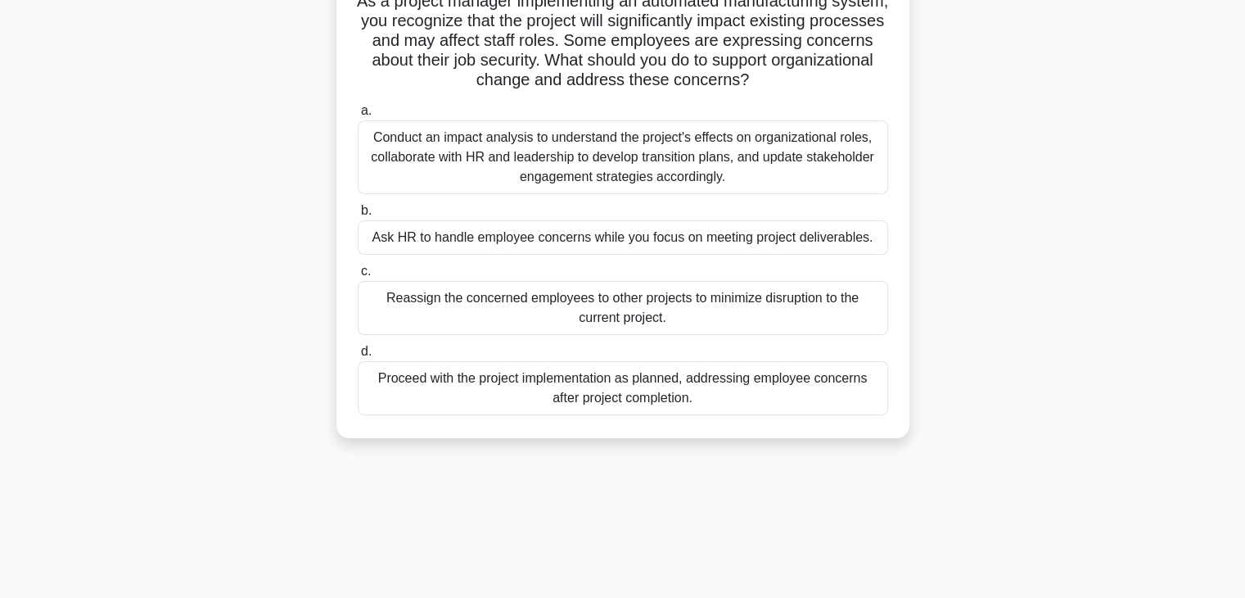
scroll to position [0, 0]
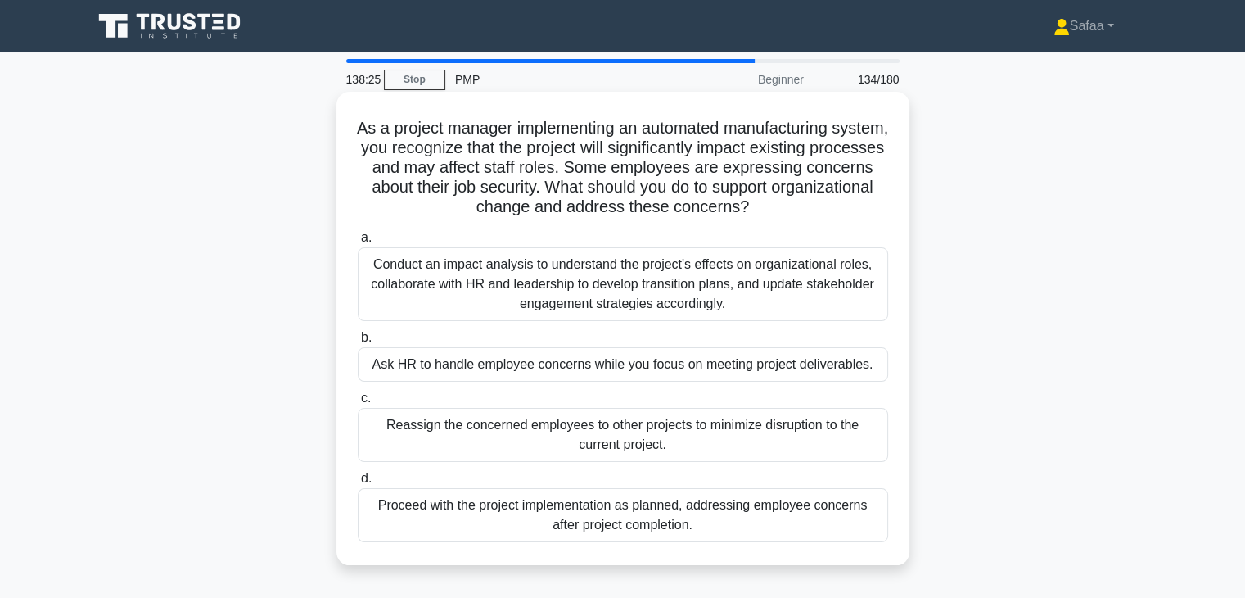
click at [628, 305] on div "Conduct an impact analysis to understand the project's effects on organizationa…" at bounding box center [623, 284] width 531 height 74
click at [358, 243] on input "a. Conduct an impact analysis to understand the project's effects on organizati…" at bounding box center [358, 238] width 0 height 11
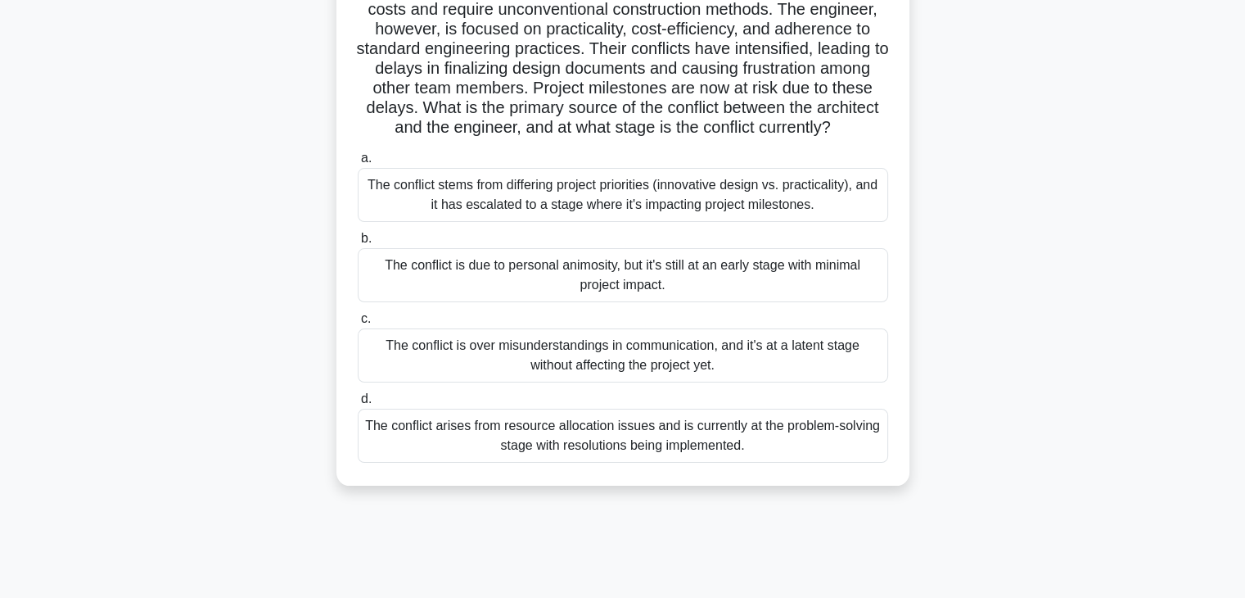
scroll to position [207, 0]
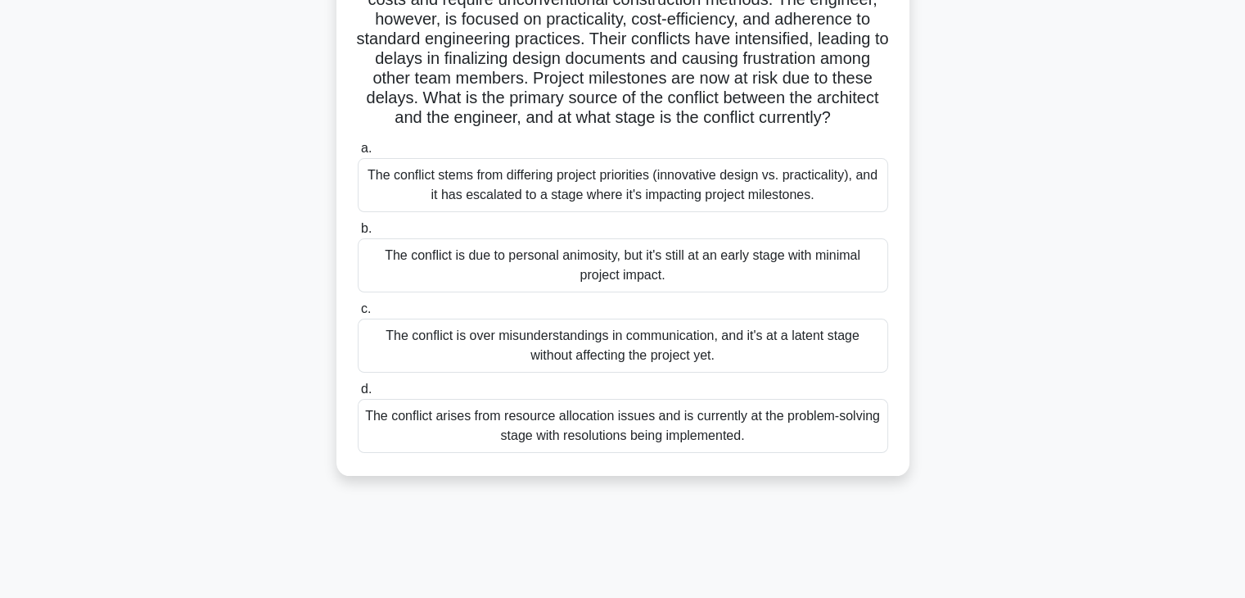
click at [704, 212] on div "The conflict stems from differing project priorities (innovative design vs. pra…" at bounding box center [623, 185] width 531 height 54
click at [358, 154] on input "a. The conflict stems from differing project priorities (innovative design vs. …" at bounding box center [358, 148] width 0 height 11
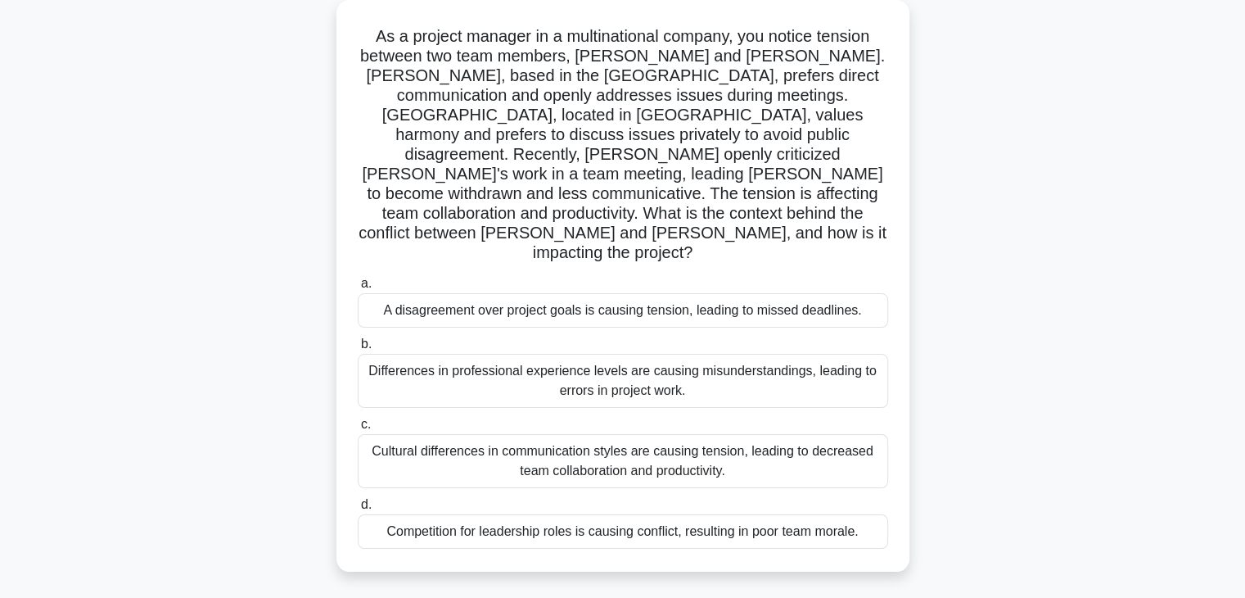
scroll to position [98, 0]
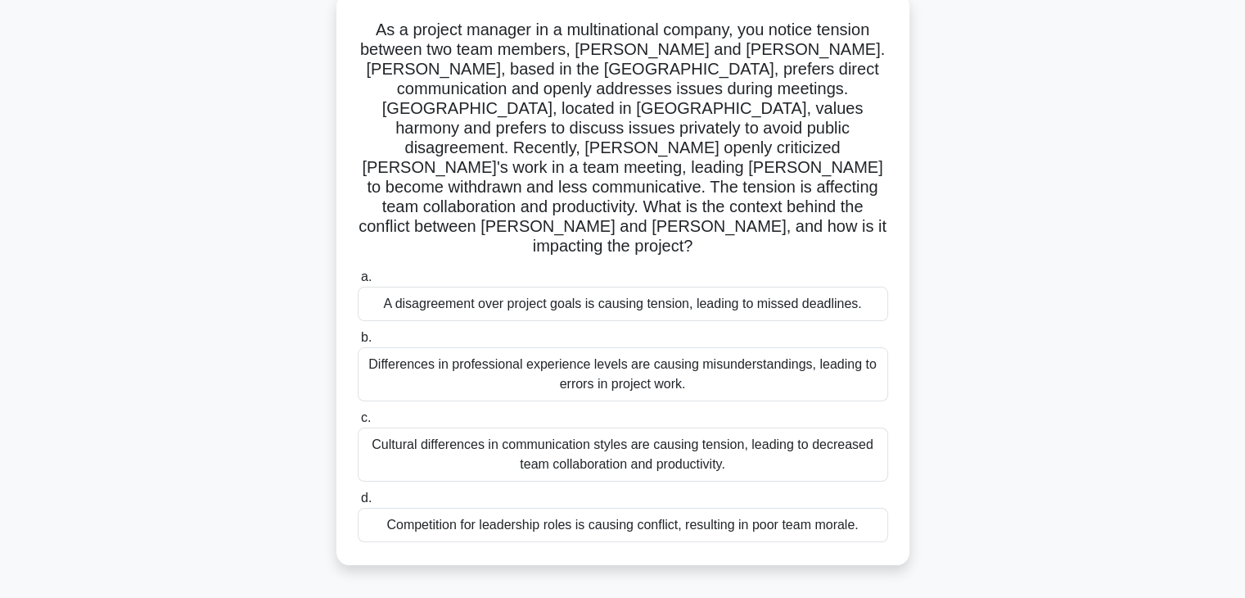
click at [646, 431] on div "Cultural differences in communication styles are causing tension, leading to de…" at bounding box center [623, 454] width 531 height 54
click at [358, 423] on input "c. Cultural differences in communication styles are causing tension, leading to…" at bounding box center [358, 418] width 0 height 11
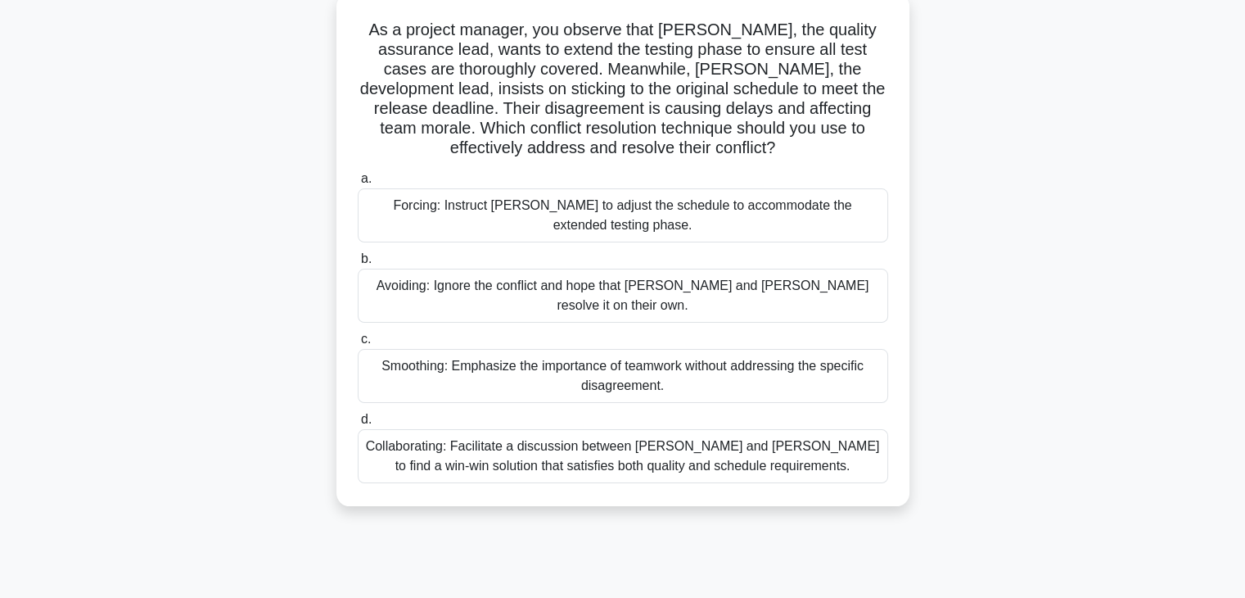
scroll to position [0, 0]
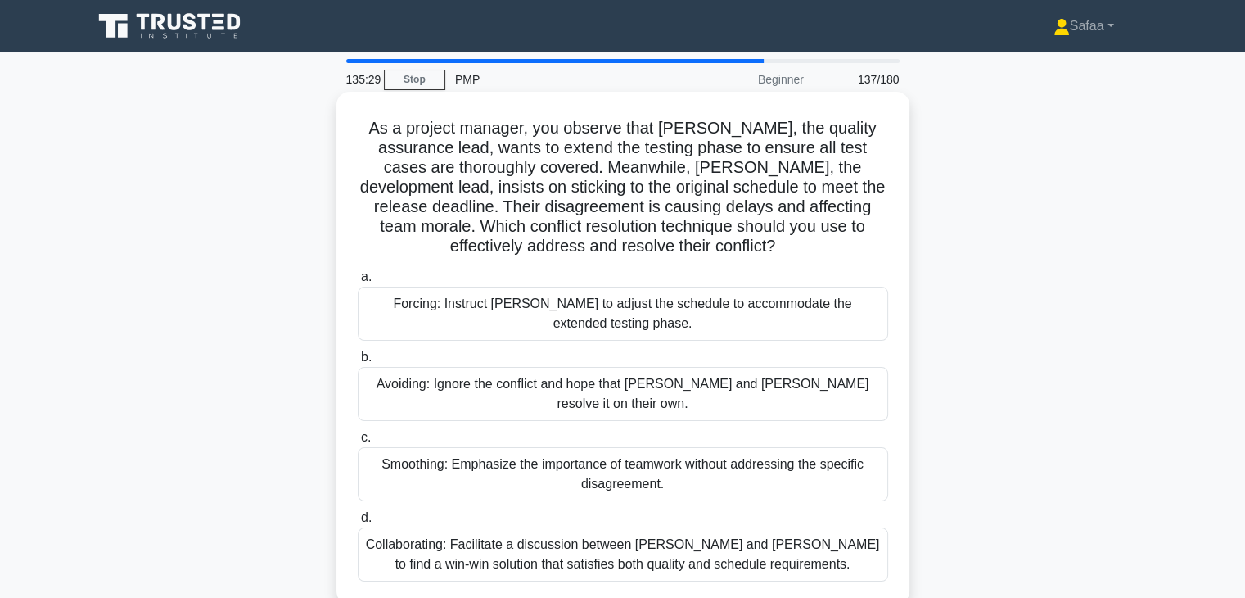
click at [734, 541] on div "Collaborating: Facilitate a discussion between Karen and Tom to find a win-win …" at bounding box center [623, 554] width 531 height 54
click at [358, 523] on input "d. Collaborating: Facilitate a discussion between Karen and Tom to find a win-w…" at bounding box center [358, 518] width 0 height 11
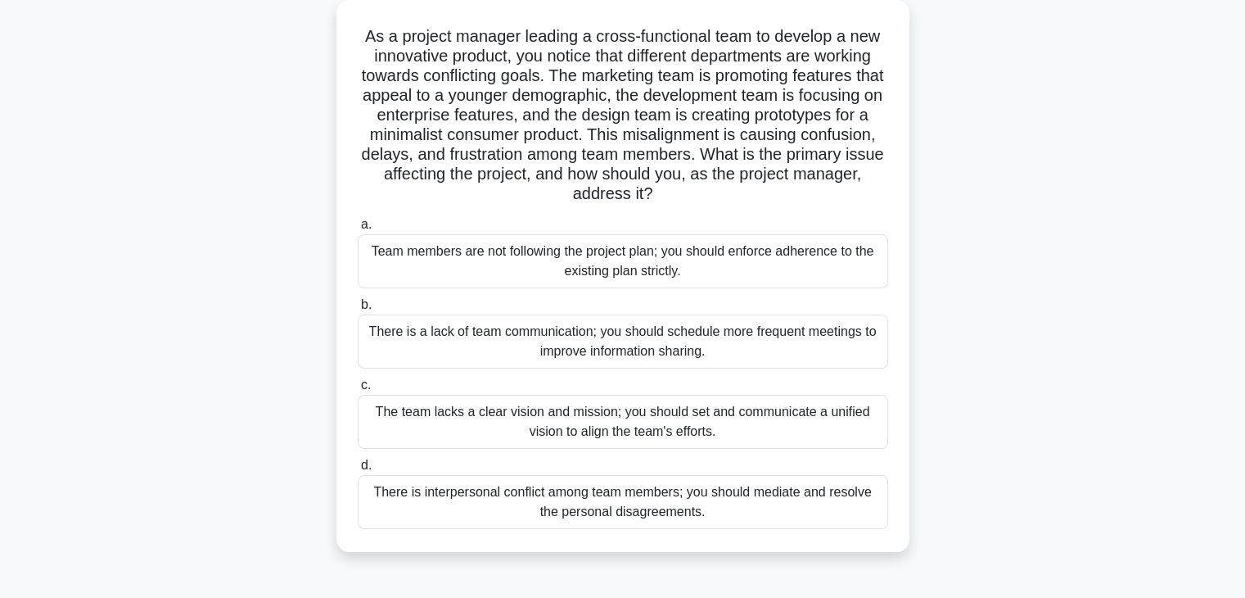
scroll to position [98, 0]
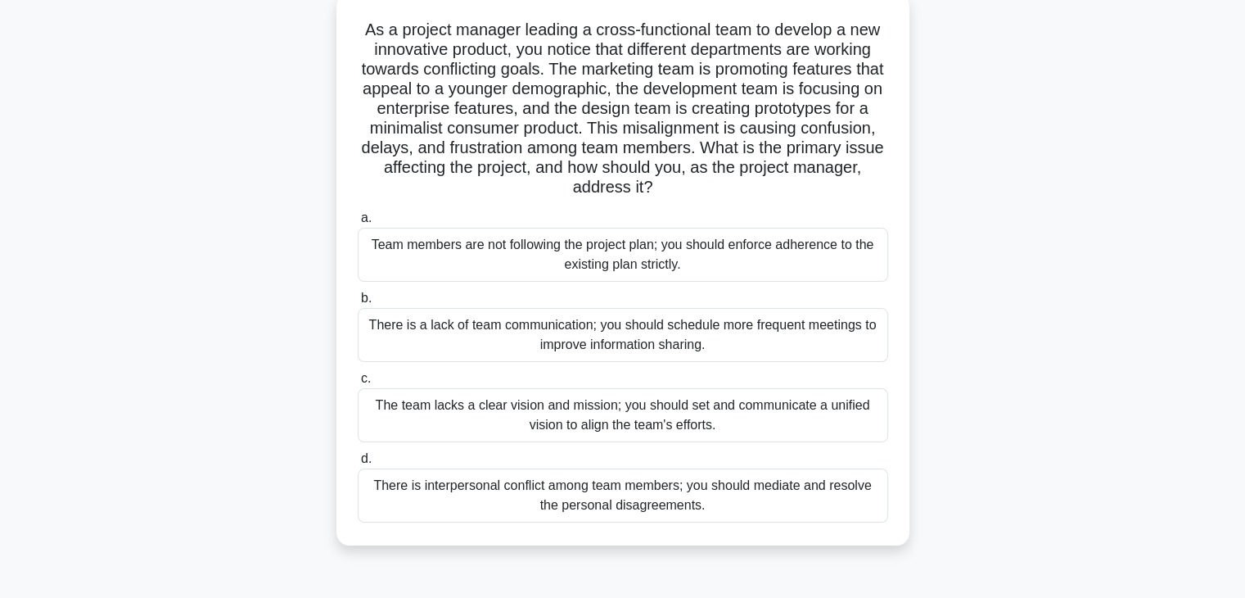
click at [794, 432] on div "The team lacks a clear vision and mission; you should set and communicate a uni…" at bounding box center [623, 415] width 531 height 54
click at [358, 384] on input "c. The team lacks a clear vision and mission; you should set and communicate a …" at bounding box center [358, 378] width 0 height 11
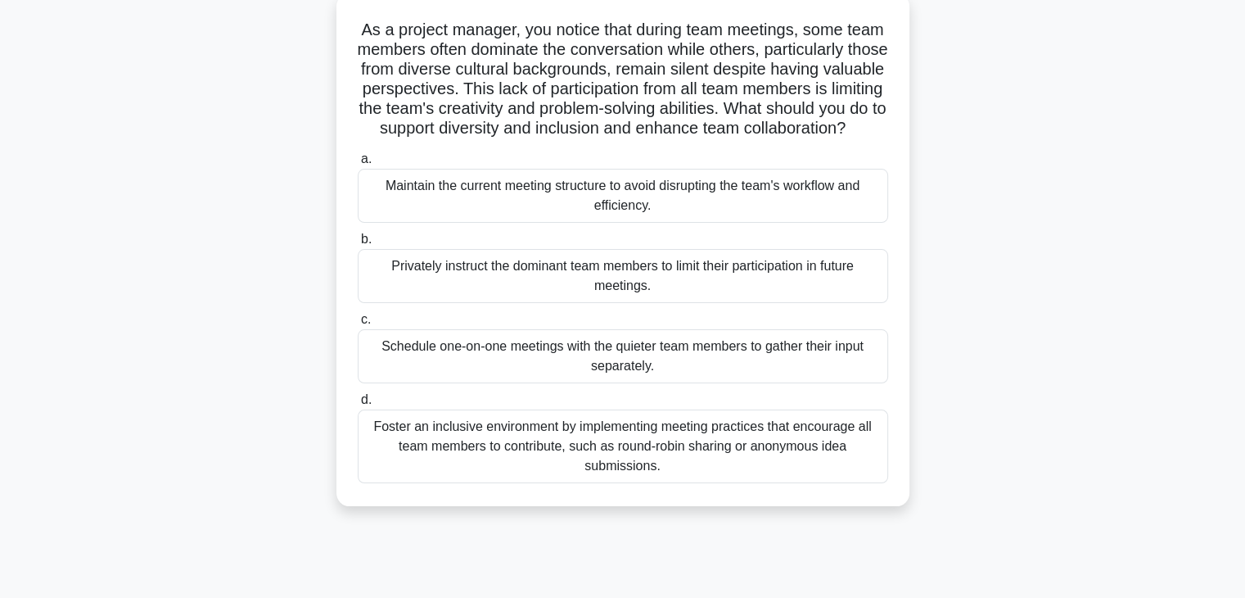
click at [668, 483] on div "Foster an inclusive environment by implementing meeting practices that encourag…" at bounding box center [623, 446] width 531 height 74
click at [358, 405] on input "d. Foster an inclusive environment by implementing meeting practices that encou…" at bounding box center [358, 400] width 0 height 11
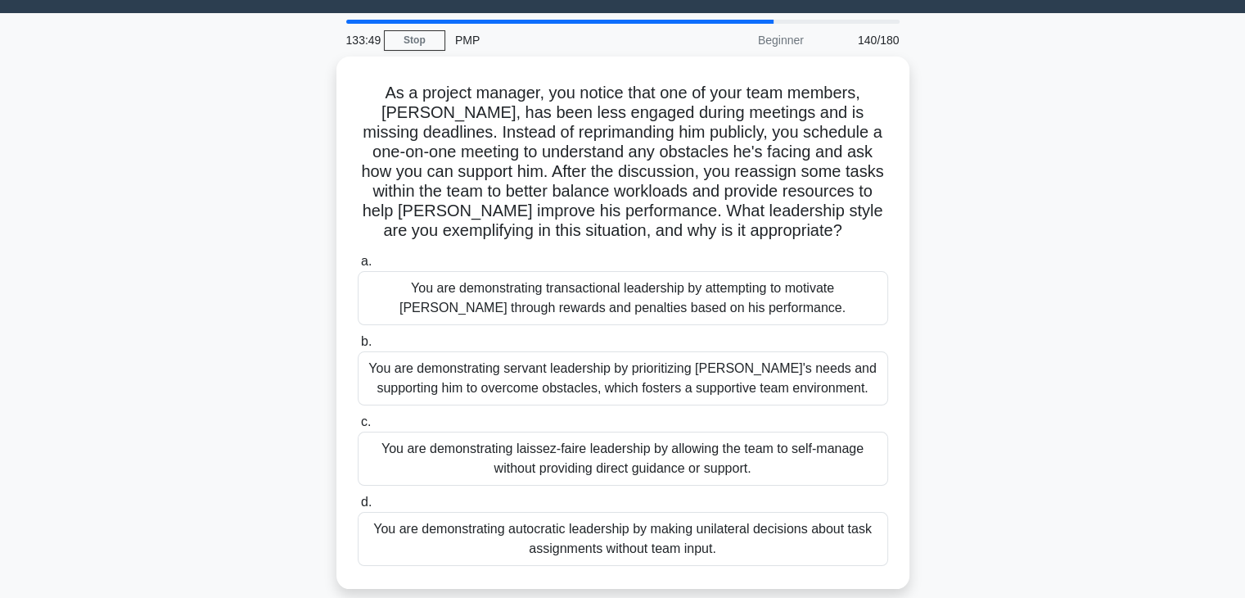
scroll to position [65, 0]
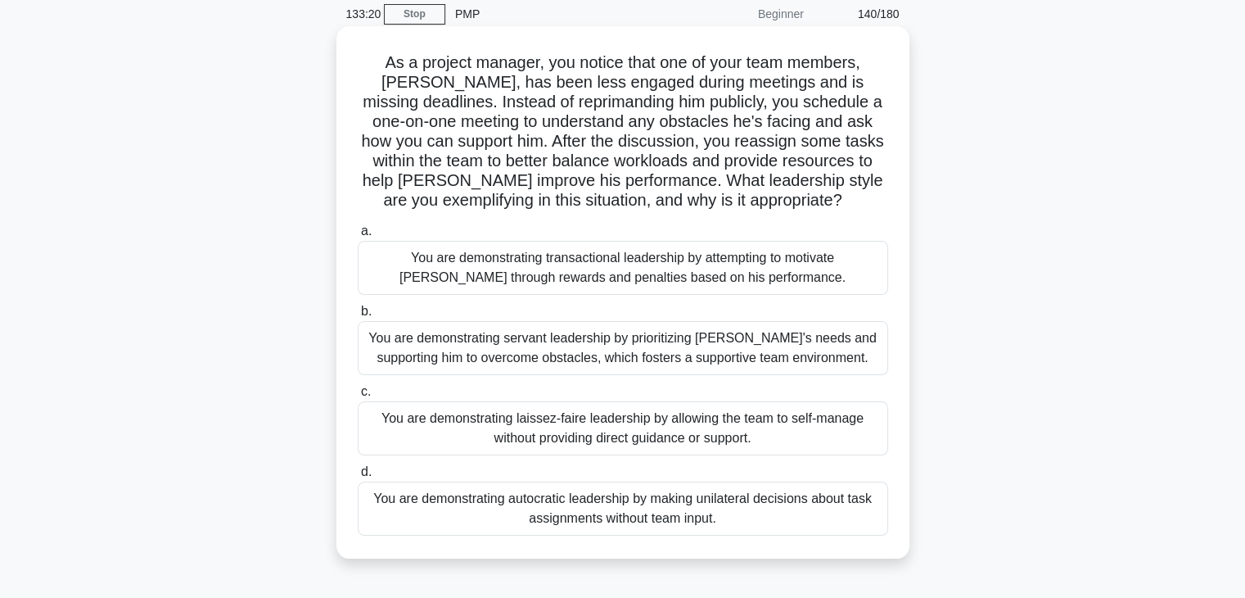
click at [729, 361] on div "You are demonstrating servant leadership by prioritizing James's needs and supp…" at bounding box center [623, 348] width 531 height 54
click at [358, 317] on input "b. You are demonstrating servant leadership by prioritizing James's needs and s…" at bounding box center [358, 311] width 0 height 11
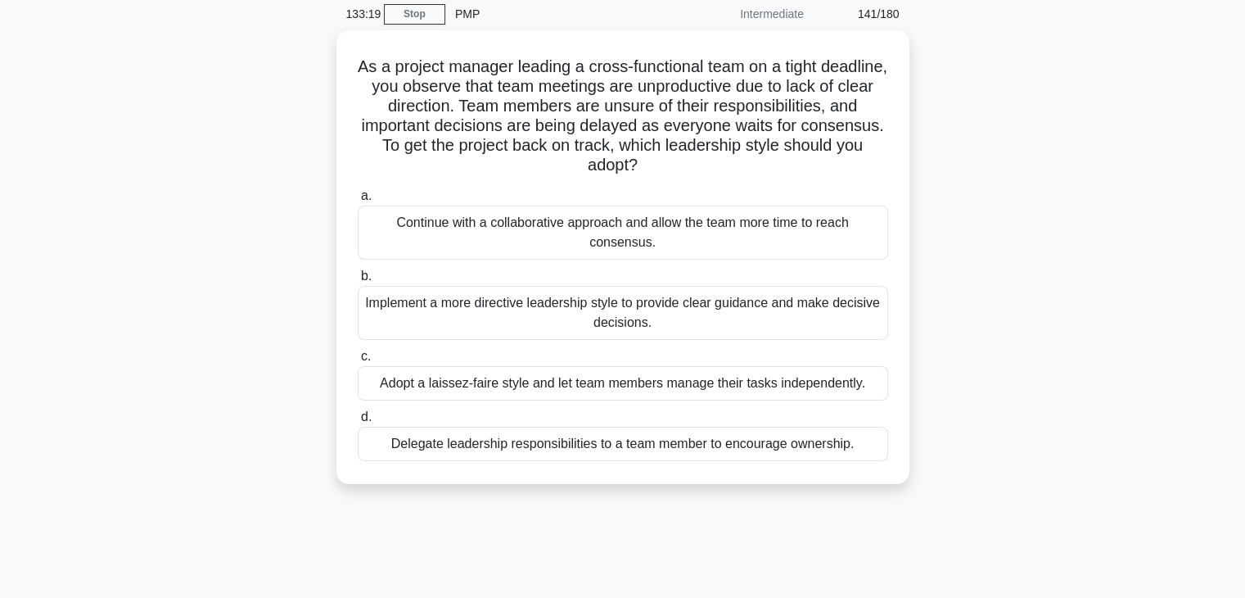
scroll to position [0, 0]
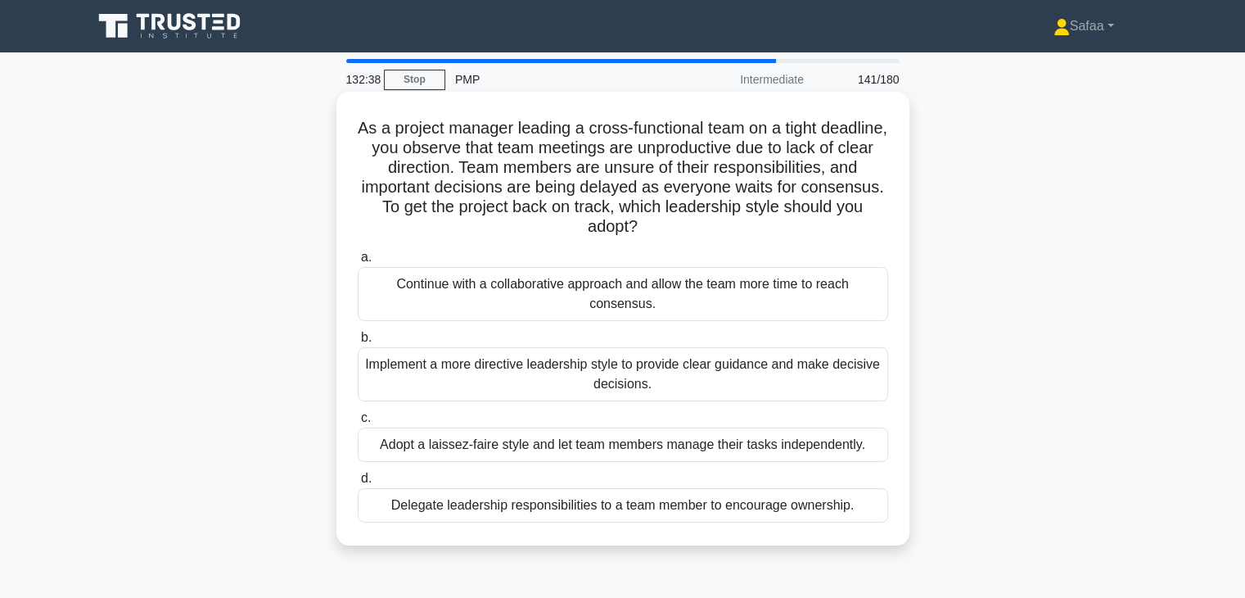
click at [813, 386] on div "Implement a more directive leadership style to provide clear guidance and make …" at bounding box center [623, 374] width 531 height 54
click at [358, 343] on input "b. Implement a more directive leadership style to provide clear guidance and ma…" at bounding box center [358, 337] width 0 height 11
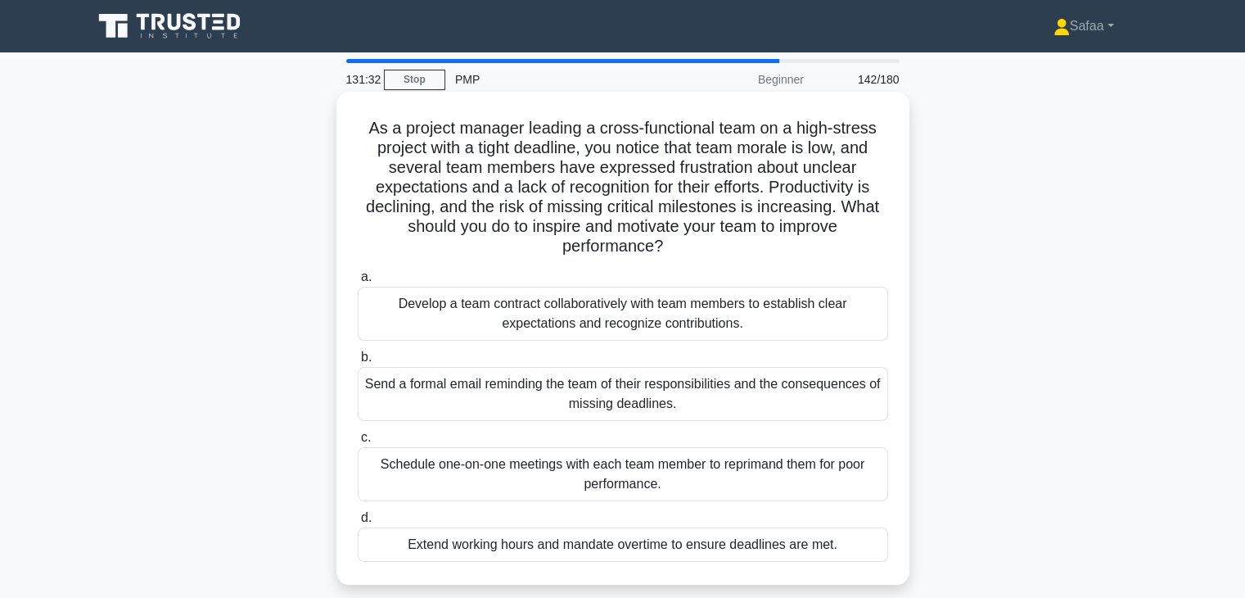
click at [815, 328] on div "Develop a team contract collaboratively with team members to establish clear ex…" at bounding box center [623, 314] width 531 height 54
click at [358, 282] on input "a. Develop a team contract collaboratively with team members to establish clear…" at bounding box center [358, 277] width 0 height 11
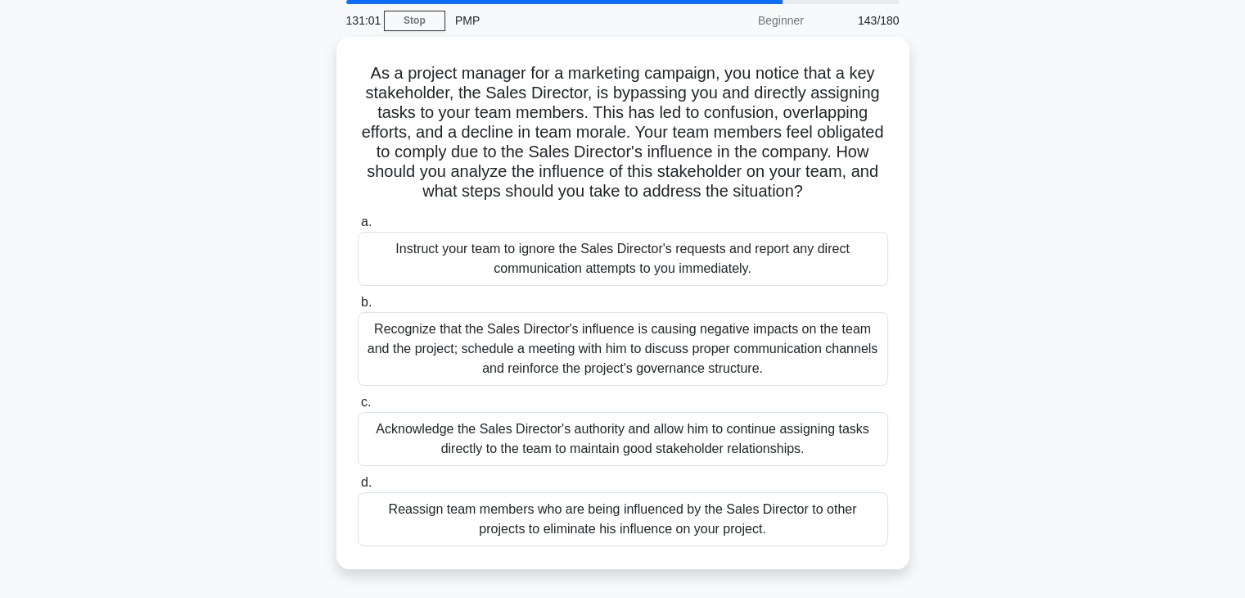
scroll to position [65, 0]
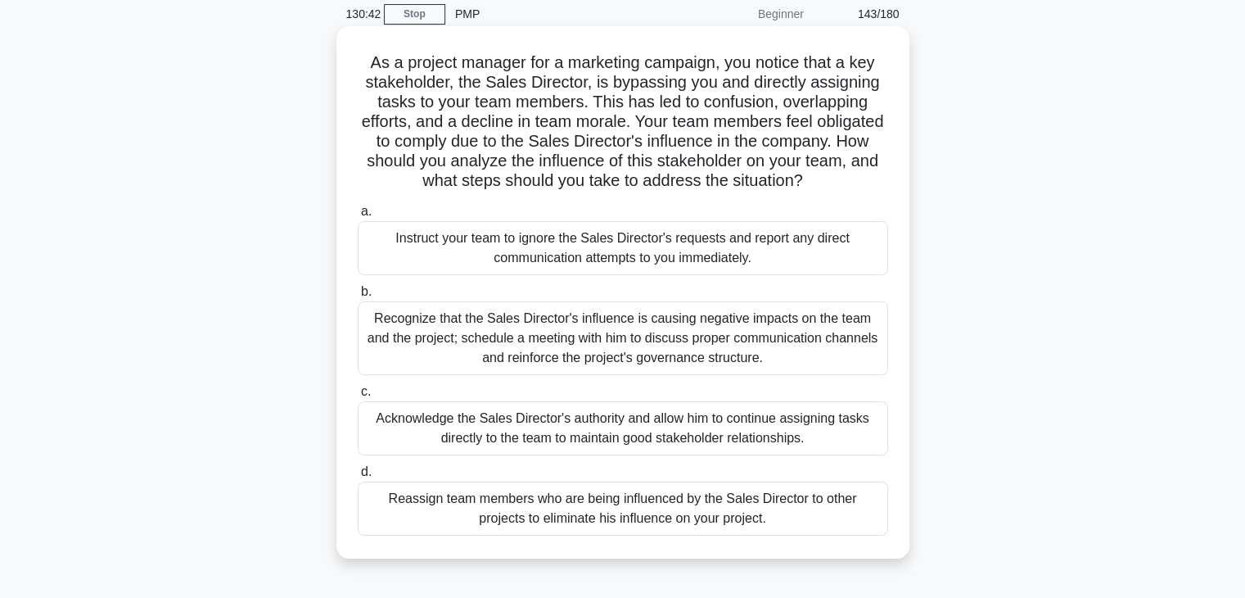
click at [754, 350] on div "Recognize that the Sales Director's influence is causing negative impacts on th…" at bounding box center [623, 338] width 531 height 74
click at [358, 297] on input "b. Recognize that the Sales Director's influence is causing negative impacts on…" at bounding box center [358, 292] width 0 height 11
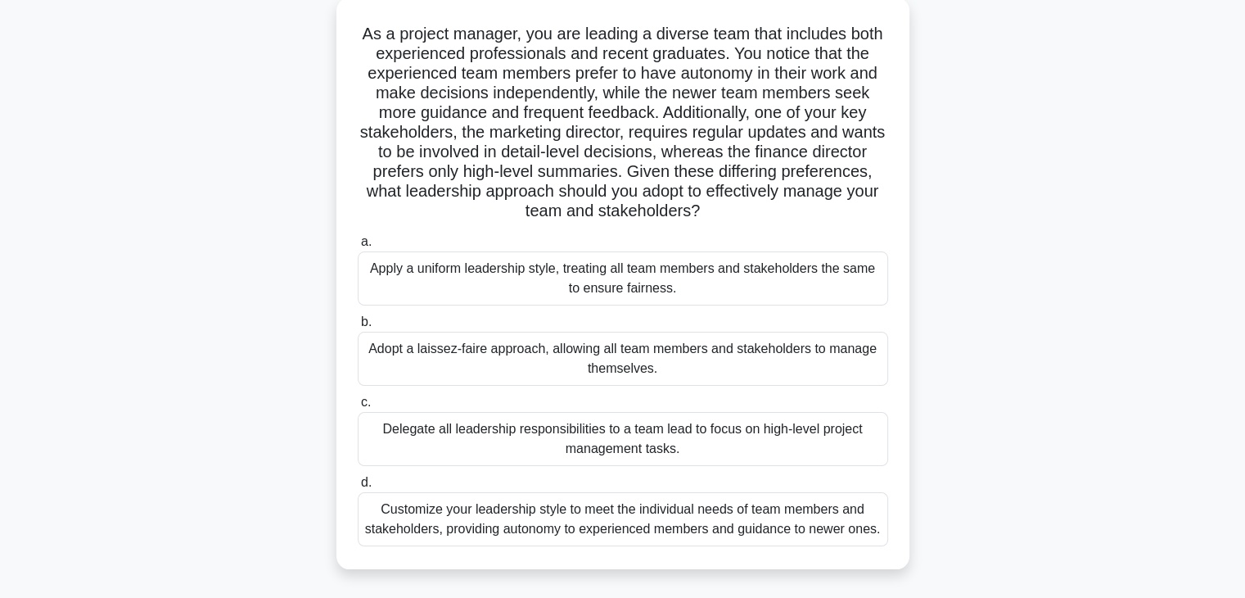
scroll to position [98, 0]
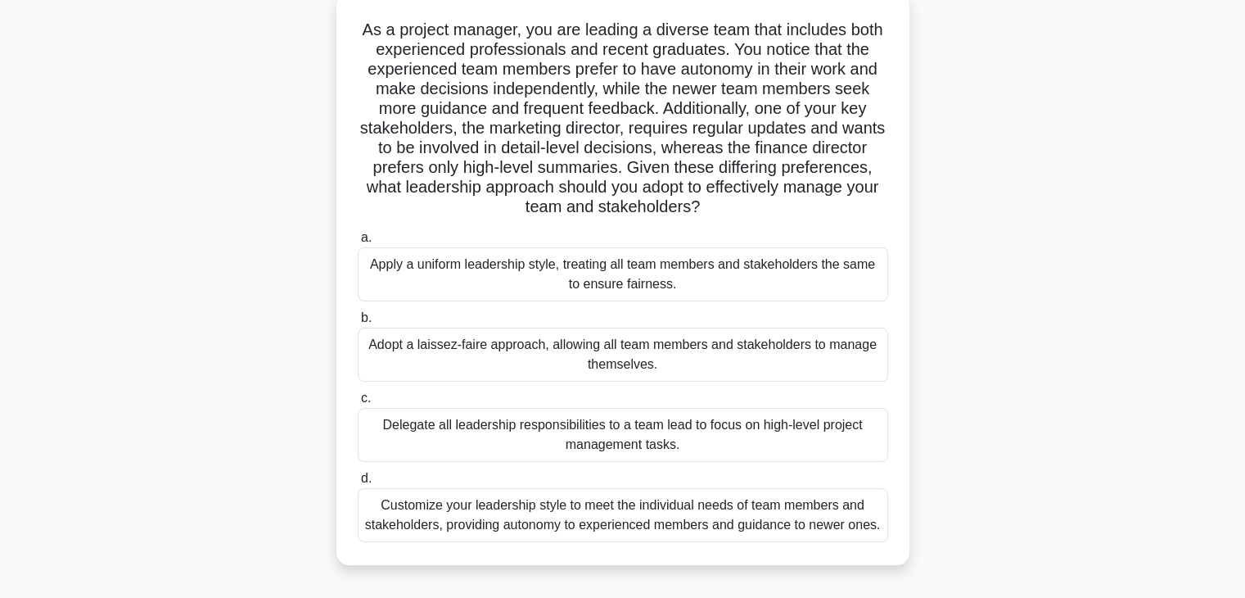
click at [602, 518] on div "Customize your leadership style to meet the individual needs of team members an…" at bounding box center [623, 515] width 531 height 54
click at [358, 484] on input "d. Customize your leadership style to meet the individual needs of team members…" at bounding box center [358, 478] width 0 height 11
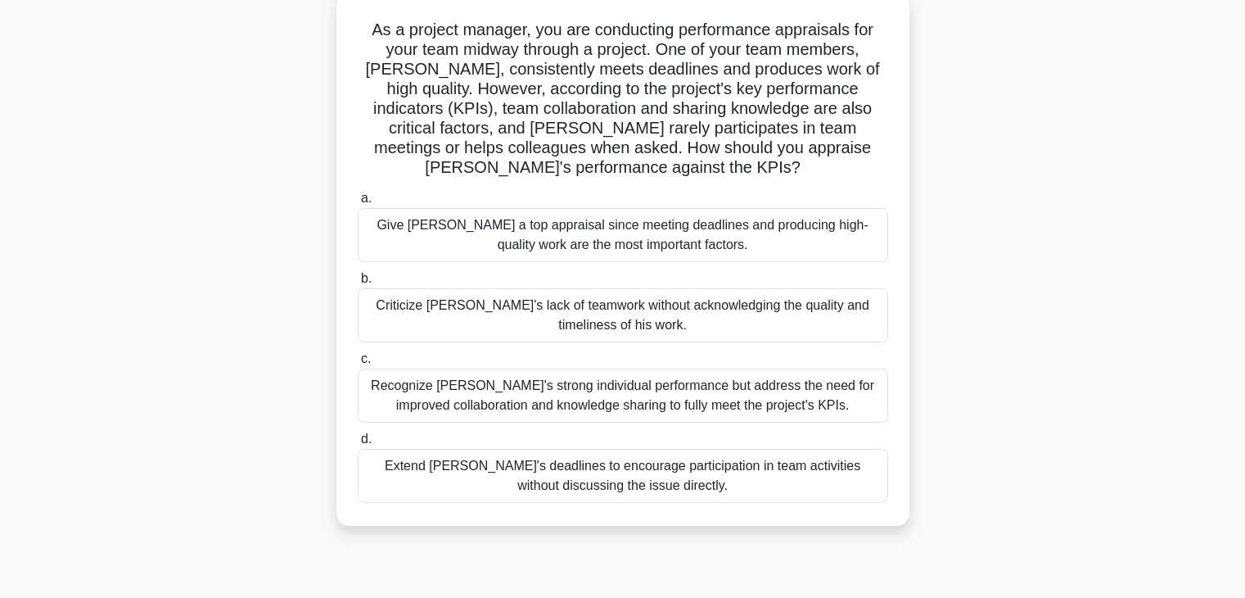
click at [808, 406] on div "Recognize Alex's strong individual performance but address the need for improve…" at bounding box center [623, 395] width 531 height 54
click at [358, 364] on input "c. Recognize Alex's strong individual performance but address the need for impr…" at bounding box center [358, 359] width 0 height 11
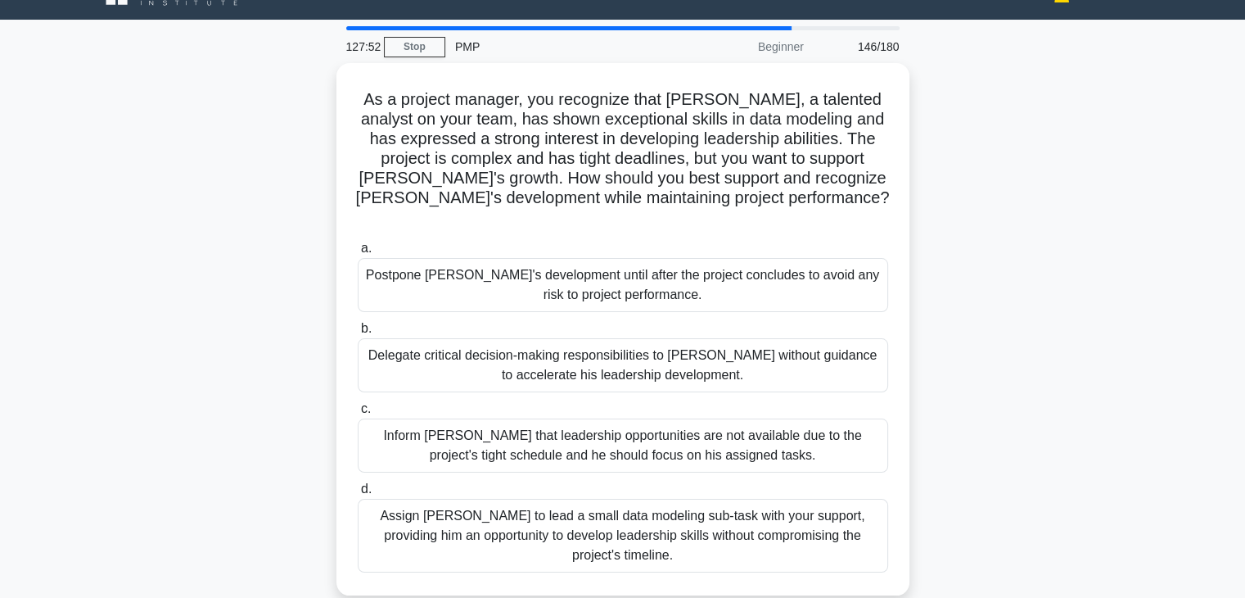
scroll to position [65, 0]
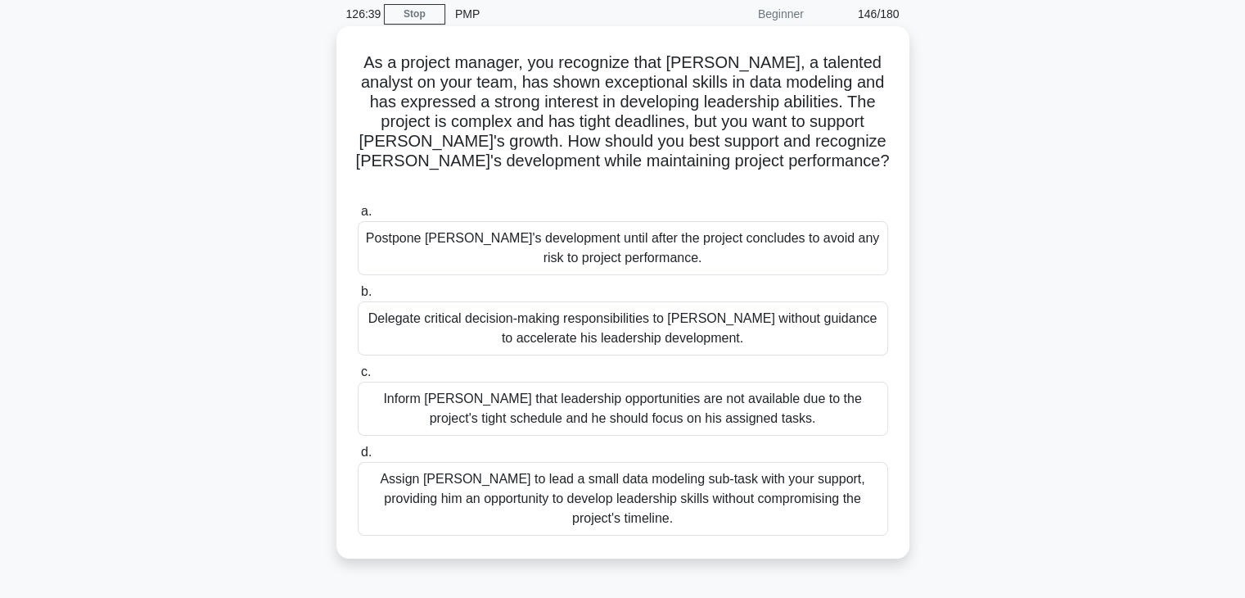
click at [580, 230] on div "Postpone Daniel's development until after the project concludes to avoid any ri…" at bounding box center [623, 248] width 531 height 54
click at [358, 217] on input "a. Postpone Daniel's development until after the project concludes to avoid any…" at bounding box center [358, 211] width 0 height 11
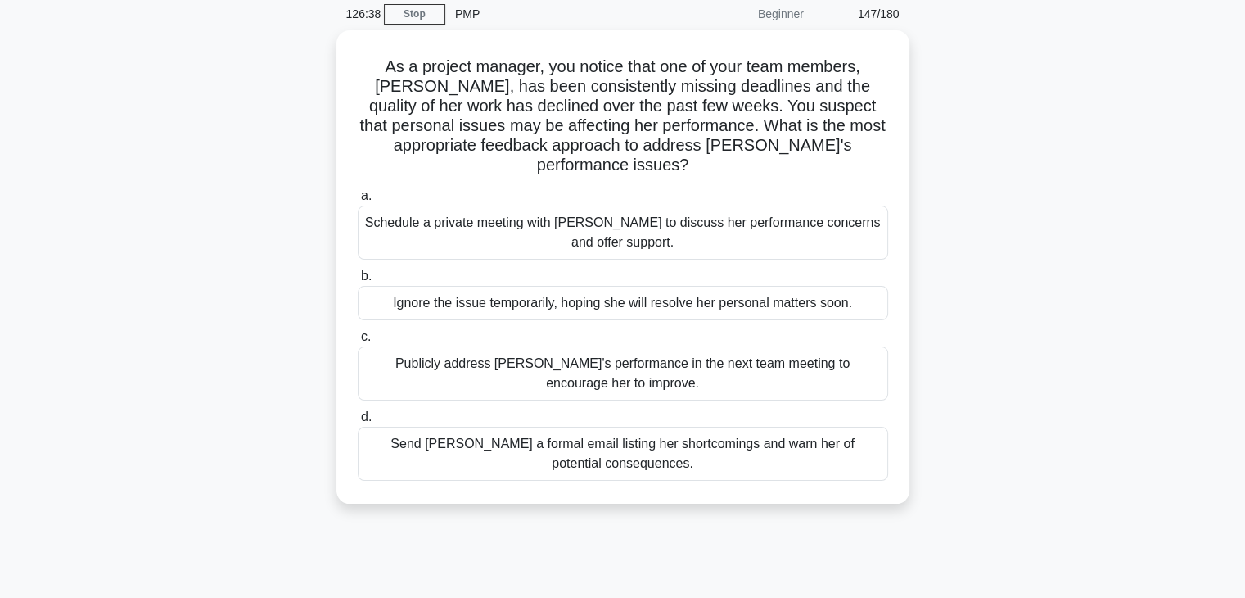
scroll to position [0, 0]
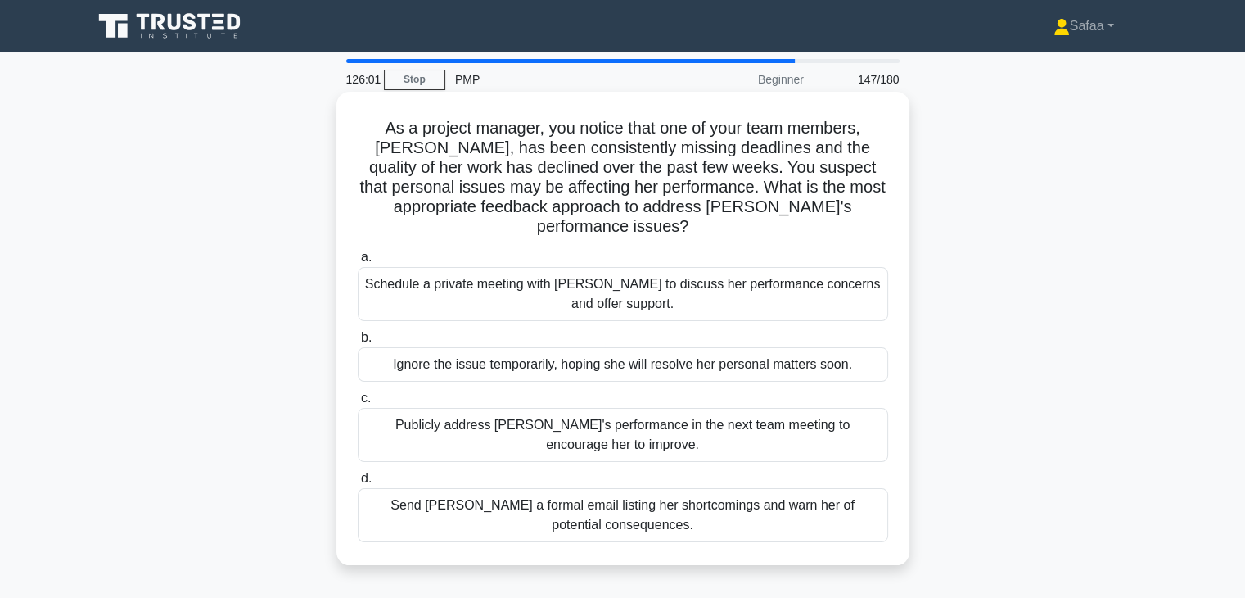
click at [778, 280] on div "Schedule a private meeting with Emily to discuss her performance concerns and o…" at bounding box center [623, 294] width 531 height 54
click at [358, 263] on input "a. Schedule a private meeting with Emily to discuss her performance concerns an…" at bounding box center [358, 257] width 0 height 11
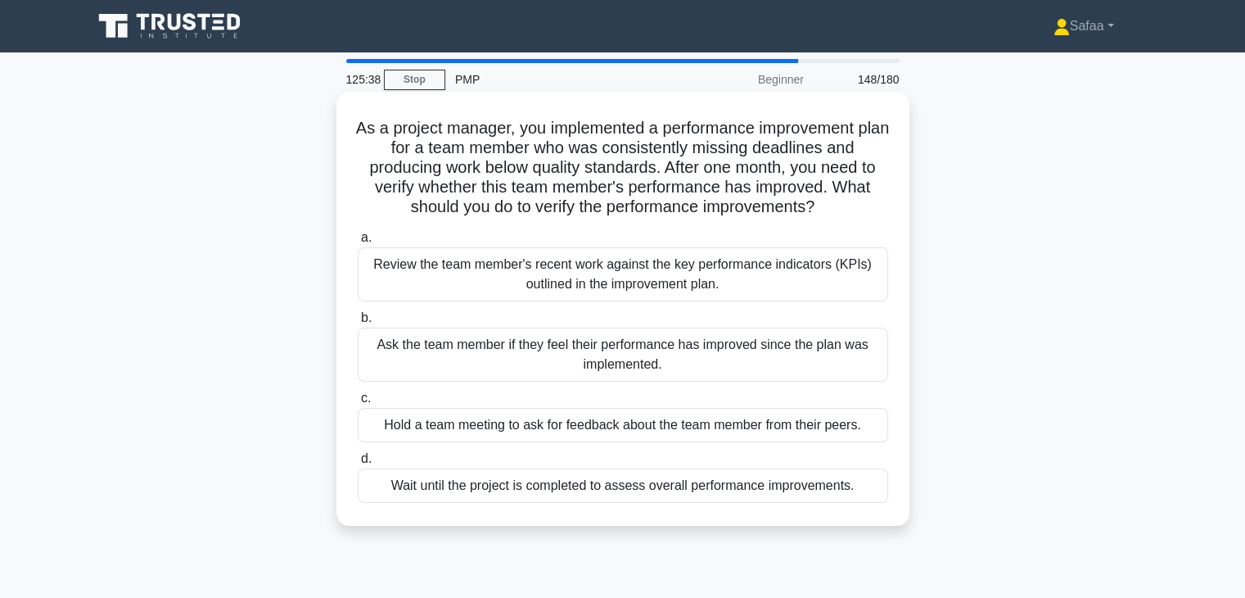
click at [752, 292] on div "Review the team member's recent work against the key performance indicators (KP…" at bounding box center [623, 274] width 531 height 54
click at [358, 243] on input "a. Review the team member's recent work against the key performance indicators …" at bounding box center [358, 238] width 0 height 11
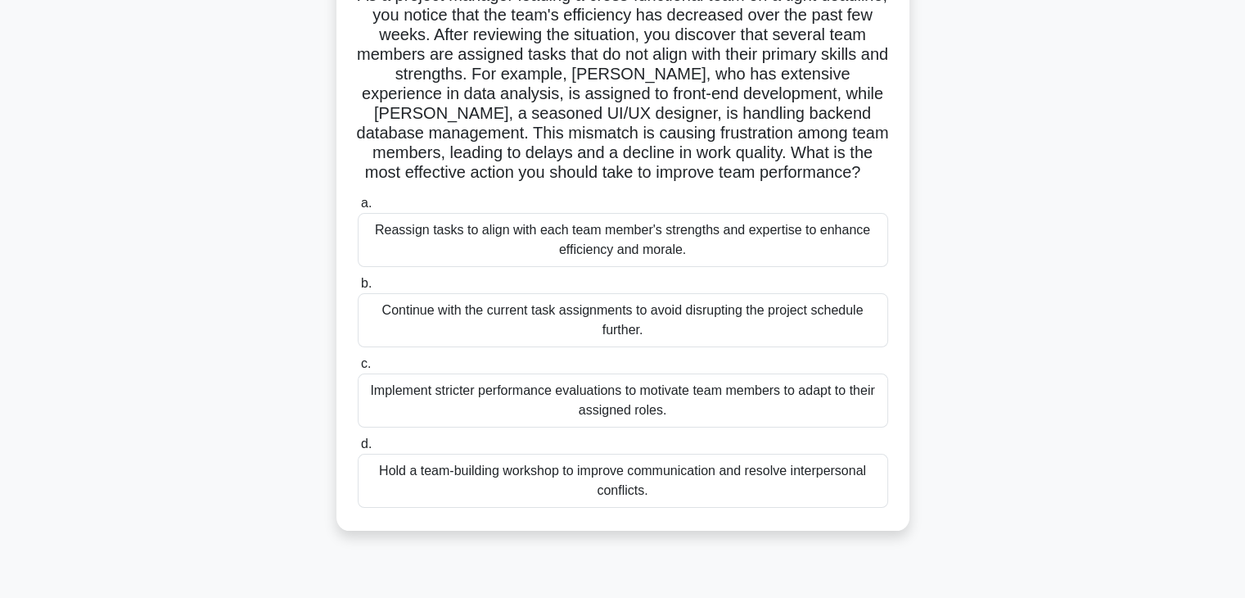
scroll to position [164, 0]
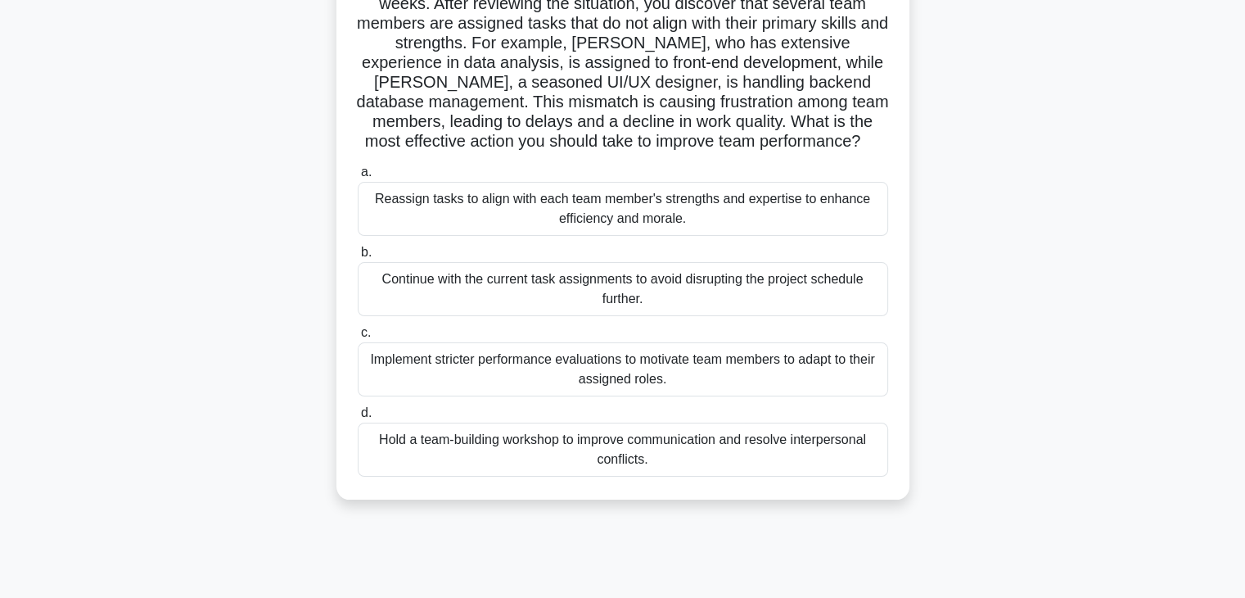
click at [815, 215] on div "Reassign tasks to align with each team member's strengths and expertise to enha…" at bounding box center [623, 209] width 531 height 54
click at [358, 178] on input "a. Reassign tasks to align with each team member's strengths and expertise to e…" at bounding box center [358, 172] width 0 height 11
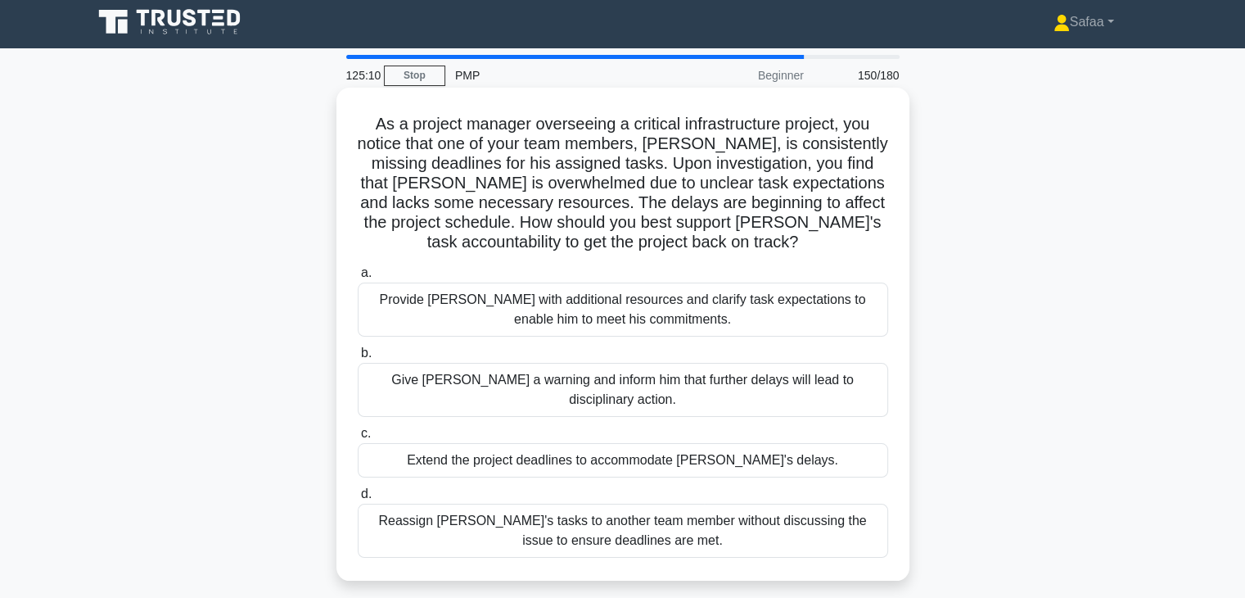
scroll to position [0, 0]
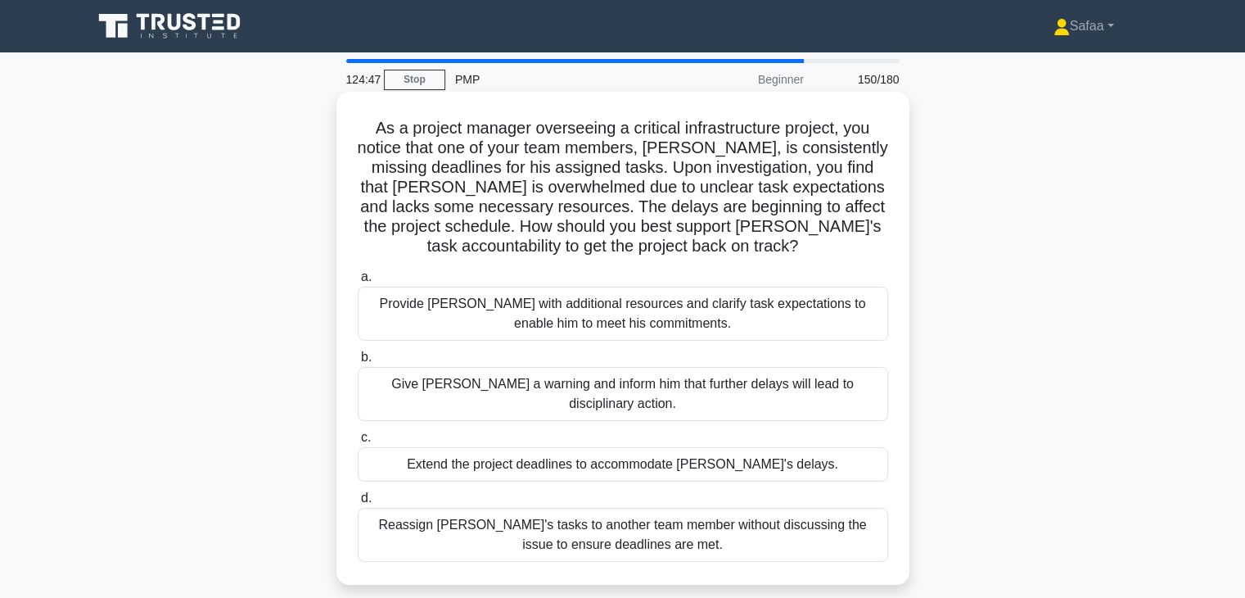
click at [727, 307] on div "Provide David with additional resources and clarify task expectations to enable…" at bounding box center [623, 314] width 531 height 54
click at [358, 282] on input "a. Provide David with additional resources and clarify task expectations to ena…" at bounding box center [358, 277] width 0 height 11
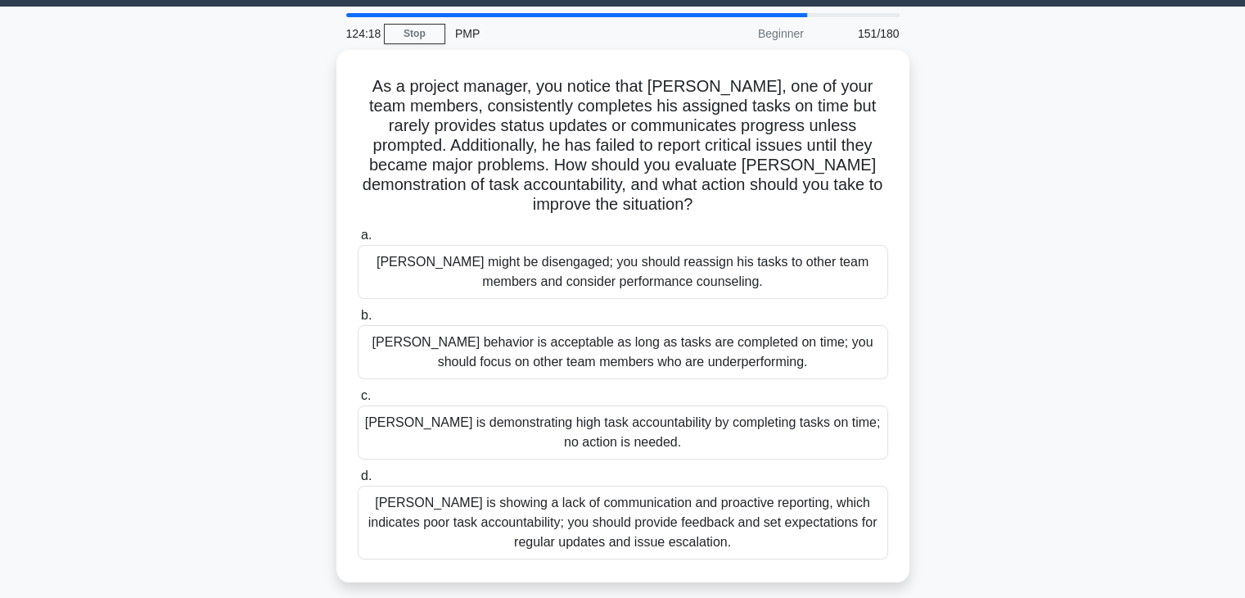
scroll to position [65, 0]
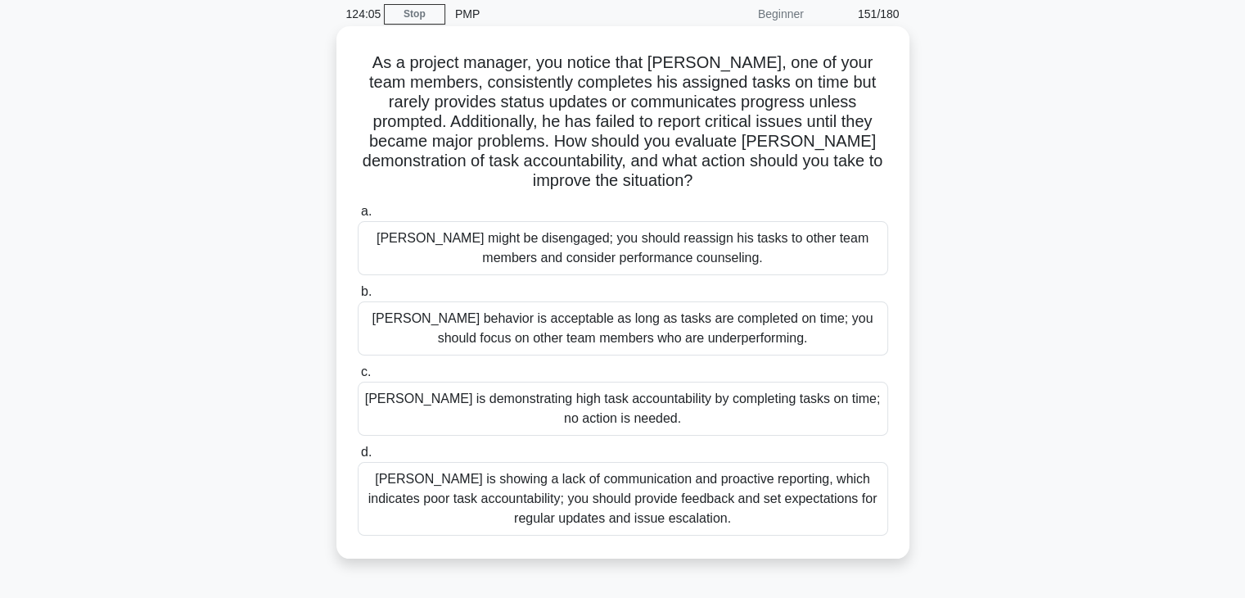
click at [645, 493] on div "Thomas is showing a lack of communication and proactive reporting, which indica…" at bounding box center [623, 499] width 531 height 74
click at [358, 458] on input "d. Thomas is showing a lack of communication and proactive reporting, which ind…" at bounding box center [358, 452] width 0 height 11
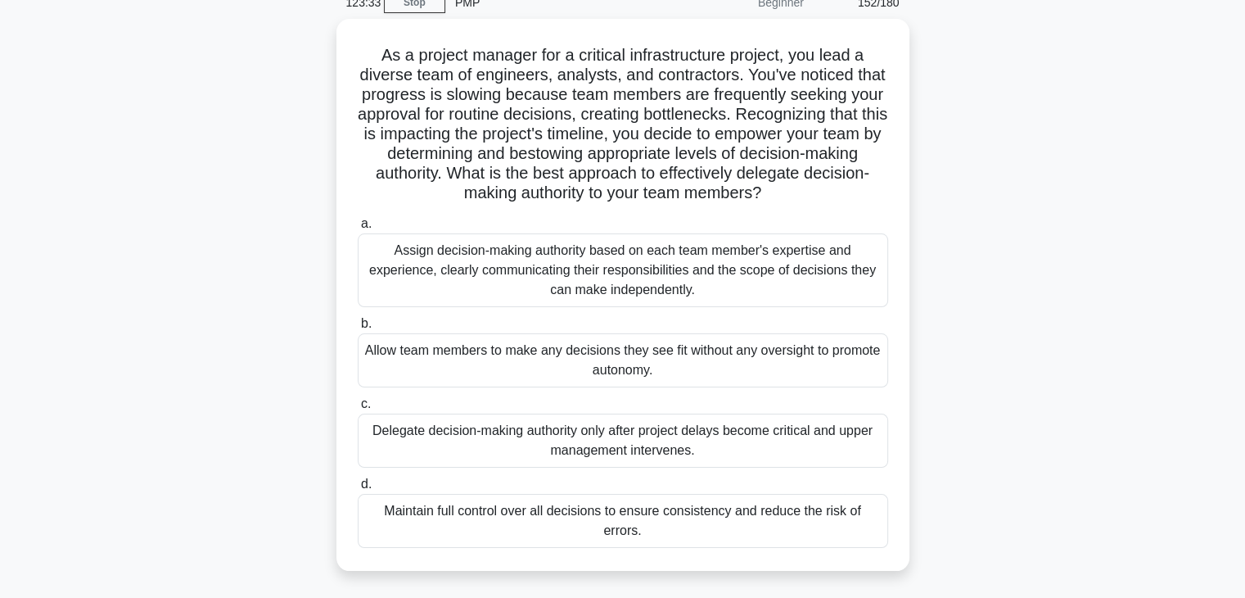
scroll to position [75, 0]
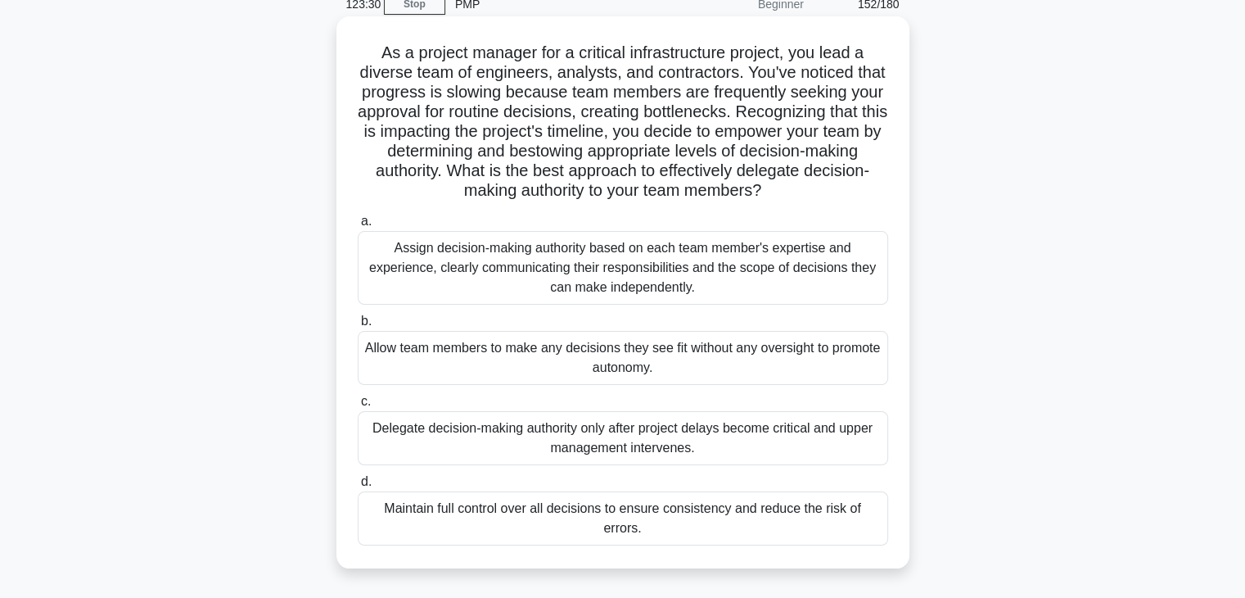
click at [746, 273] on div "Assign decision-making authority based on each team member's expertise and expe…" at bounding box center [623, 268] width 531 height 74
click at [358, 227] on input "a. Assign decision-making authority based on each team member's expertise and e…" at bounding box center [358, 221] width 0 height 11
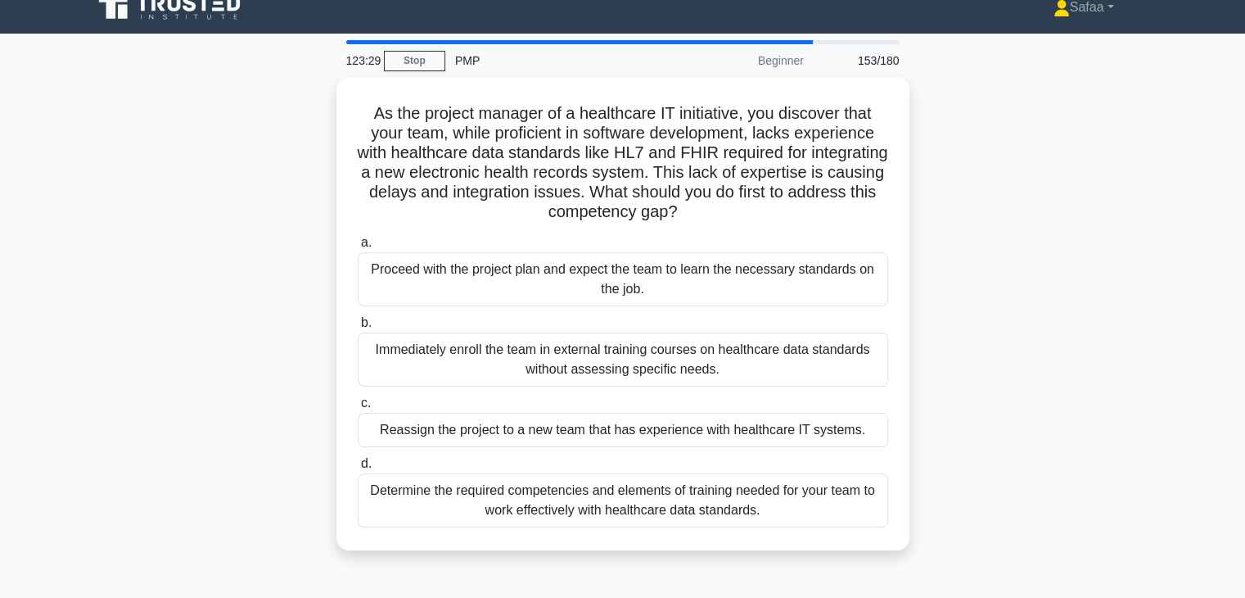
scroll to position [0, 0]
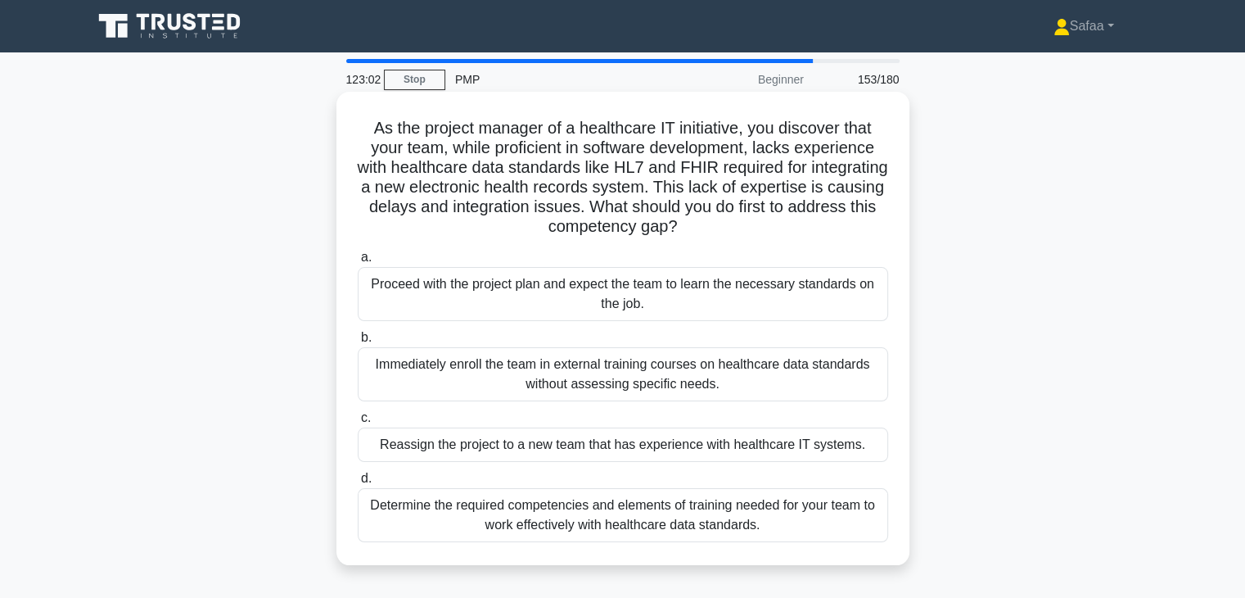
click at [673, 504] on div "Determine the required competencies and elements of training needed for your te…" at bounding box center [623, 515] width 531 height 54
click at [358, 484] on input "d. Determine the required competencies and elements of training needed for your…" at bounding box center [358, 478] width 0 height 11
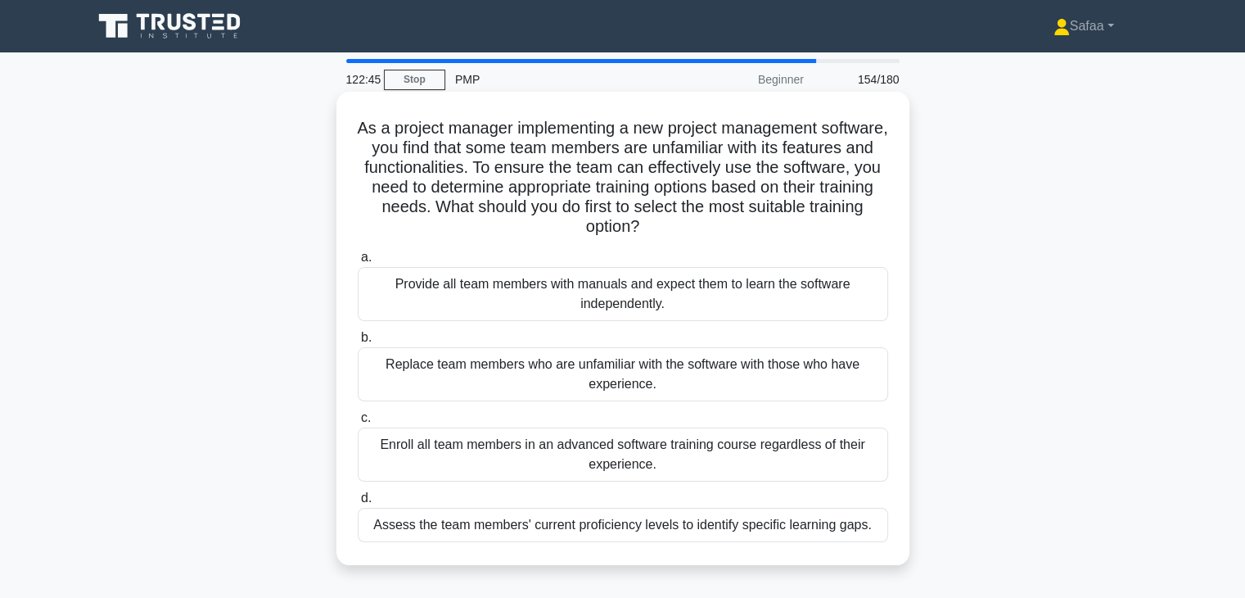
click at [736, 532] on div "Assess the team members' current proficiency levels to identify specific learni…" at bounding box center [623, 525] width 531 height 34
click at [358, 504] on input "d. Assess the team members' current proficiency levels to identify specific lea…" at bounding box center [358, 498] width 0 height 11
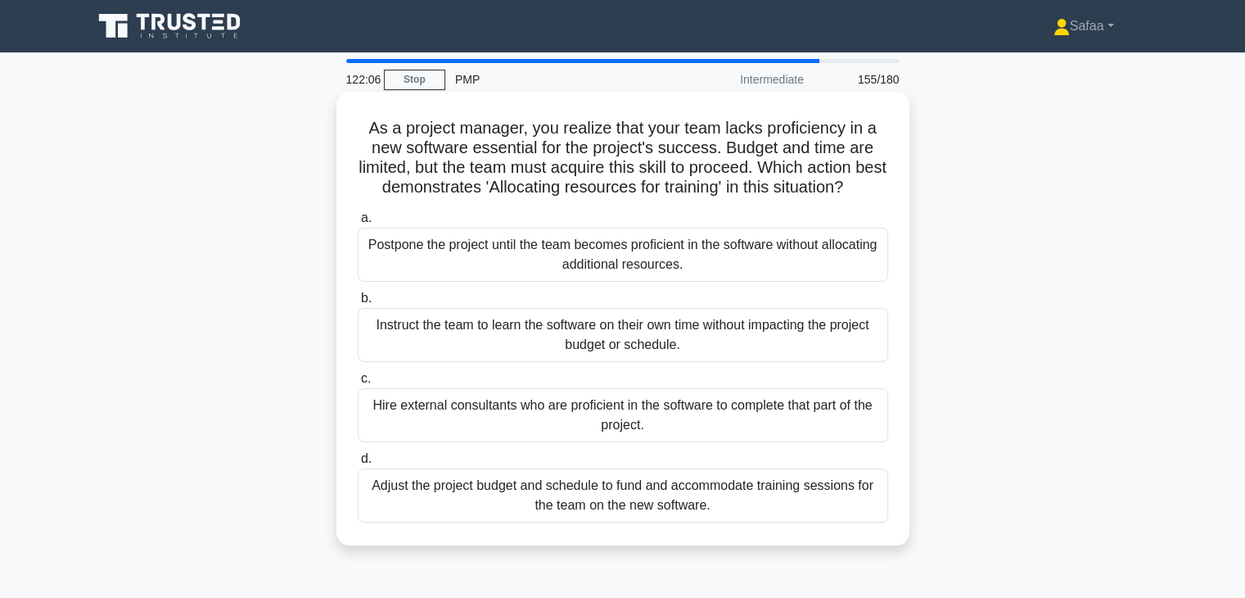
click at [711, 522] on div "Adjust the project budget and schedule to fund and accommodate training session…" at bounding box center [623, 495] width 531 height 54
click at [358, 464] on input "d. Adjust the project budget and schedule to fund and accommodate training sess…" at bounding box center [358, 459] width 0 height 11
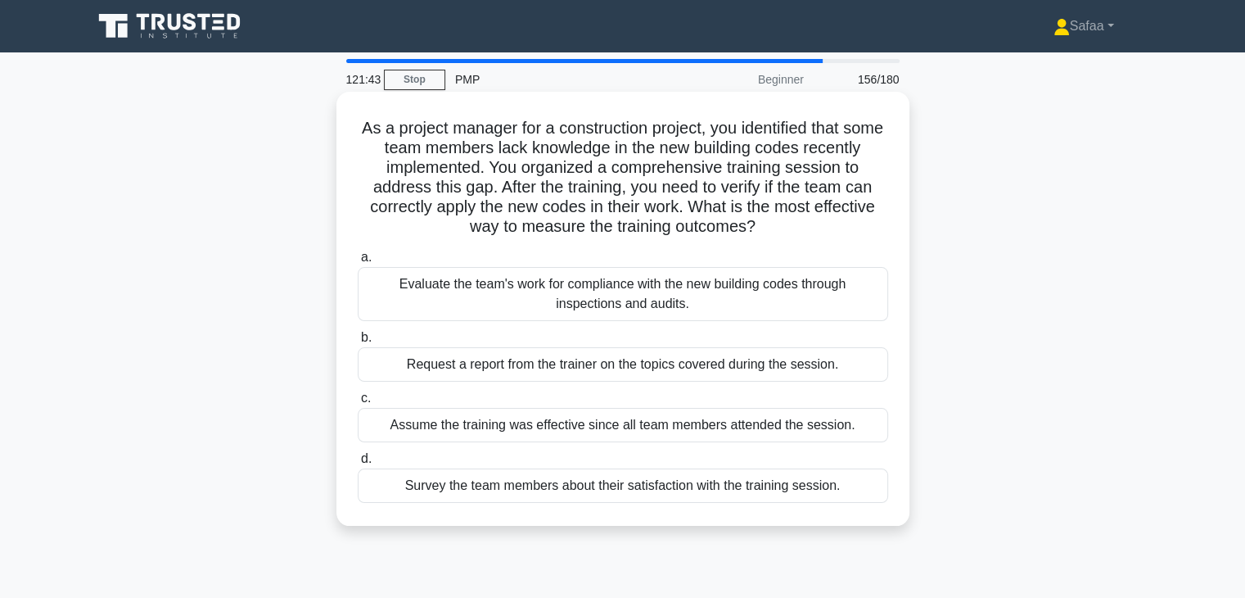
click at [851, 289] on div "Evaluate the team's work for compliance with the new building codes through ins…" at bounding box center [623, 294] width 531 height 54
click at [358, 263] on input "a. Evaluate the team's work for compliance with the new building codes through …" at bounding box center [358, 257] width 0 height 11
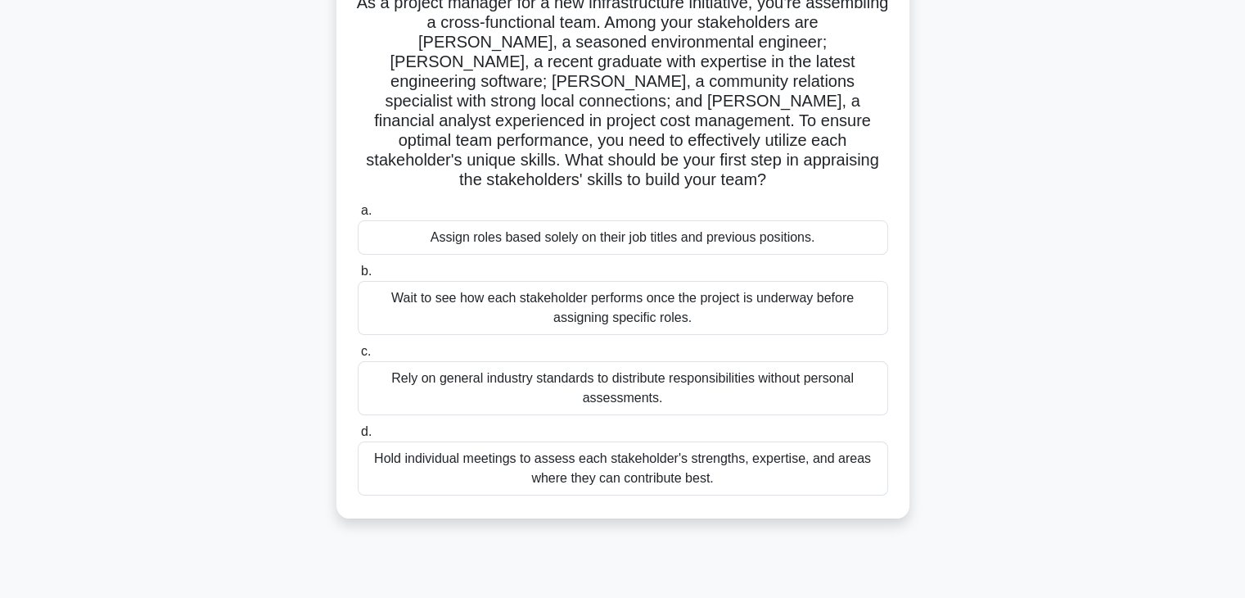
scroll to position [131, 0]
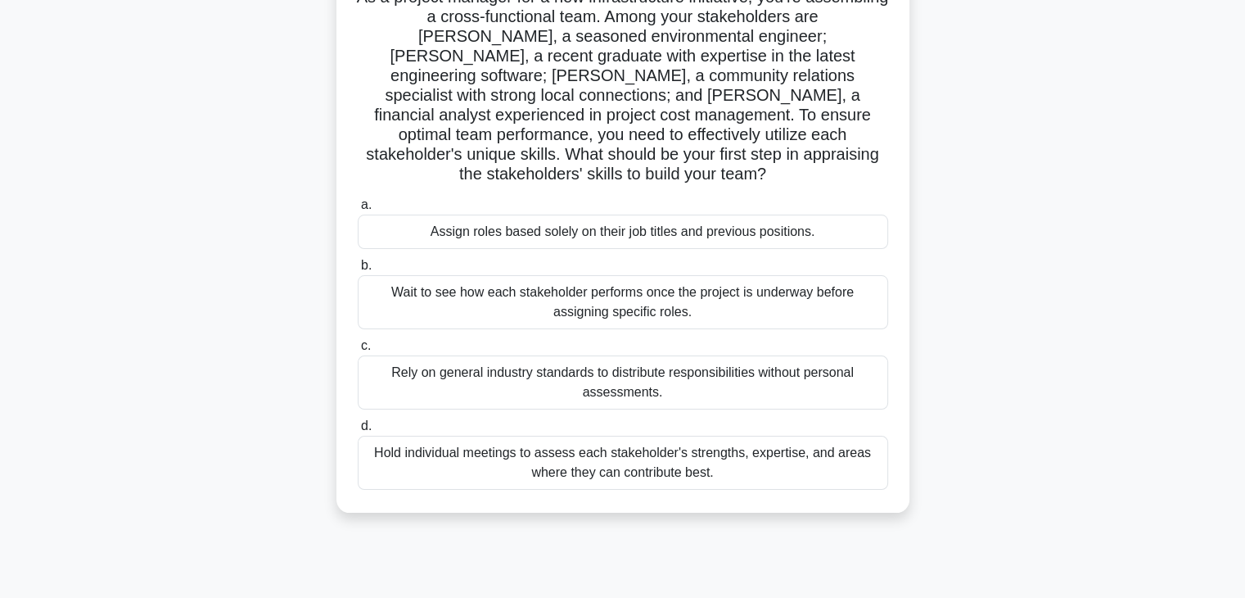
click at [714, 436] on div "Hold individual meetings to assess each stakeholder's strengths, expertise, and…" at bounding box center [623, 463] width 531 height 54
click at [358, 431] on input "d. Hold individual meetings to assess each stakeholder's strengths, expertise, …" at bounding box center [358, 426] width 0 height 11
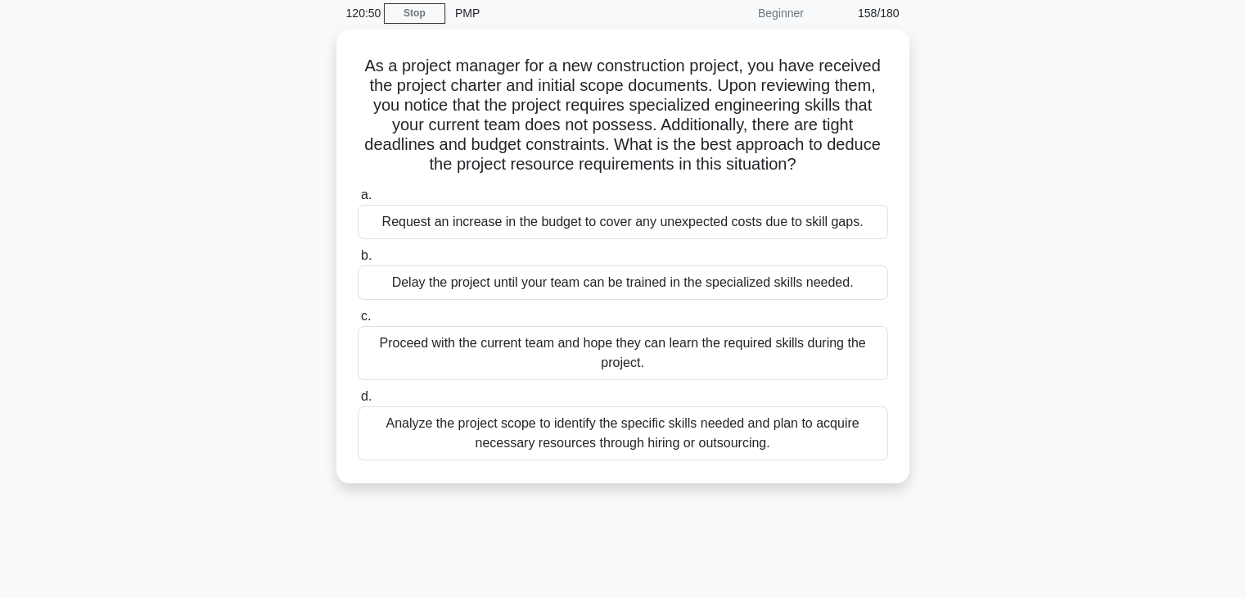
scroll to position [0, 0]
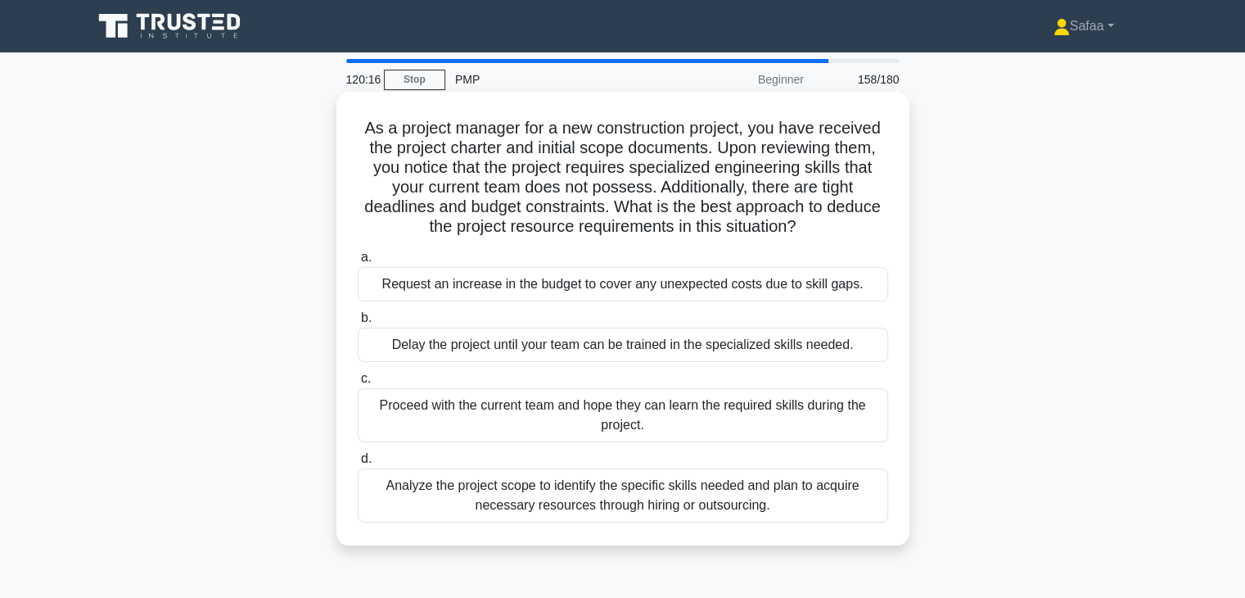
click at [689, 490] on div "Analyze the project scope to identify the specific skills needed and plan to ac…" at bounding box center [623, 495] width 531 height 54
click at [358, 464] on input "d. Analyze the project scope to identify the specific skills needed and plan to…" at bounding box center [358, 459] width 0 height 11
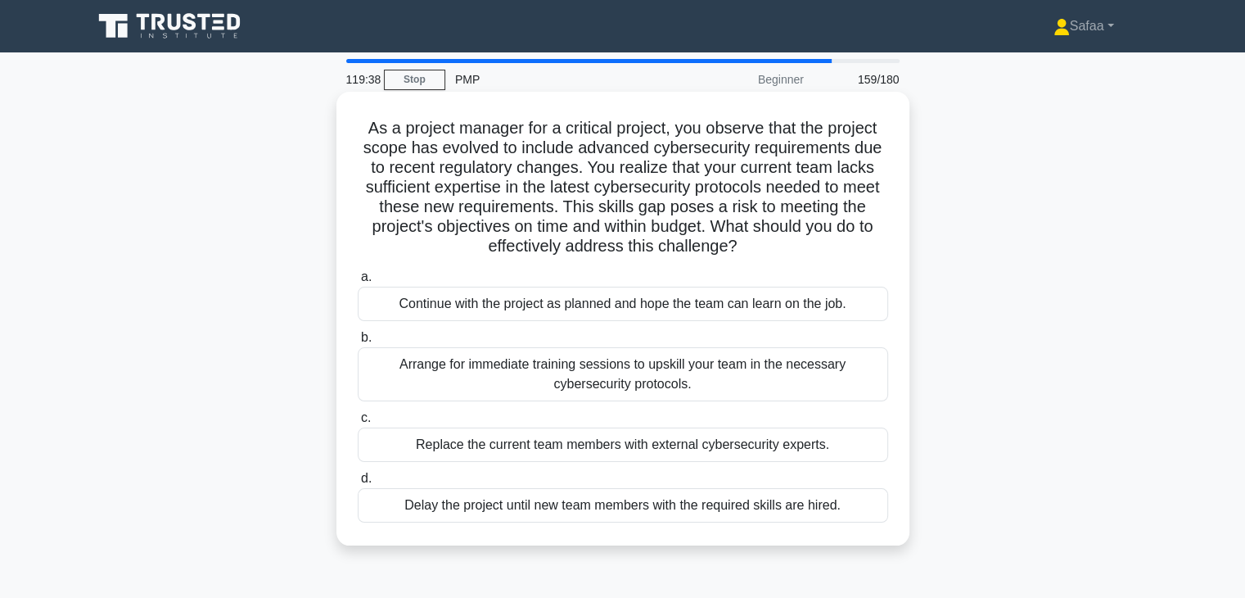
click at [761, 382] on div "Arrange for immediate training sessions to upskill your team in the necessary c…" at bounding box center [623, 374] width 531 height 54
click at [358, 343] on input "b. Arrange for immediate training sessions to upskill your team in the necessar…" at bounding box center [358, 337] width 0 height 11
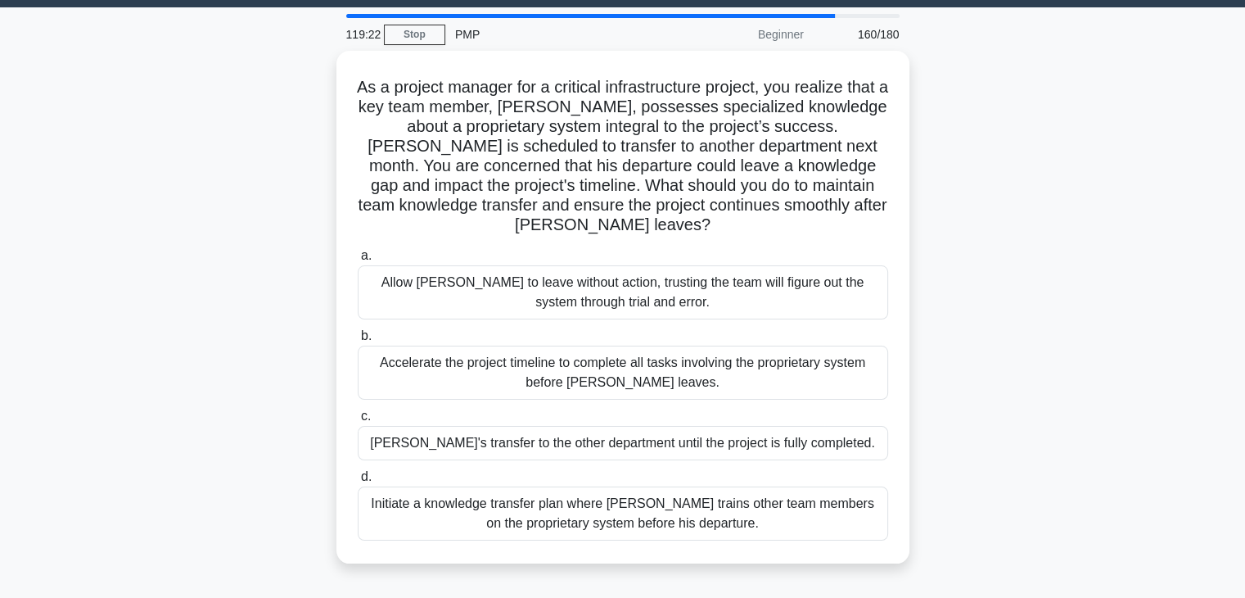
scroll to position [65, 0]
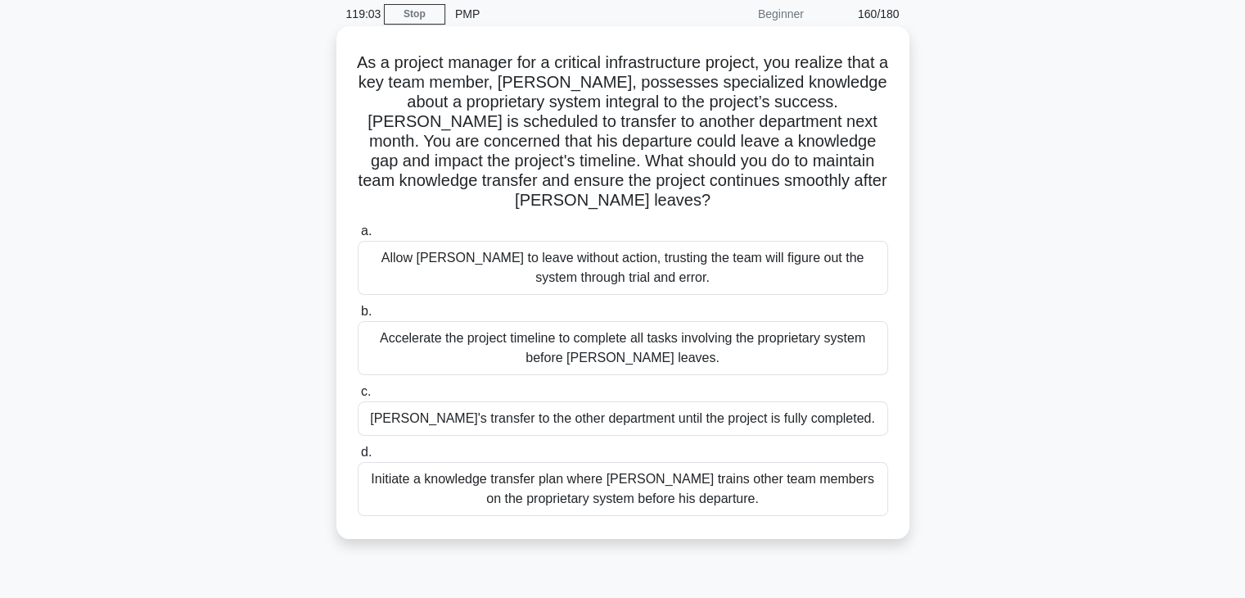
click at [746, 508] on div "Initiate a knowledge transfer plan where Carlos trains other team members on th…" at bounding box center [623, 489] width 531 height 54
click at [358, 458] on input "d. Initiate a knowledge transfer plan where Carlos trains other team members on…" at bounding box center [358, 452] width 0 height 11
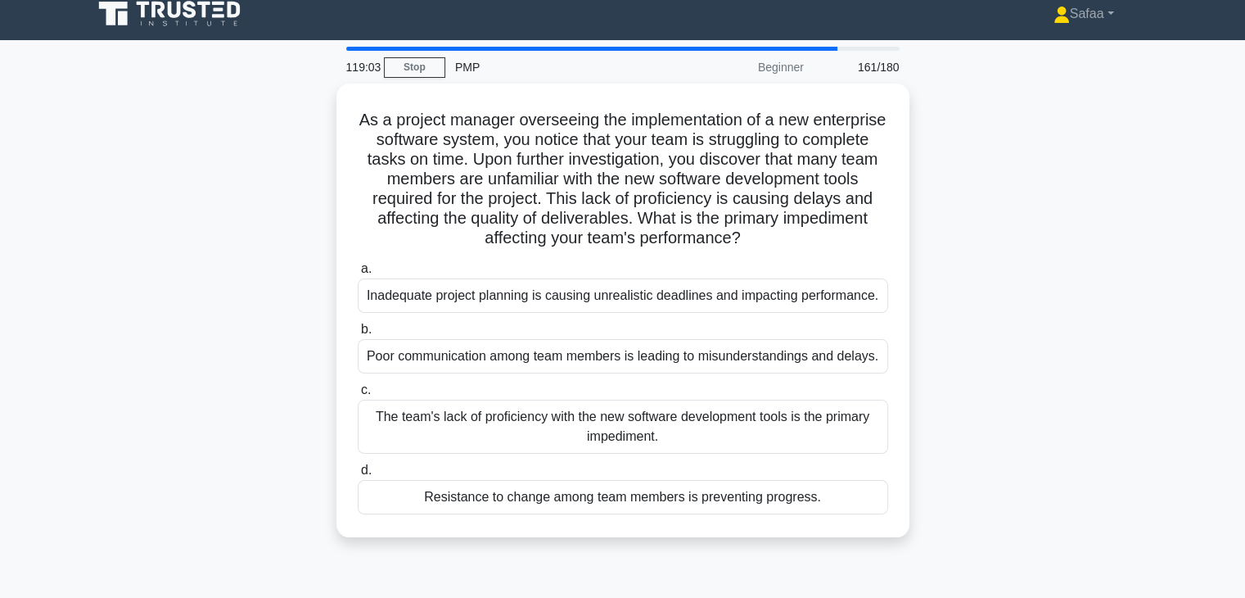
scroll to position [0, 0]
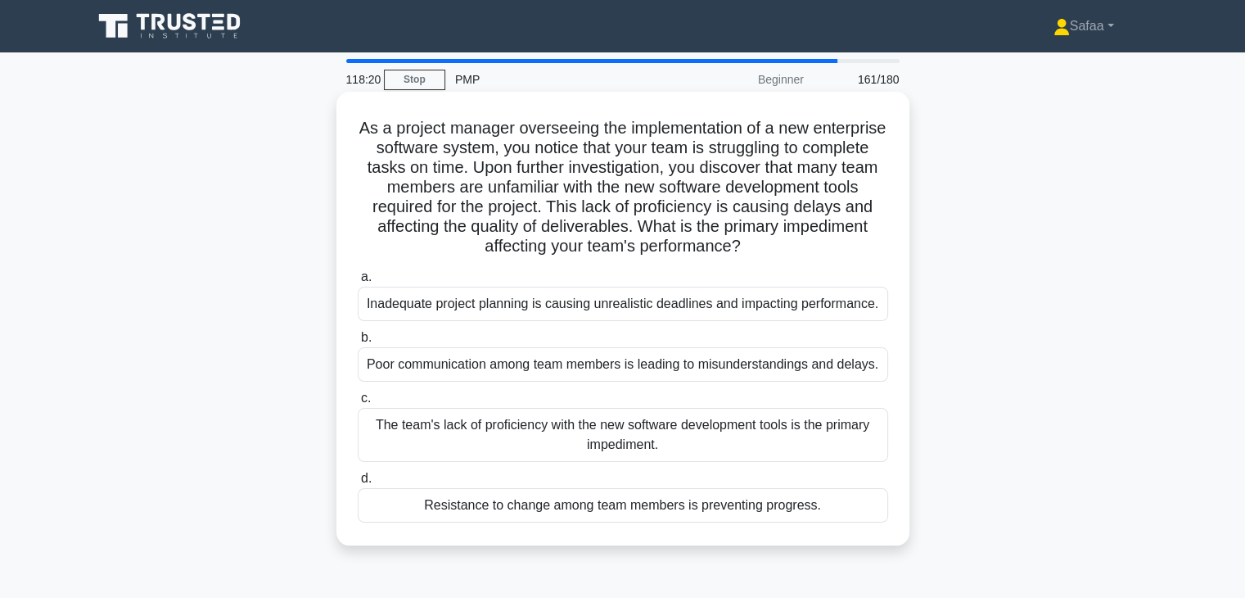
click at [563, 451] on div "The team's lack of proficiency with the new software development tools is the p…" at bounding box center [623, 435] width 531 height 54
click at [358, 404] on input "c. The team's lack of proficiency with the new software development tools is th…" at bounding box center [358, 398] width 0 height 11
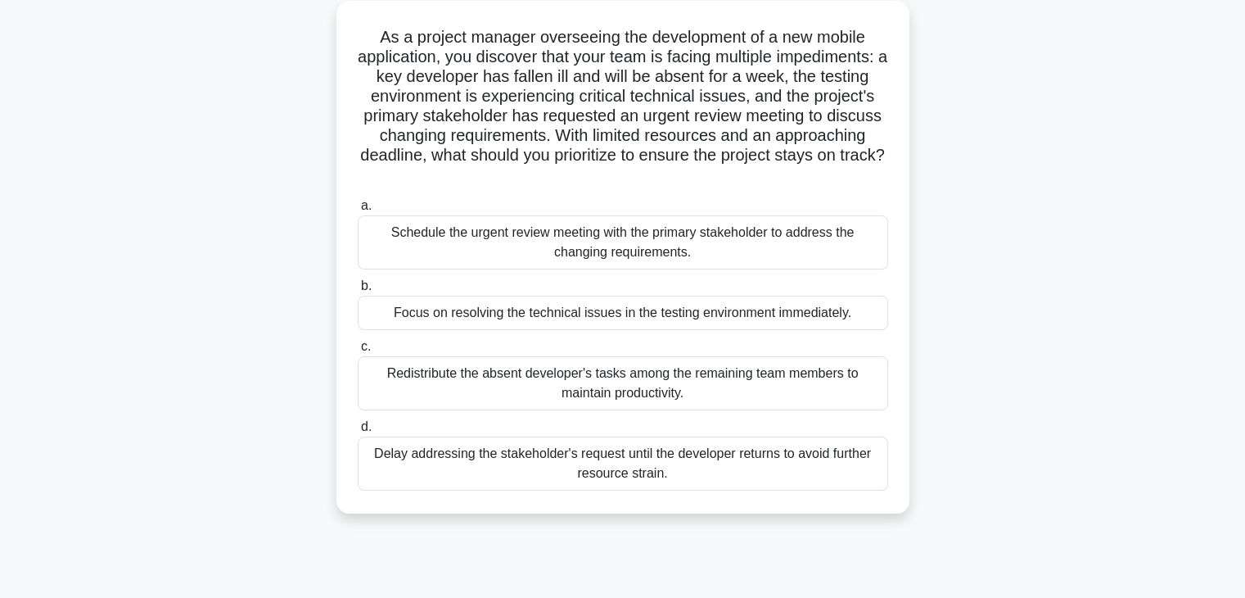
scroll to position [98, 0]
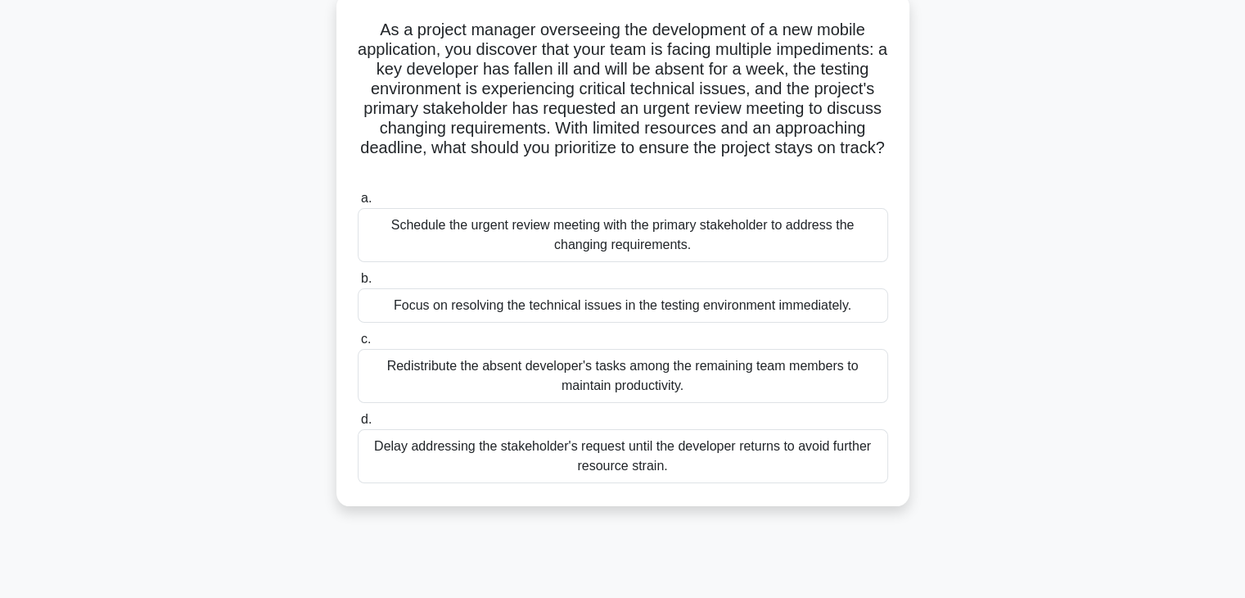
click at [752, 249] on div "Schedule the urgent review meeting with the primary stakeholder to address the …" at bounding box center [623, 235] width 531 height 54
click at [358, 204] on input "a. Schedule the urgent review meeting with the primary stakeholder to address t…" at bounding box center [358, 198] width 0 height 11
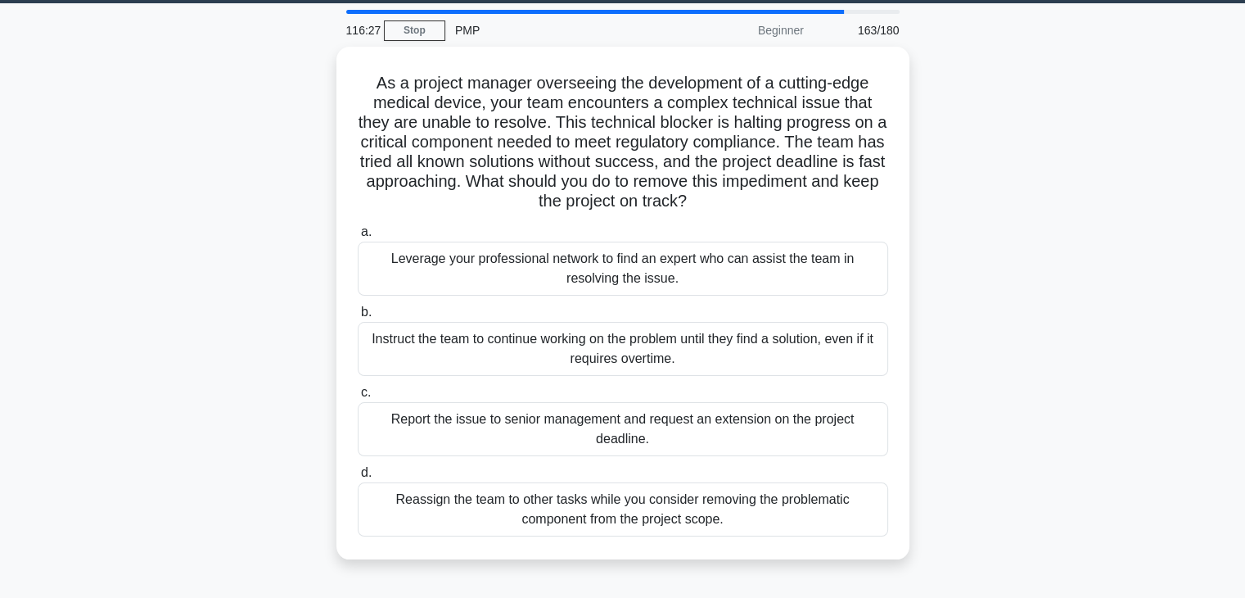
scroll to position [65, 0]
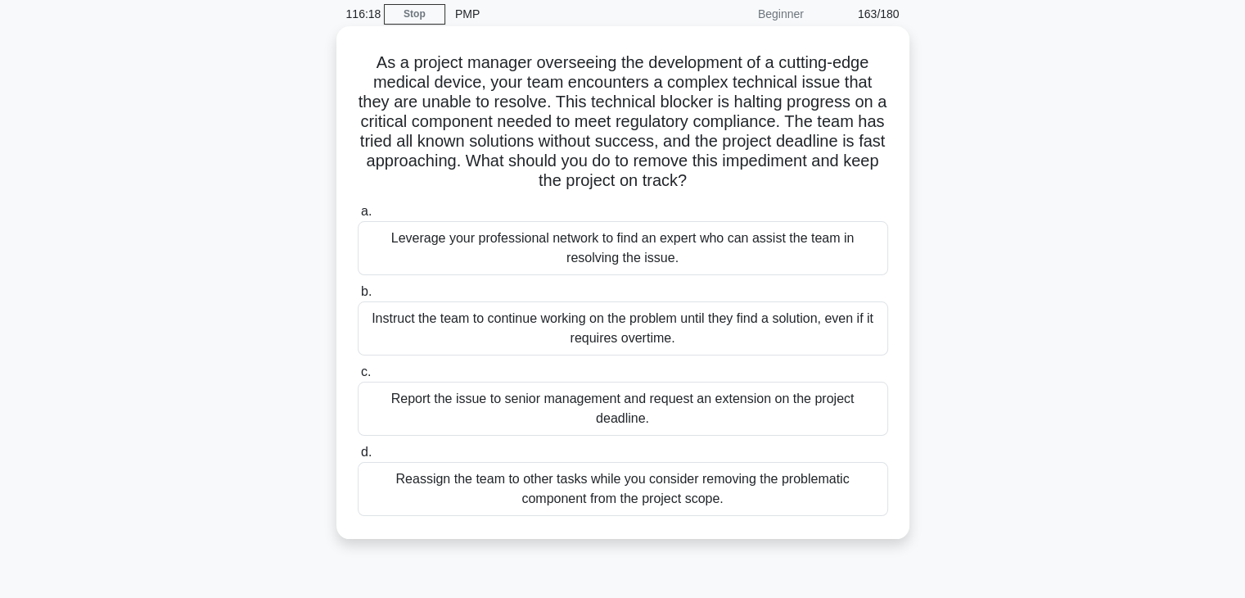
click at [825, 256] on div "Leverage your professional network to find an expert who can assist the team in…" at bounding box center [623, 248] width 531 height 54
click at [358, 217] on input "a. Leverage your professional network to find an expert who can assist the team…" at bounding box center [358, 211] width 0 height 11
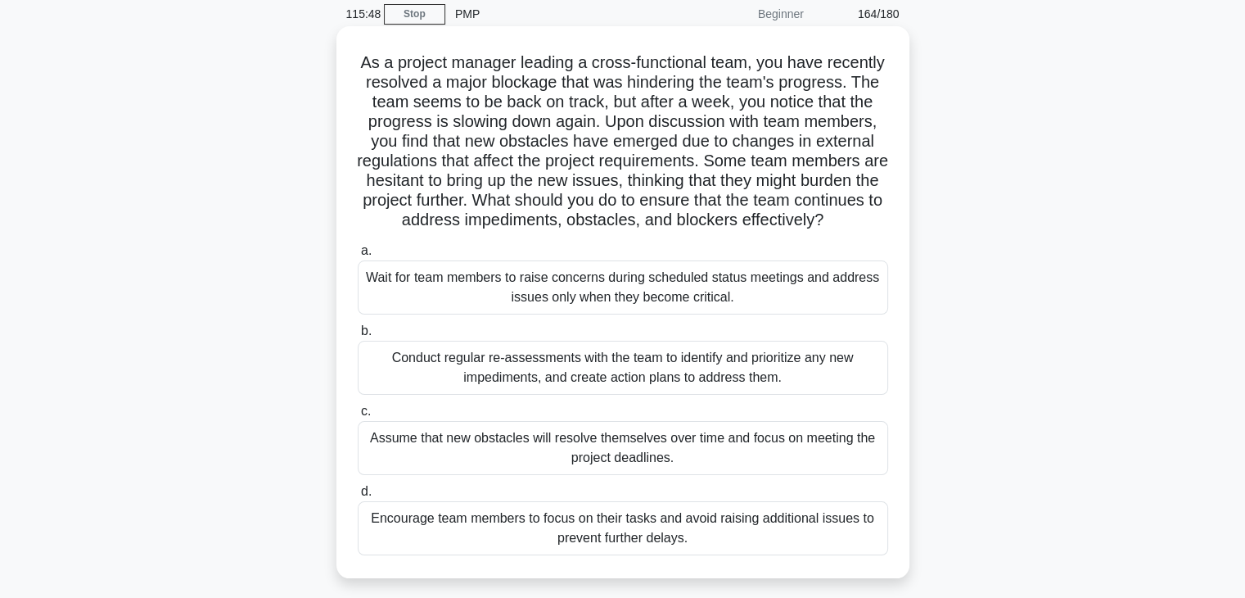
click at [819, 383] on div "Conduct regular re-assessments with the team to identify and prioritize any new…" at bounding box center [623, 368] width 531 height 54
click at [358, 337] on input "b. Conduct regular re-assessments with the team to identify and prioritize any …" at bounding box center [358, 331] width 0 height 11
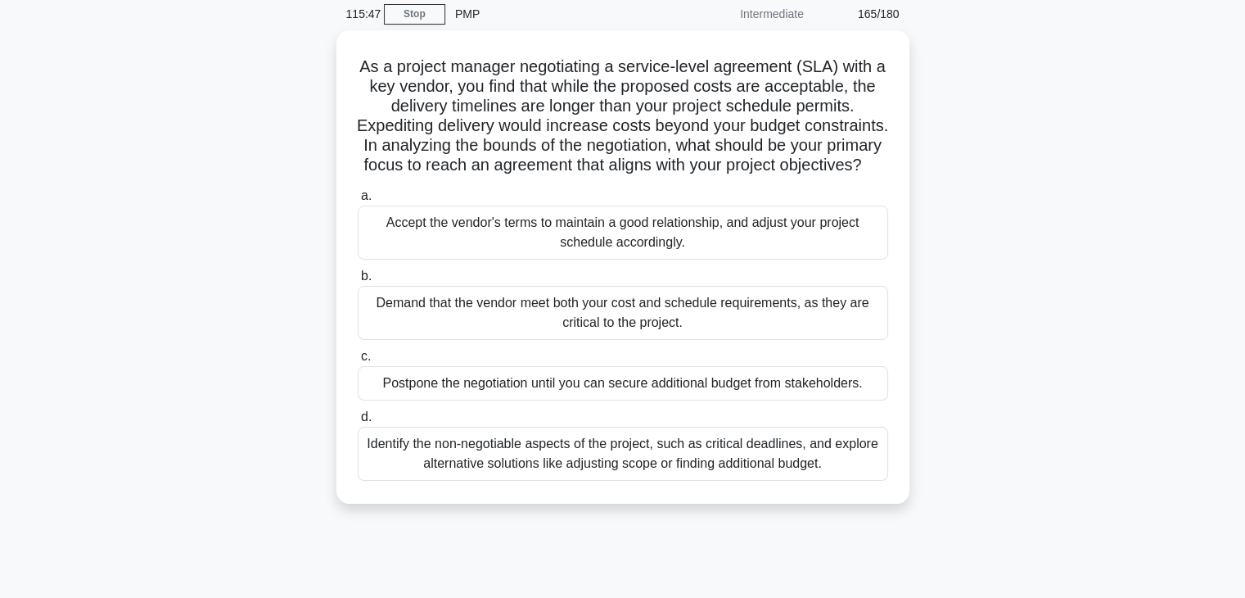
scroll to position [0, 0]
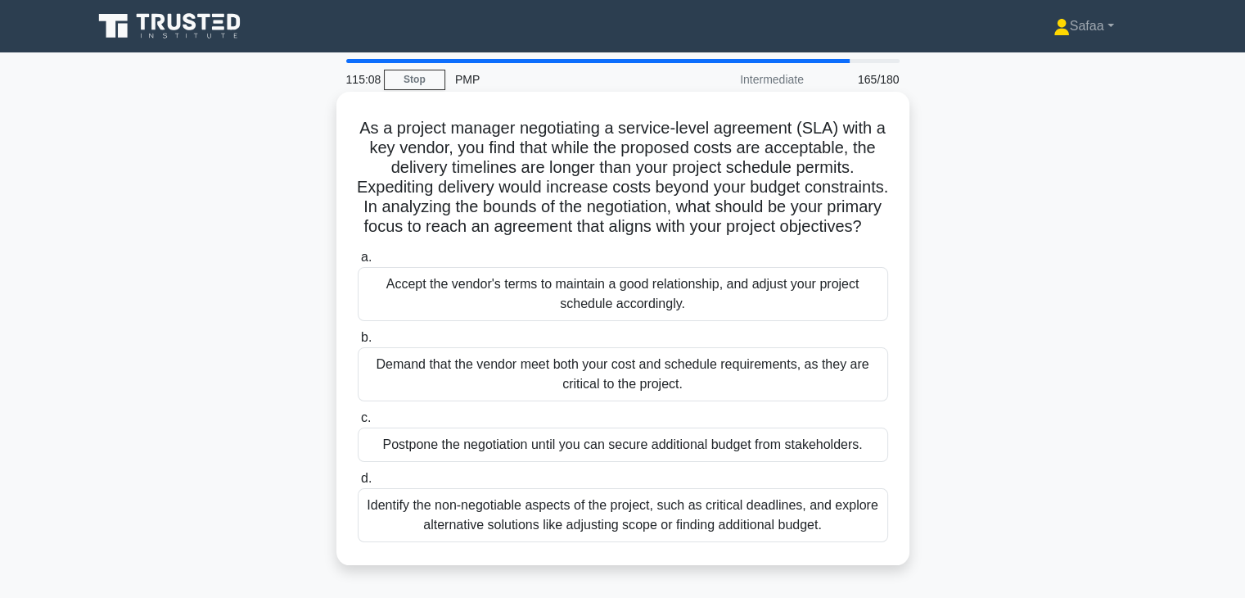
click at [802, 536] on div "Identify the non-negotiable aspects of the project, such as critical deadlines,…" at bounding box center [623, 515] width 531 height 54
click at [358, 484] on input "d. Identify the non-negotiable aspects of the project, such as critical deadlin…" at bounding box center [358, 478] width 0 height 11
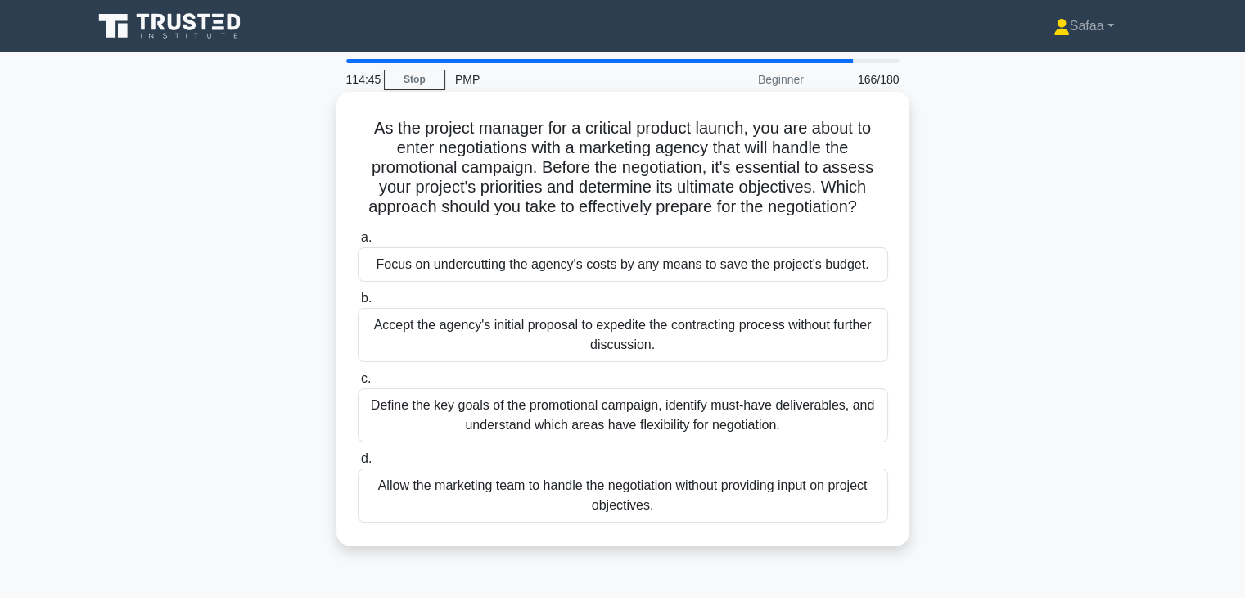
click at [796, 419] on div "Define the key goals of the promotional campaign, identify must-have deliverabl…" at bounding box center [623, 415] width 531 height 54
click at [358, 384] on input "c. Define the key goals of the promotional campaign, identify must-have deliver…" at bounding box center [358, 378] width 0 height 11
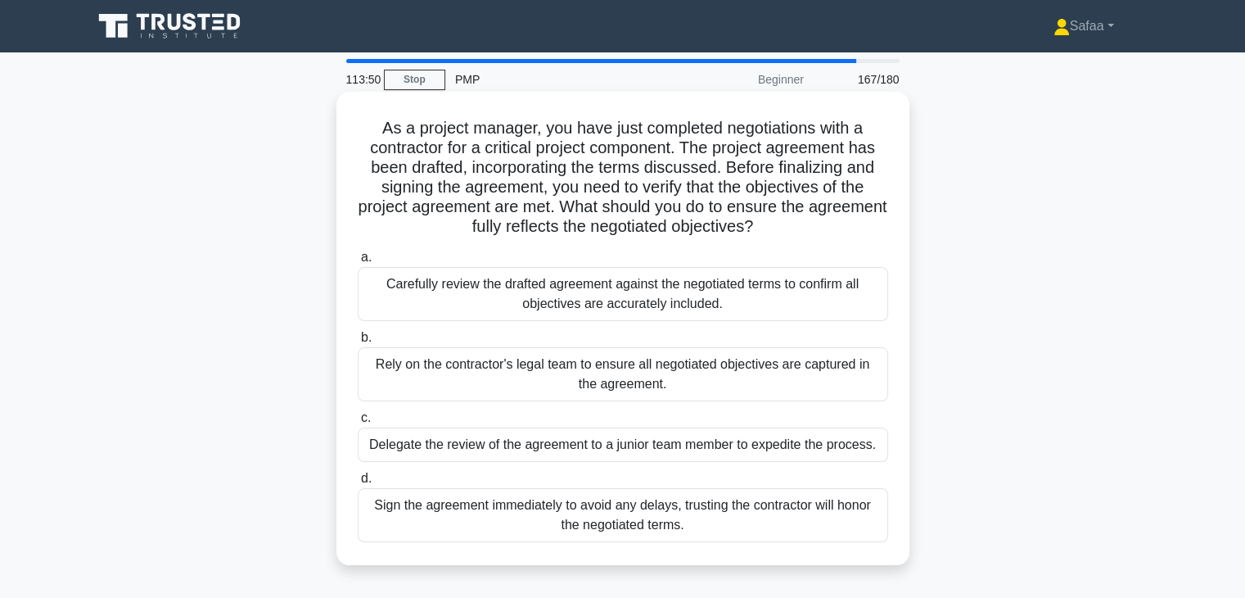
click at [714, 291] on div "Carefully review the drafted agreement against the negotiated terms to confirm …" at bounding box center [623, 294] width 531 height 54
click at [358, 263] on input "a. Carefully review the drafted agreement against the negotiated terms to confi…" at bounding box center [358, 257] width 0 height 11
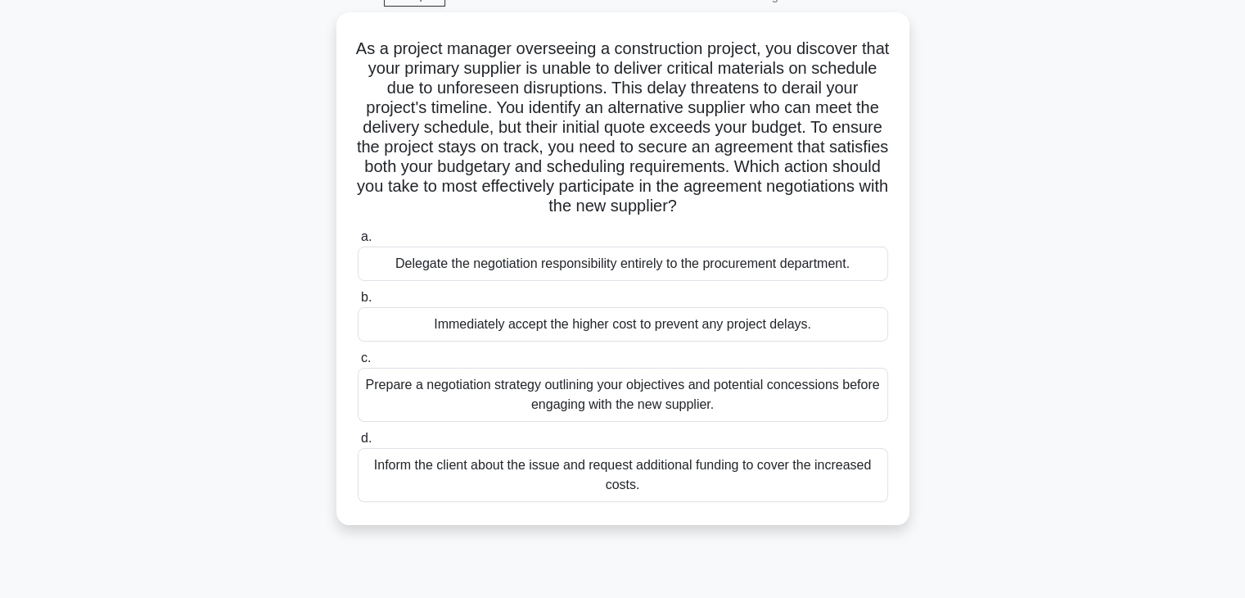
scroll to position [98, 0]
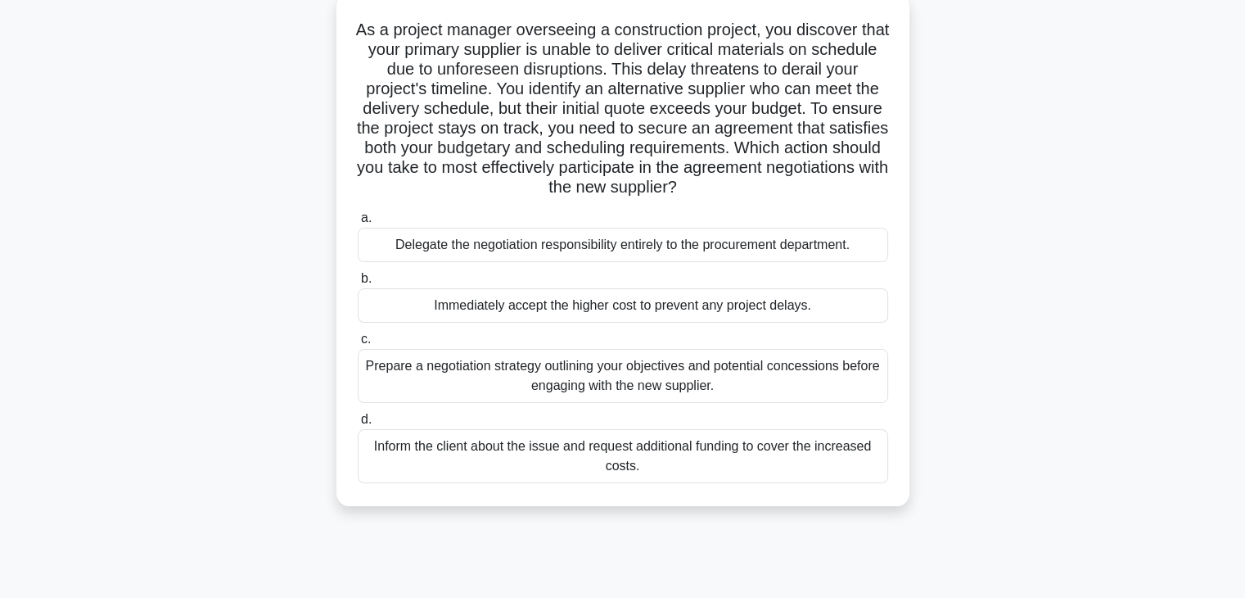
click at [711, 377] on div "Prepare a negotiation strategy outlining your objectives and potential concessi…" at bounding box center [623, 376] width 531 height 54
click at [358, 345] on input "c. Prepare a negotiation strategy outlining your objectives and potential conce…" at bounding box center [358, 339] width 0 height 11
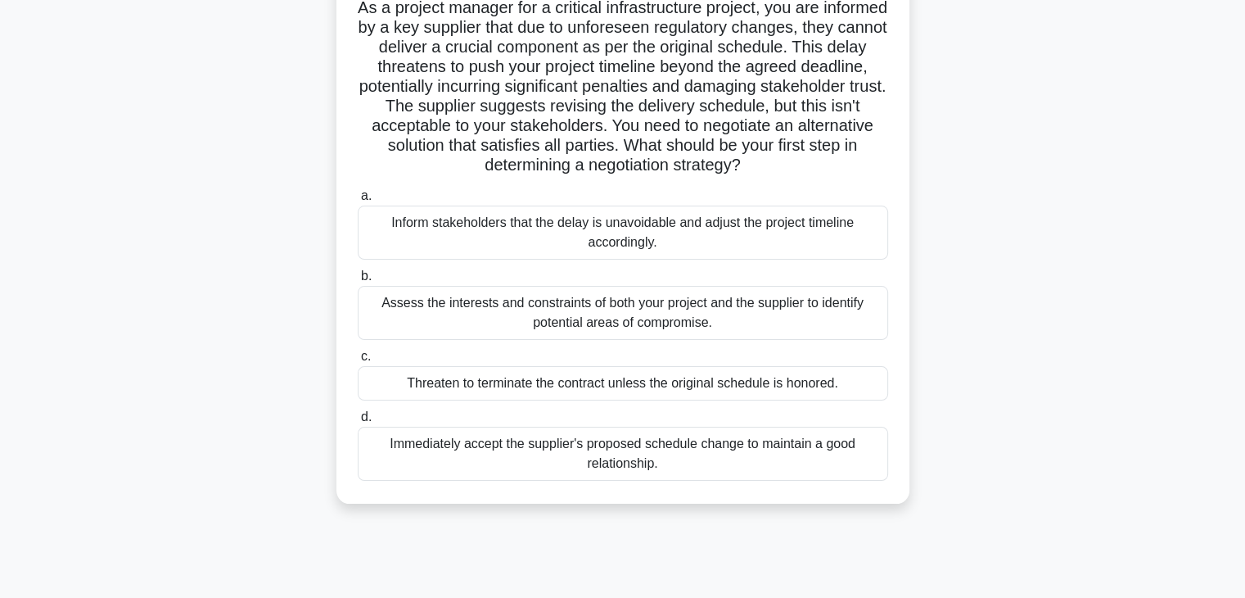
scroll to position [131, 0]
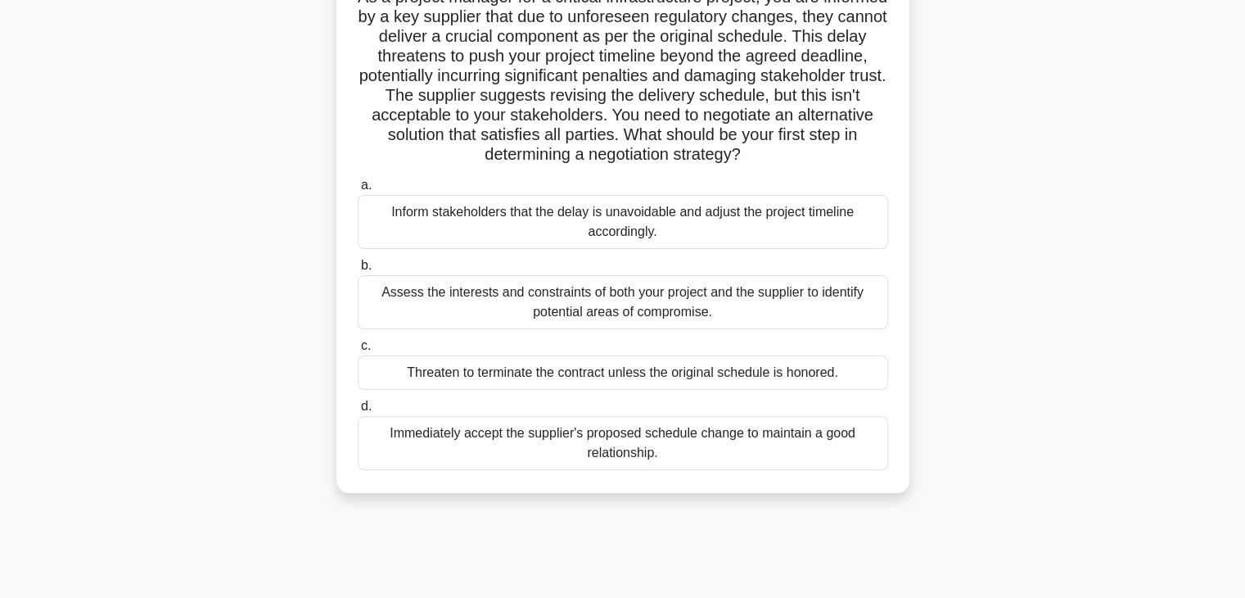
click at [824, 309] on div "Assess the interests and constraints of both your project and the supplier to i…" at bounding box center [623, 302] width 531 height 54
click at [358, 271] on input "b. Assess the interests and constraints of both your project and the supplier t…" at bounding box center [358, 265] width 0 height 11
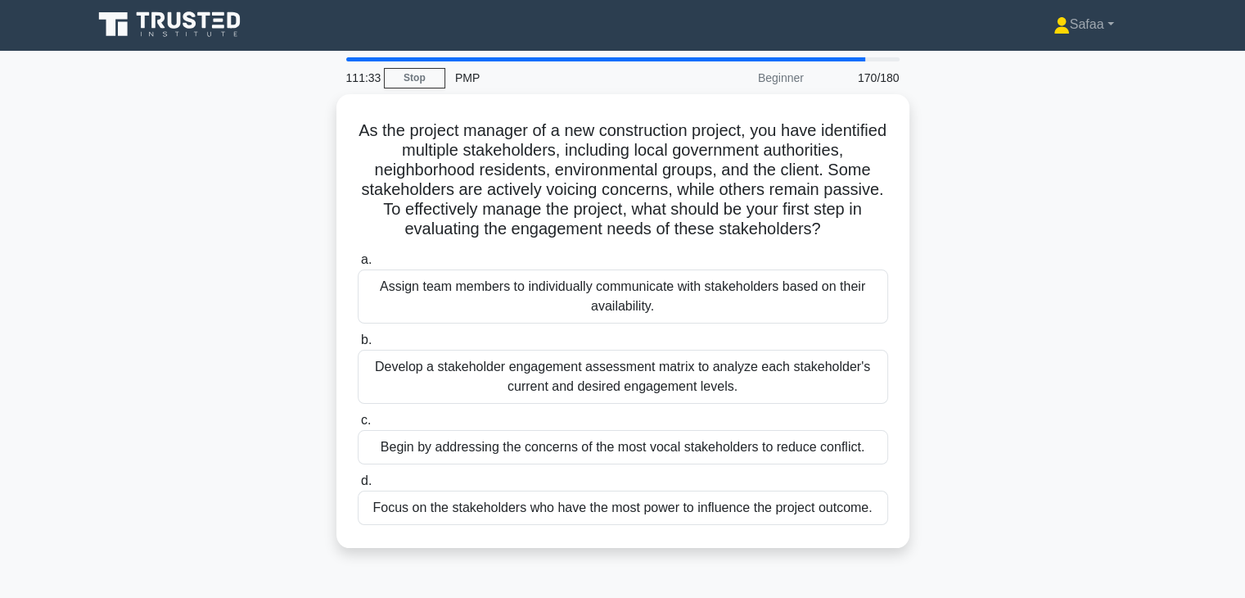
scroll to position [0, 0]
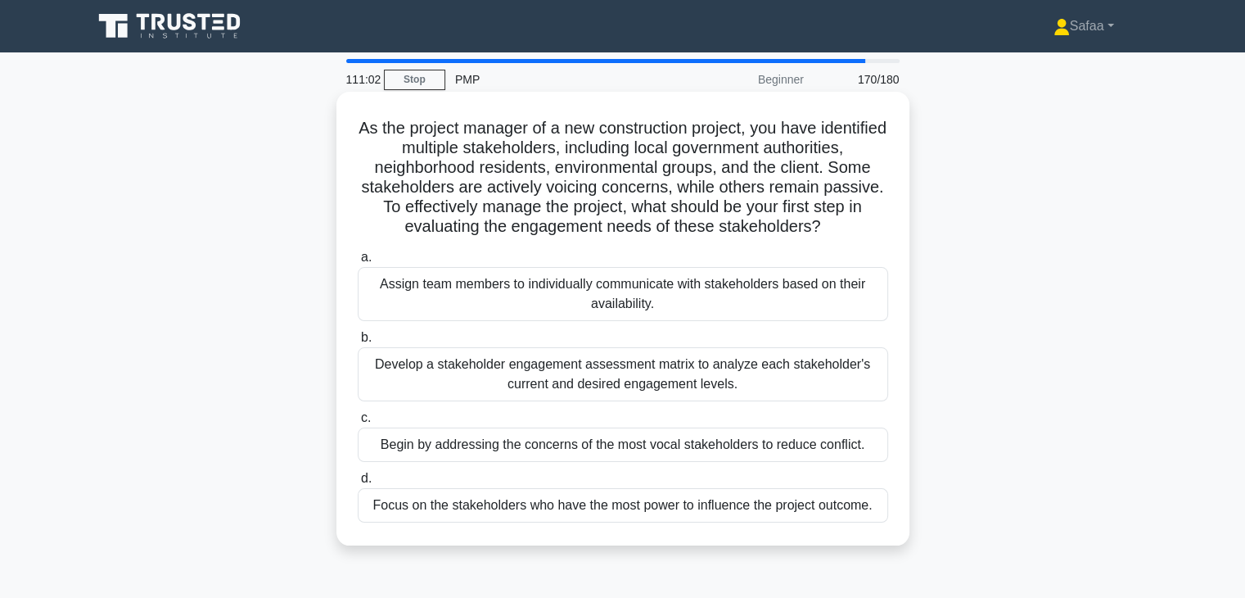
click at [837, 392] on div "Develop a stakeholder engagement assessment matrix to analyze each stakeholder'…" at bounding box center [623, 374] width 531 height 54
click at [358, 343] on input "b. Develop a stakeholder engagement assessment matrix to analyze each stakehold…" at bounding box center [358, 337] width 0 height 11
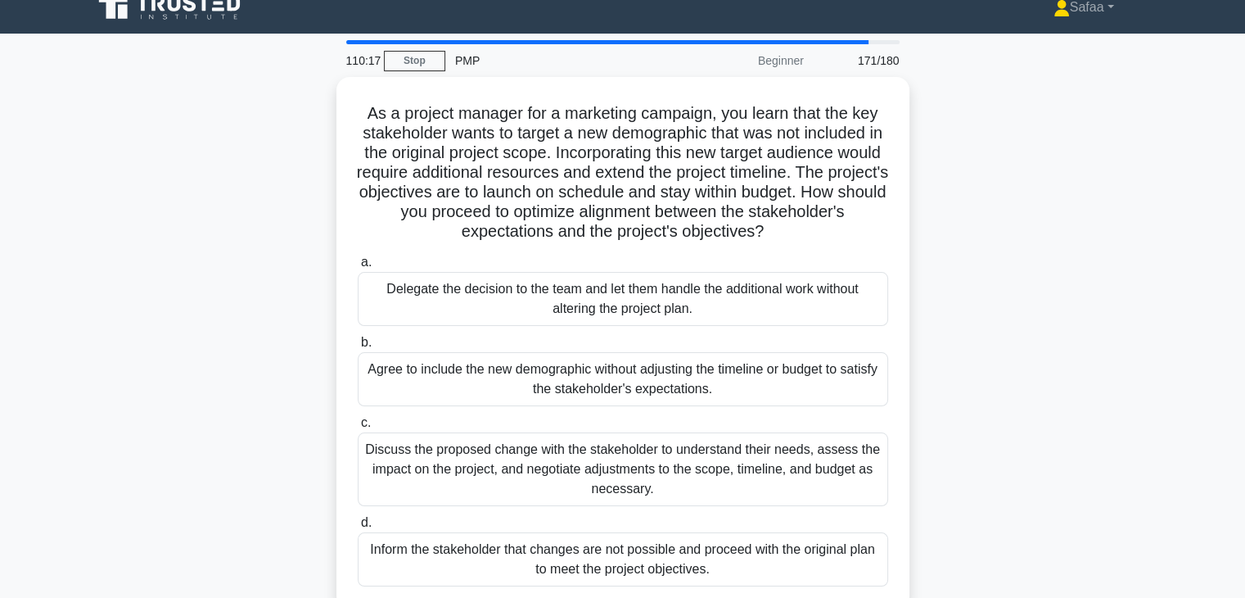
scroll to position [33, 0]
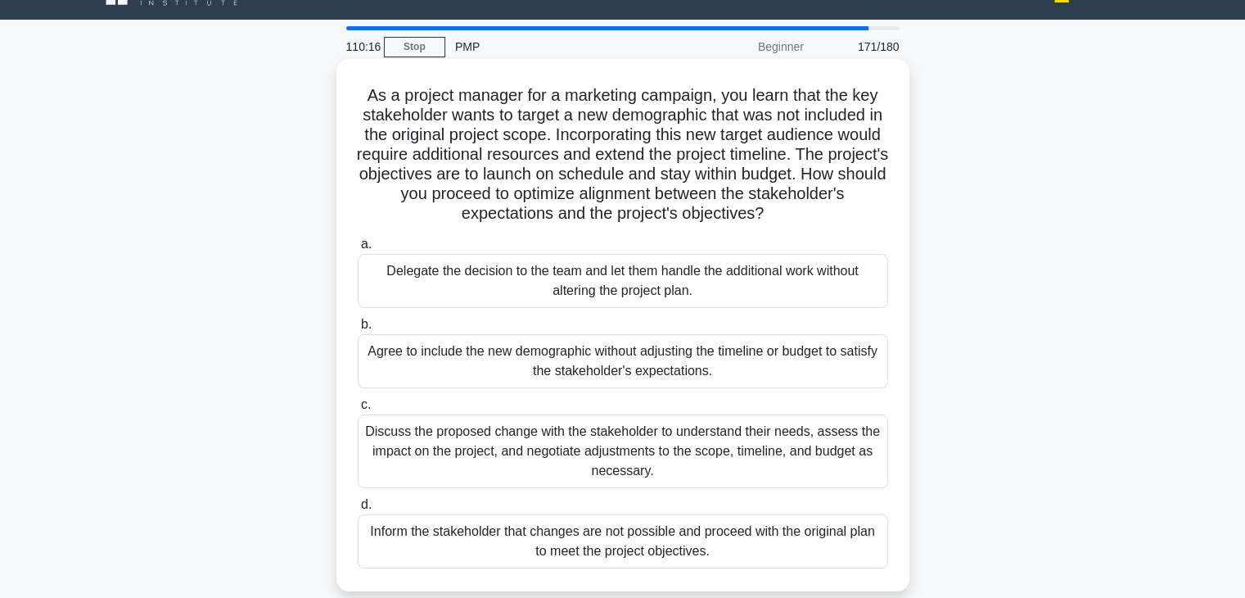
click at [822, 458] on div "Discuss the proposed change with the stakeholder to understand their needs, ass…" at bounding box center [623, 451] width 531 height 74
click at [358, 410] on input "c. Discuss the proposed change with the stakeholder to understand their needs, …" at bounding box center [358, 405] width 0 height 11
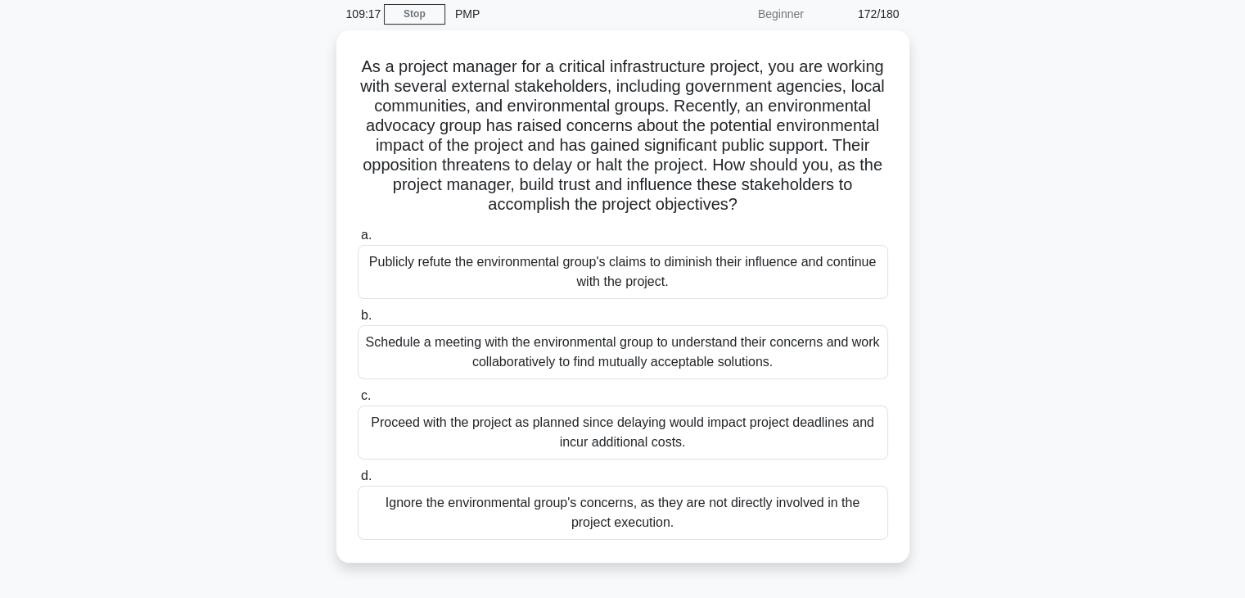
scroll to position [98, 0]
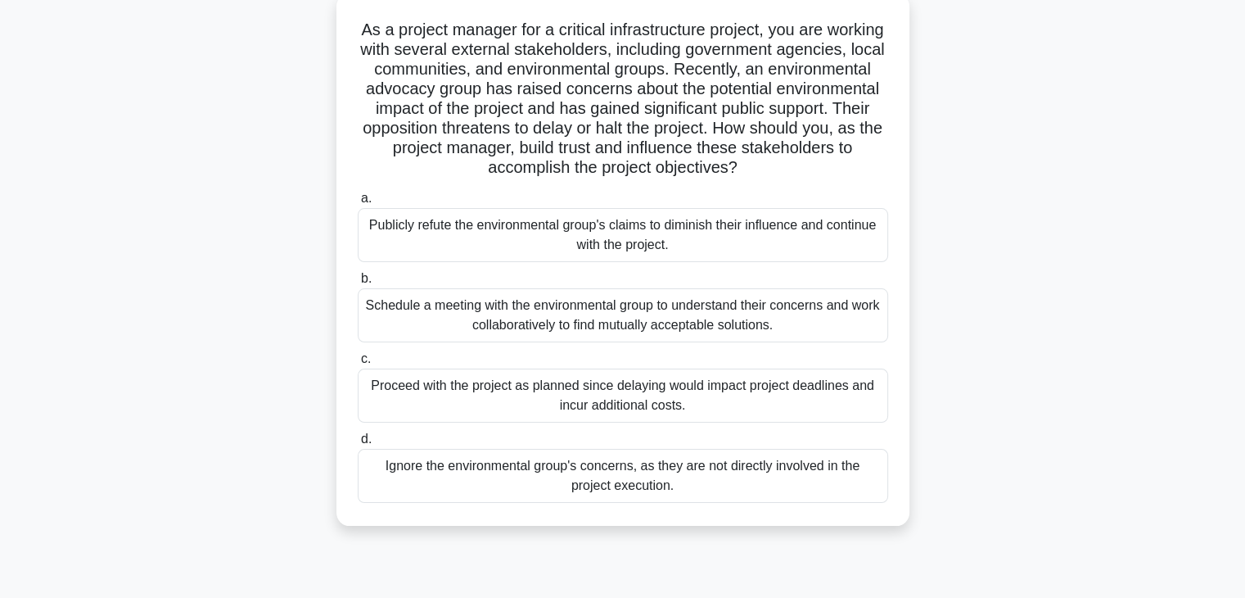
click at [806, 321] on div "Schedule a meeting with the environmental group to understand their concerns an…" at bounding box center [623, 315] width 531 height 54
click at [358, 284] on input "b. Schedule a meeting with the environmental group to understand their concerns…" at bounding box center [358, 278] width 0 height 11
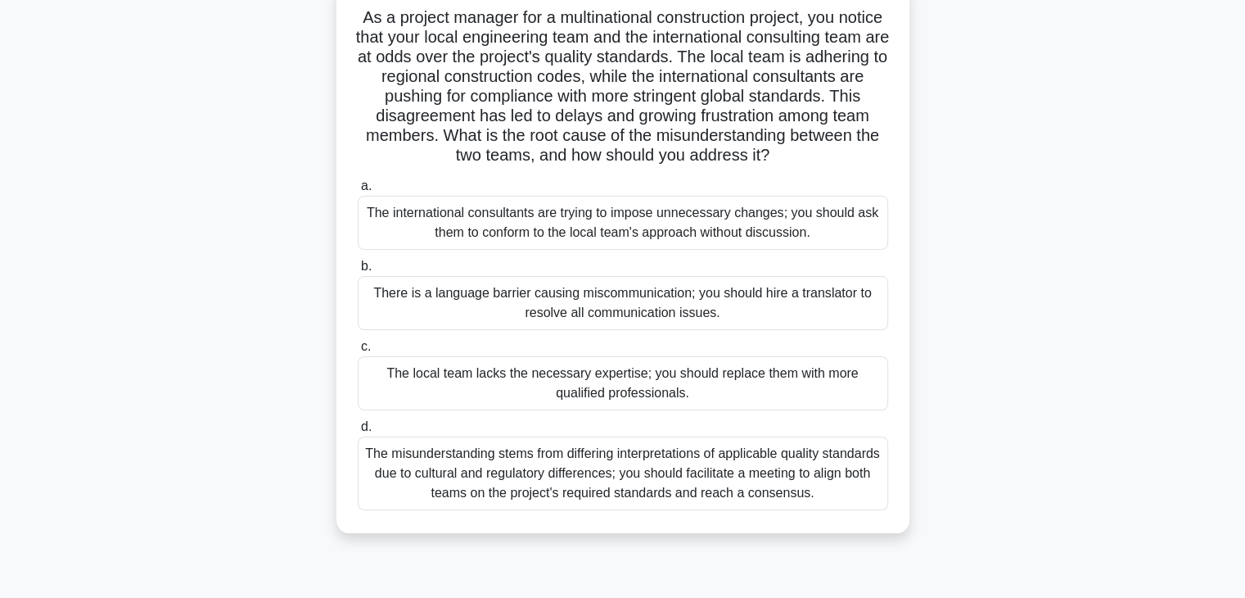
scroll to position [131, 0]
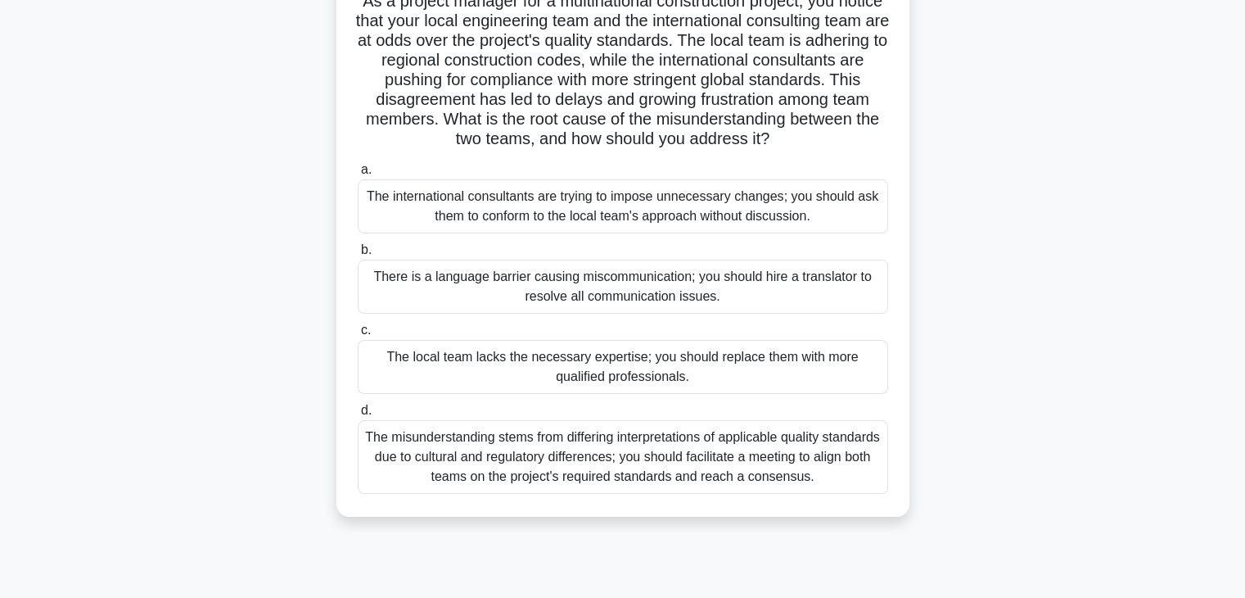
drag, startPoint x: 696, startPoint y: 472, endPoint x: 1257, endPoint y: 210, distance: 618.7
click at [1244, 210] on html "Safaa Profile Settings" at bounding box center [622, 311] width 1245 height 884
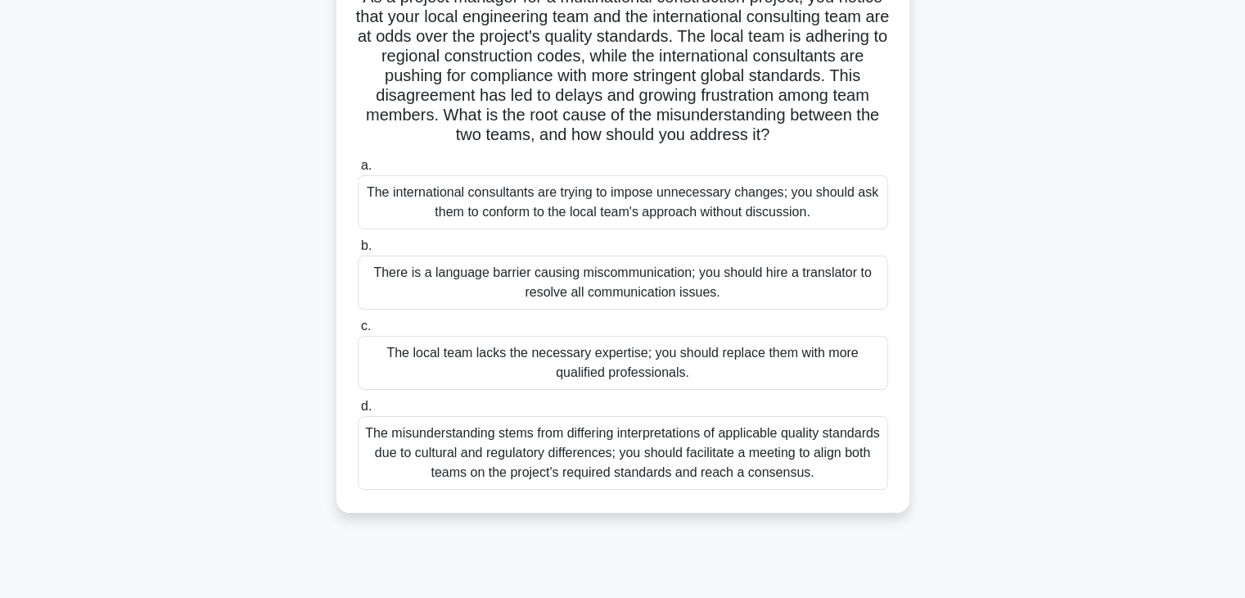
click at [811, 480] on div "The misunderstanding stems from differing interpretations of applicable quality…" at bounding box center [623, 453] width 531 height 74
click at [358, 412] on input "d. The misunderstanding stems from differing interpretations of applicable qual…" at bounding box center [358, 406] width 0 height 11
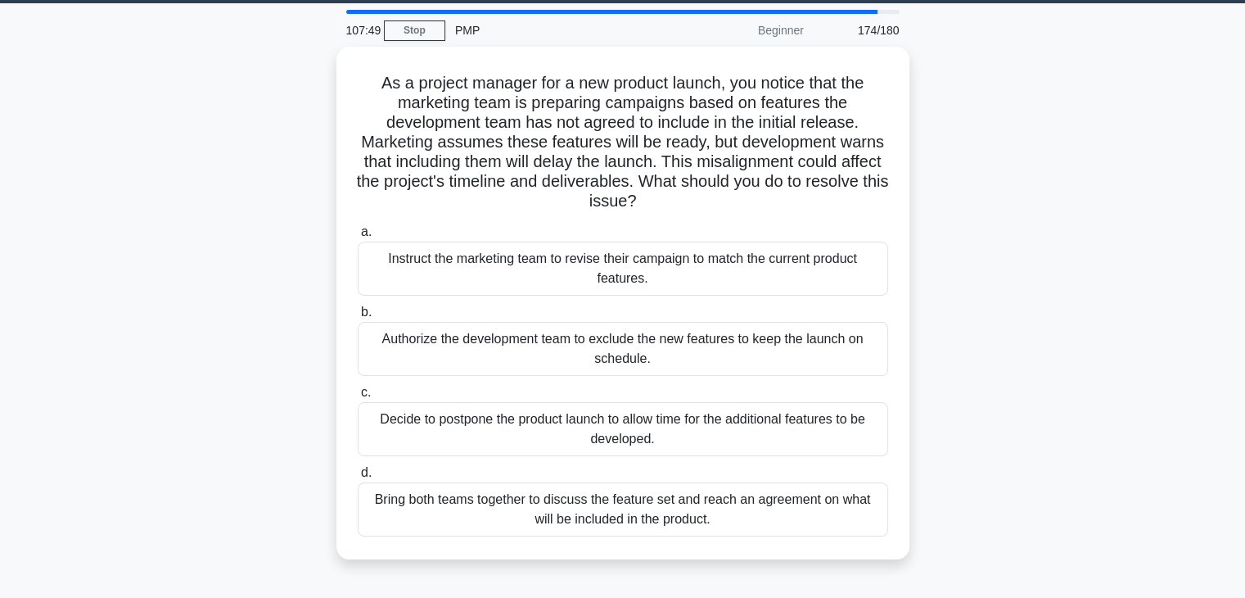
scroll to position [65, 0]
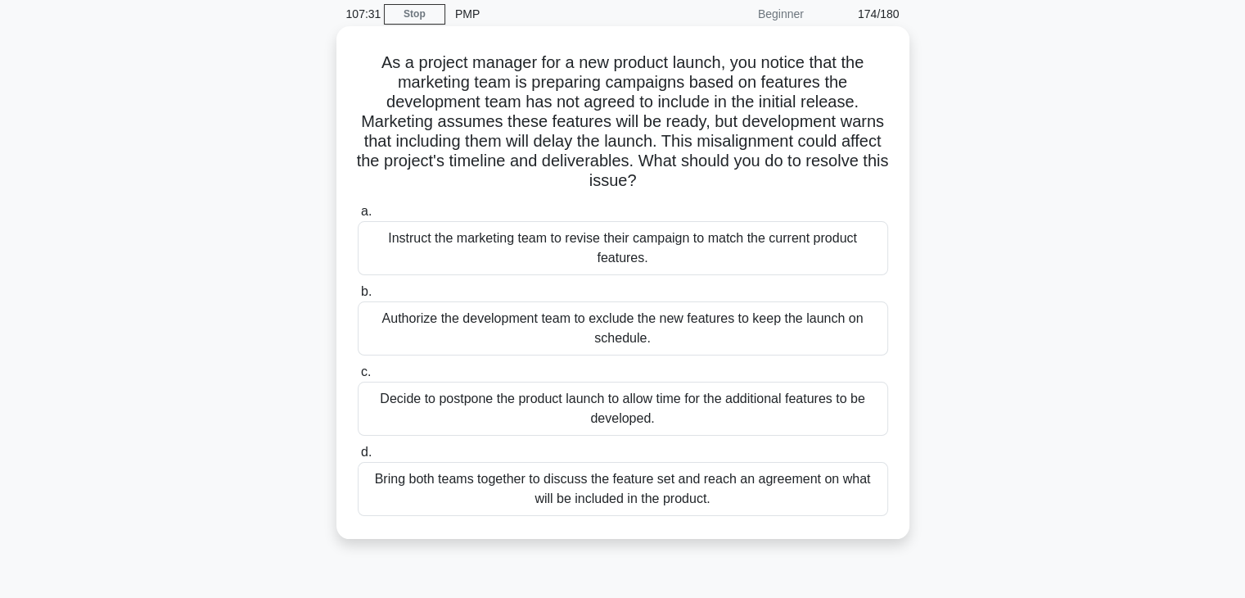
click at [773, 274] on div "Instruct the marketing team to revise their campaign to match the current produ…" at bounding box center [623, 248] width 531 height 54
click at [358, 217] on input "a. Instruct the marketing team to revise their campaign to match the current pr…" at bounding box center [358, 211] width 0 height 11
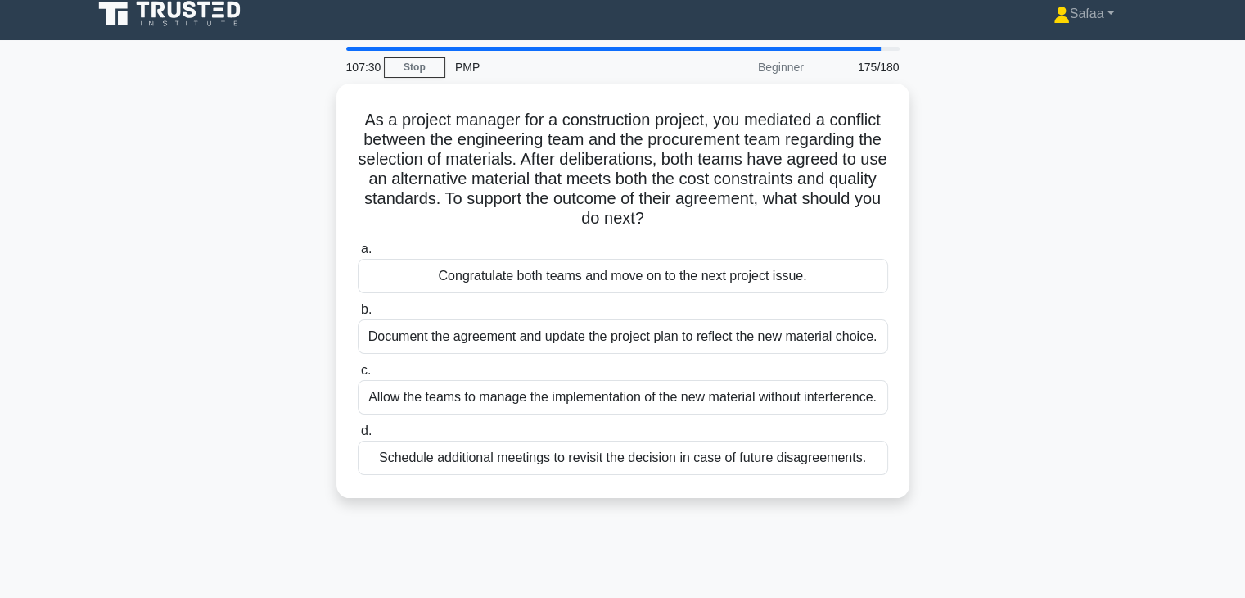
scroll to position [0, 0]
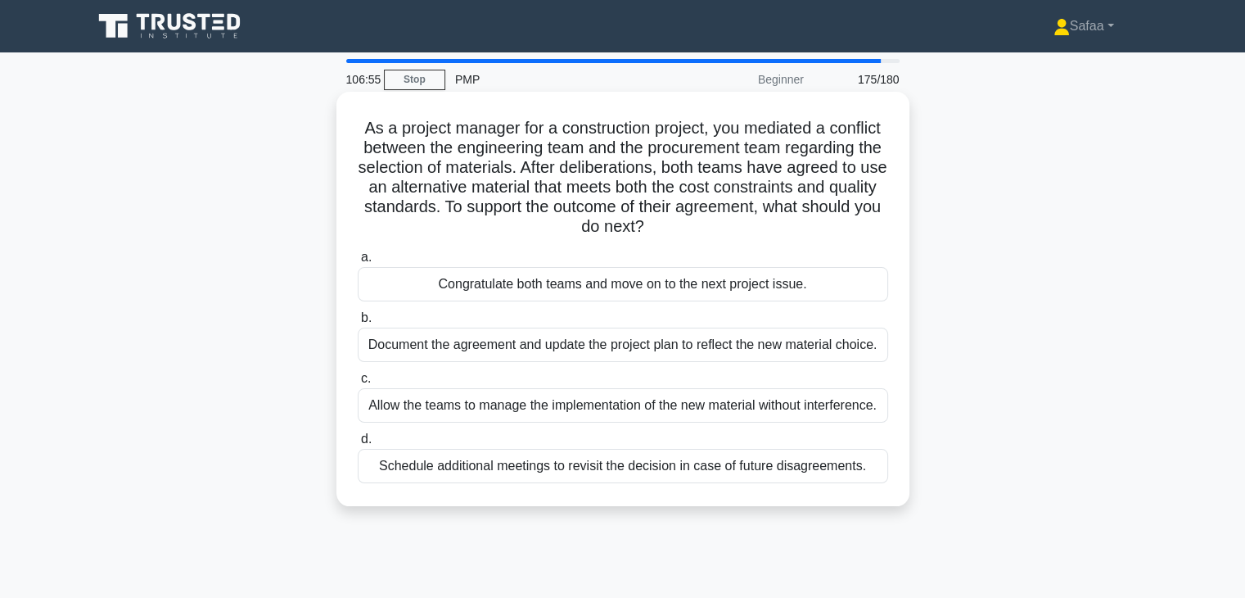
click at [857, 357] on div "Document the agreement and update the project plan to reflect the new material …" at bounding box center [623, 344] width 531 height 34
click at [358, 323] on input "b. Document the agreement and update the project plan to reflect the new materi…" at bounding box center [358, 318] width 0 height 11
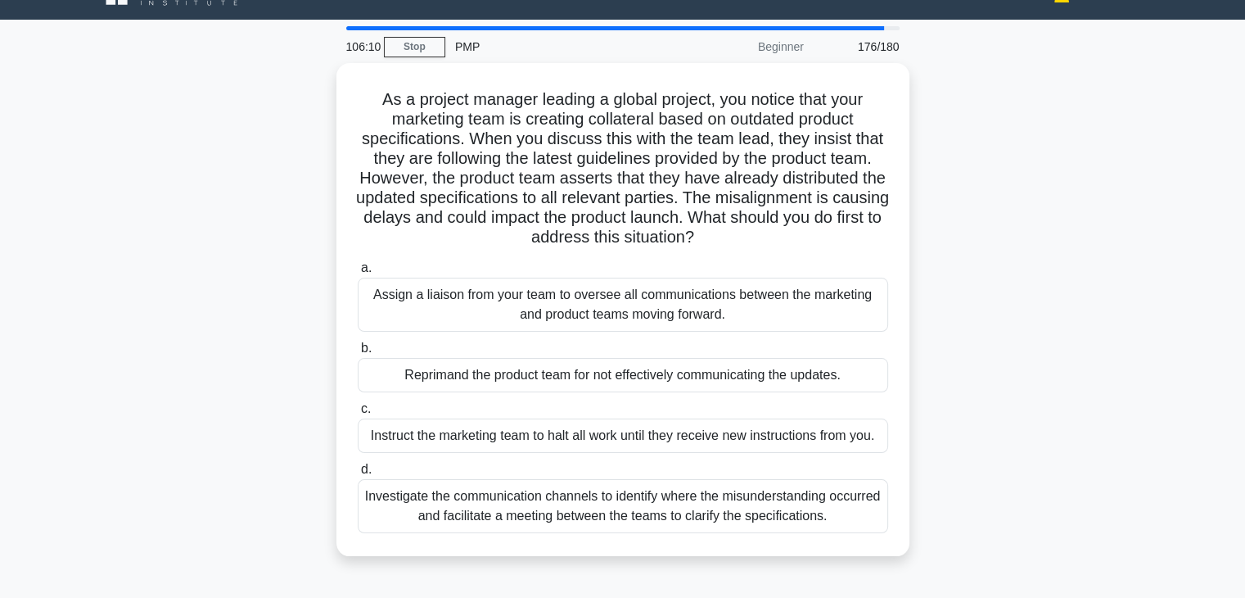
scroll to position [65, 0]
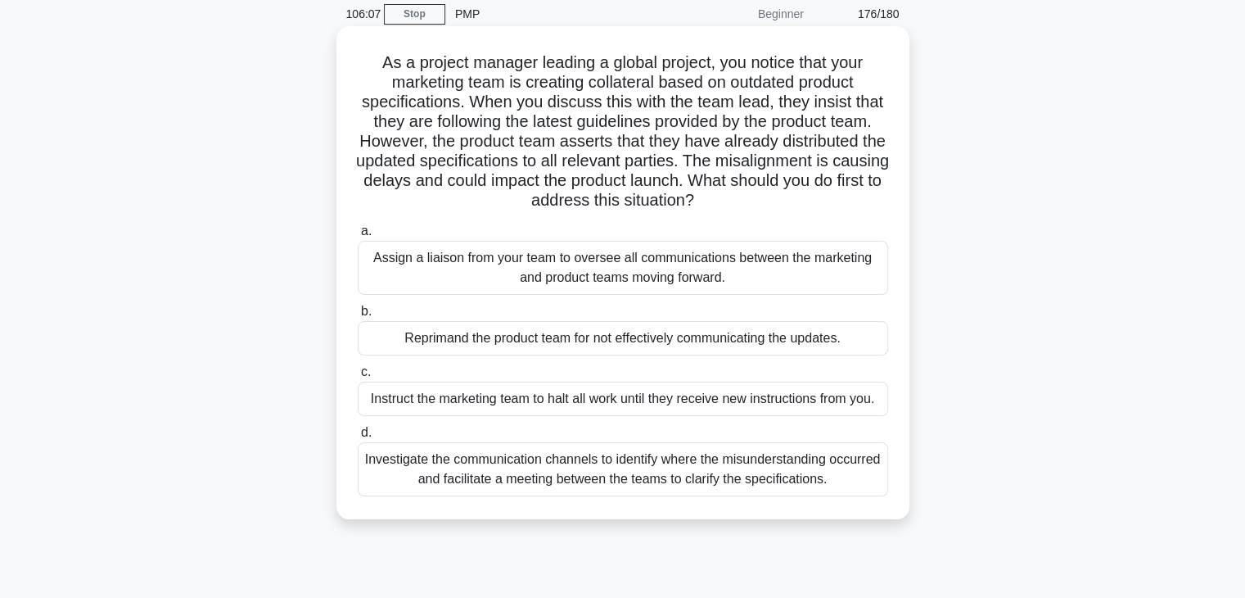
click at [555, 469] on div "Investigate the communication channels to identify where the misunderstanding o…" at bounding box center [623, 469] width 531 height 54
click at [358, 438] on input "d. Investigate the communication channels to identify where the misunderstandin…" at bounding box center [358, 432] width 0 height 11
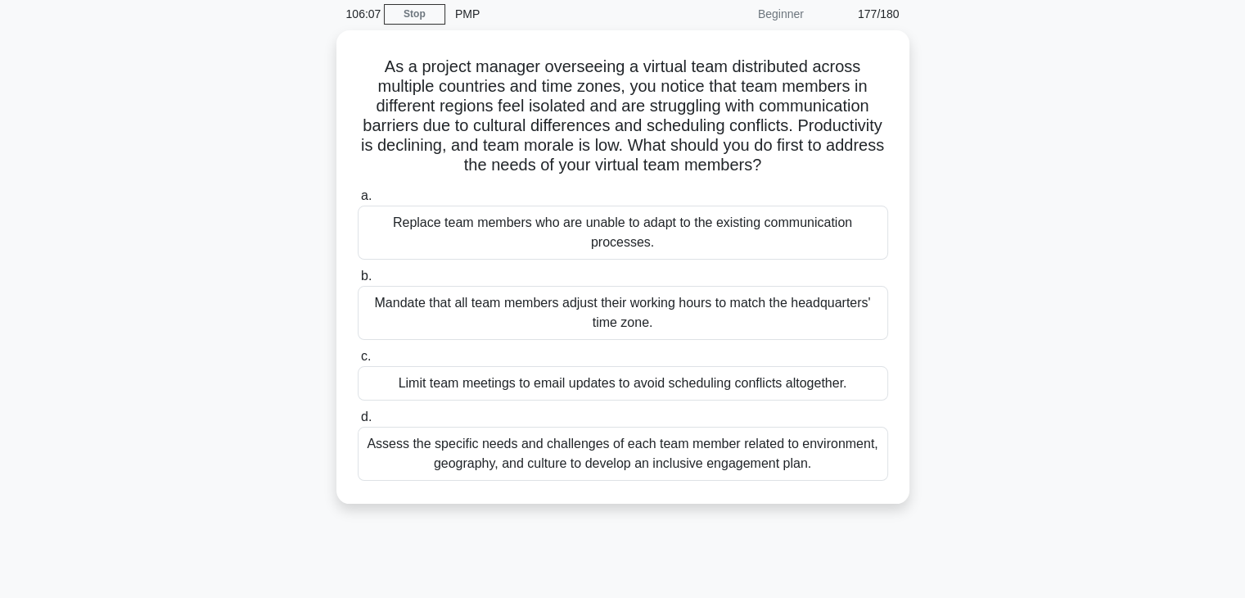
scroll to position [0, 0]
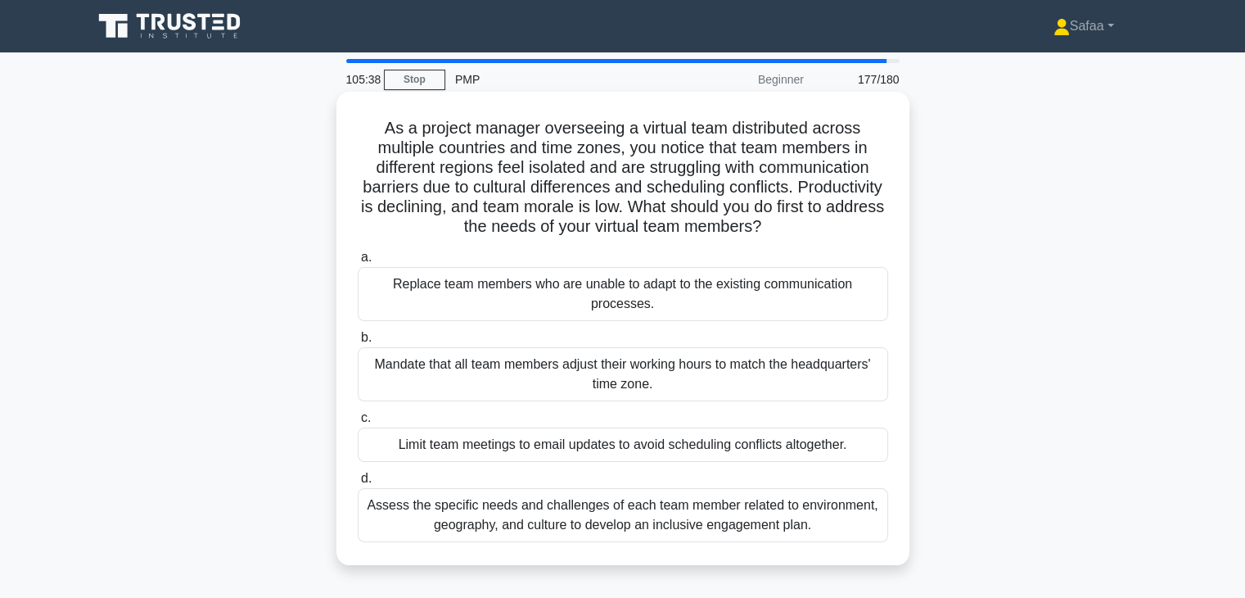
click at [638, 535] on div "Assess the specific needs and challenges of each team member related to environ…" at bounding box center [623, 515] width 531 height 54
click at [358, 484] on input "d. Assess the specific needs and challenges of each team member related to envi…" at bounding box center [358, 478] width 0 height 11
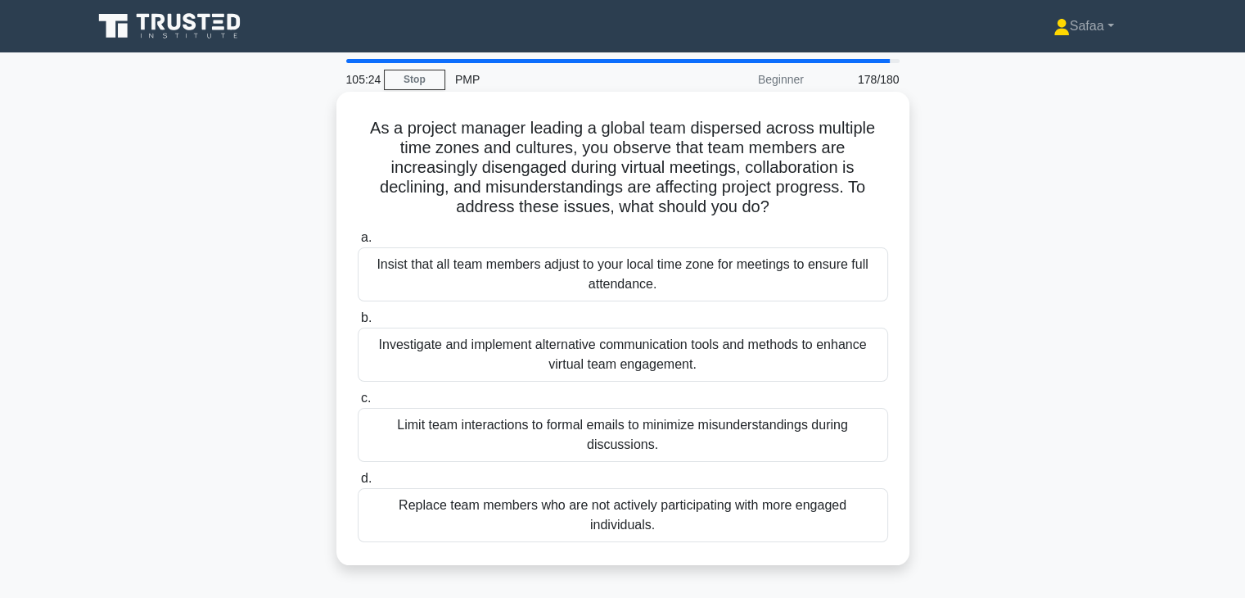
click at [760, 352] on div "Investigate and implement alternative communication tools and methods to enhanc…" at bounding box center [623, 354] width 531 height 54
click at [358, 323] on input "b. Investigate and implement alternative communication tools and methods to enh…" at bounding box center [358, 318] width 0 height 11
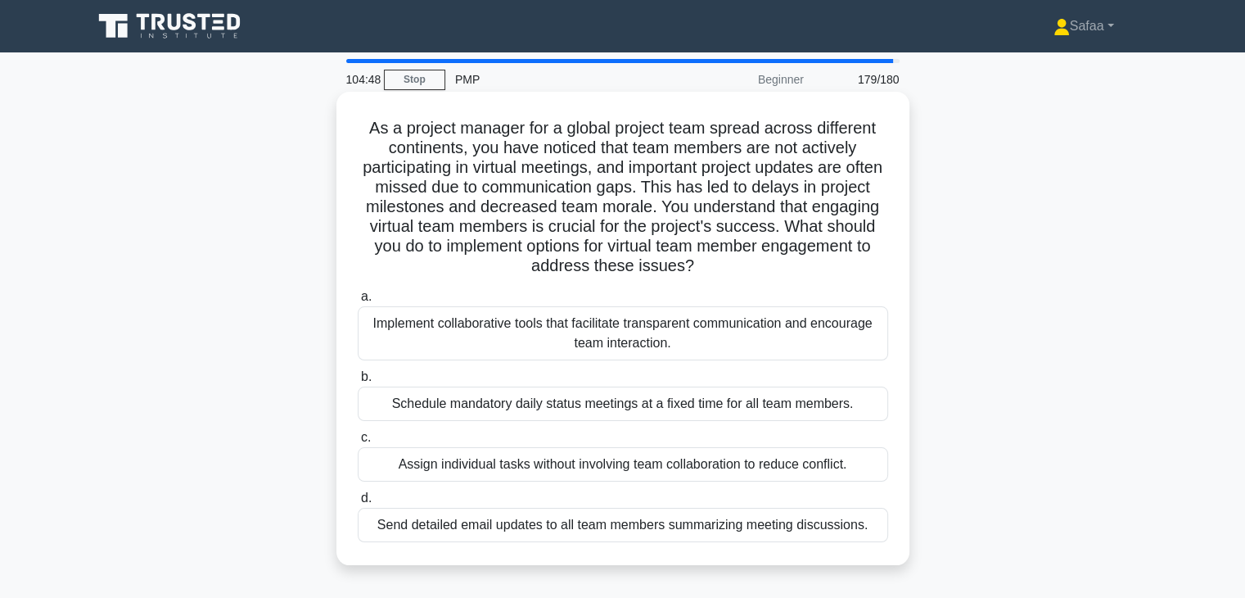
click at [807, 328] on div "Implement collaborative tools that facilitate transparent communication and enc…" at bounding box center [623, 333] width 531 height 54
click at [358, 302] on input "a. Implement collaborative tools that facilitate transparent communication and …" at bounding box center [358, 296] width 0 height 11
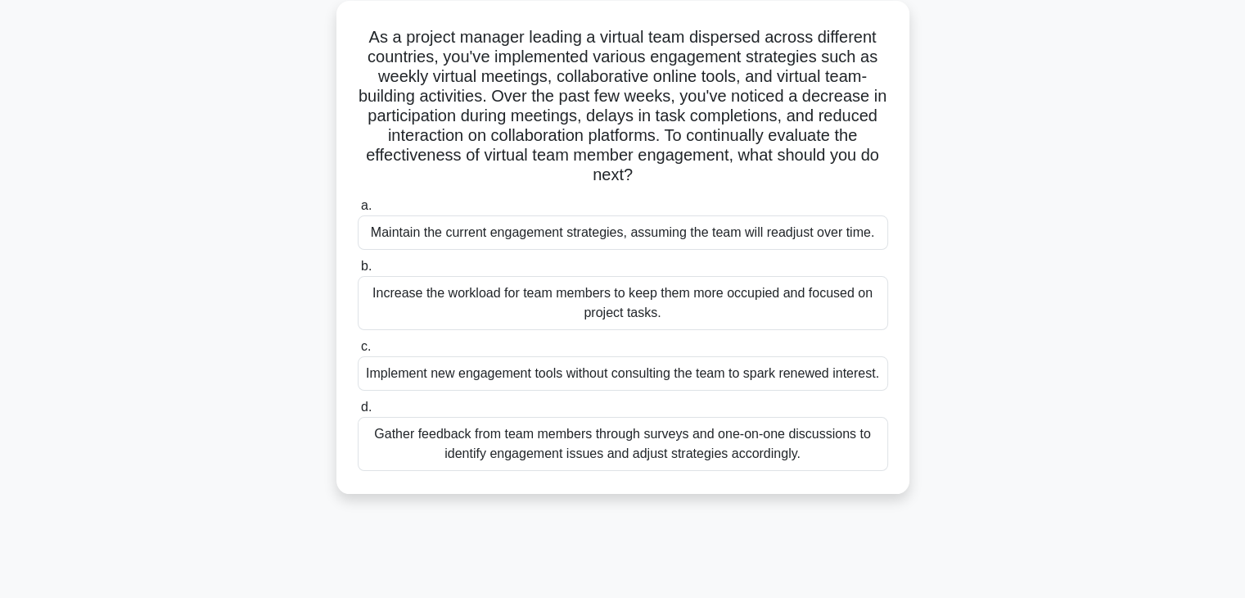
scroll to position [98, 0]
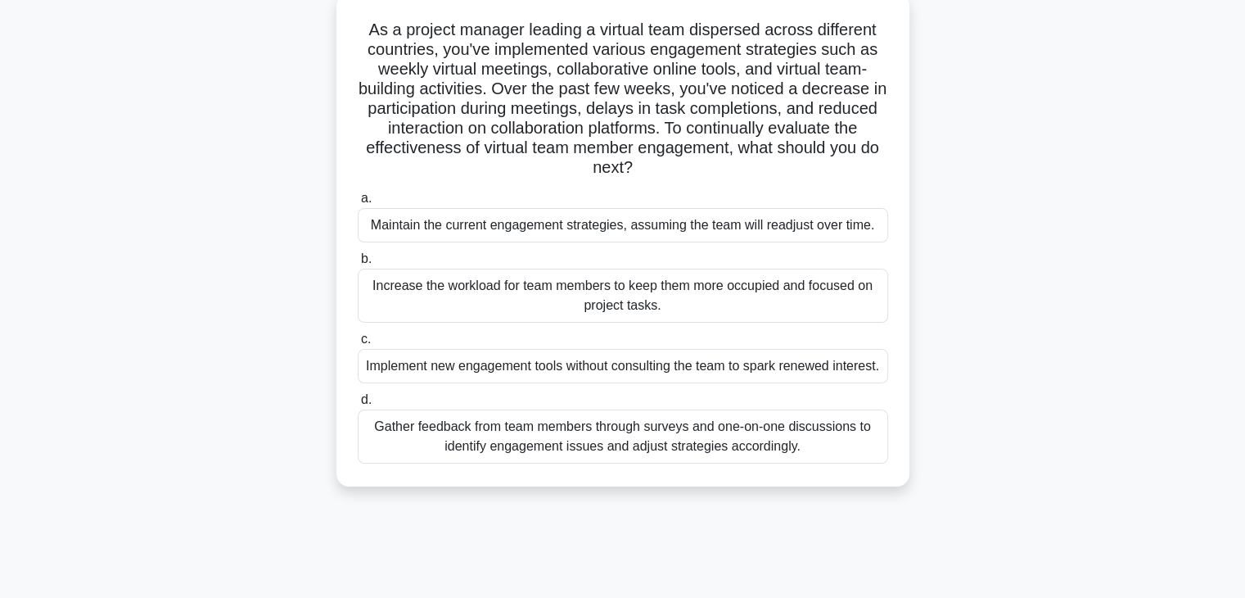
click at [860, 454] on div "Gather feedback from team members through surveys and one-on-one discussions to…" at bounding box center [623, 436] width 531 height 54
click at [358, 405] on input "d. Gather feedback from team members through surveys and one-on-one discussions…" at bounding box center [358, 400] width 0 height 11
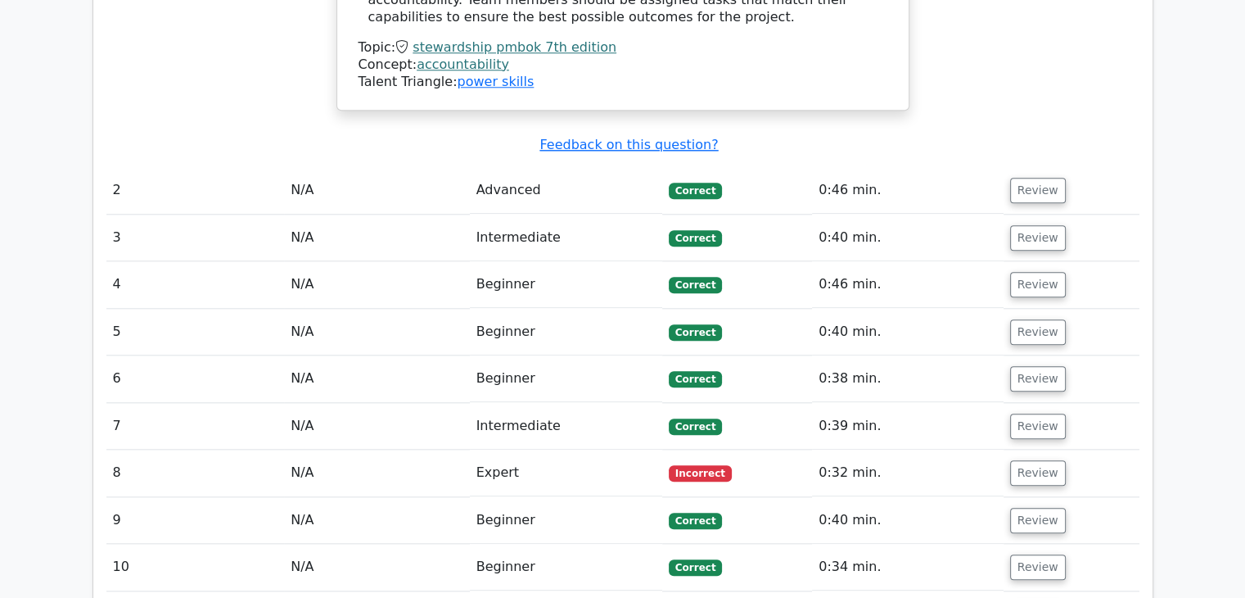
scroll to position [1636, 0]
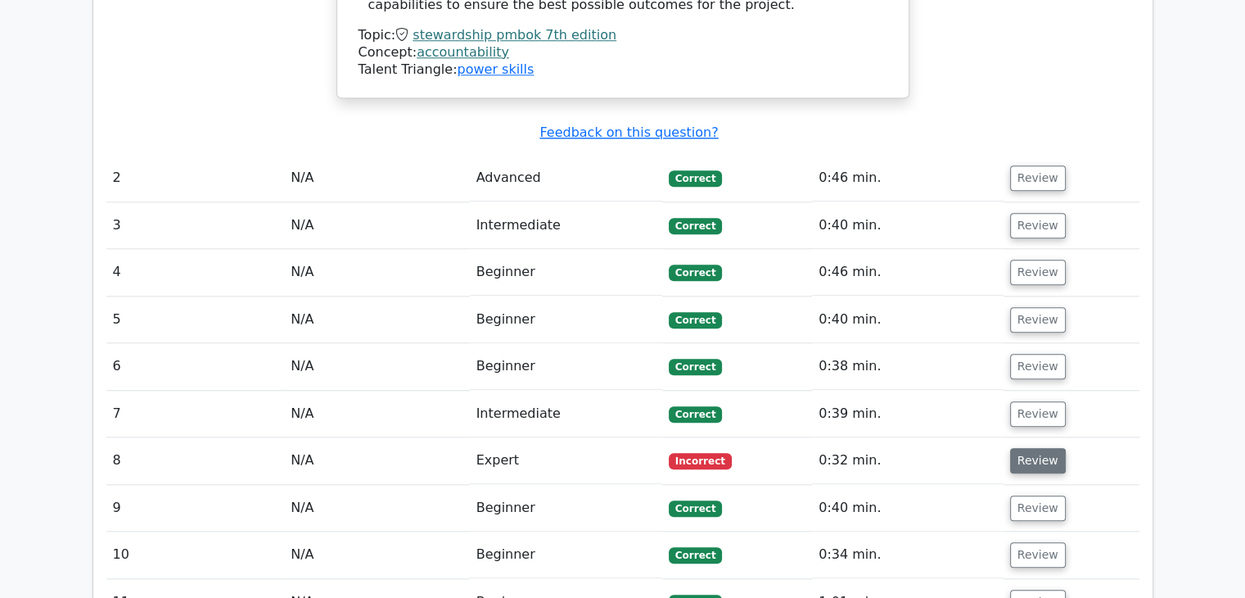
click at [1028, 448] on button "Review" at bounding box center [1038, 460] width 56 height 25
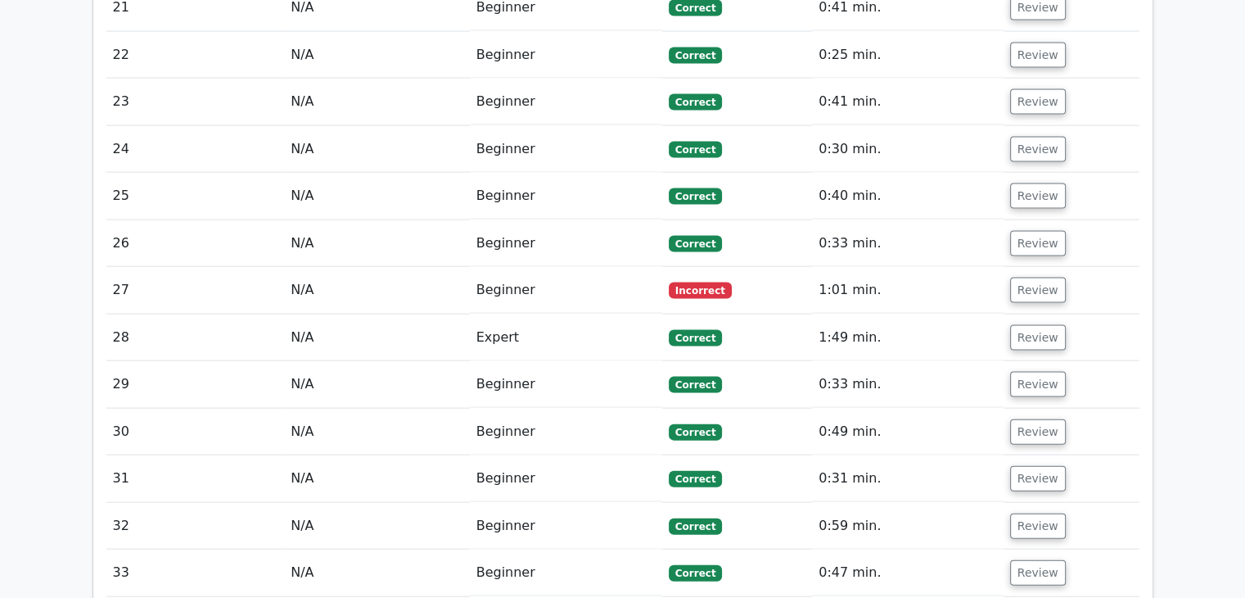
scroll to position [3557, 0]
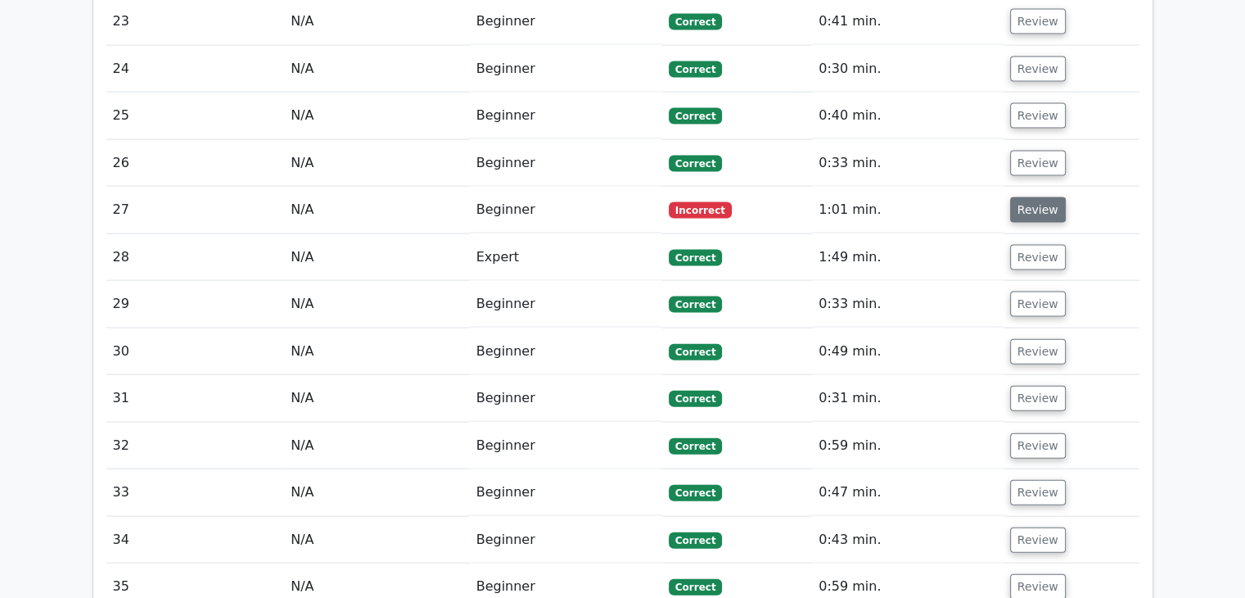
click at [1036, 197] on button "Review" at bounding box center [1038, 209] width 56 height 25
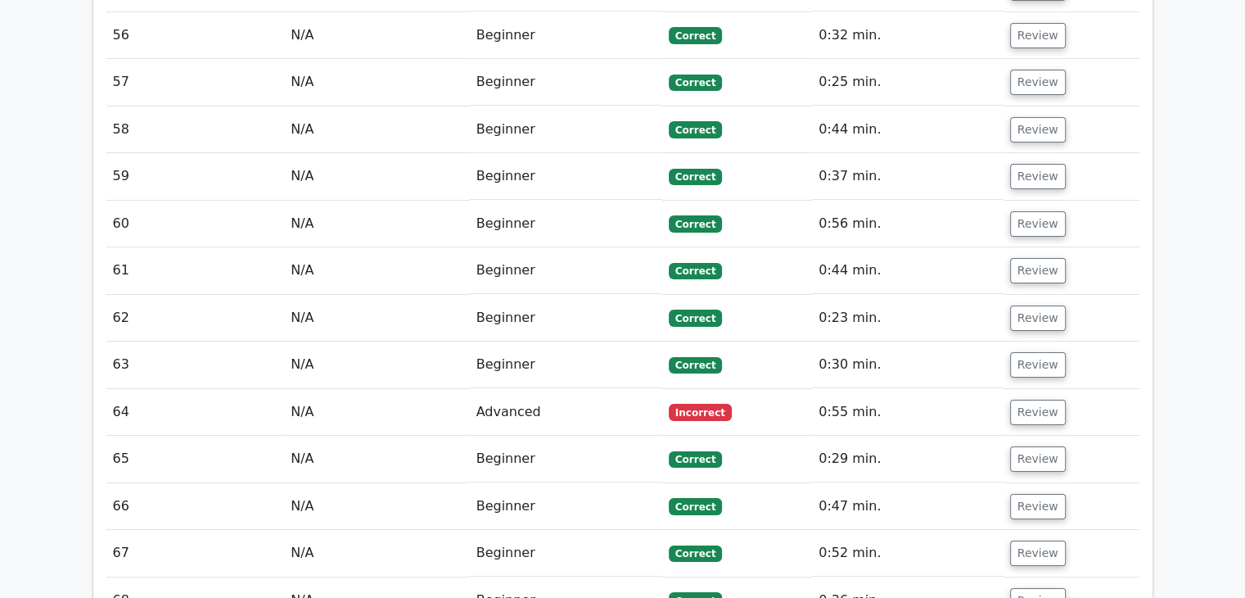
scroll to position [5967, 0]
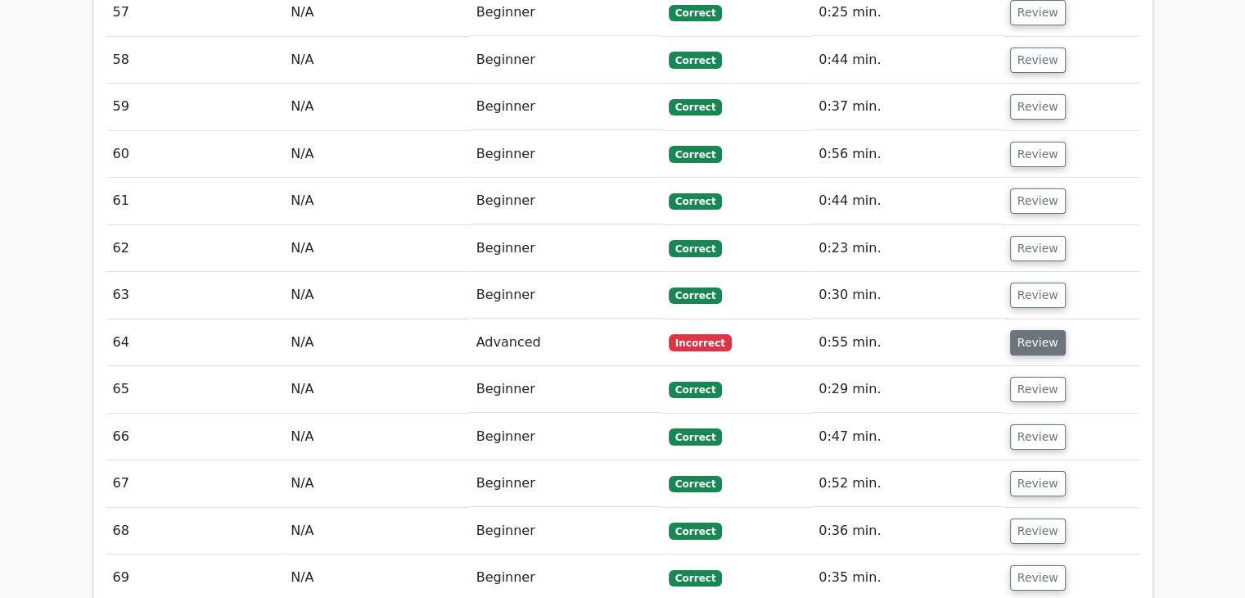
click at [1041, 330] on button "Review" at bounding box center [1038, 342] width 56 height 25
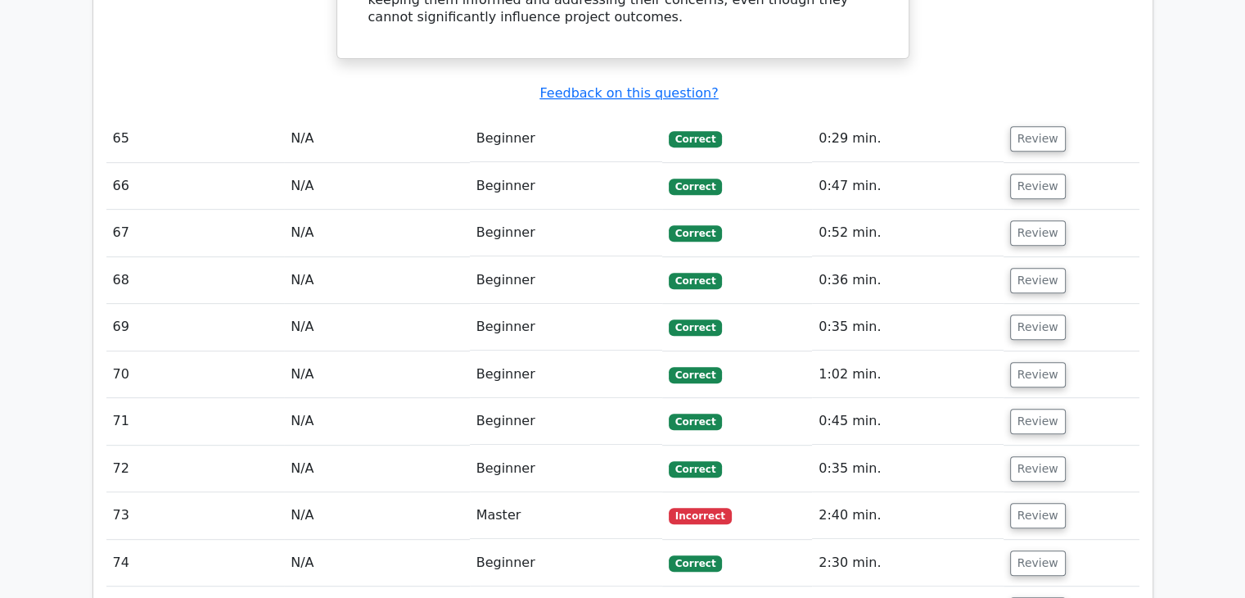
scroll to position [6917, 0]
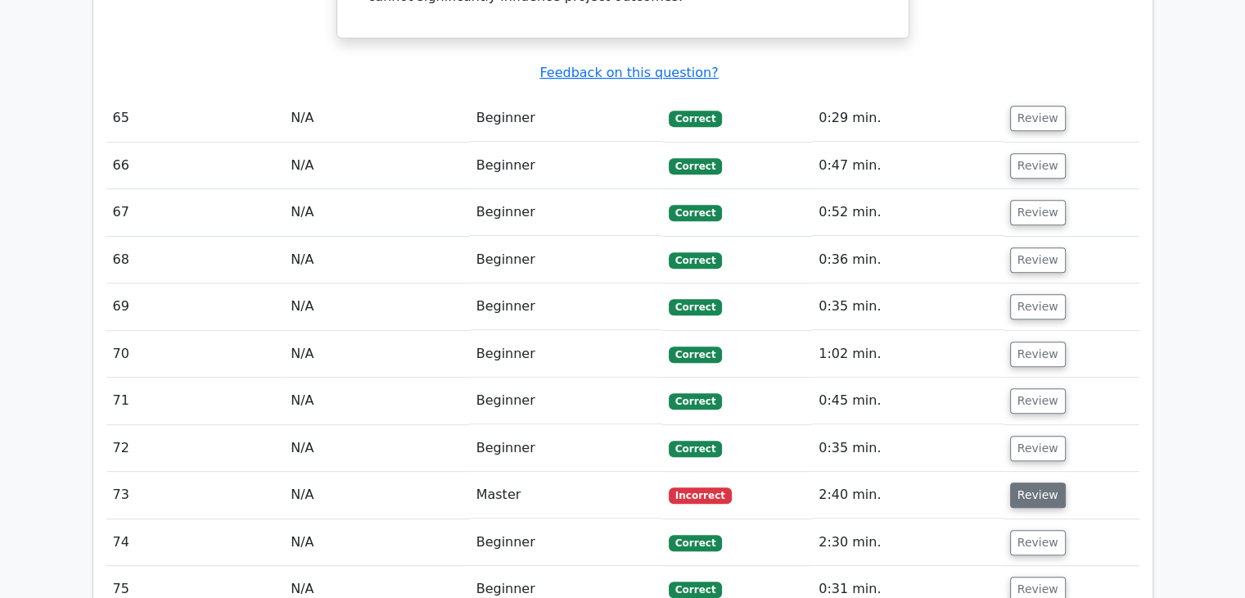
click at [1036, 482] on button "Review" at bounding box center [1038, 494] width 56 height 25
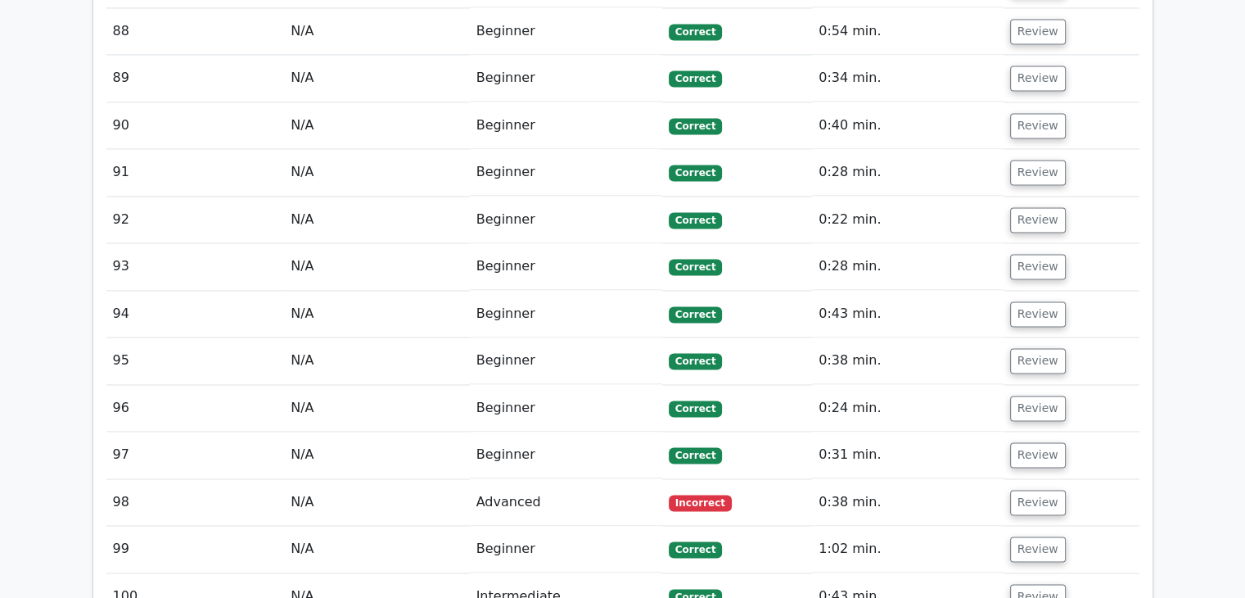
scroll to position [8770, 0]
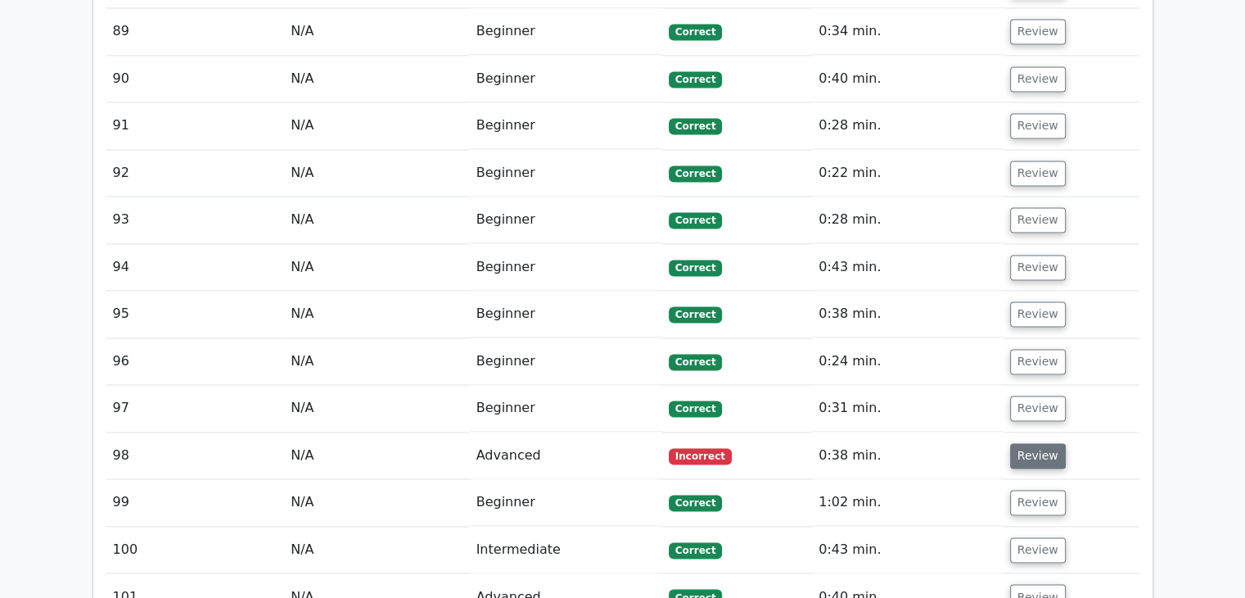
click at [1014, 443] on button "Review" at bounding box center [1038, 455] width 56 height 25
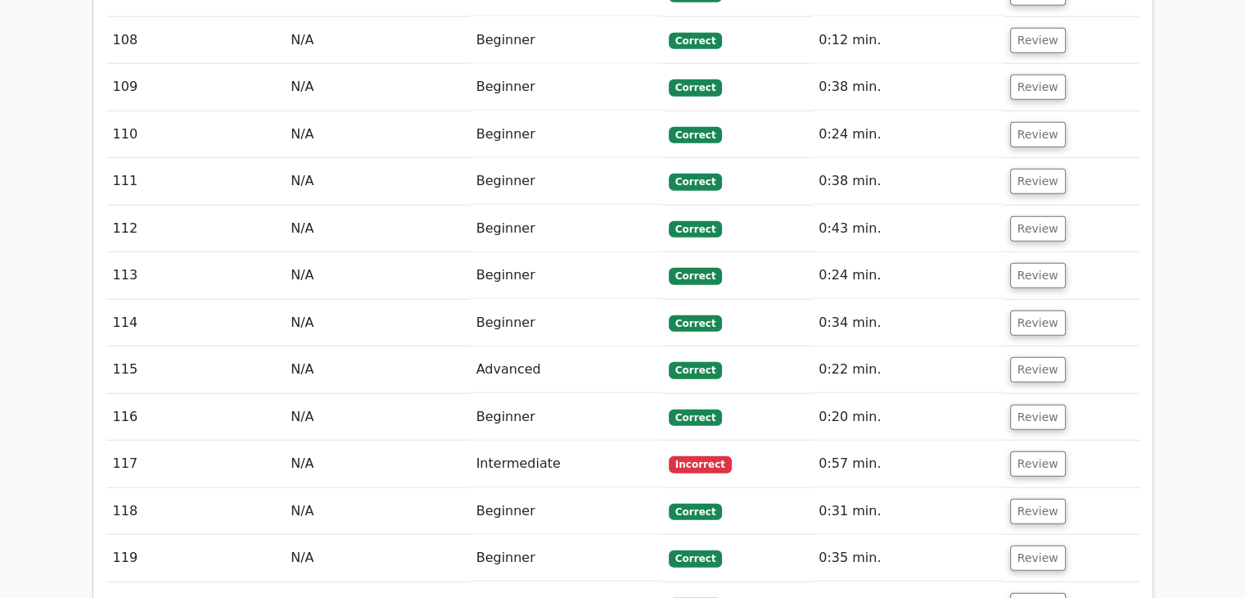
scroll to position [10407, 0]
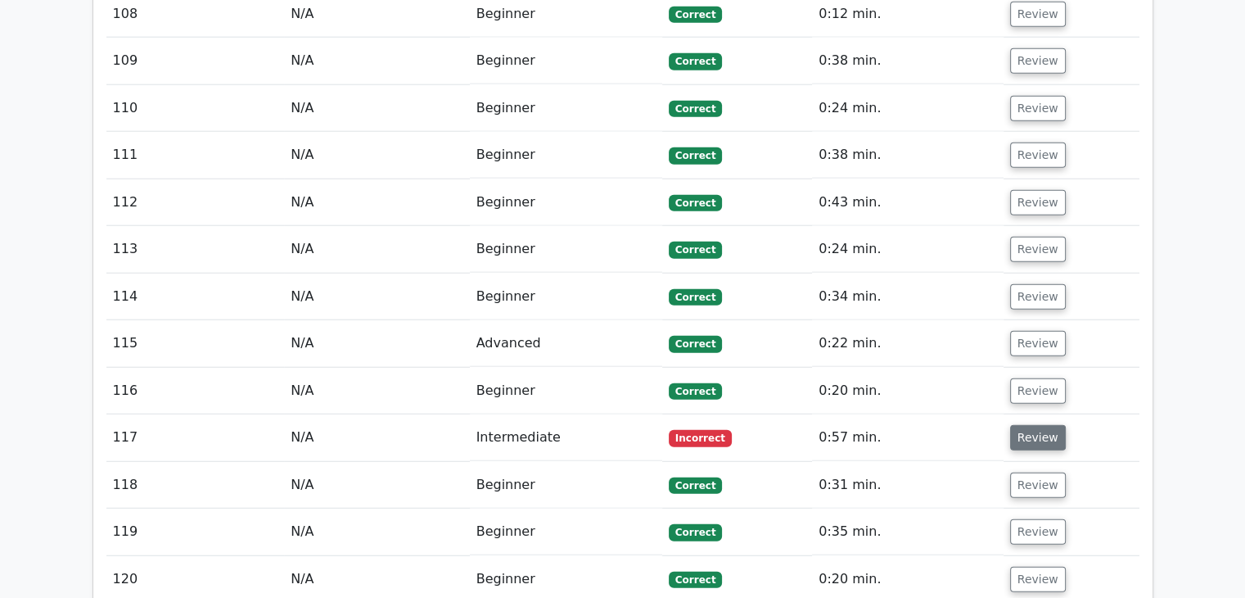
click at [1015, 425] on button "Review" at bounding box center [1038, 437] width 56 height 25
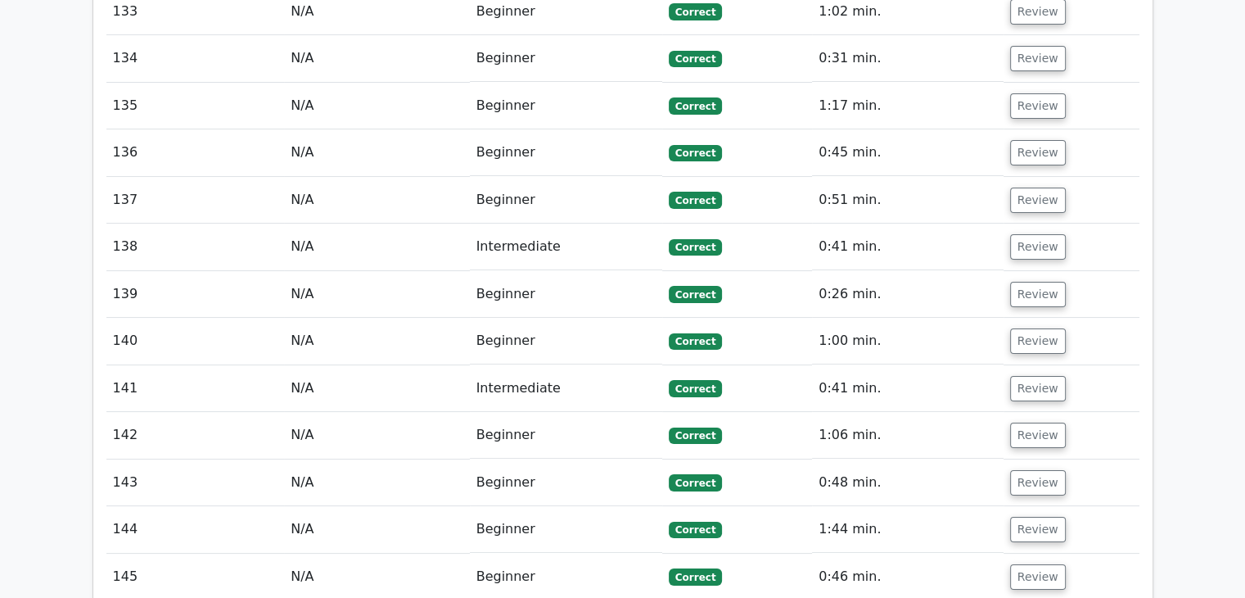
scroll to position [12578, 0]
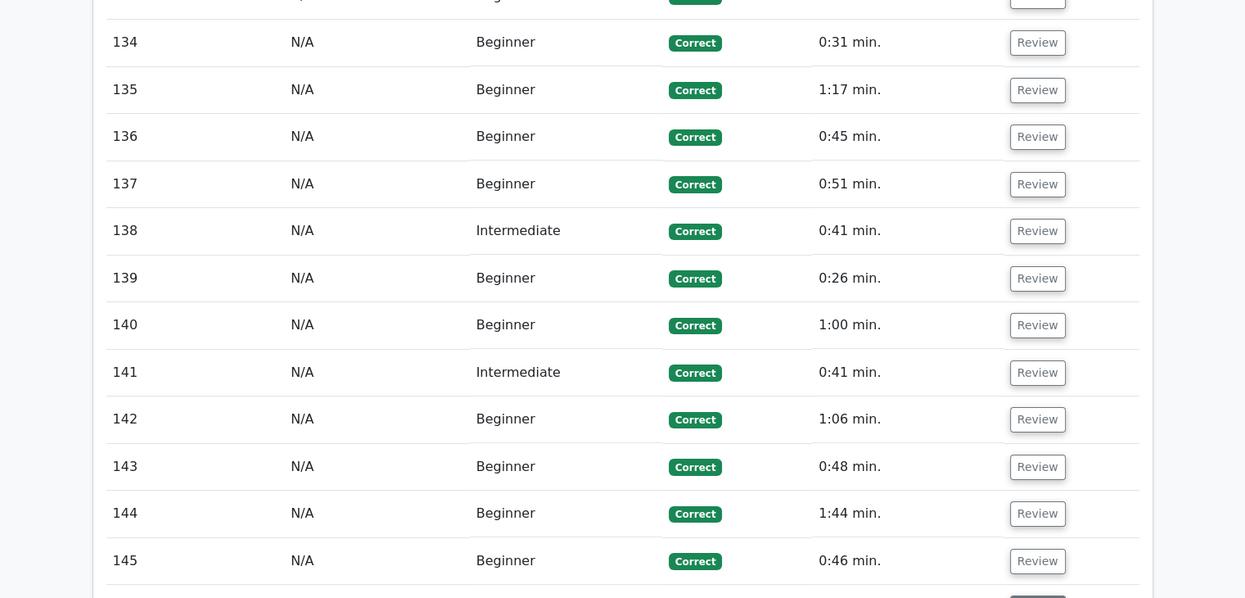
click at [1025, 595] on button "Review" at bounding box center [1038, 607] width 56 height 25
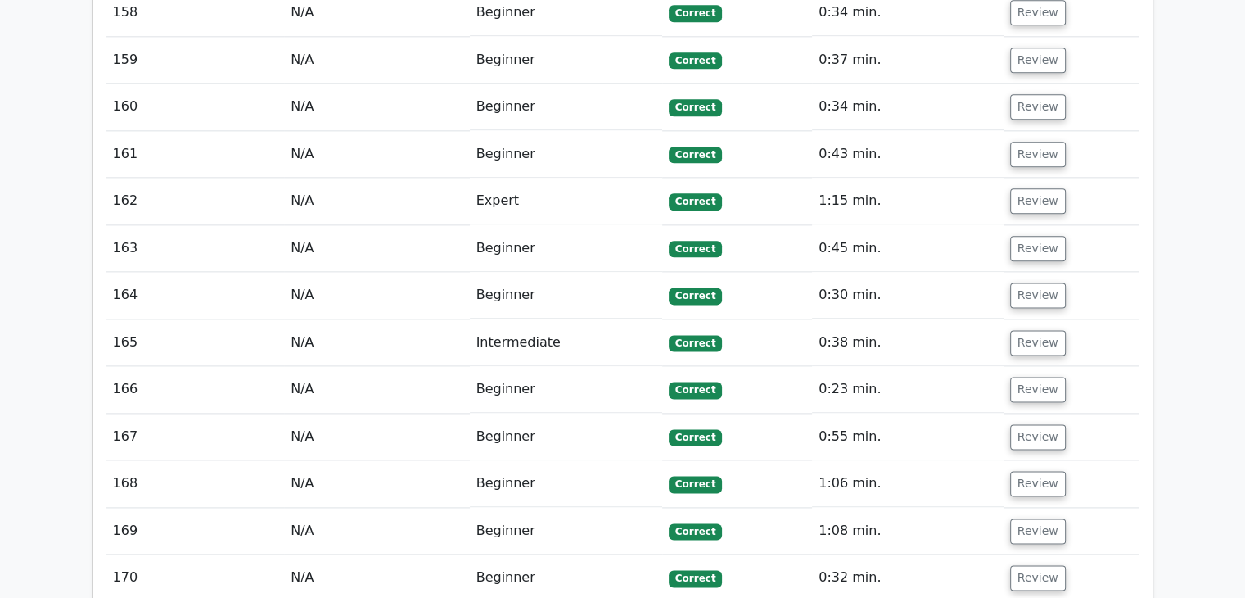
scroll to position [14586, 0]
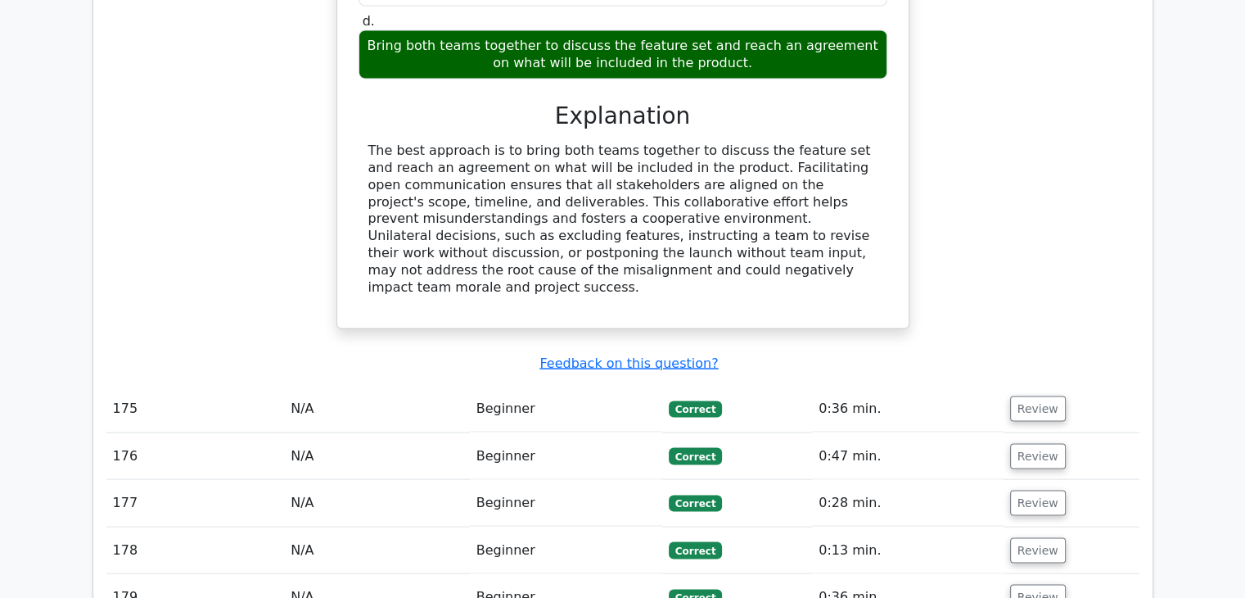
scroll to position [15711, 0]
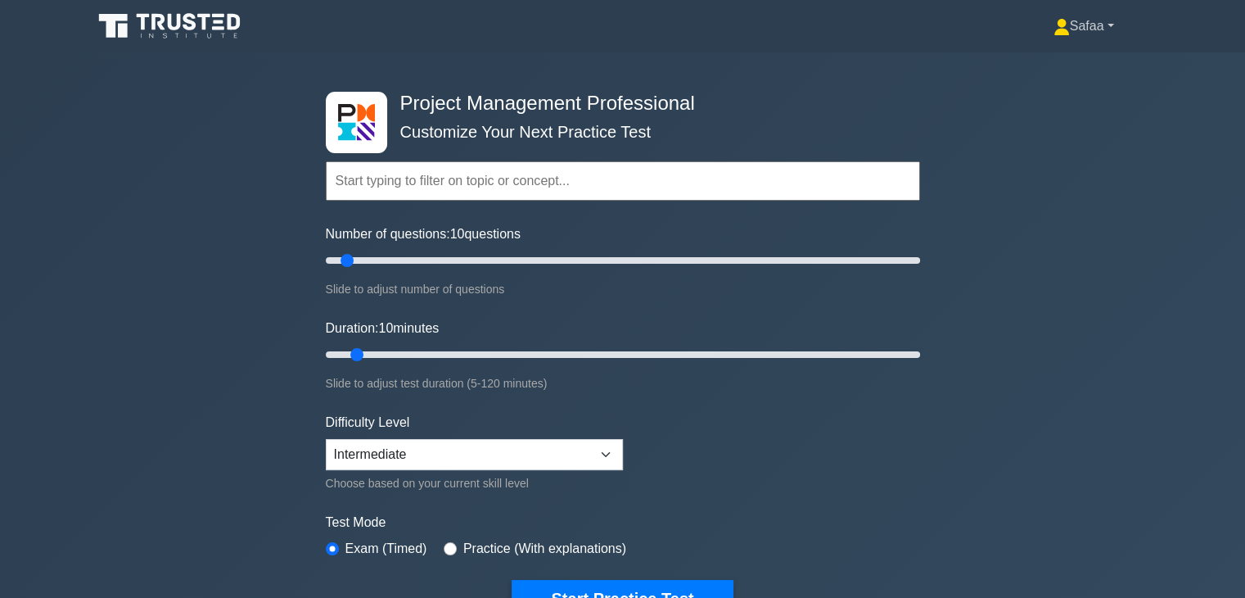
click at [1080, 15] on link "Safaa" at bounding box center [1083, 26] width 139 height 33
click at [1070, 59] on link "Profile" at bounding box center [1079, 65] width 129 height 26
